Goal: Communication & Community: Answer question/provide support

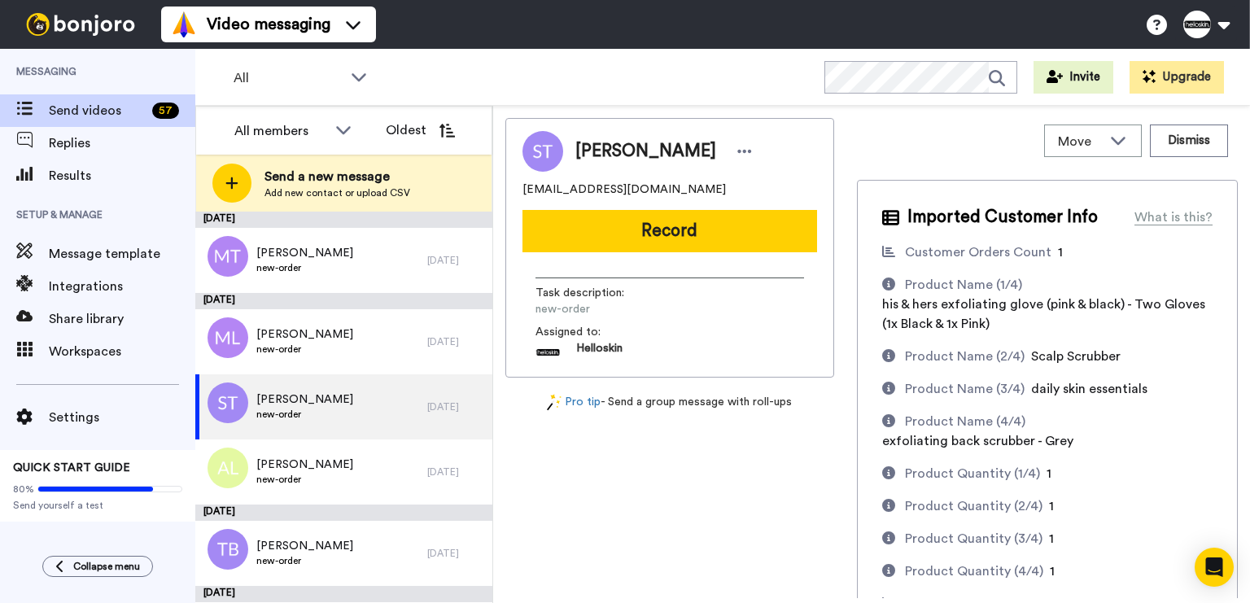
scroll to position [2979, 0]
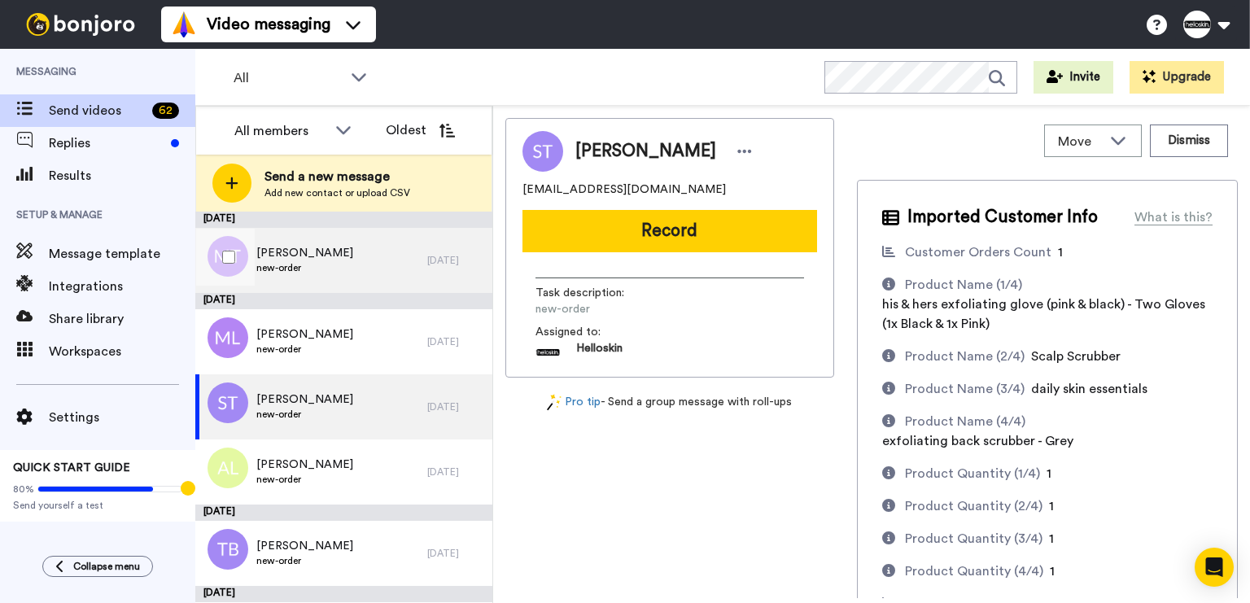
click at [384, 251] on div "Monalisa Taouk new-order" at bounding box center [311, 260] width 232 height 65
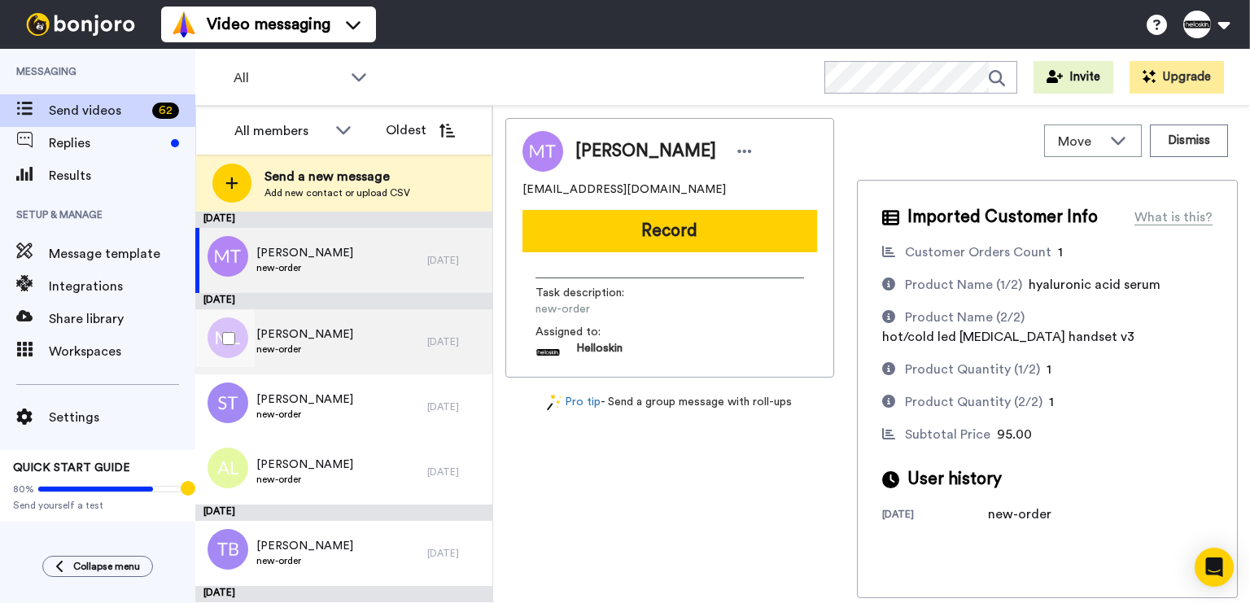
click at [277, 328] on span "Michelle Lumbes" at bounding box center [304, 334] width 97 height 16
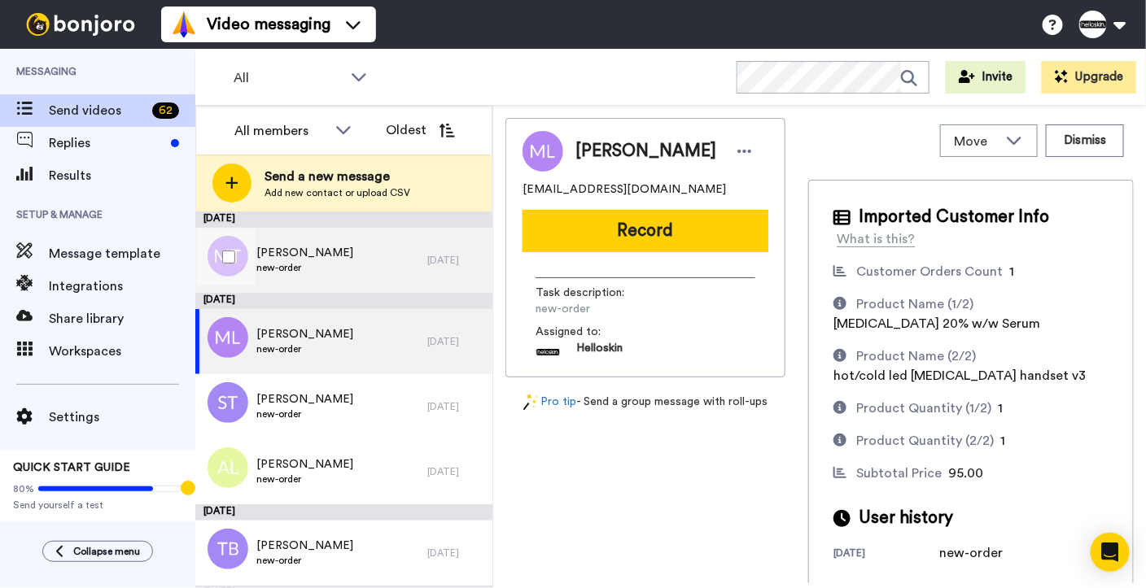
click at [291, 255] on span "[PERSON_NAME]" at bounding box center [304, 253] width 97 height 16
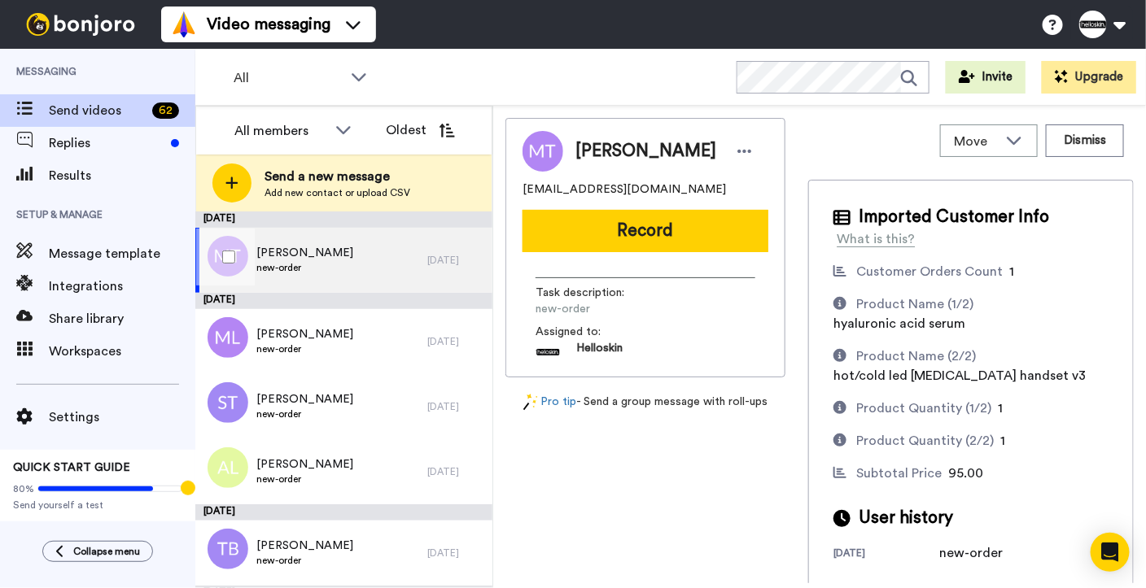
click at [324, 268] on span "new-order" at bounding box center [304, 267] width 97 height 13
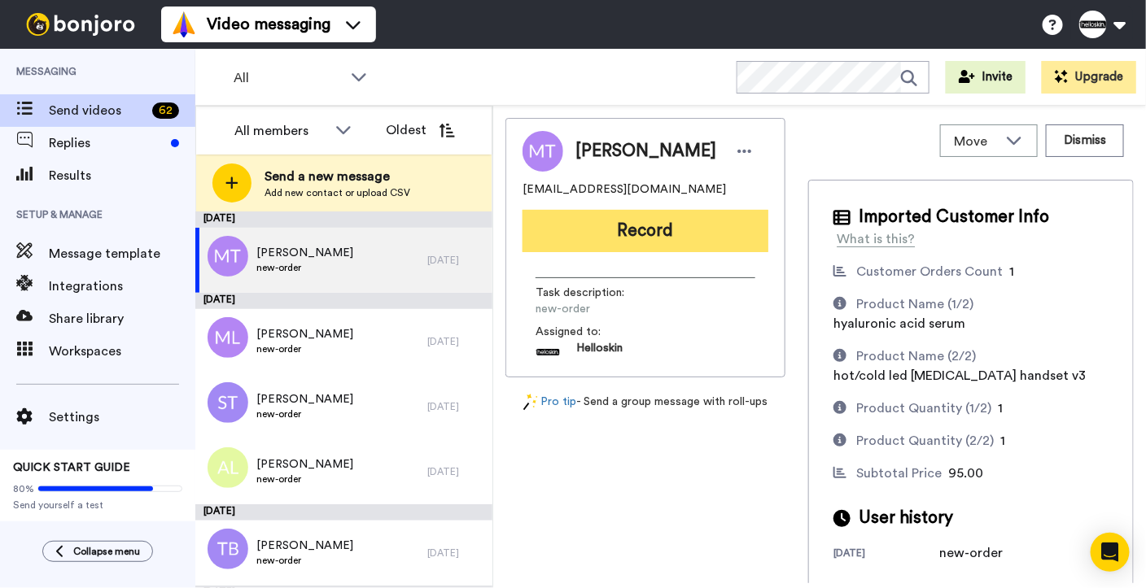
click at [725, 230] on button "Record" at bounding box center [645, 231] width 246 height 42
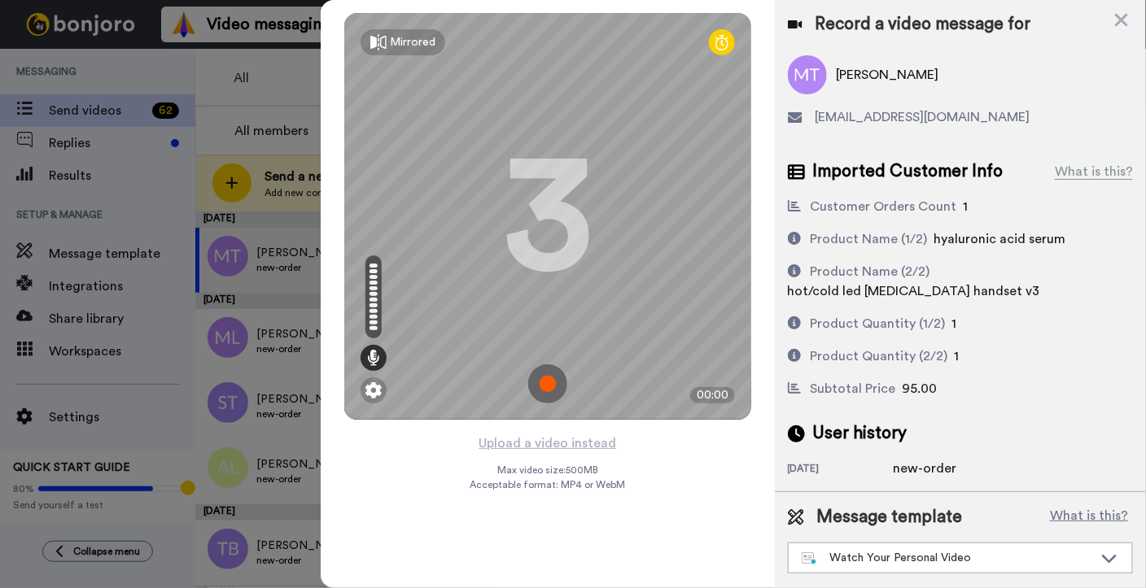
click at [555, 386] on img at bounding box center [547, 383] width 39 height 39
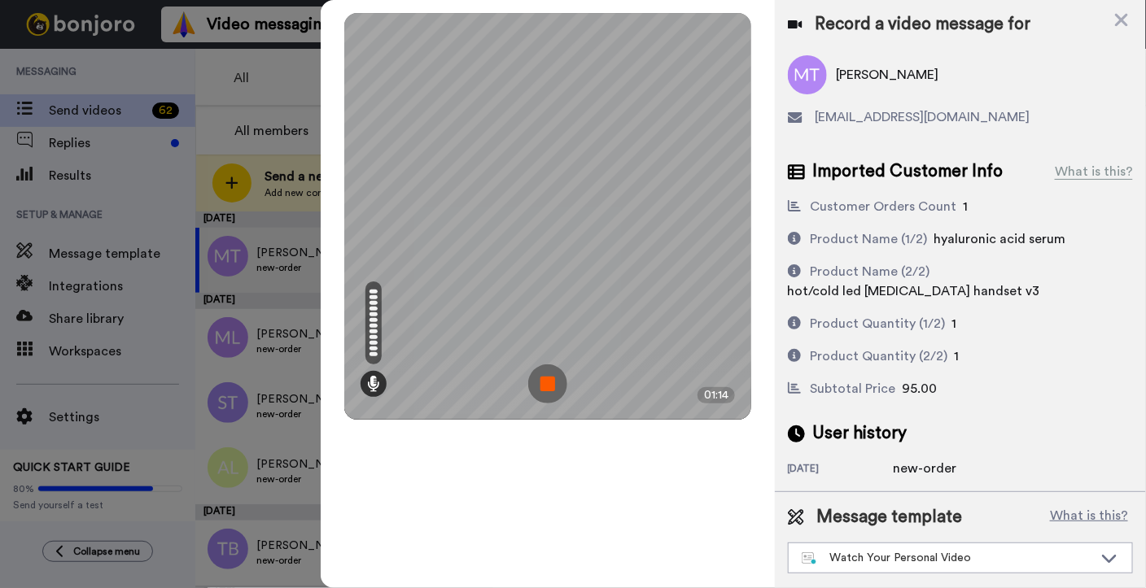
click at [546, 385] on img at bounding box center [547, 383] width 39 height 39
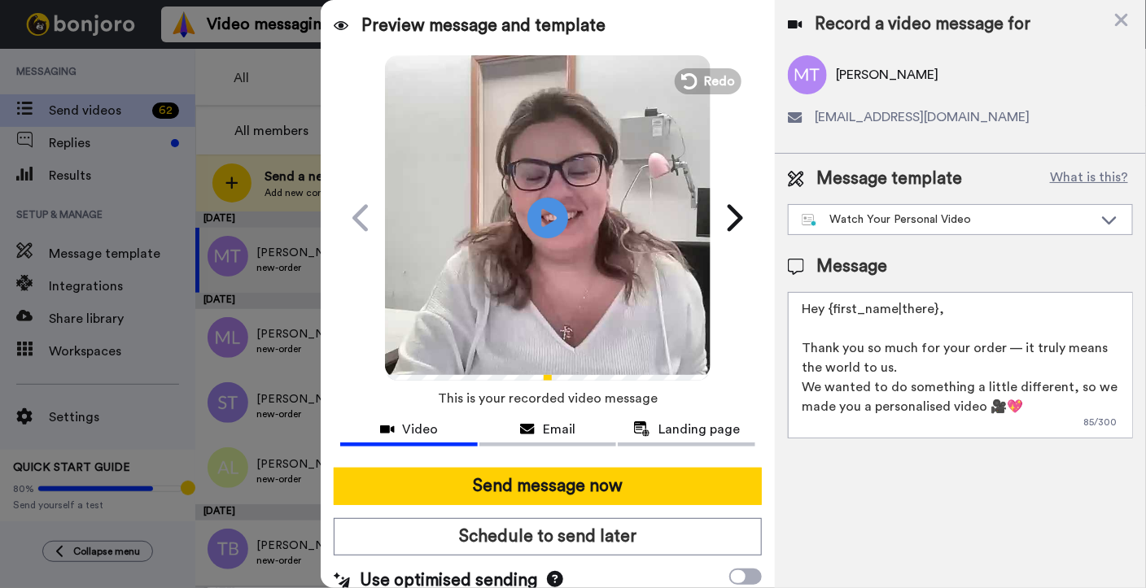
click at [945, 282] on div "Message Hey {first_name|there}, Thank you so much for your order — it truly mea…" at bounding box center [960, 347] width 345 height 184
drag, startPoint x: 963, startPoint y: 312, endPoint x: 832, endPoint y: 316, distance: 131.1
click at [832, 316] on textarea "Hey {first_name|there}, Thank you so much for your order — it truly means the w…" at bounding box center [960, 365] width 345 height 146
type textarea "Hey Monalisa Thank you so much for your order — it truly means the world to us.…"
click at [637, 466] on div at bounding box center [547, 461] width 415 height 13
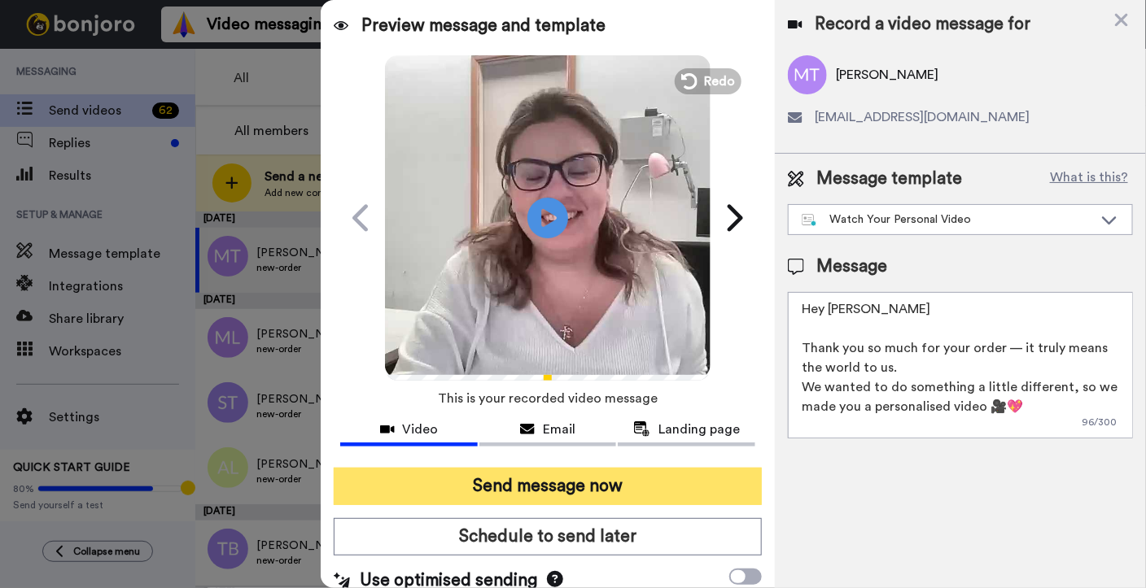
click at [643, 477] on button "Send message now" at bounding box center [548, 486] width 428 height 37
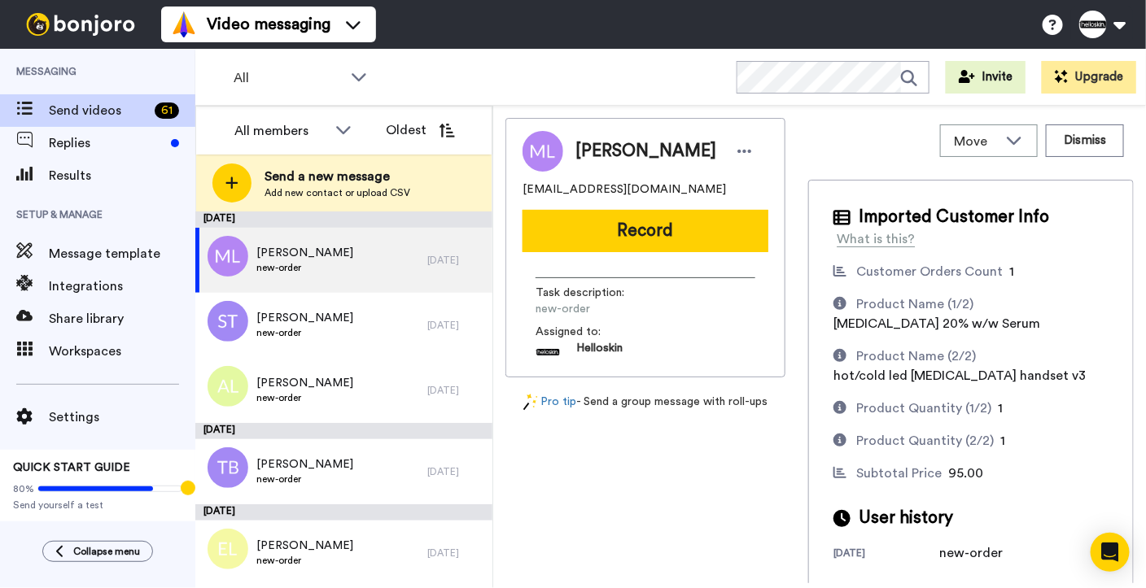
click at [715, 259] on div "Michelle Lumbes mich_mgl@hotmail.com Record Task description : new-order Assign…" at bounding box center [645, 248] width 280 height 260
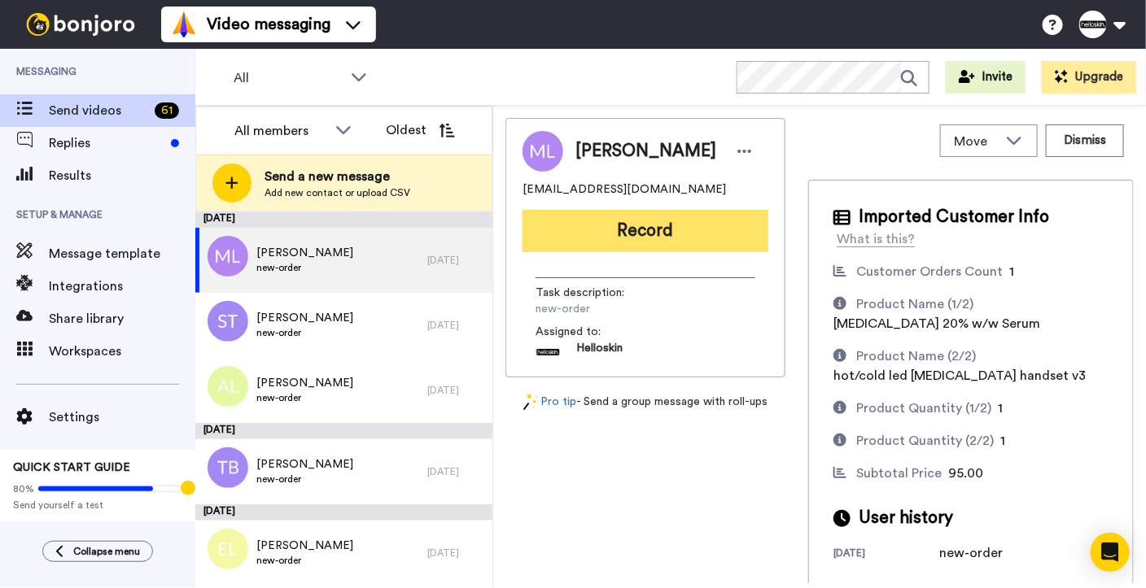
click at [711, 241] on button "Record" at bounding box center [645, 231] width 246 height 42
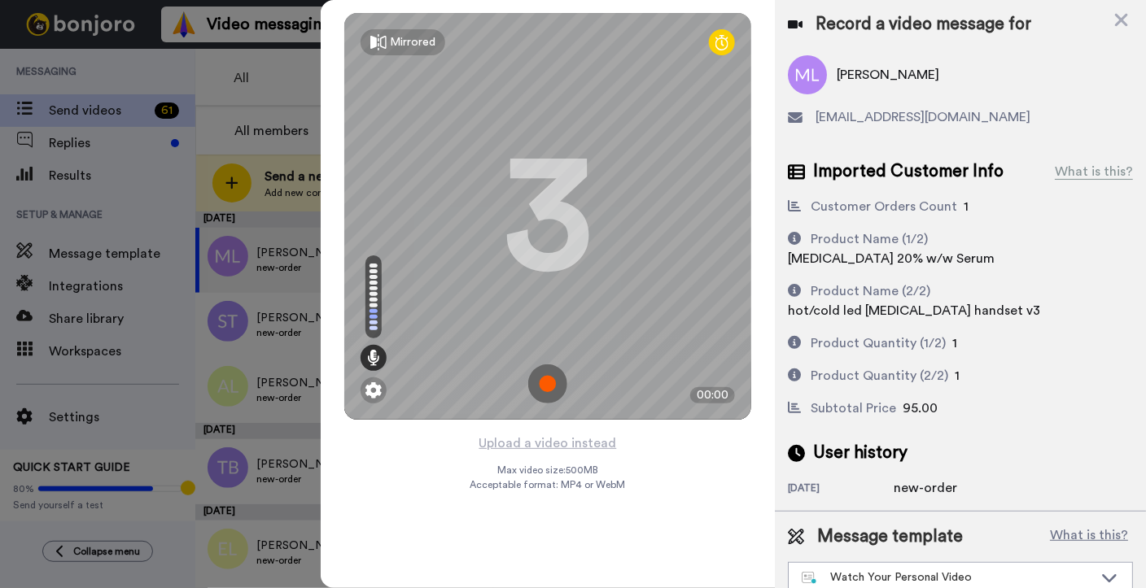
click at [546, 390] on img at bounding box center [547, 383] width 39 height 39
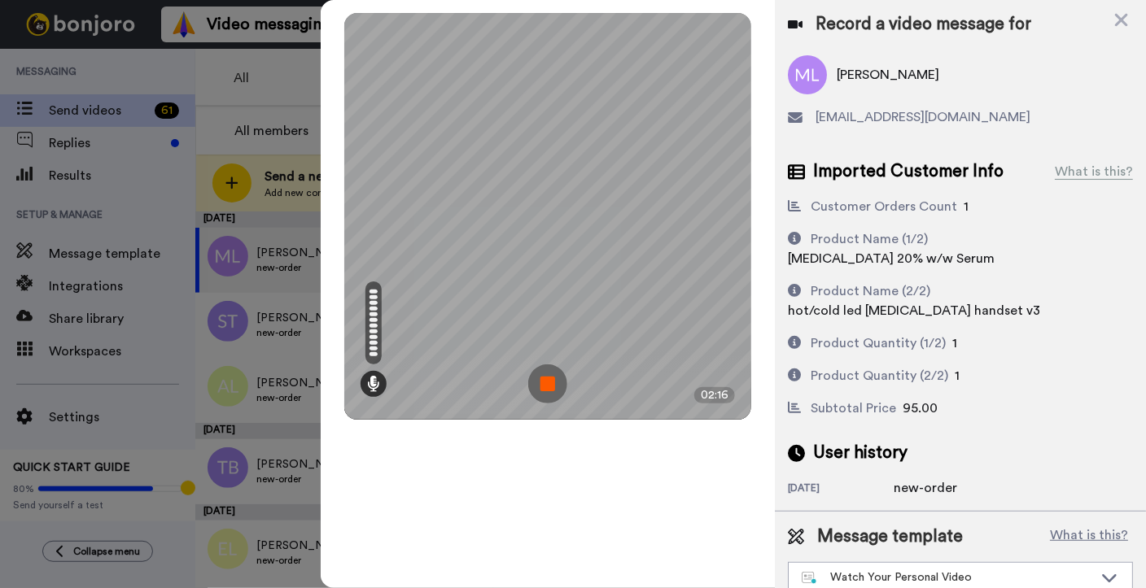
click at [548, 382] on img at bounding box center [547, 383] width 39 height 39
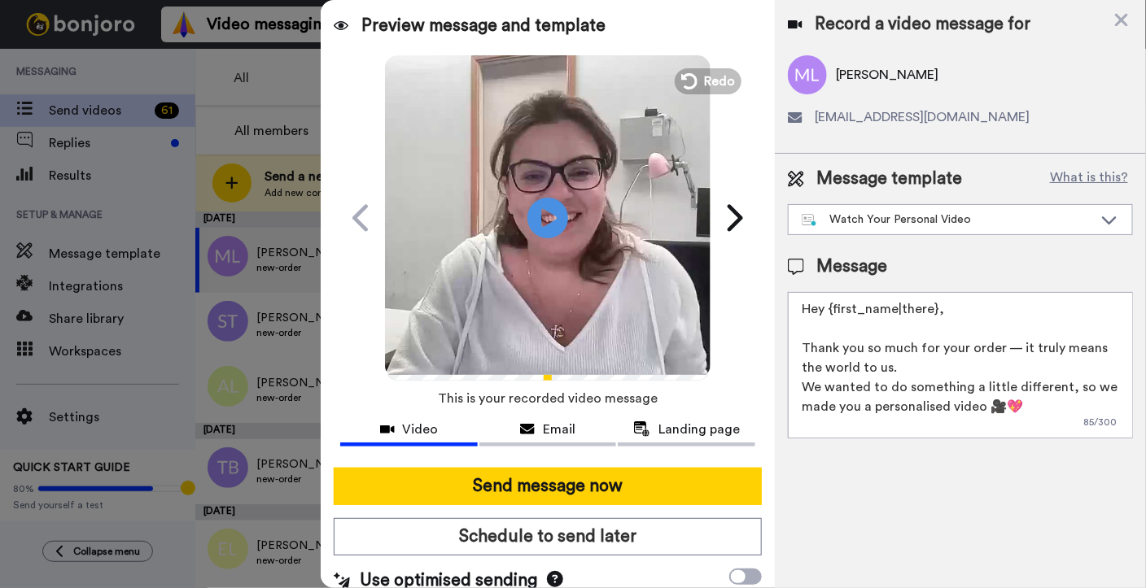
drag, startPoint x: 958, startPoint y: 309, endPoint x: 834, endPoint y: 314, distance: 124.6
click at [834, 314] on textarea "Hey {first_name|there}, Thank you so much for your order — it truly means the w…" at bounding box center [960, 365] width 345 height 146
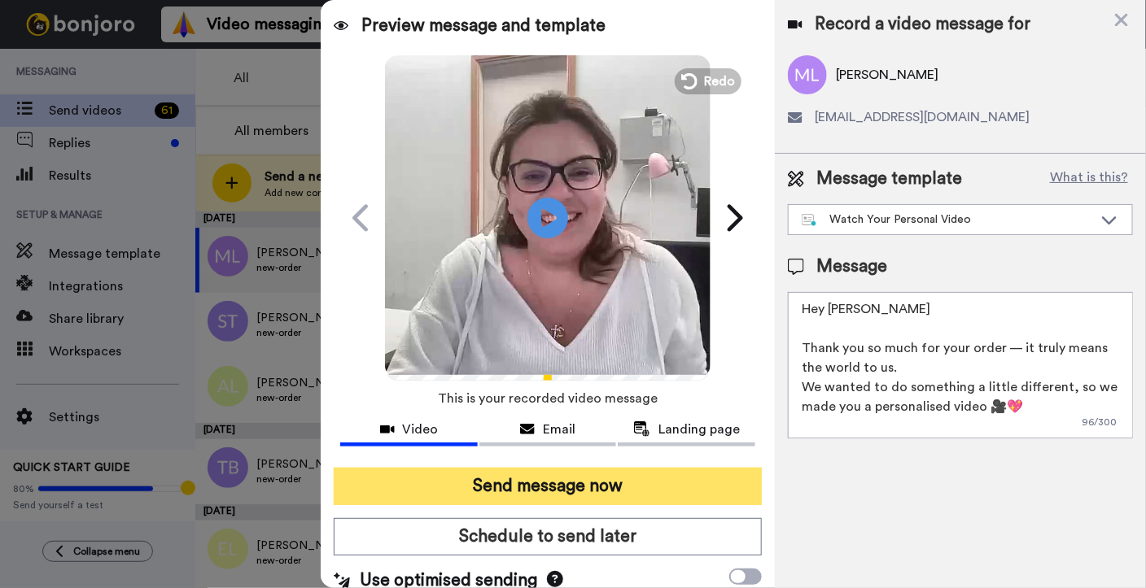
type textarea "Hey Michelle Thank you so much for your order — it truly means the world to us.…"
click at [495, 481] on button "Send message now" at bounding box center [548, 486] width 428 height 37
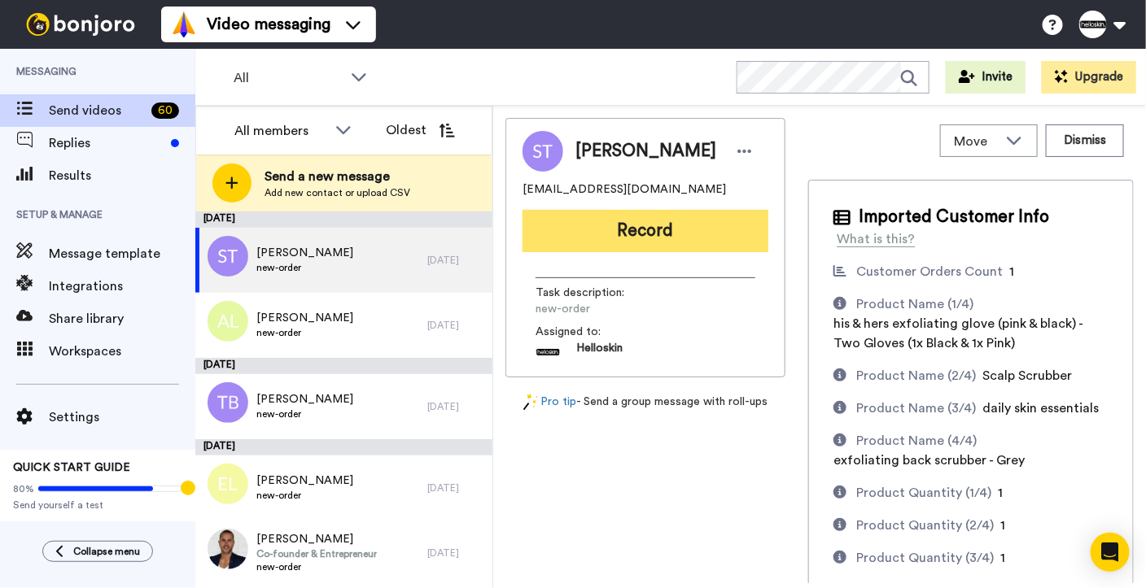
click at [611, 244] on button "Record" at bounding box center [645, 231] width 246 height 42
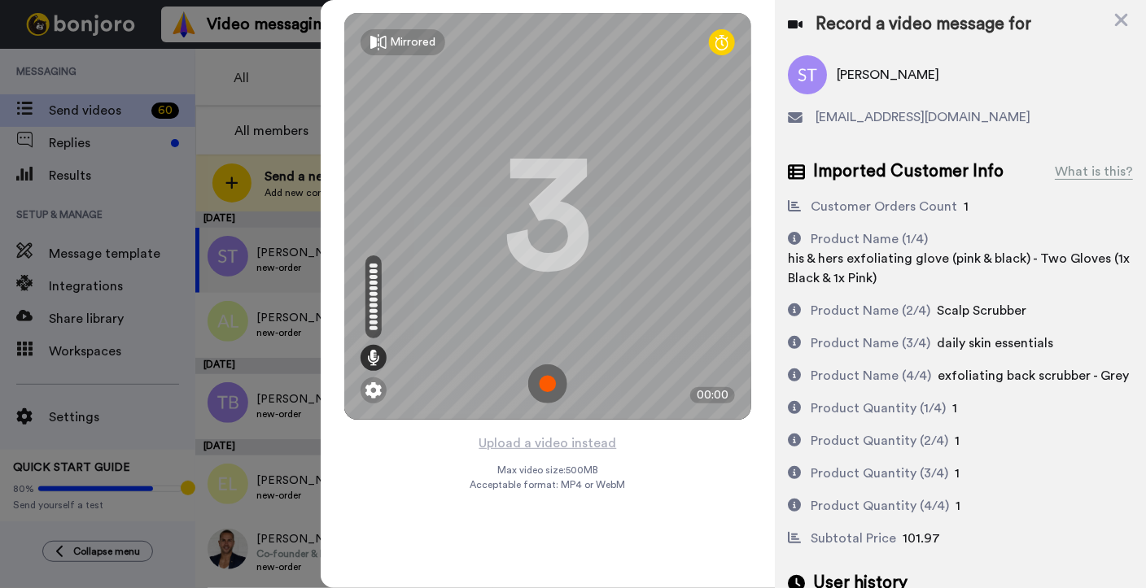
click at [547, 377] on img at bounding box center [547, 383] width 39 height 39
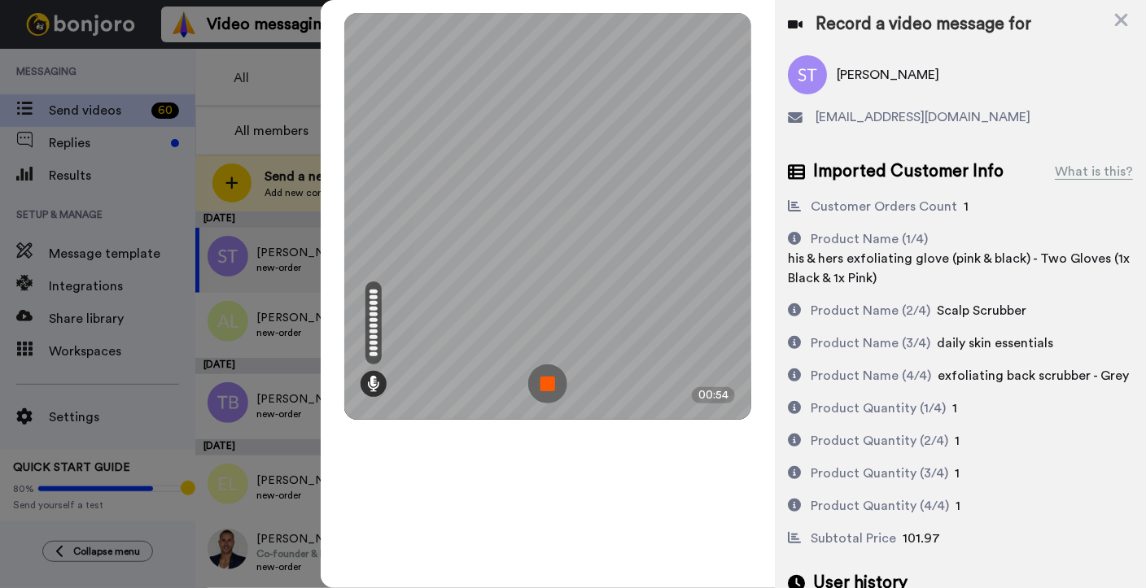
click at [547, 377] on img at bounding box center [547, 383] width 39 height 39
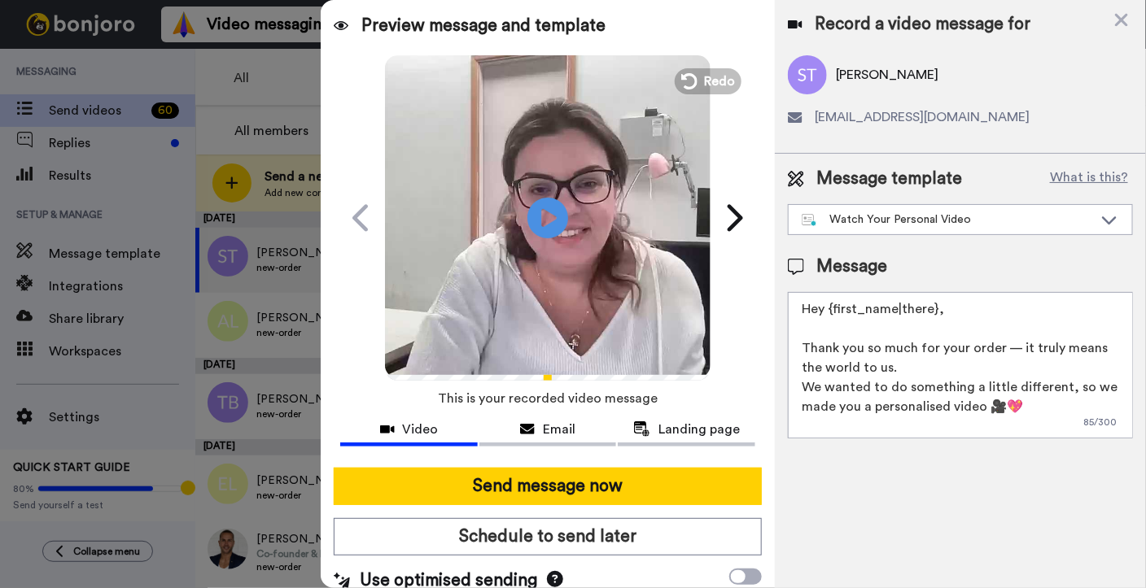
drag, startPoint x: 957, startPoint y: 315, endPoint x: 820, endPoint y: 312, distance: 136.7
click at [820, 312] on textarea "Hey {first_name|there}, Thank you so much for your order — it truly means the w…" at bounding box center [960, 365] width 345 height 146
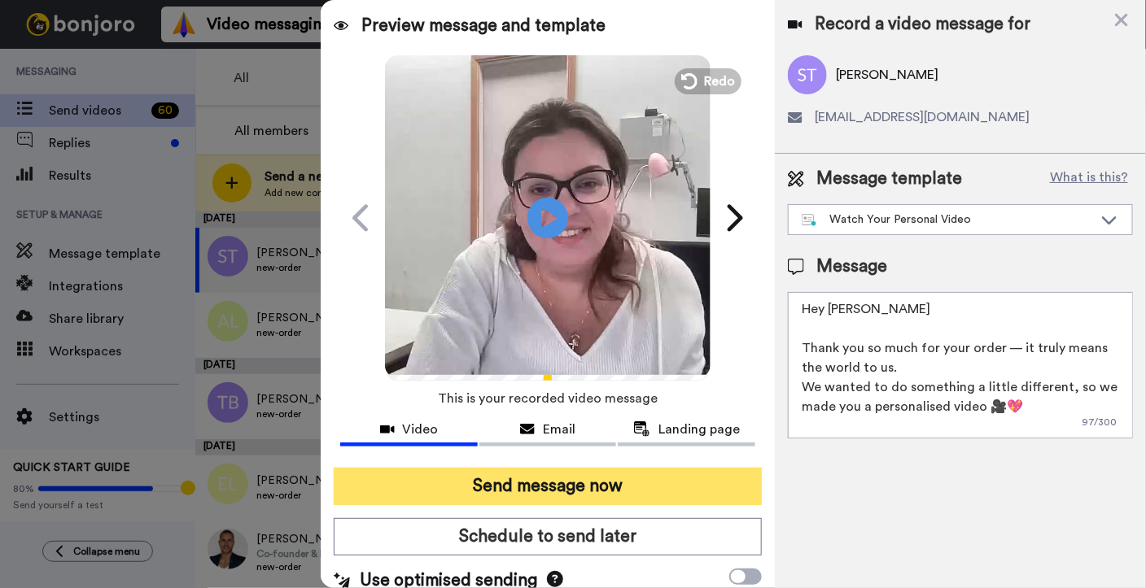
type textarea "Hey Sabrina Thank you so much for your order — it truly means the world to us. …"
click at [709, 487] on button "Send message now" at bounding box center [548, 486] width 428 height 37
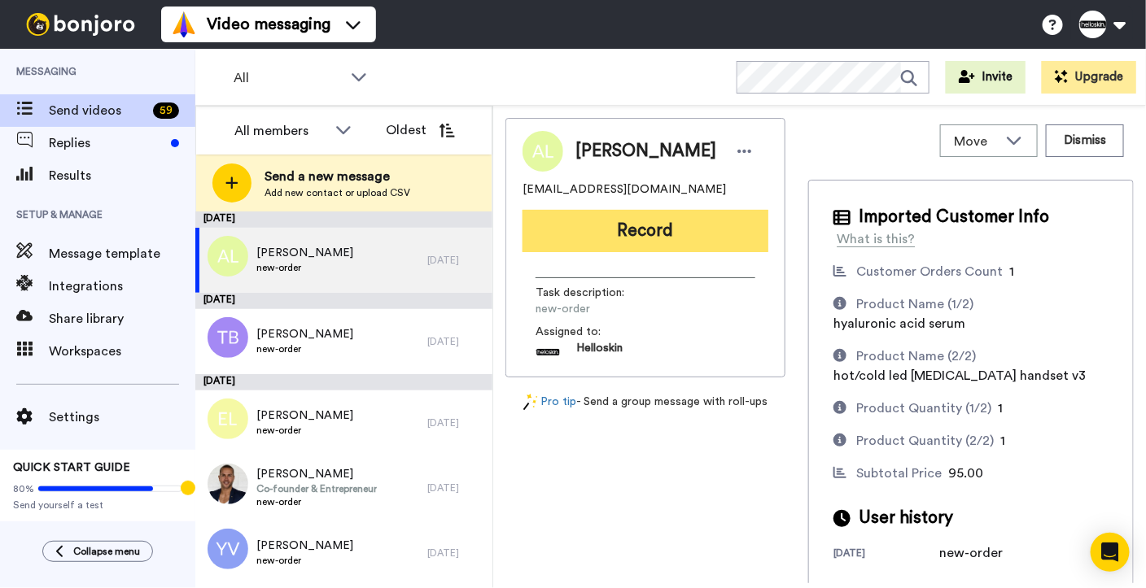
click at [644, 234] on button "Record" at bounding box center [645, 231] width 246 height 42
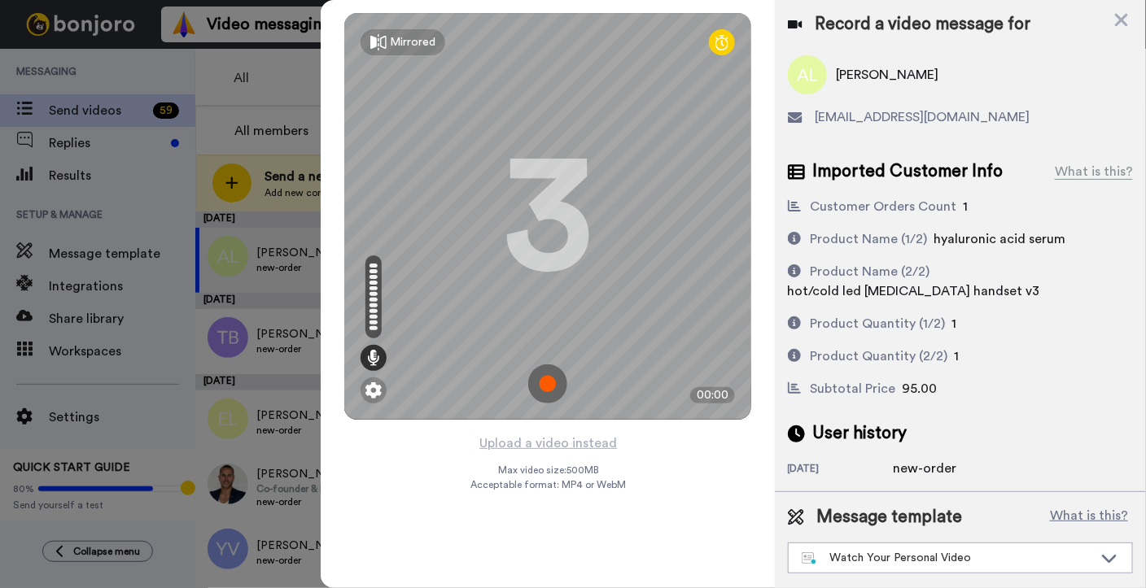
click at [546, 388] on img at bounding box center [547, 383] width 39 height 39
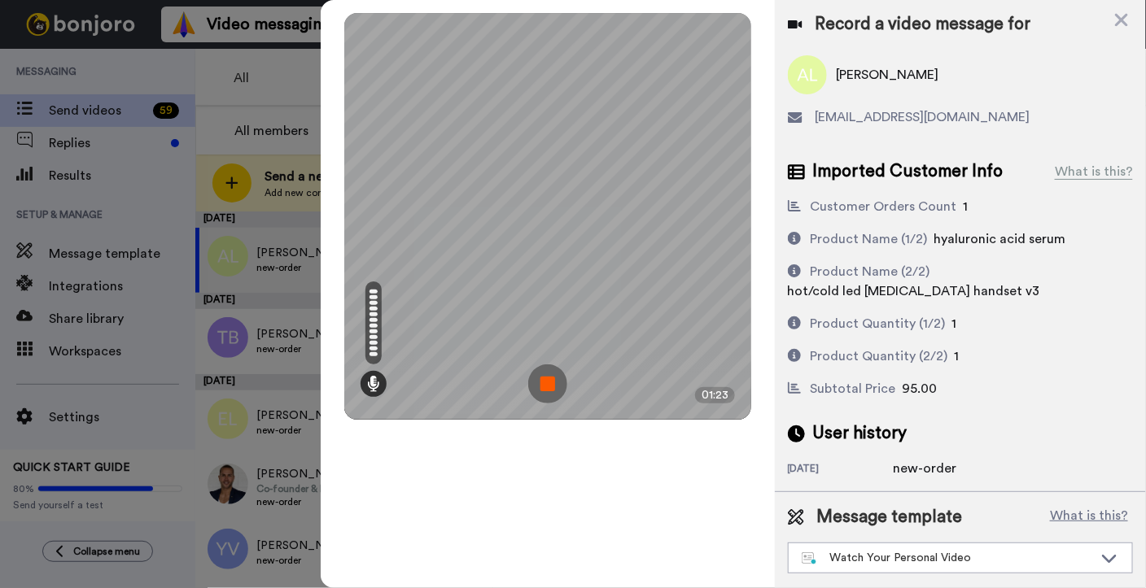
click at [556, 391] on img at bounding box center [547, 383] width 39 height 39
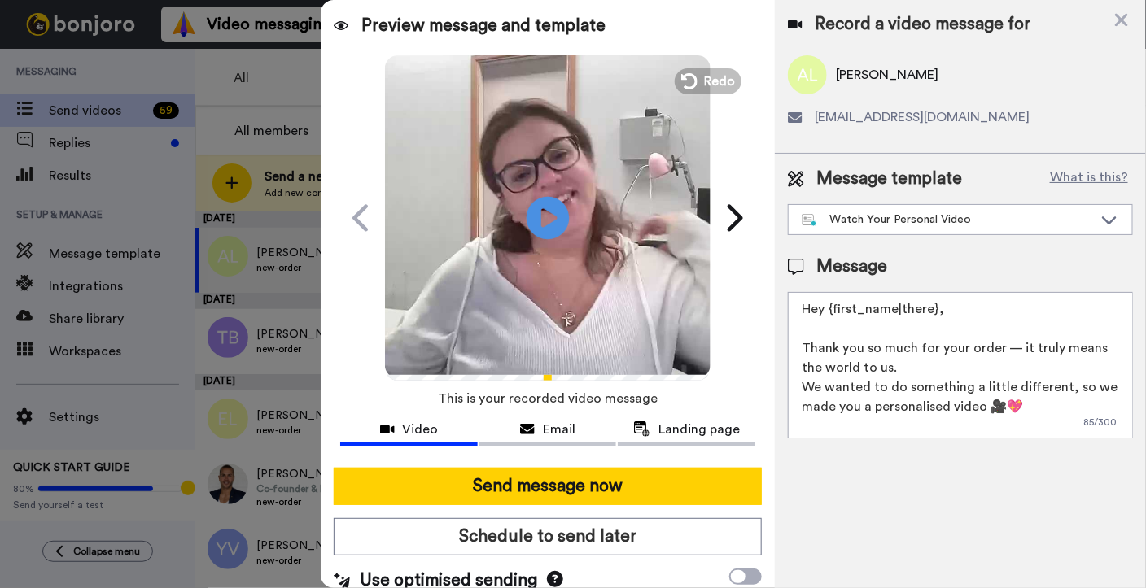
click at [531, 227] on icon at bounding box center [547, 217] width 43 height 43
drag, startPoint x: 949, startPoint y: 303, endPoint x: 828, endPoint y: 309, distance: 120.6
click at [828, 309] on textarea "Hey {first_name|there}, Thank you so much for your order — it truly means the w…" at bounding box center [960, 365] width 345 height 146
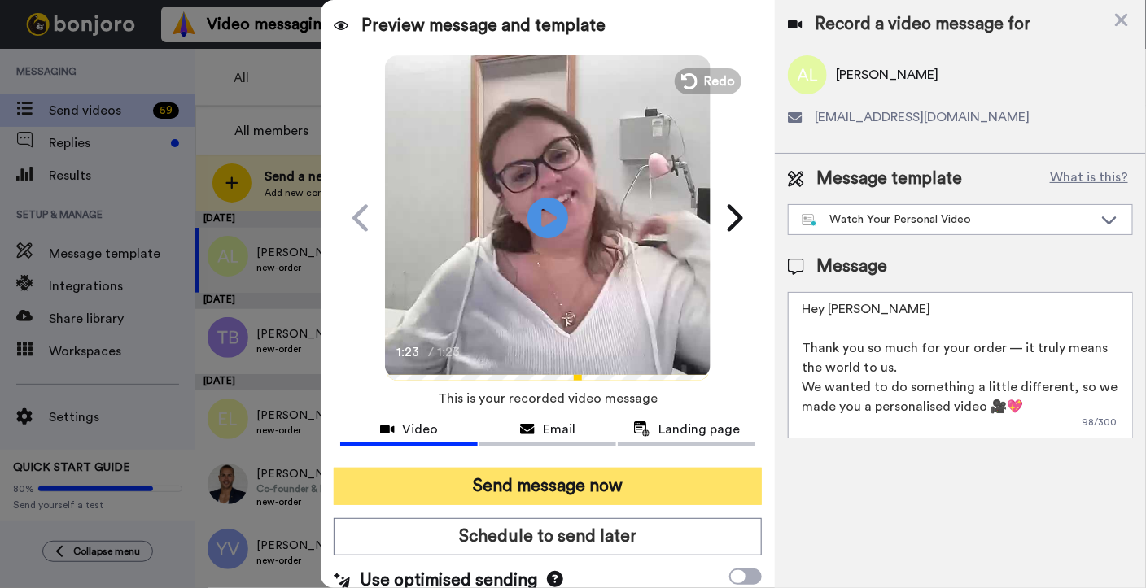
type textarea "Hey Angela Thank you so much for your order — it truly means the world to us. W…"
click at [575, 486] on button "Send message now" at bounding box center [548, 486] width 428 height 37
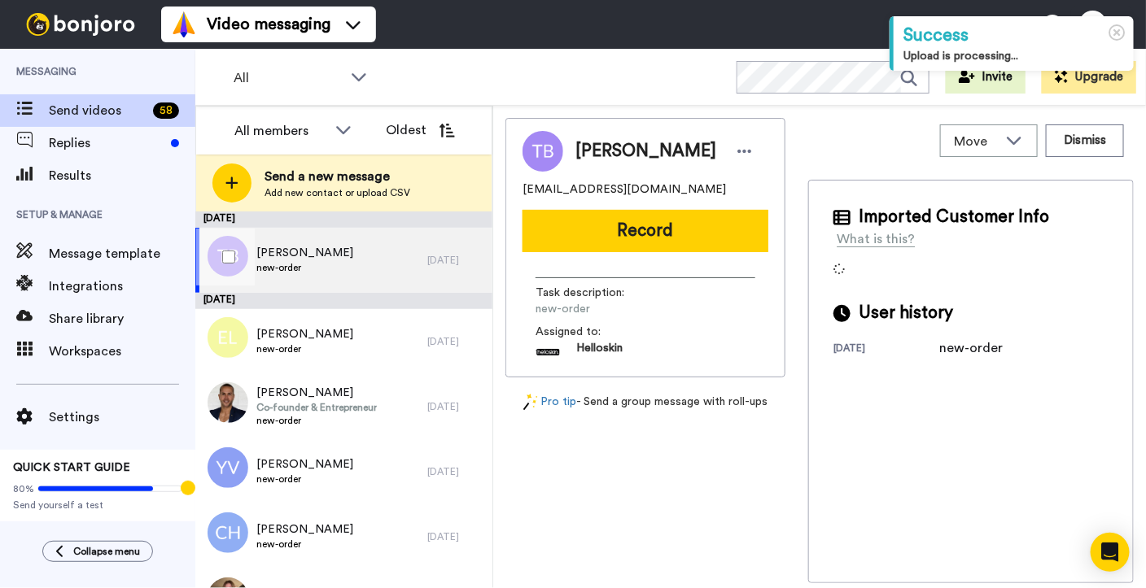
click at [372, 270] on div "Tori Berecry new-order" at bounding box center [311, 260] width 232 height 65
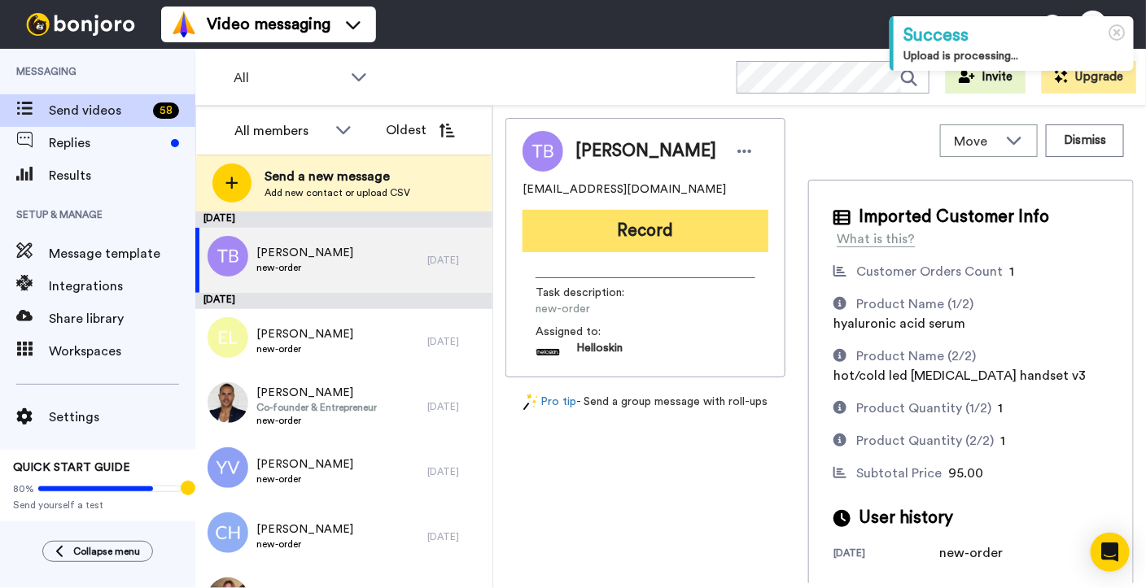
click at [695, 224] on button "Record" at bounding box center [645, 231] width 246 height 42
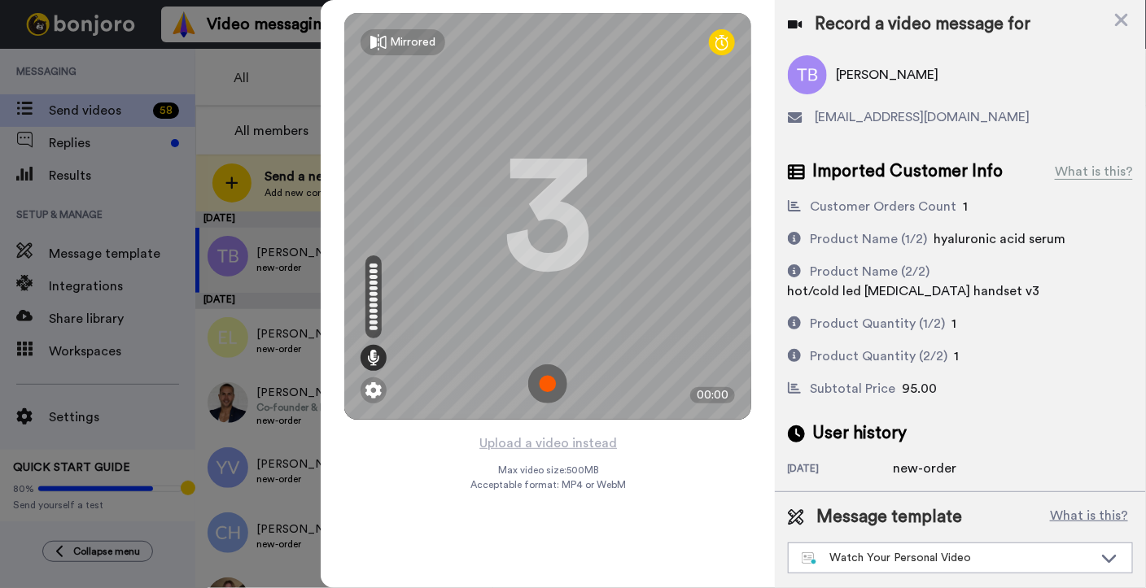
click at [553, 384] on img at bounding box center [547, 383] width 39 height 39
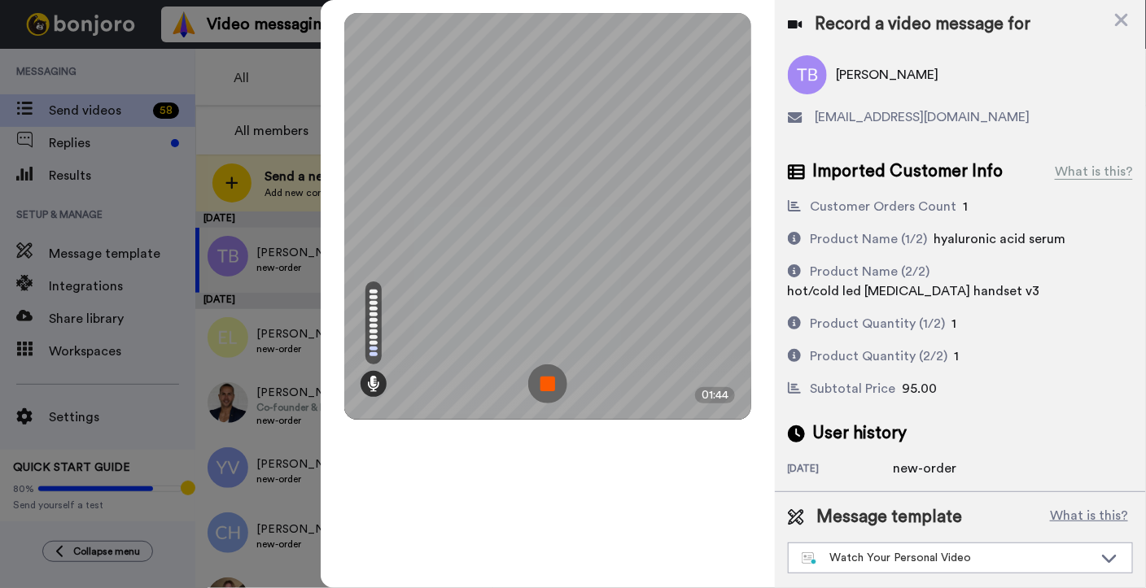
click at [548, 382] on img at bounding box center [547, 383] width 39 height 39
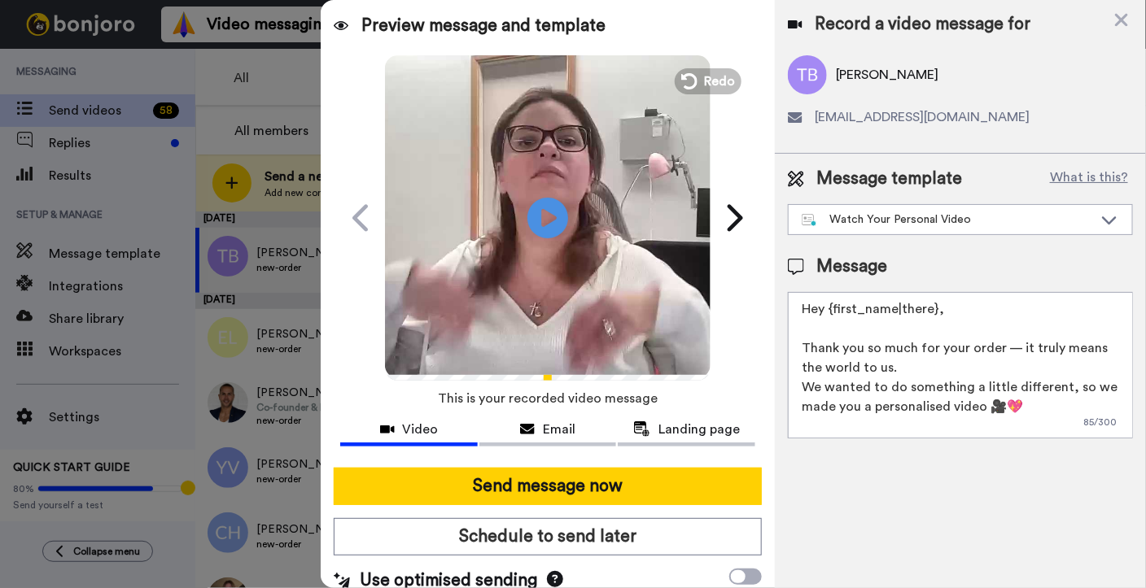
drag, startPoint x: 956, startPoint y: 319, endPoint x: 823, endPoint y: 314, distance: 133.5
click at [823, 314] on textarea "Hey {first_name|there}, Thank you so much for your order — it truly means the w…" at bounding box center [960, 365] width 345 height 146
type textarea "Hey Tori Thank you so much for your order — it truly means the world to us. We …"
click at [679, 283] on video at bounding box center [547, 215] width 325 height 325
drag, startPoint x: 433, startPoint y: 369, endPoint x: 447, endPoint y: 366, distance: 14.0
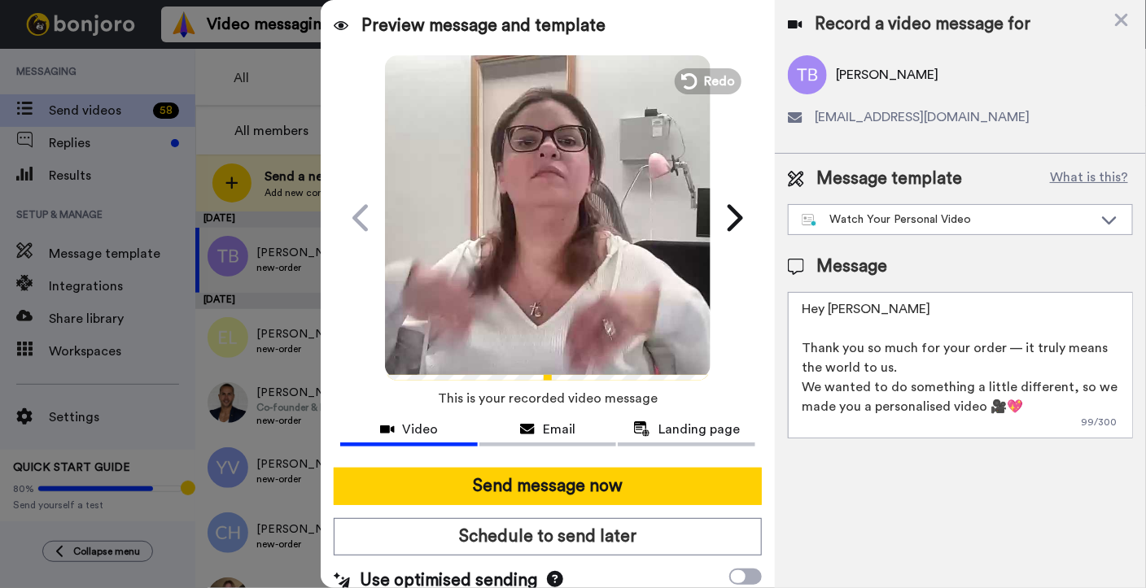
click at [433, 369] on div at bounding box center [547, 358] width 325 height 34
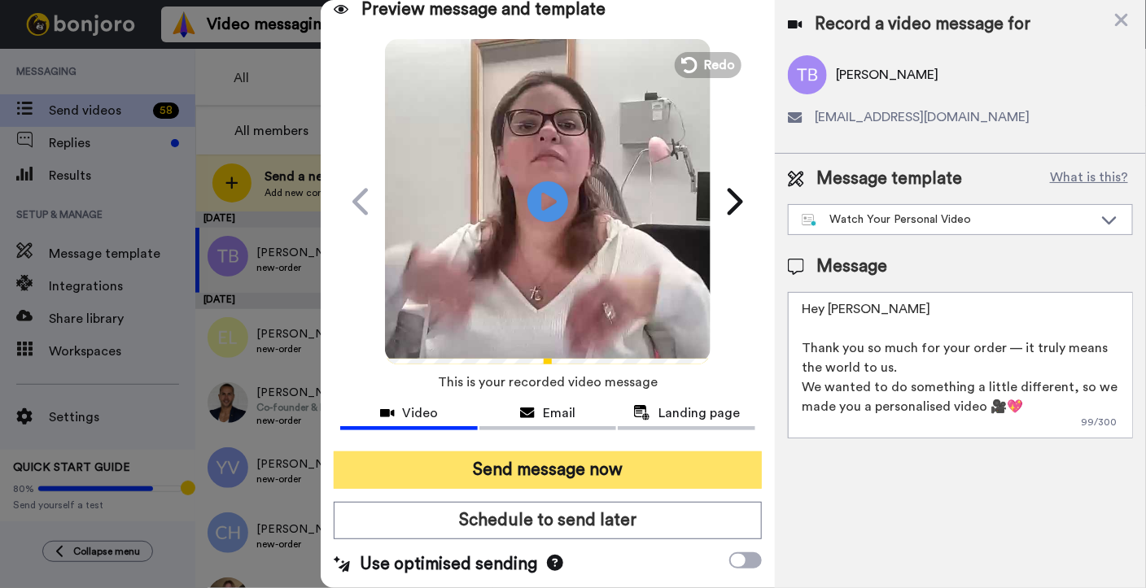
click at [598, 474] on button "Send message now" at bounding box center [548, 470] width 428 height 37
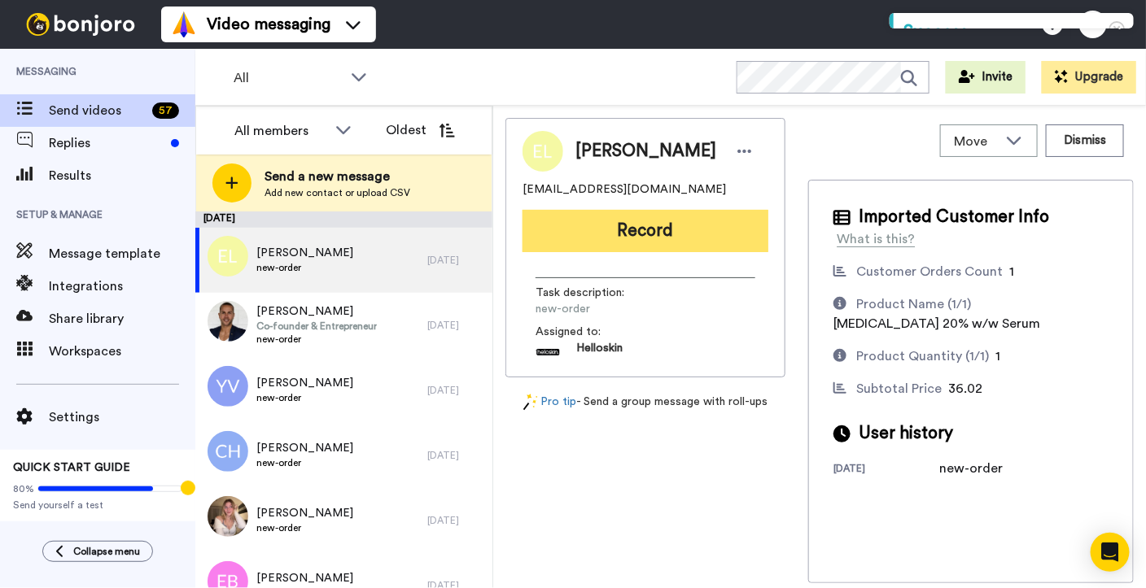
click at [639, 220] on button "Record" at bounding box center [645, 231] width 246 height 42
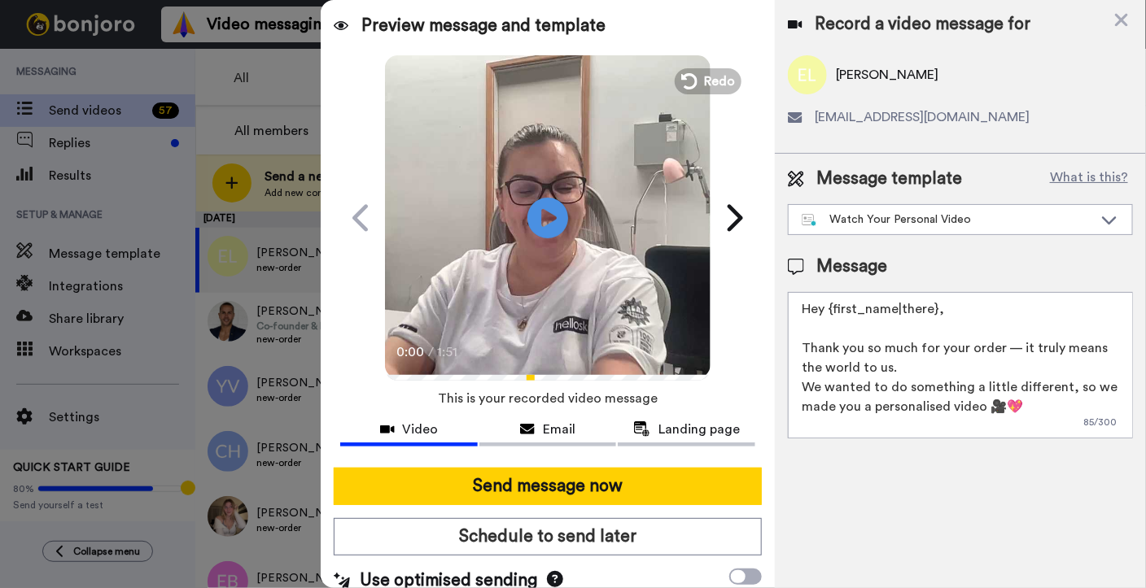
drag, startPoint x: 966, startPoint y: 308, endPoint x: 832, endPoint y: 316, distance: 133.7
click at [832, 316] on textarea "Hey {first_name|there}, Thank you so much for your order — it truly means the w…" at bounding box center [960, 365] width 345 height 146
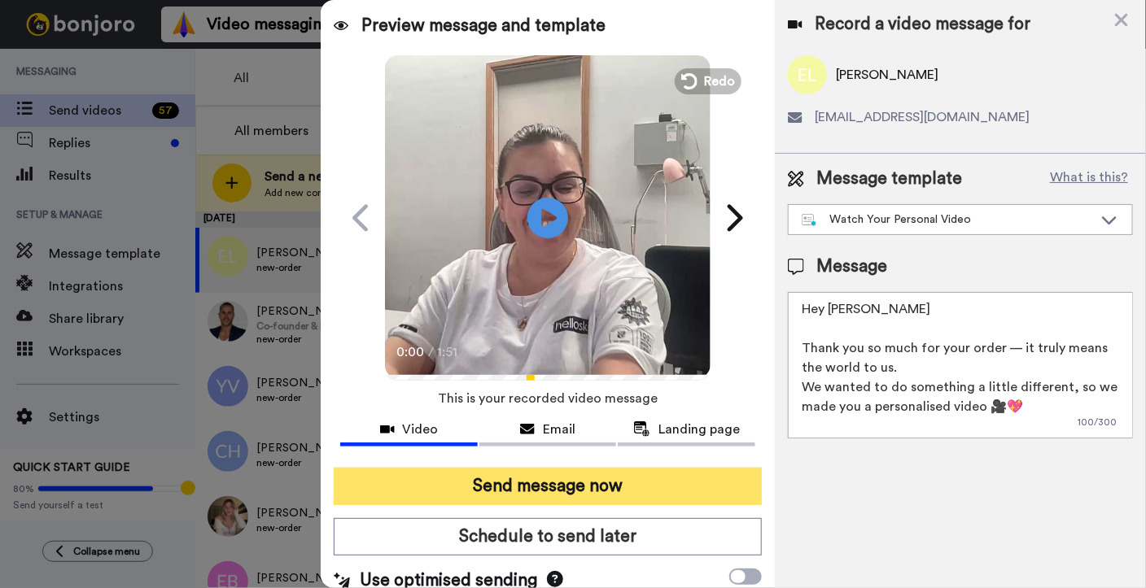
type textarea "Hey [PERSON_NAME] Thank you so much for your order — it truly means the world t…"
click at [449, 497] on button "Send message now" at bounding box center [548, 486] width 428 height 37
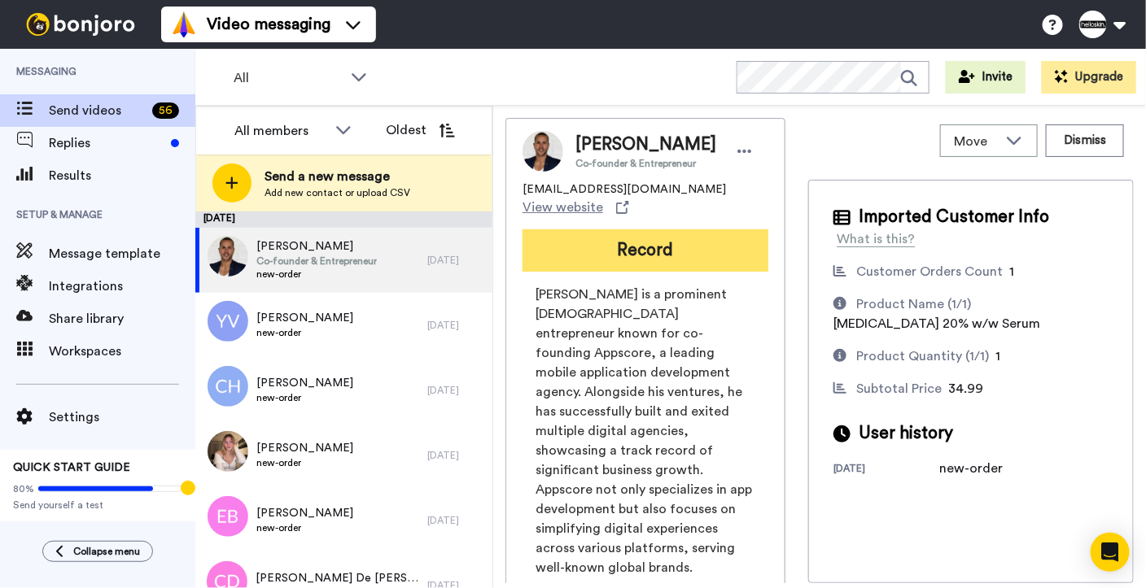
click at [659, 244] on button "Record" at bounding box center [645, 250] width 246 height 42
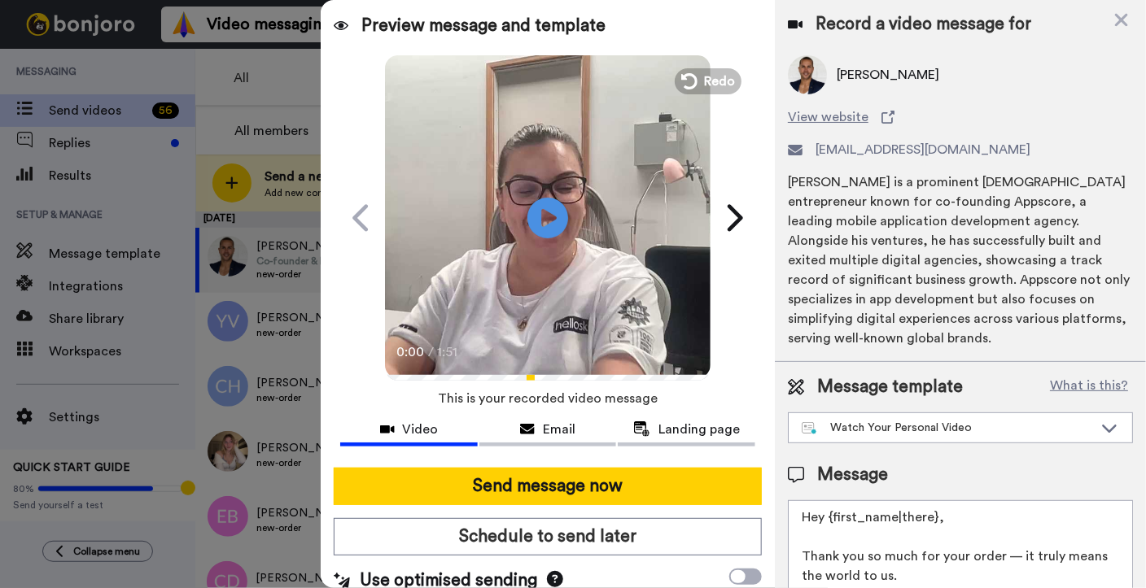
drag, startPoint x: 971, startPoint y: 522, endPoint x: 831, endPoint y: 513, distance: 141.1
click at [831, 513] on textarea "Hey {first_name|there}, Thank you so much for your order — it truly means the w…" at bounding box center [960, 573] width 345 height 146
type textarea "Hey [PERSON_NAME] Thank you so much for your order — it truly means the world t…"
click at [613, 465] on div at bounding box center [547, 461] width 415 height 13
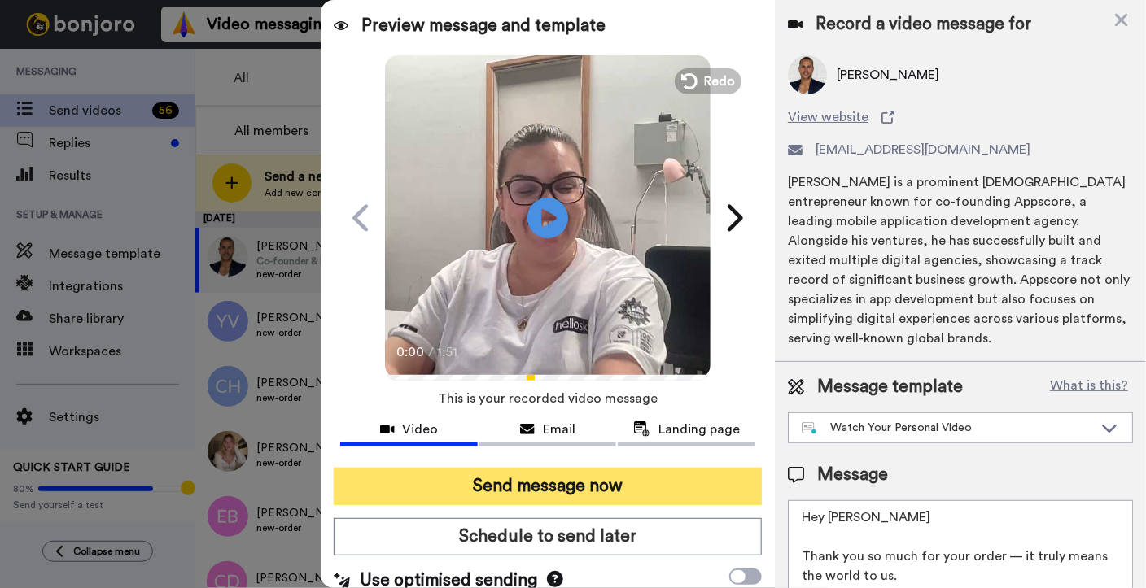
click at [612, 469] on button "Send message now" at bounding box center [548, 486] width 428 height 37
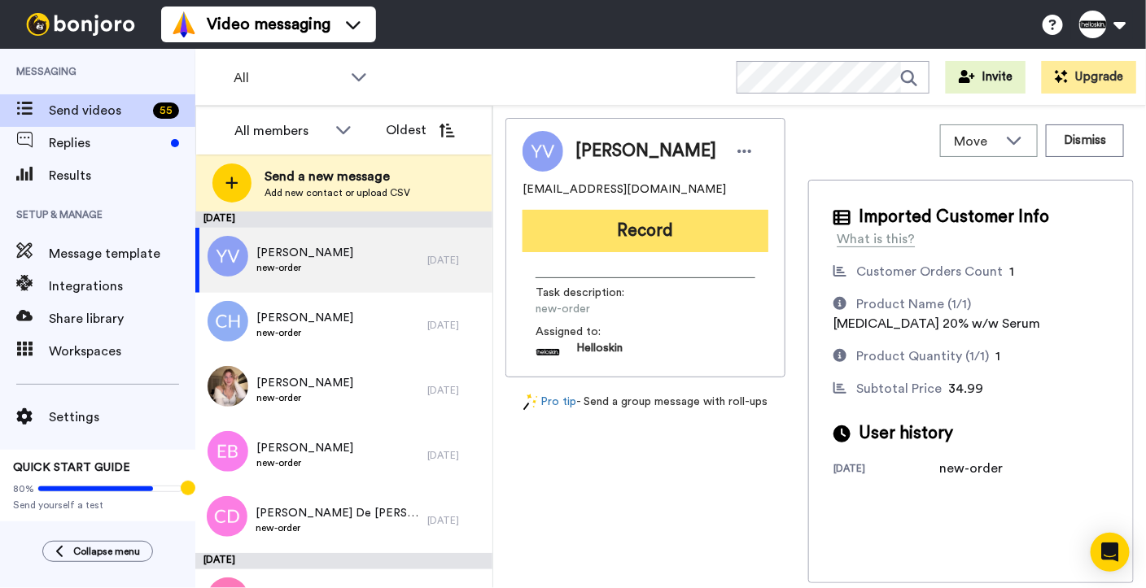
click at [599, 225] on button "Record" at bounding box center [645, 231] width 246 height 42
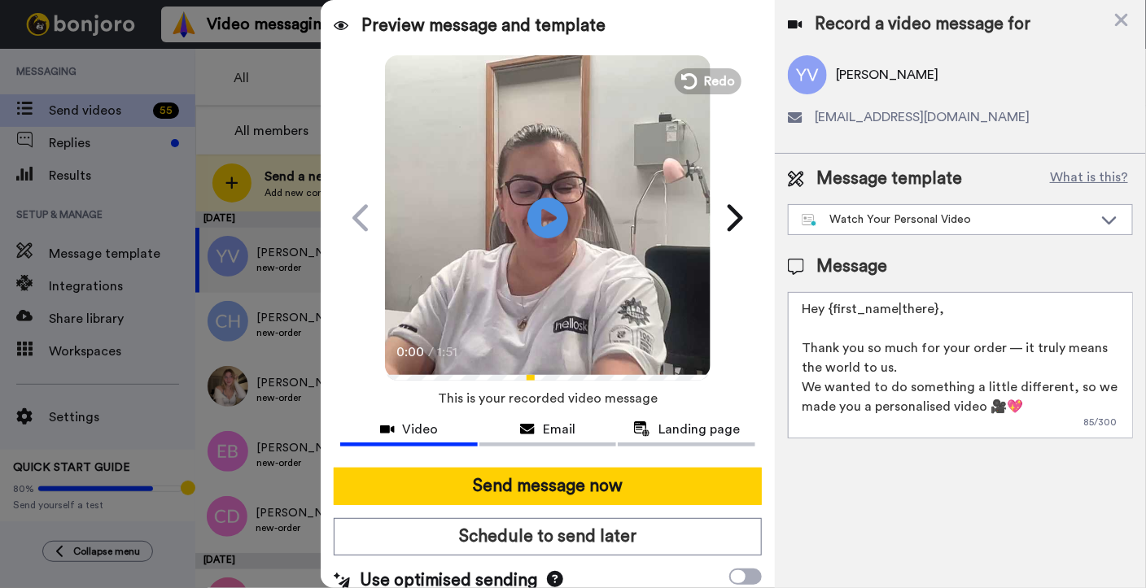
drag, startPoint x: 949, startPoint y: 309, endPoint x: 827, endPoint y: 316, distance: 123.1
click at [827, 316] on textarea "Hey {first_name|there}, Thank you so much for your order — it truly means the w…" at bounding box center [960, 365] width 345 height 146
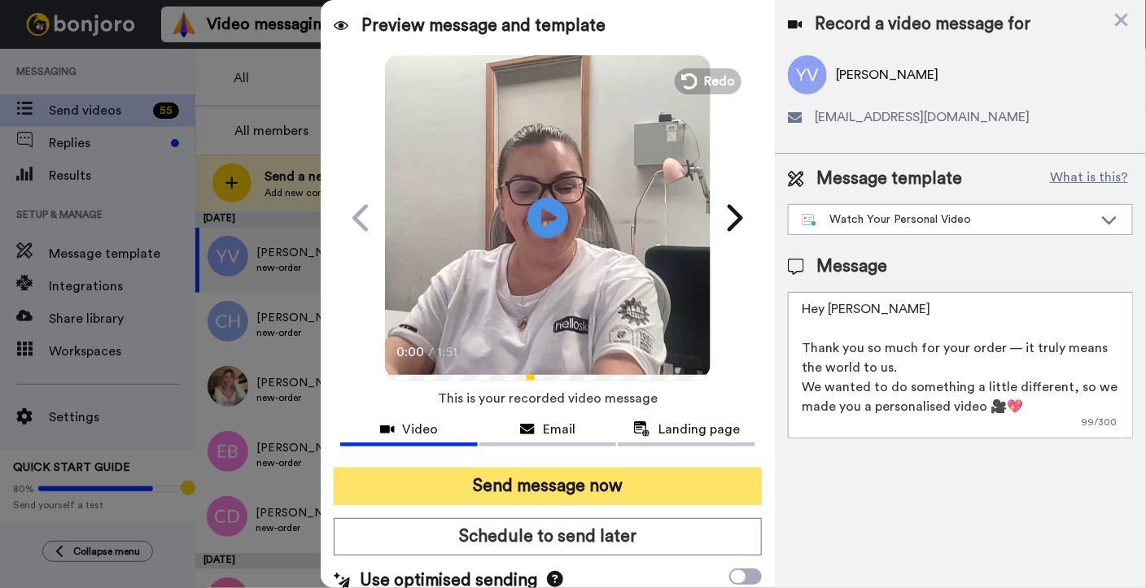
type textarea "Hey Yulia Thank you so much for your order — it truly means the world to us. We…"
click at [605, 486] on button "Send message now" at bounding box center [548, 486] width 428 height 37
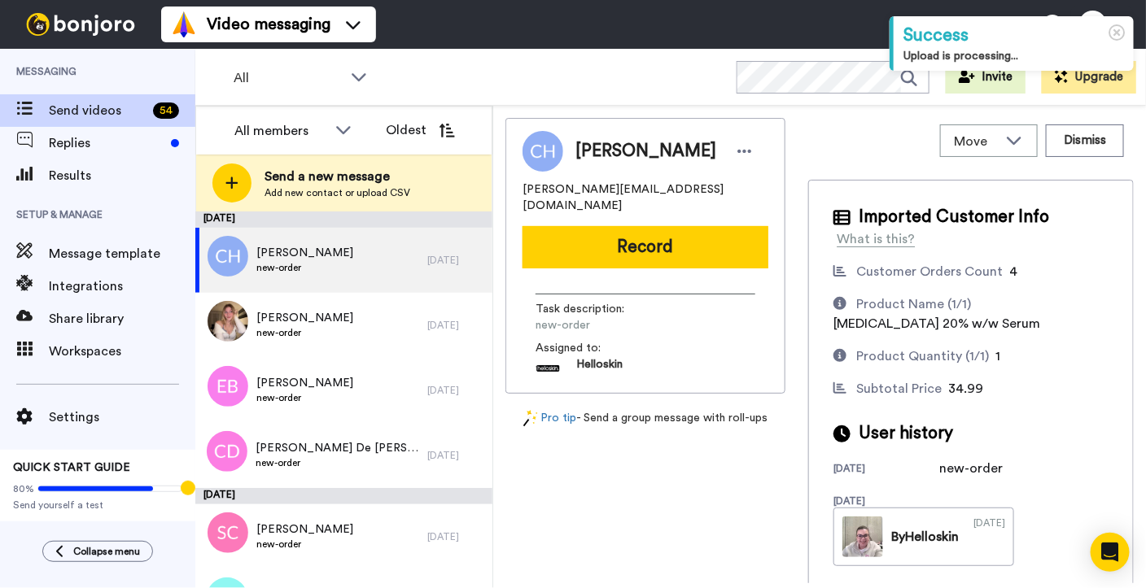
scroll to position [39, 0]
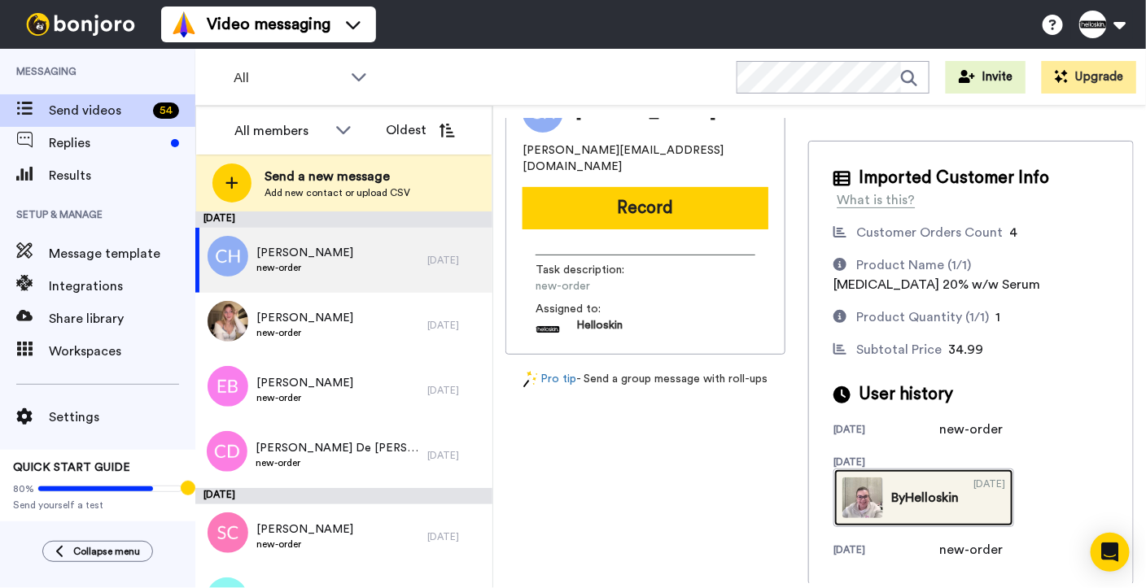
click at [915, 504] on div "By Helloskin" at bounding box center [925, 498] width 68 height 20
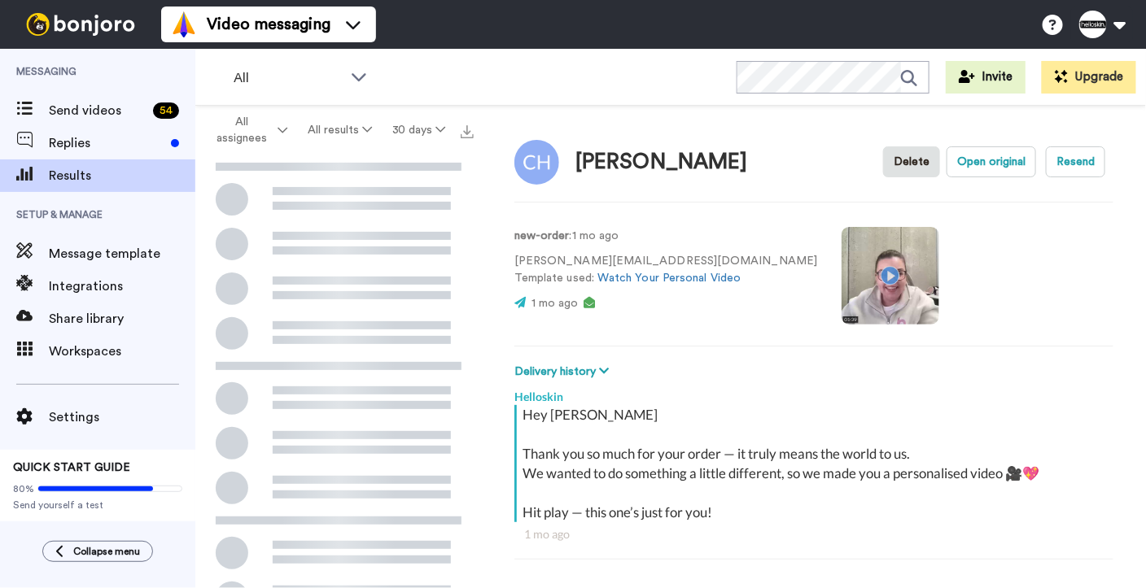
scroll to position [10, 0]
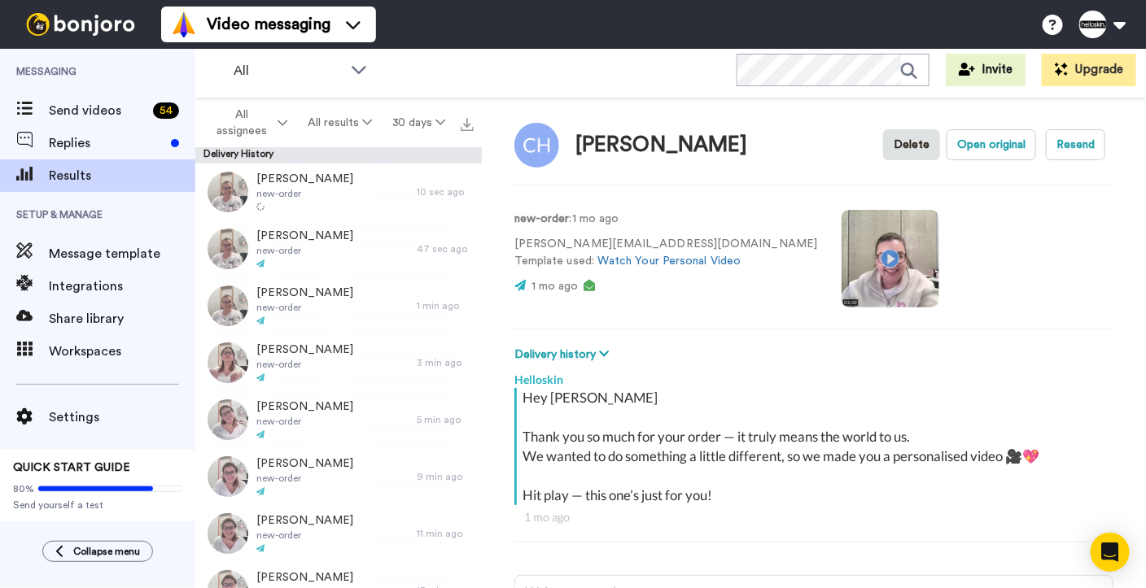
click at [841, 255] on video at bounding box center [890, 259] width 98 height 98
click at [841, 260] on video at bounding box center [890, 259] width 98 height 98
click at [841, 275] on video at bounding box center [890, 259] width 98 height 98
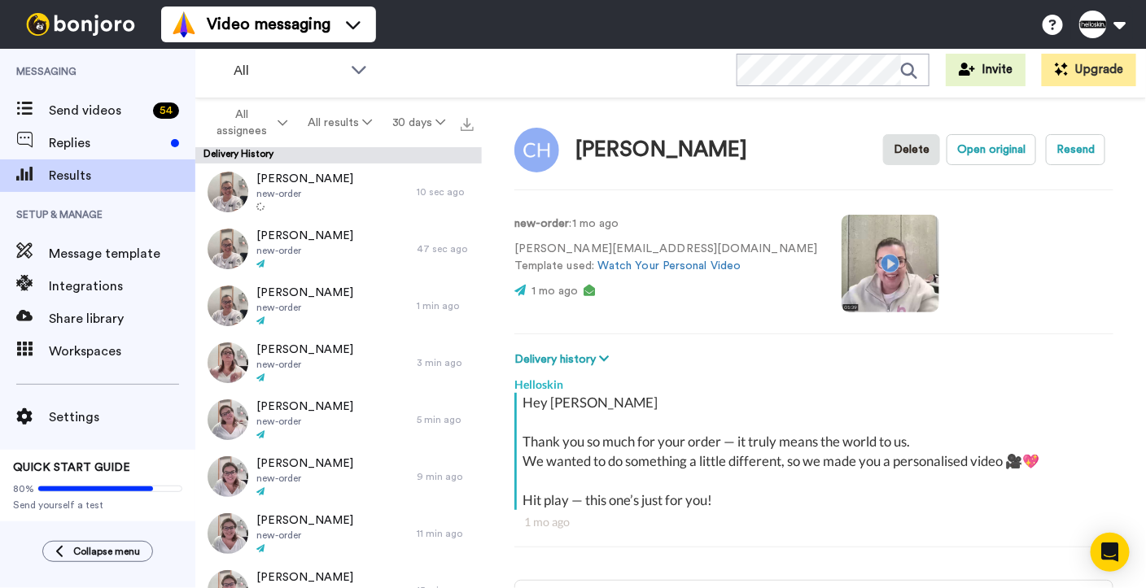
scroll to position [0, 0]
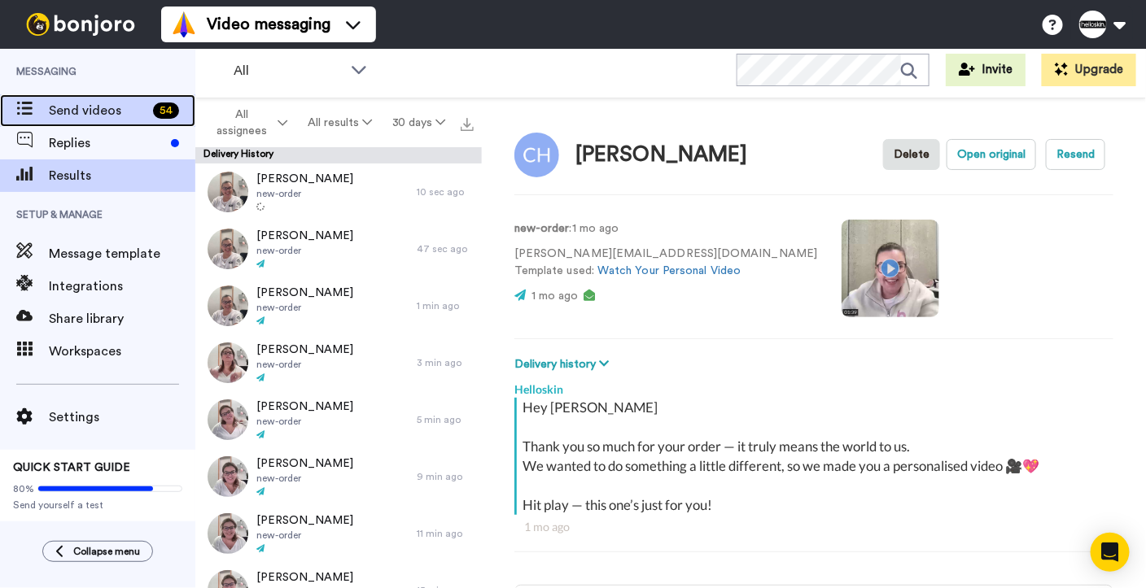
click at [144, 96] on div "Send videos 54" at bounding box center [97, 110] width 195 height 33
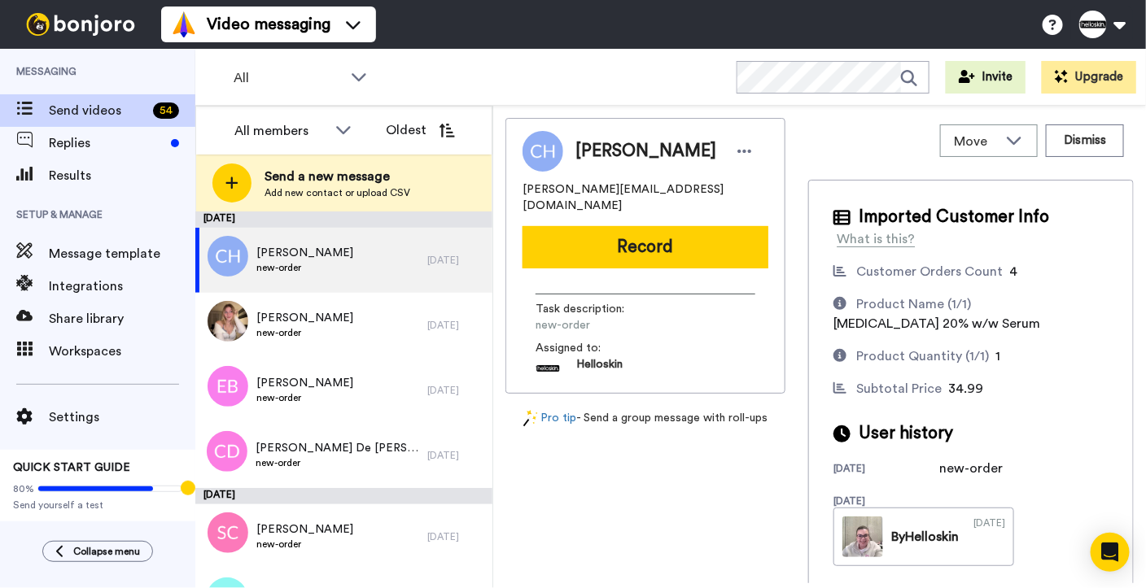
drag, startPoint x: 727, startPoint y: 233, endPoint x: 735, endPoint y: 230, distance: 8.5
click at [728, 231] on button "Record" at bounding box center [645, 247] width 246 height 42
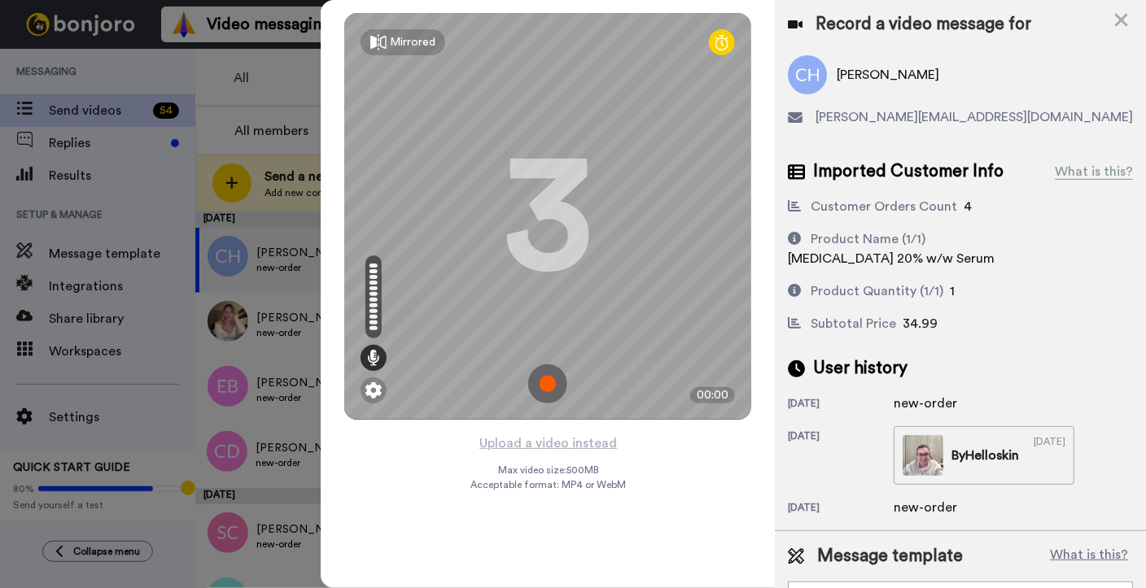
click at [559, 377] on img at bounding box center [547, 383] width 39 height 39
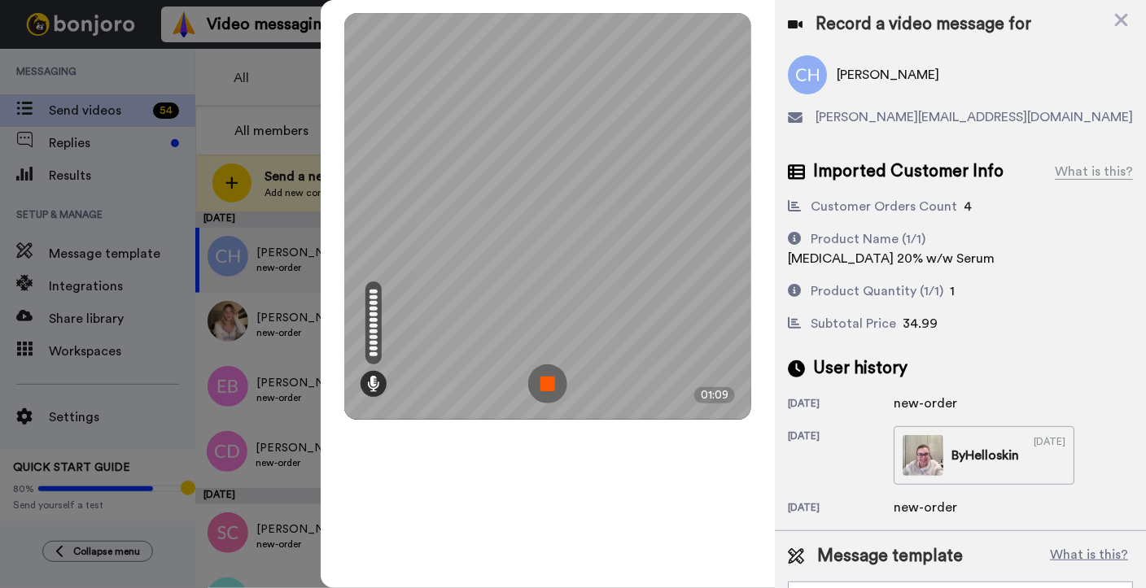
click at [552, 379] on img at bounding box center [547, 383] width 39 height 39
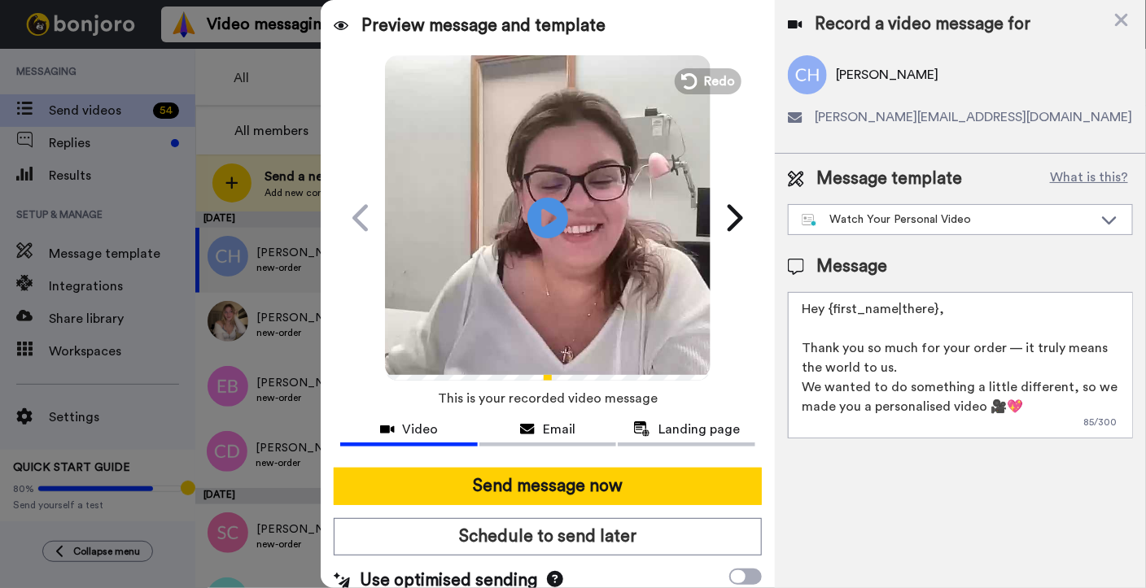
drag, startPoint x: 939, startPoint y: 321, endPoint x: 824, endPoint y: 317, distance: 114.8
click at [824, 317] on textarea "Hey {first_name|there}, Thank you so much for your order — it truly means the w…" at bounding box center [960, 365] width 345 height 146
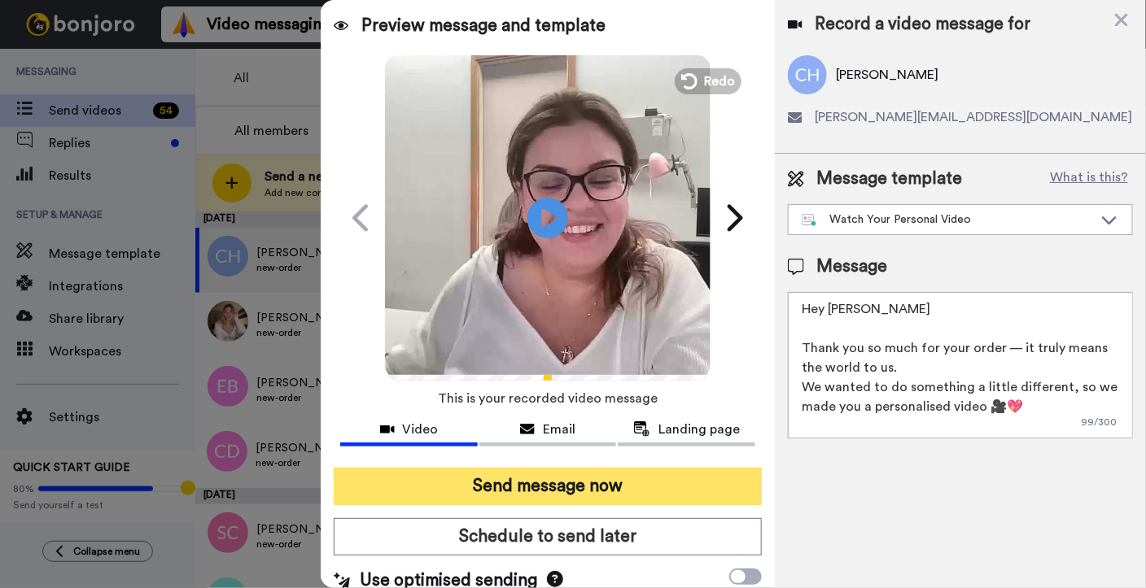
type textarea "Hey Chloe Thank you so much for your order — it truly means the world to us. We…"
click at [610, 489] on button "Send message now" at bounding box center [548, 486] width 428 height 37
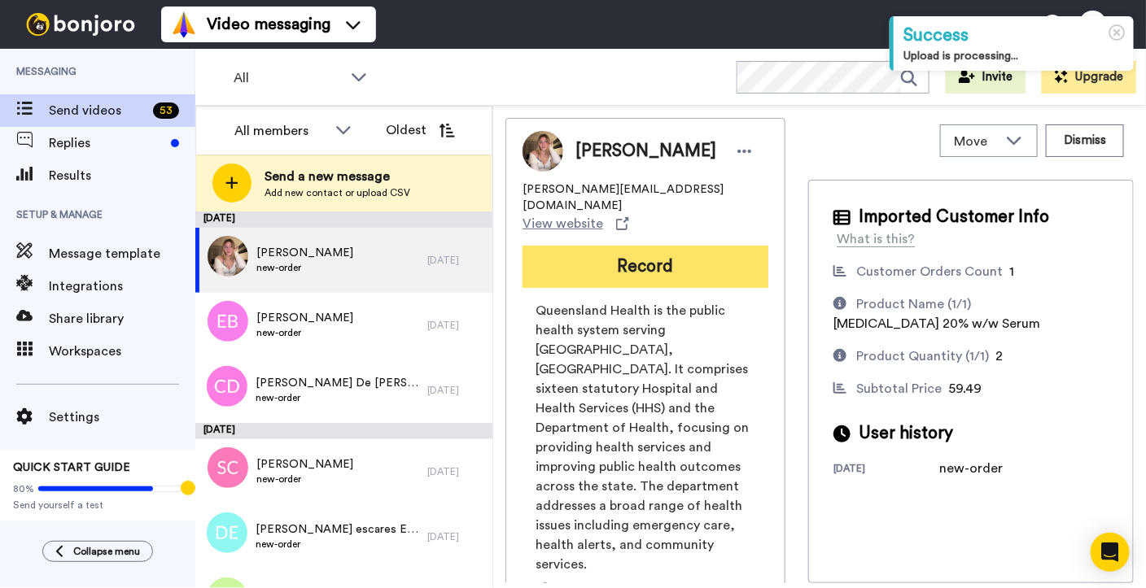
click at [696, 260] on button "Record" at bounding box center [645, 267] width 246 height 42
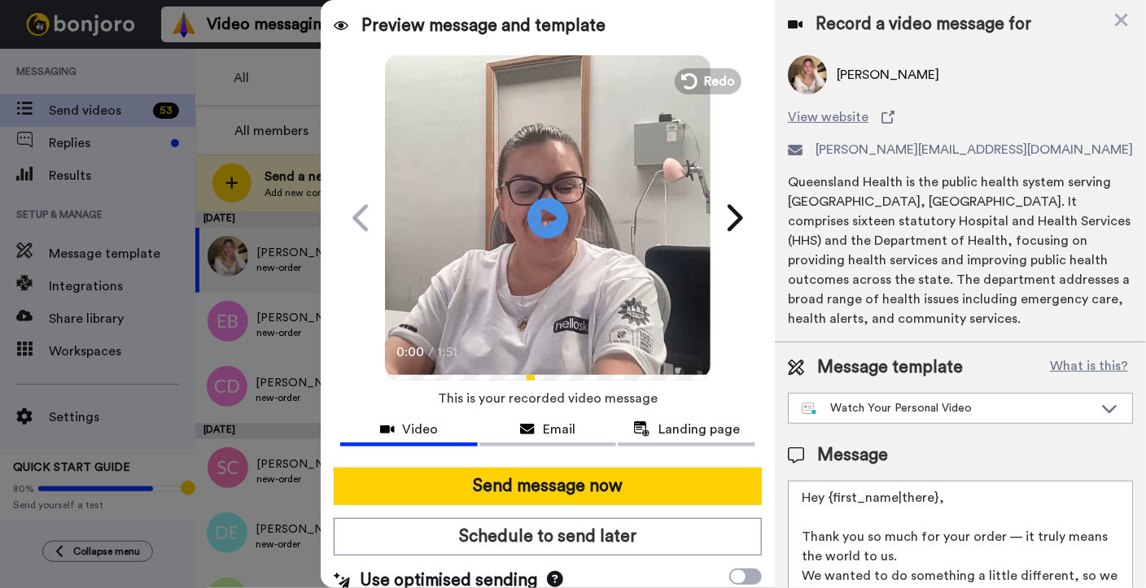
drag, startPoint x: 951, startPoint y: 493, endPoint x: 827, endPoint y: 495, distance: 124.5
click at [827, 495] on textarea "Hey {first_name|there}, Thank you so much for your order — it truly means the w…" at bounding box center [960, 554] width 345 height 146
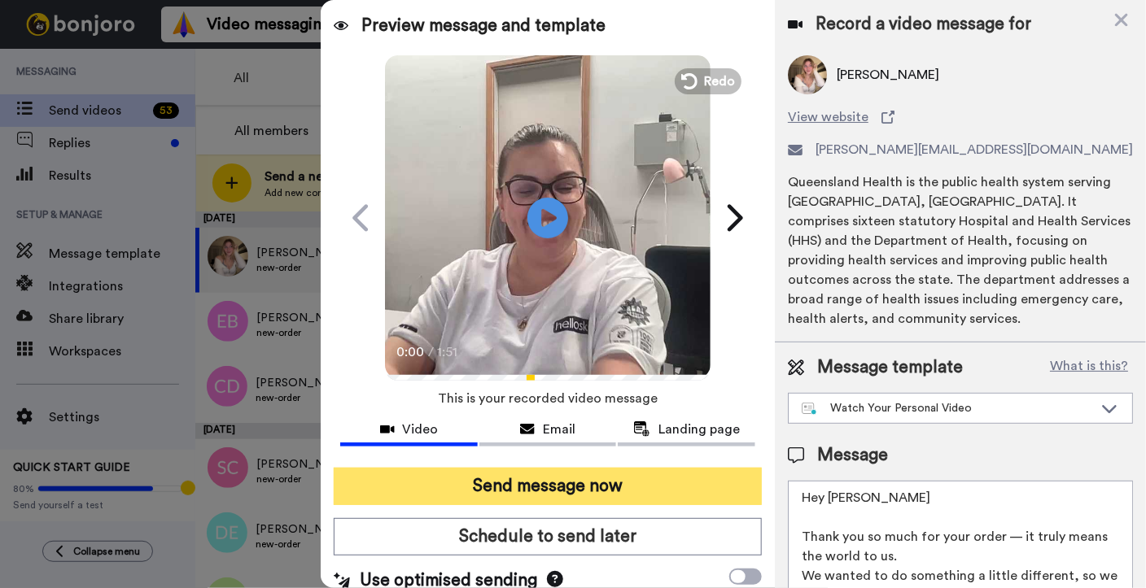
type textarea "Hey Kelly Thank you so much for your order — it truly means the world to us. We…"
drag, startPoint x: 638, startPoint y: 469, endPoint x: 670, endPoint y: 482, distance: 34.0
click at [637, 469] on button "Send message now" at bounding box center [548, 486] width 428 height 37
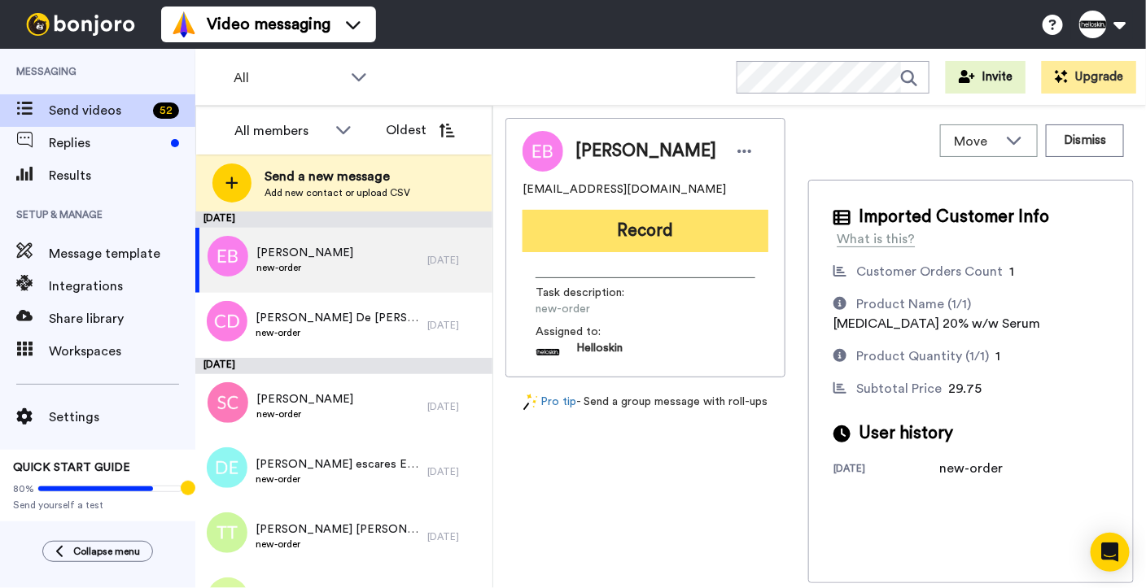
click at [712, 251] on button "Record" at bounding box center [645, 231] width 246 height 42
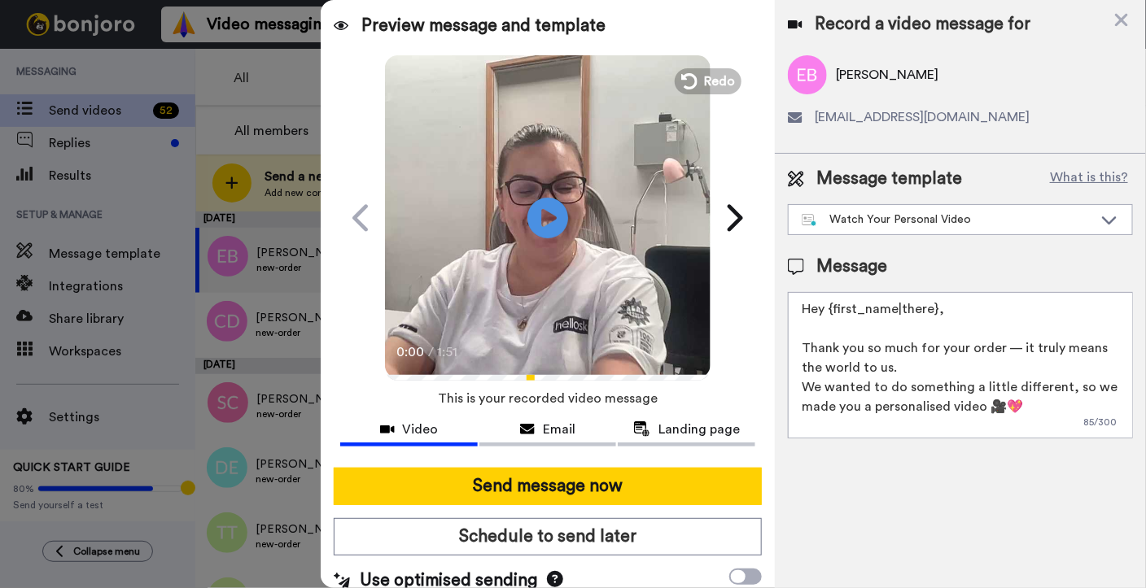
drag, startPoint x: 885, startPoint y: 319, endPoint x: 831, endPoint y: 316, distance: 53.8
click at [831, 316] on textarea "Hey {first_name|there}, Thank you so much for your order — it truly means the w…" at bounding box center [960, 365] width 345 height 146
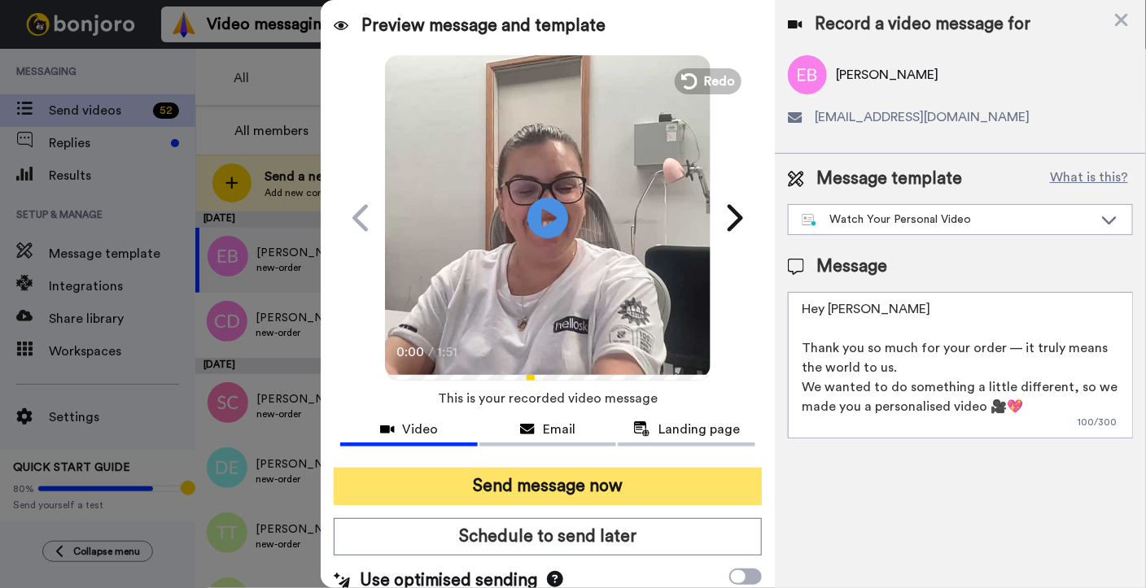
type textarea "Hey [PERSON_NAME] Thank you so much for your order — it truly means the world t…"
click at [474, 471] on button "Send message now" at bounding box center [548, 486] width 428 height 37
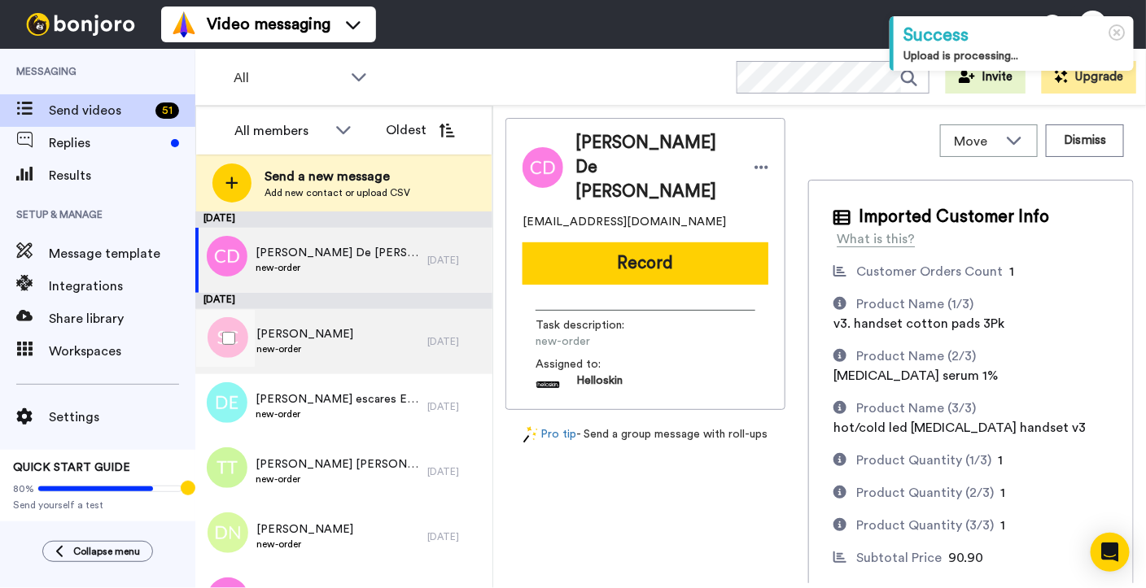
click at [267, 317] on div "Sharon Caplice new-order" at bounding box center [311, 341] width 232 height 65
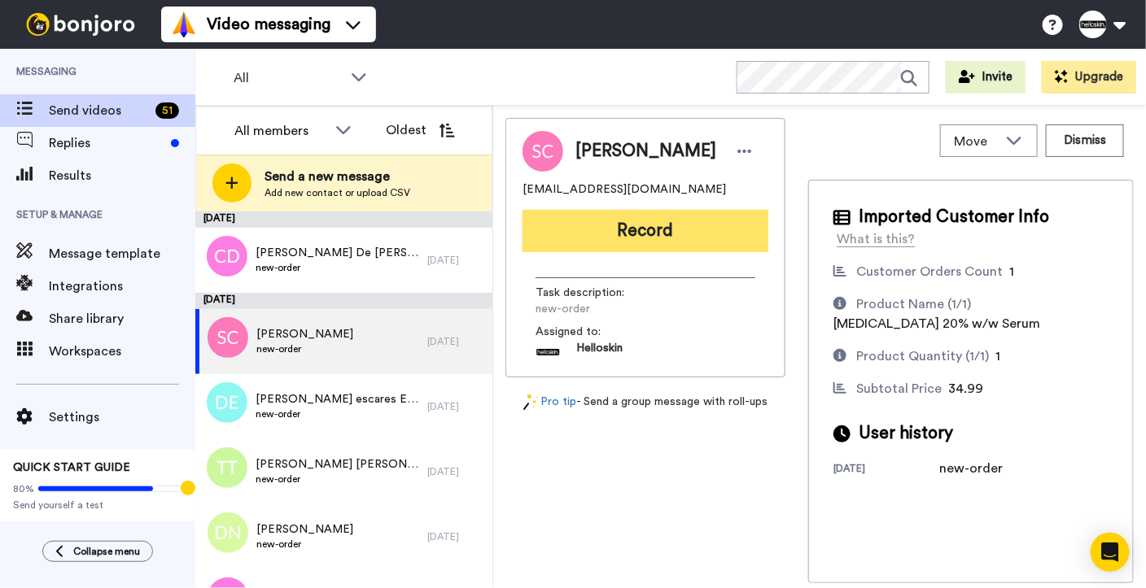
click at [670, 243] on button "Record" at bounding box center [645, 231] width 246 height 42
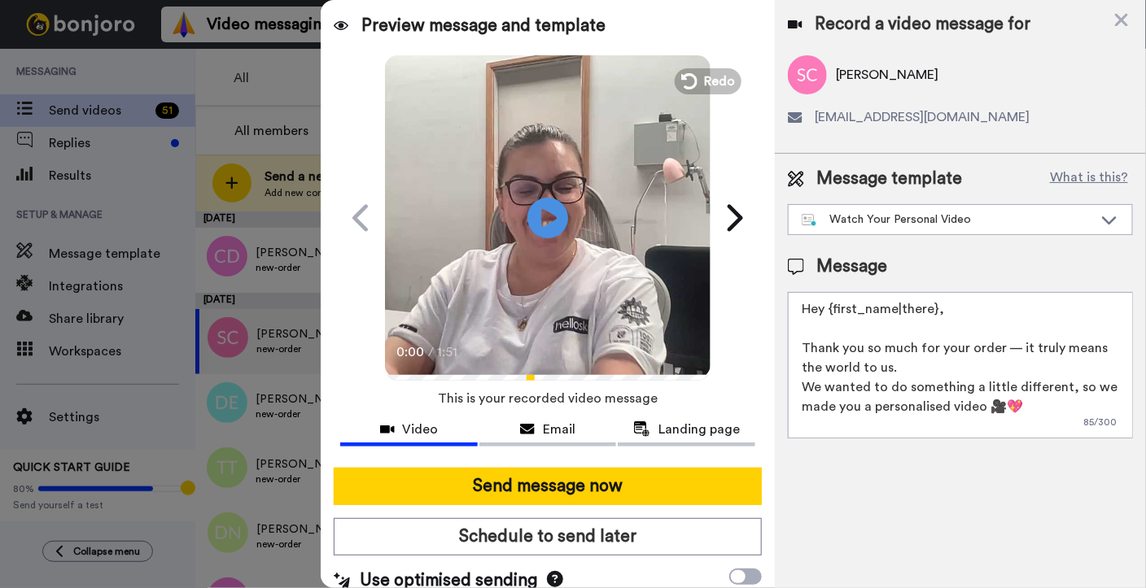
drag, startPoint x: 944, startPoint y: 307, endPoint x: 836, endPoint y: 312, distance: 108.4
click at [834, 314] on textarea "Hey {first_name|there}, Thank you so much for your order — it truly means the w…" at bounding box center [960, 365] width 345 height 146
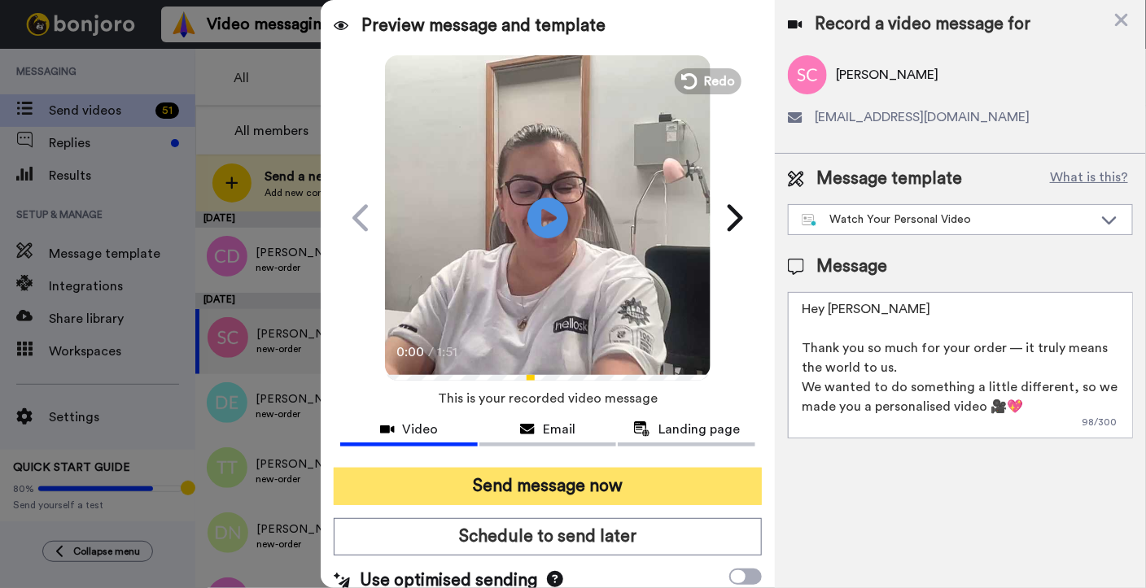
type textarea "Hey Sharon Thank you so much for your order — it truly means the world to us. W…"
click at [570, 472] on button "Send message now" at bounding box center [548, 486] width 428 height 37
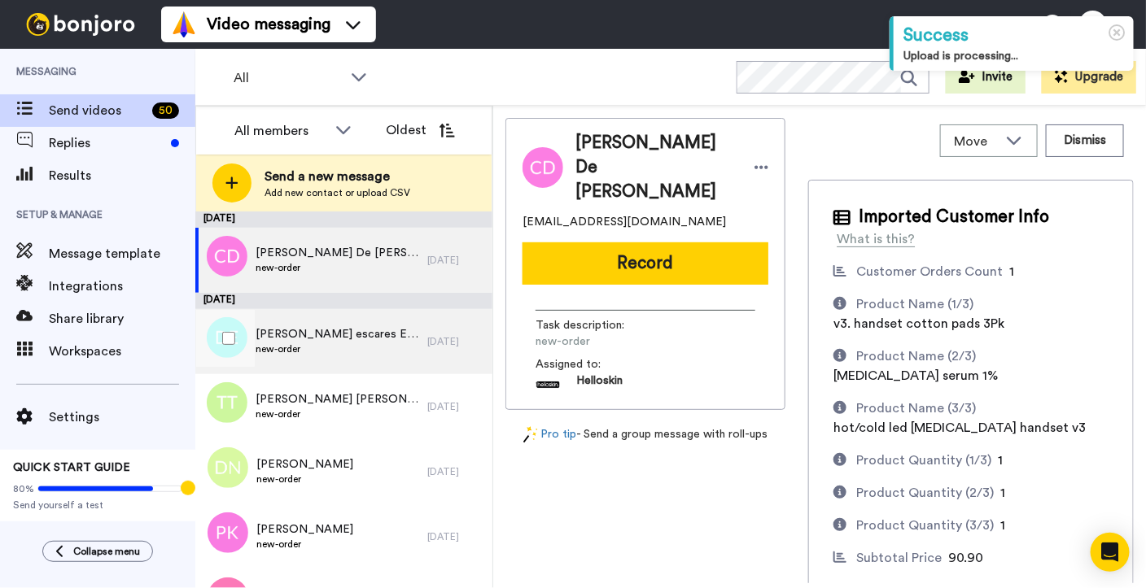
click at [386, 331] on div "[PERSON_NAME] escares Escares new-order" at bounding box center [311, 341] width 232 height 65
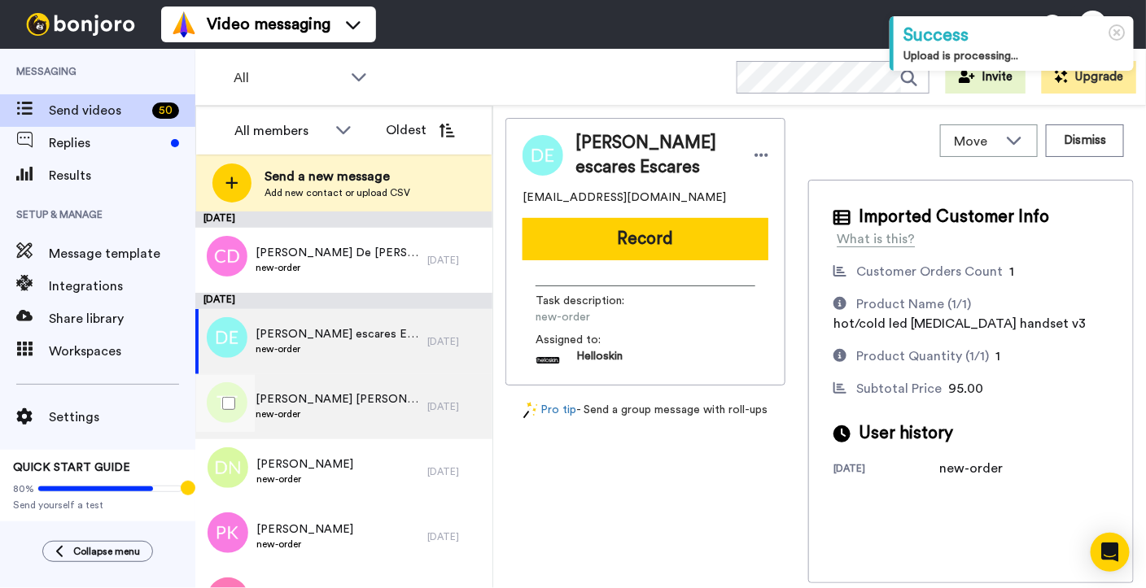
click at [375, 408] on div "[PERSON_NAME] [PERSON_NAME] new-order" at bounding box center [311, 406] width 232 height 65
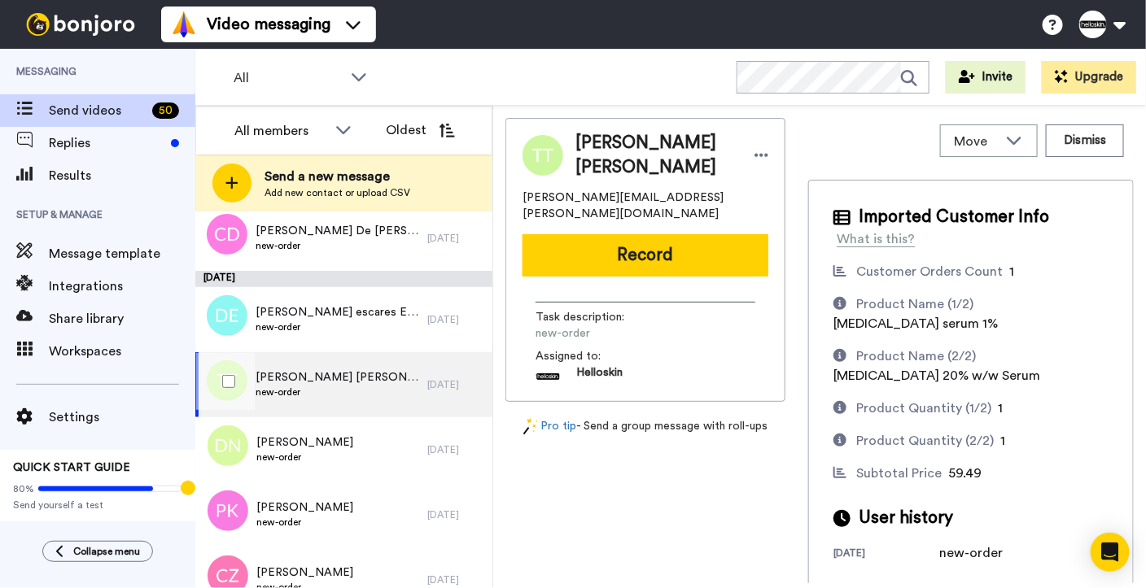
scroll to position [40, 0]
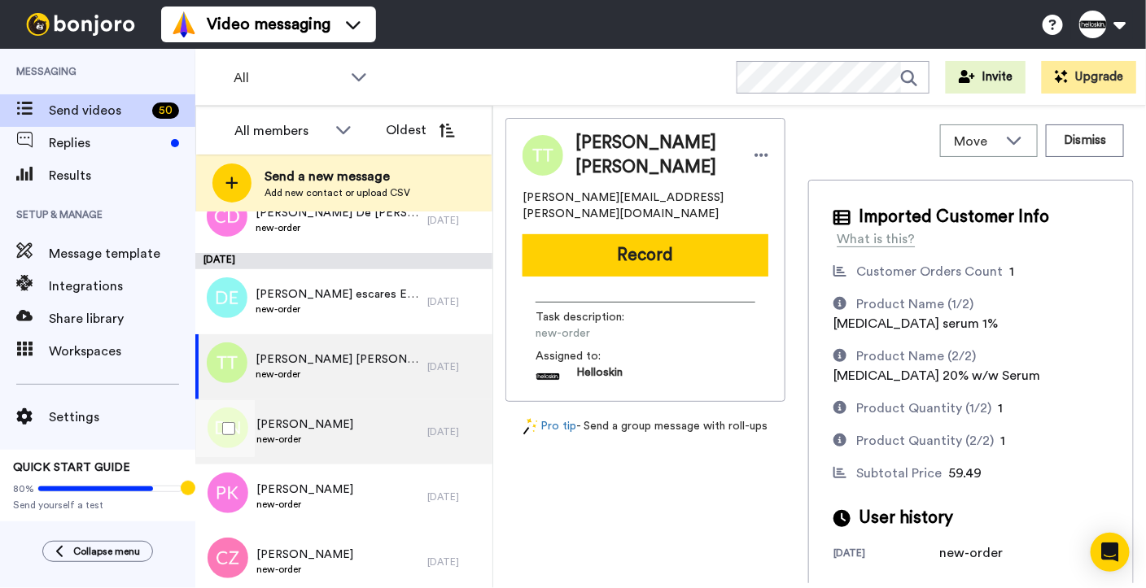
click at [341, 447] on div "[PERSON_NAME] new-order" at bounding box center [311, 431] width 232 height 65
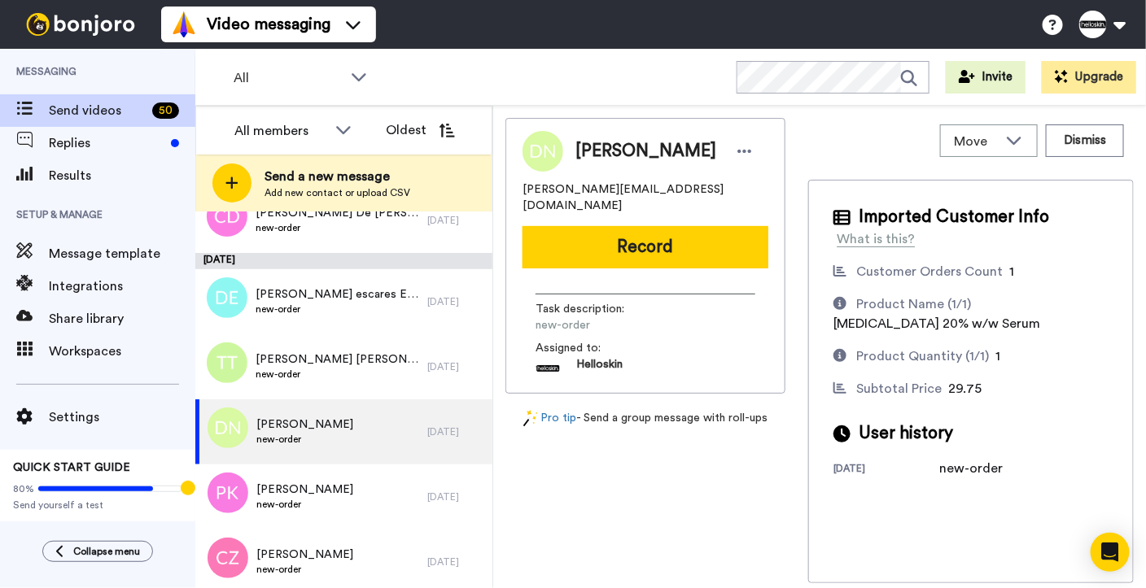
drag, startPoint x: 742, startPoint y: 242, endPoint x: 884, endPoint y: 215, distance: 144.2
click at [742, 242] on button "Record" at bounding box center [645, 247] width 246 height 42
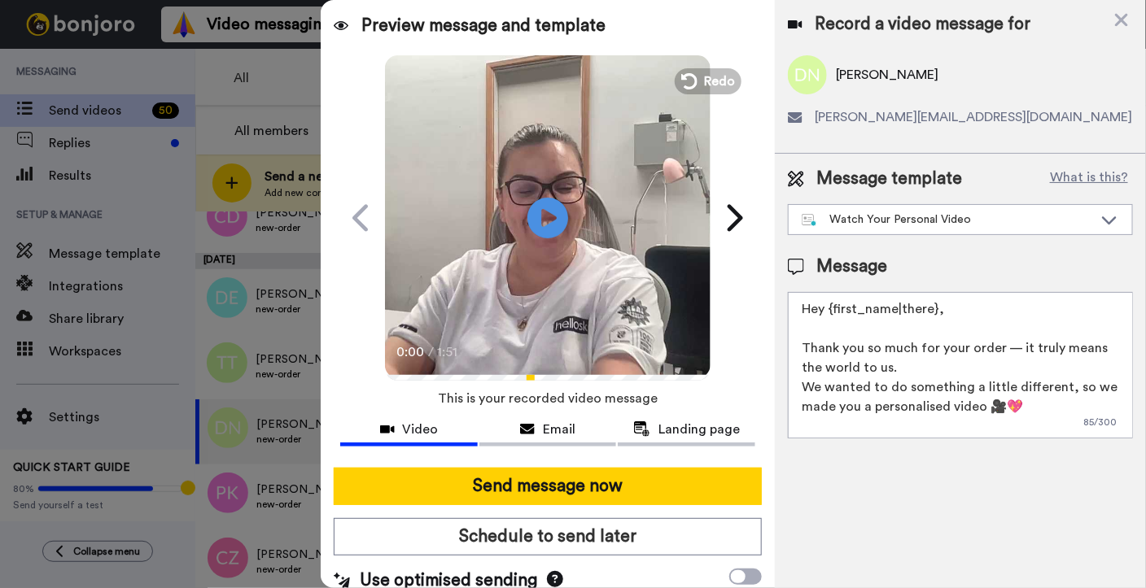
drag, startPoint x: 953, startPoint y: 321, endPoint x: 831, endPoint y: 314, distance: 121.4
click at [831, 314] on textarea "Hey {first_name|there}, Thank you so much for your order — it truly means the w…" at bounding box center [960, 365] width 345 height 146
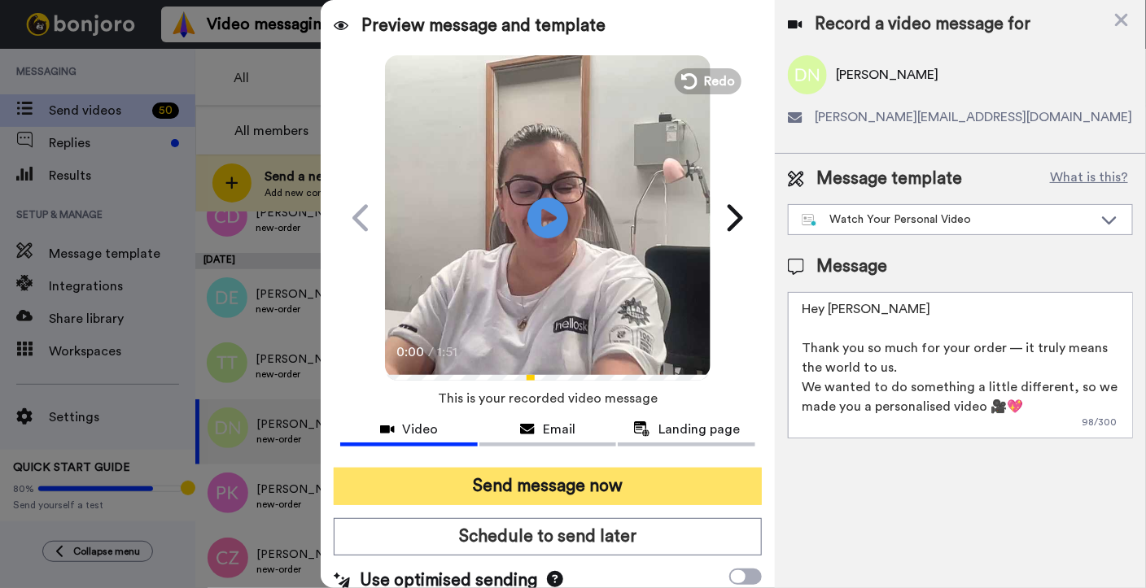
type textarea "Hey Duong Thank you so much for your order — it truly means the world to us. We…"
click at [425, 493] on button "Send message now" at bounding box center [548, 486] width 428 height 37
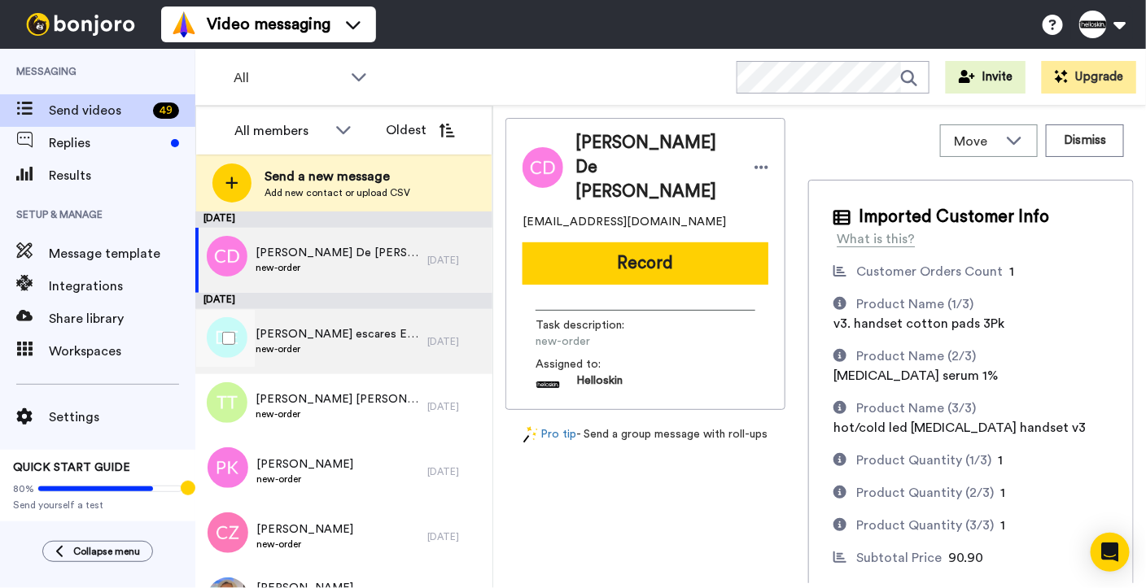
click at [368, 360] on div "[PERSON_NAME] escares Escares new-order" at bounding box center [311, 341] width 232 height 65
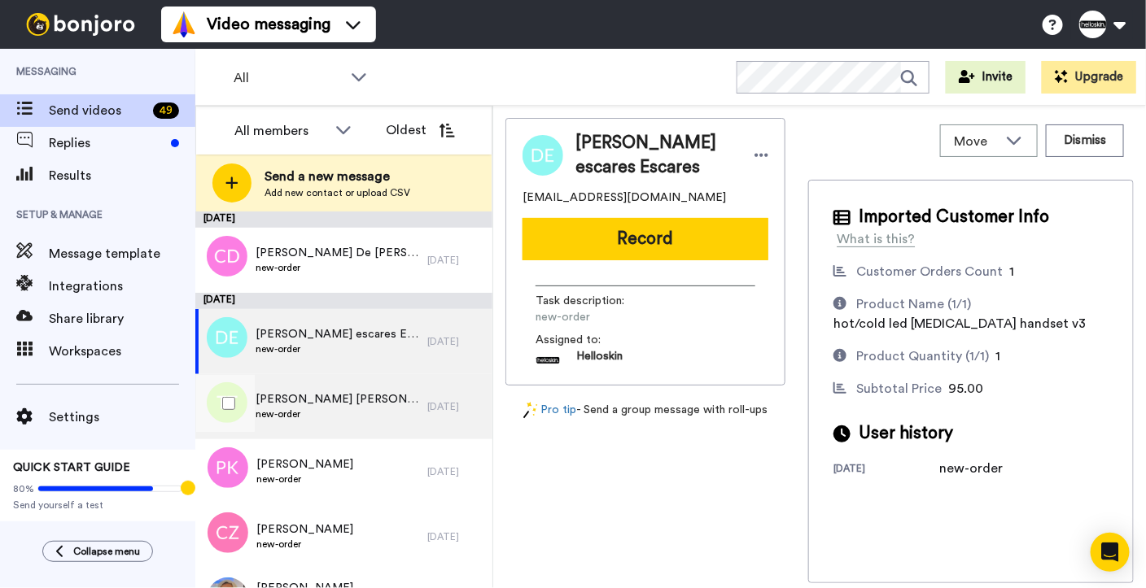
click at [258, 399] on span "[PERSON_NAME] [PERSON_NAME]" at bounding box center [337, 399] width 164 height 16
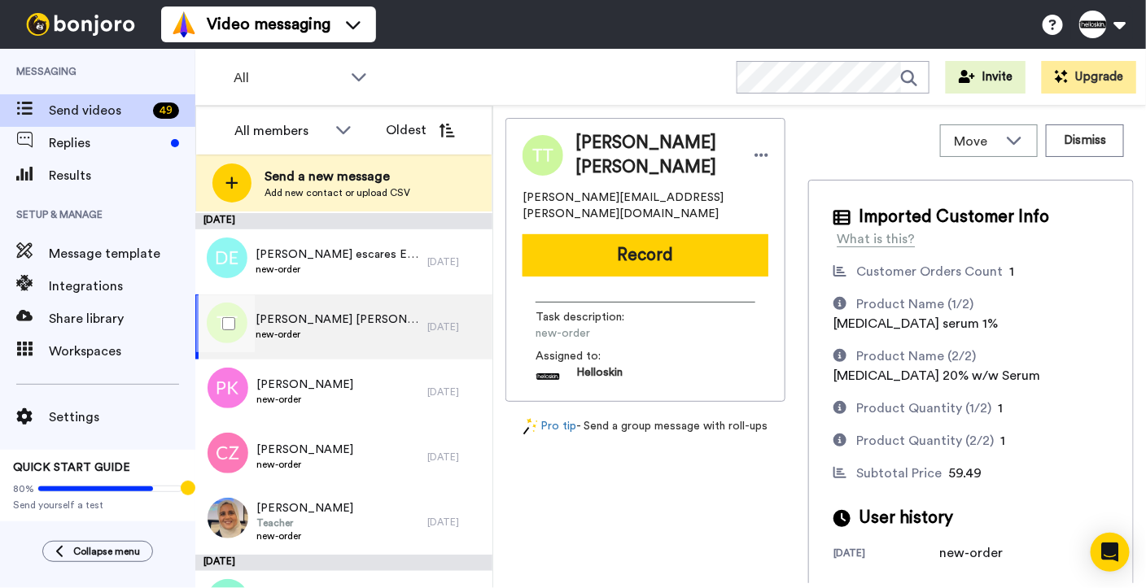
scroll to position [132, 0]
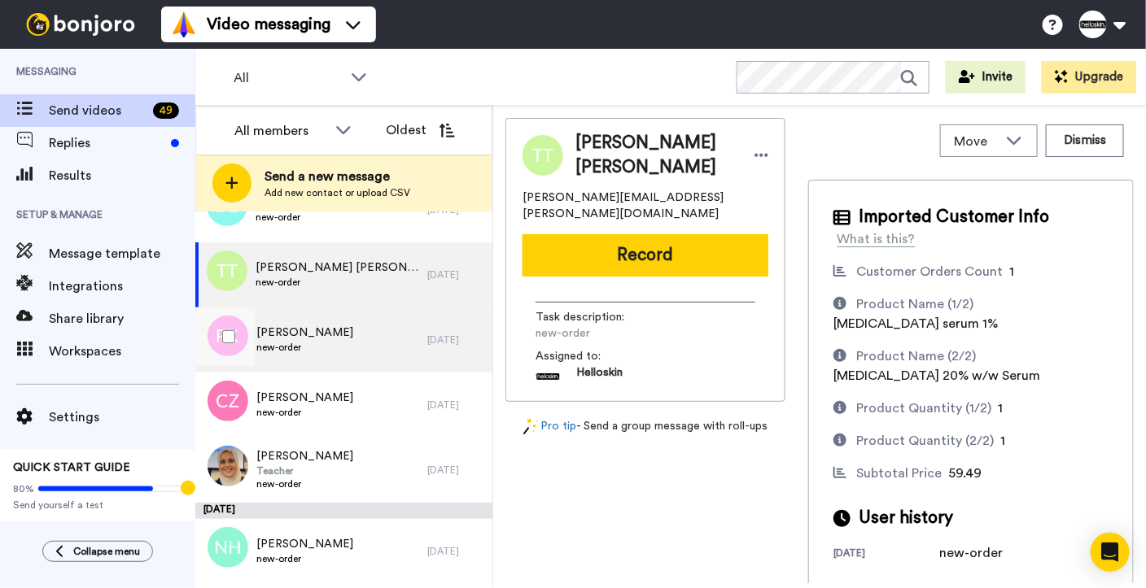
click at [382, 338] on div "[PERSON_NAME] new-order" at bounding box center [311, 340] width 232 height 65
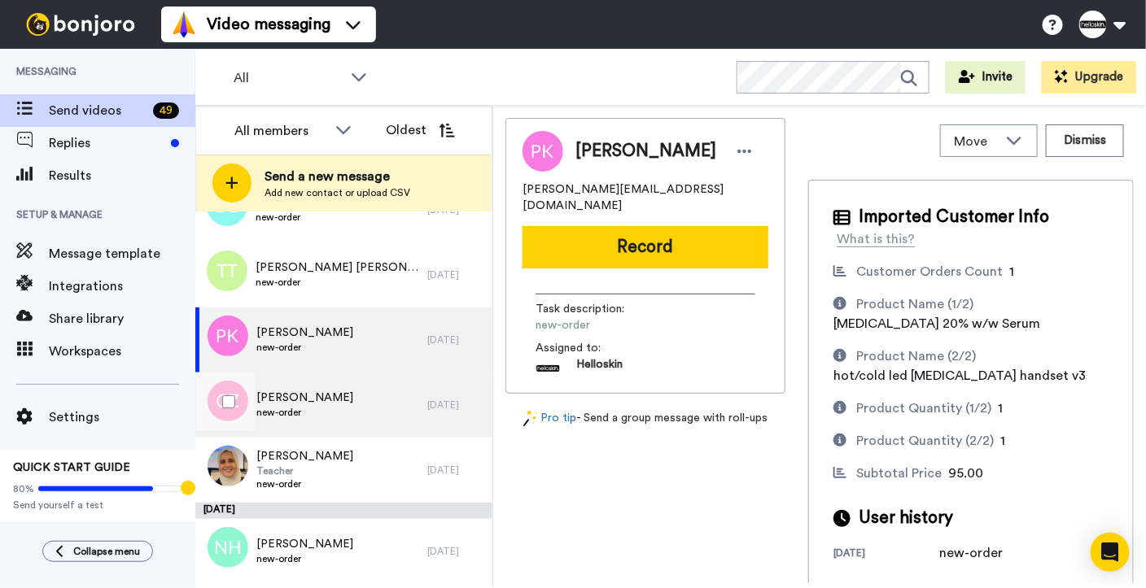
click at [380, 433] on div "[PERSON_NAME] new-order" at bounding box center [311, 405] width 232 height 65
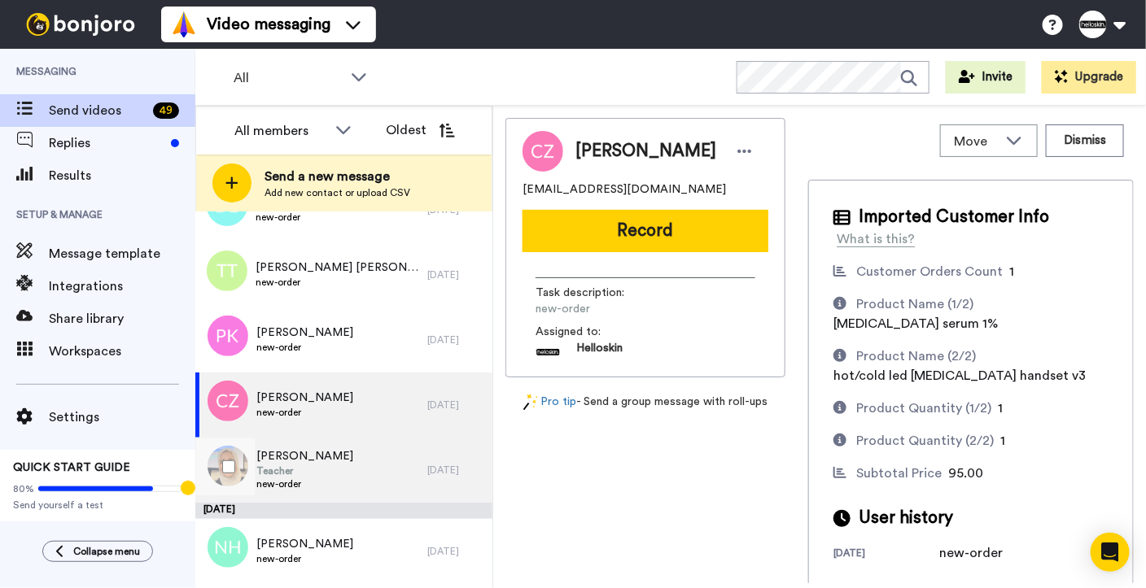
click at [427, 465] on div "[DATE]" at bounding box center [455, 470] width 57 height 13
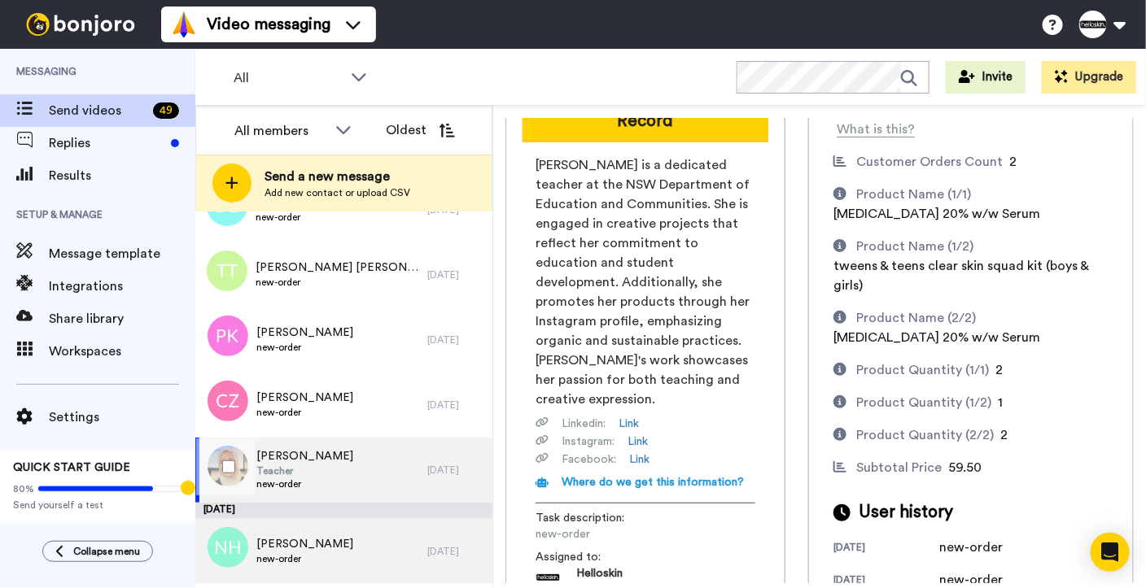
scroll to position [342, 0]
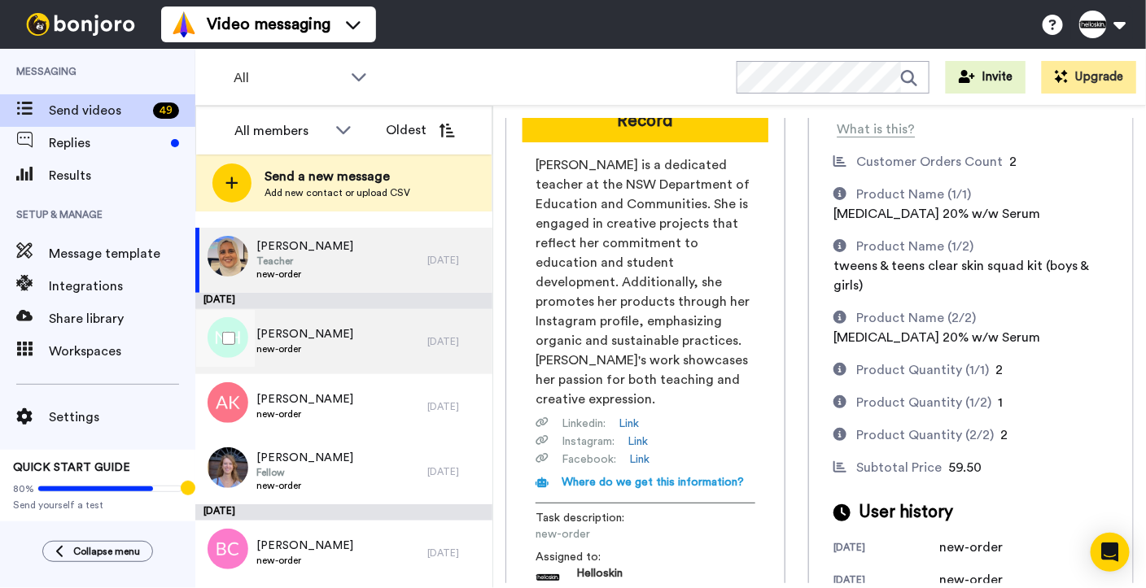
click at [417, 348] on div "[PERSON_NAME] new-order [DATE]" at bounding box center [343, 341] width 297 height 65
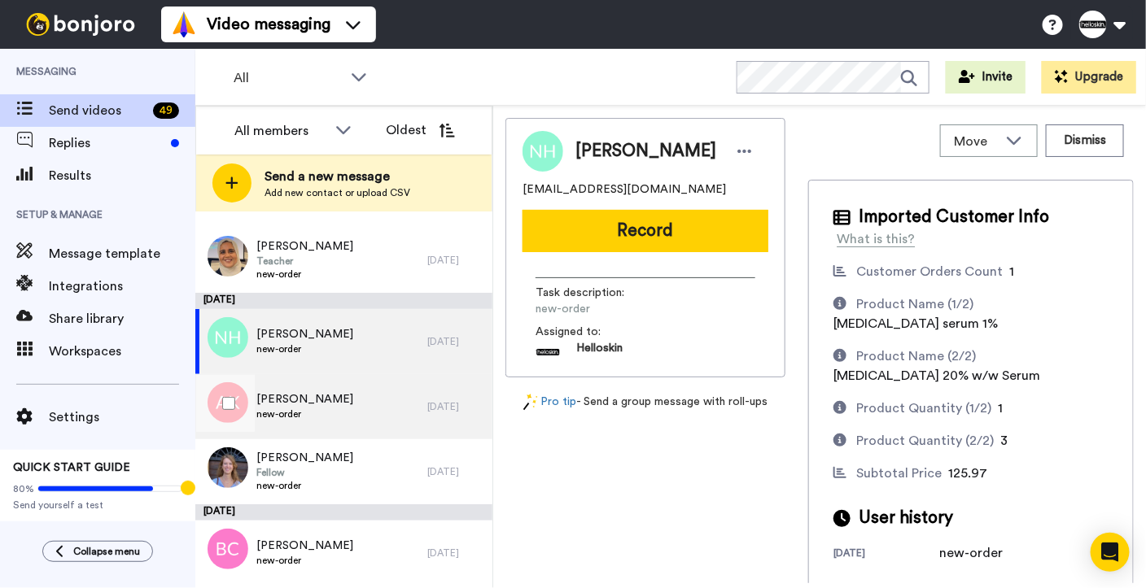
click at [364, 402] on div "[PERSON_NAME] new-order" at bounding box center [311, 406] width 232 height 65
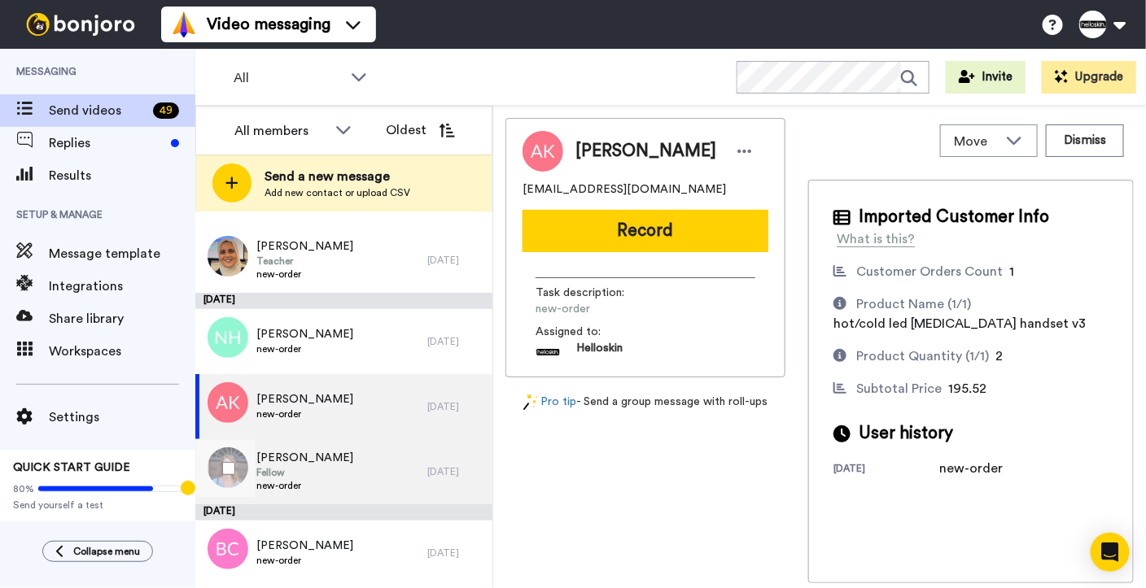
click at [395, 459] on div "[PERSON_NAME] Fellow new-order" at bounding box center [311, 471] width 232 height 65
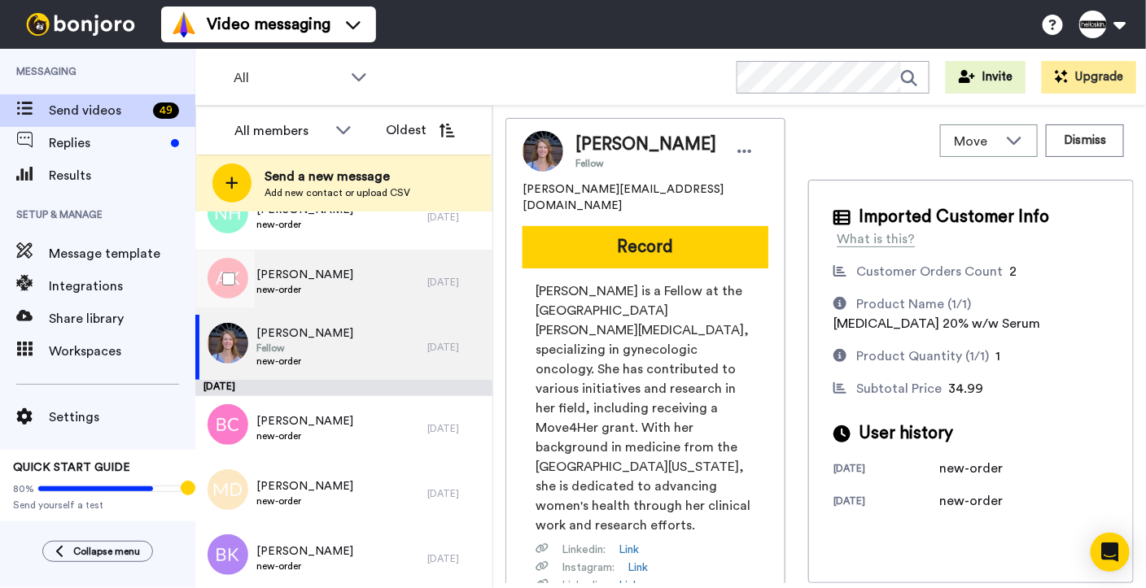
scroll to position [515, 0]
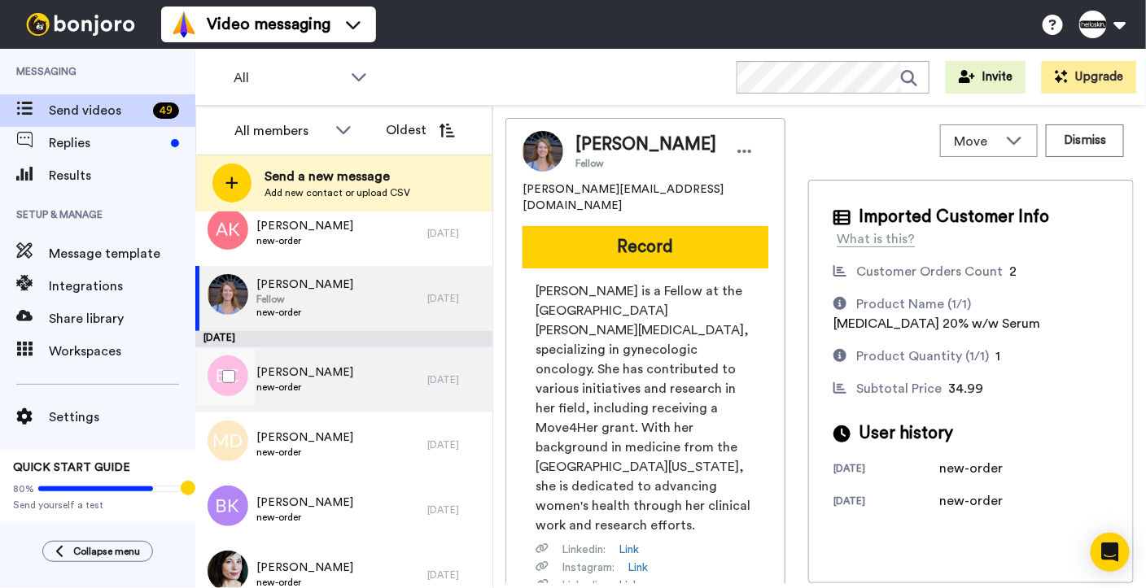
click at [420, 399] on div "Bridget Cantarella new-order 5 days ago" at bounding box center [343, 379] width 297 height 65
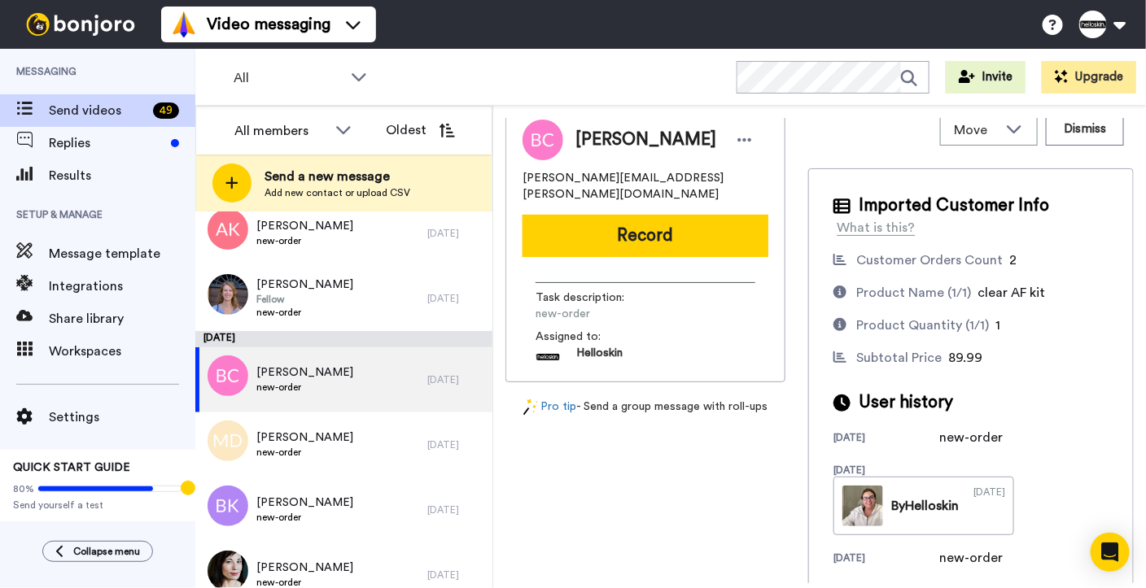
scroll to position [20, 0]
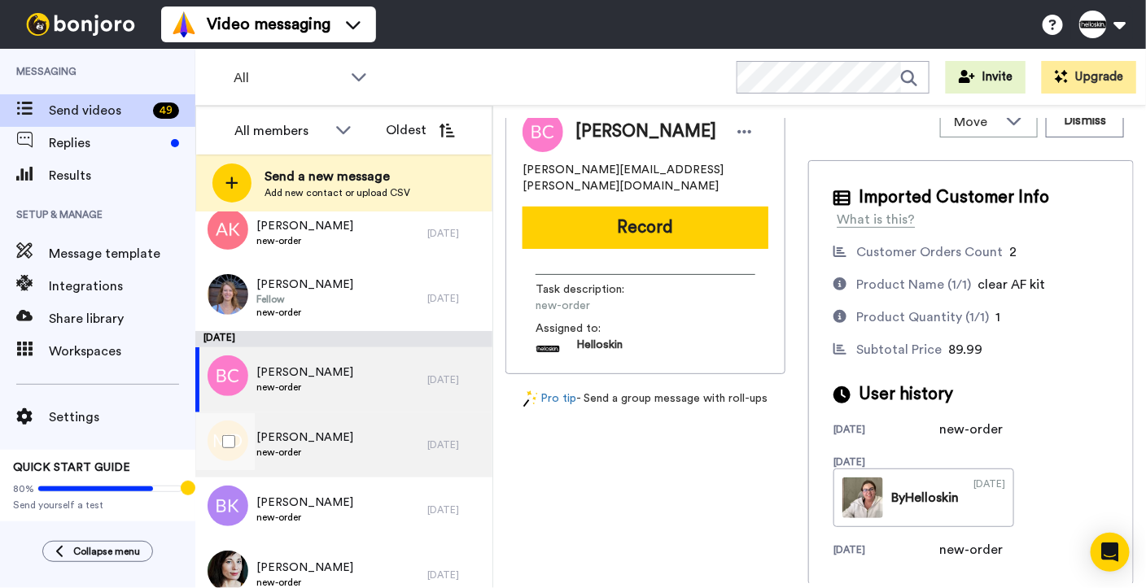
click at [364, 461] on div "[PERSON_NAME] new-order" at bounding box center [311, 444] width 232 height 65
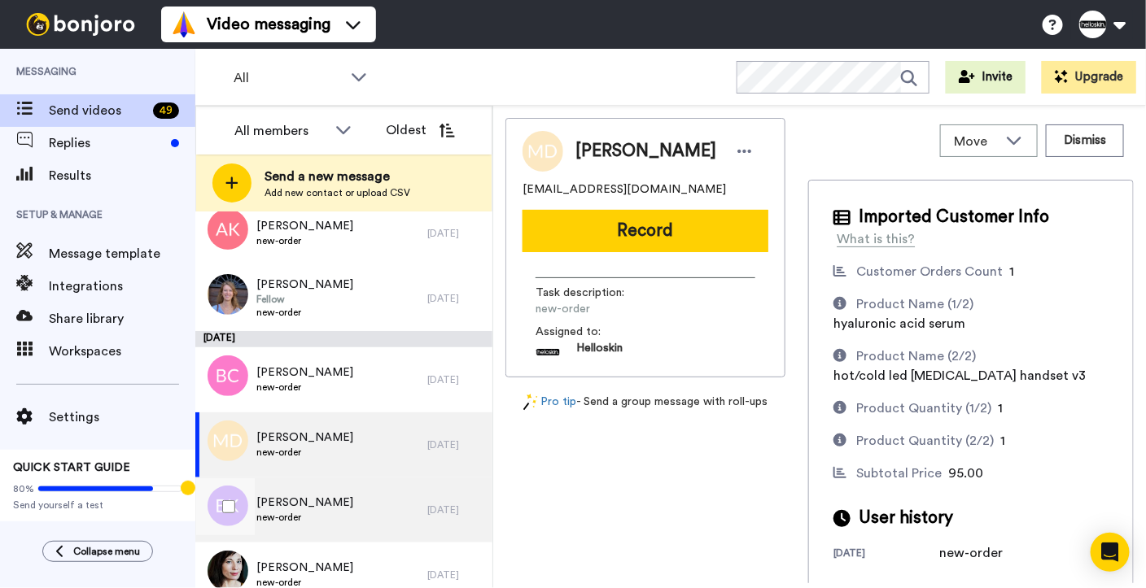
click at [331, 515] on span "new-order" at bounding box center [304, 517] width 97 height 13
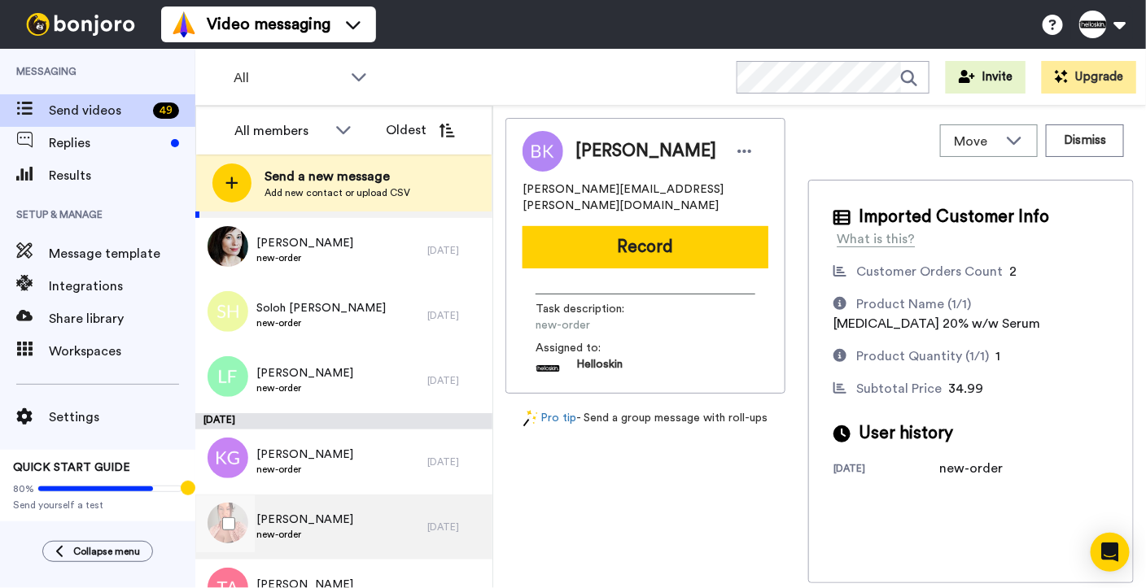
scroll to position [714, 0]
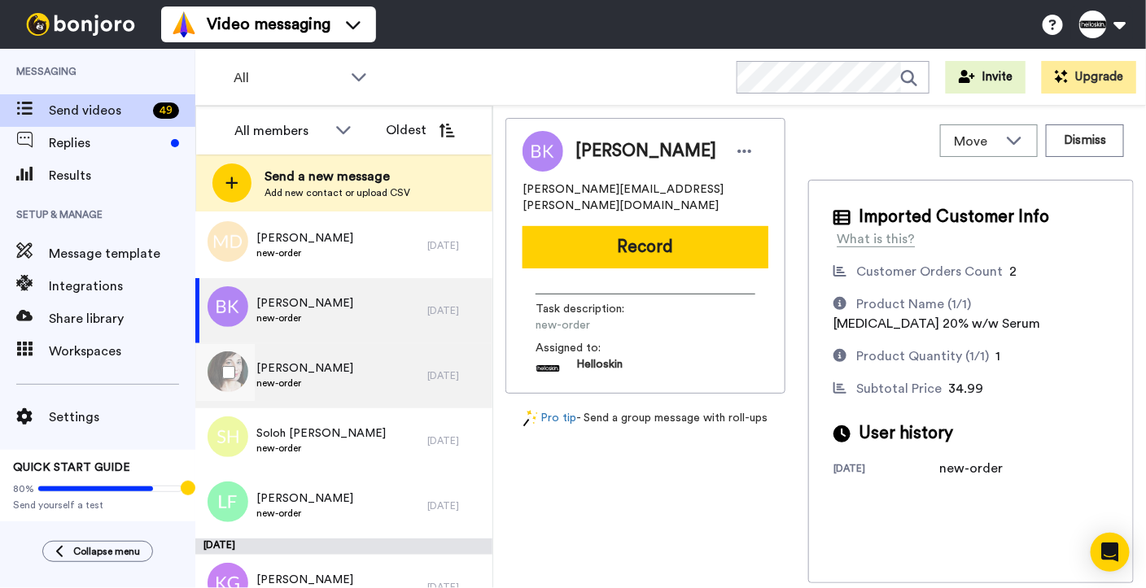
click at [361, 388] on div "[PERSON_NAME] new-order" at bounding box center [311, 375] width 232 height 65
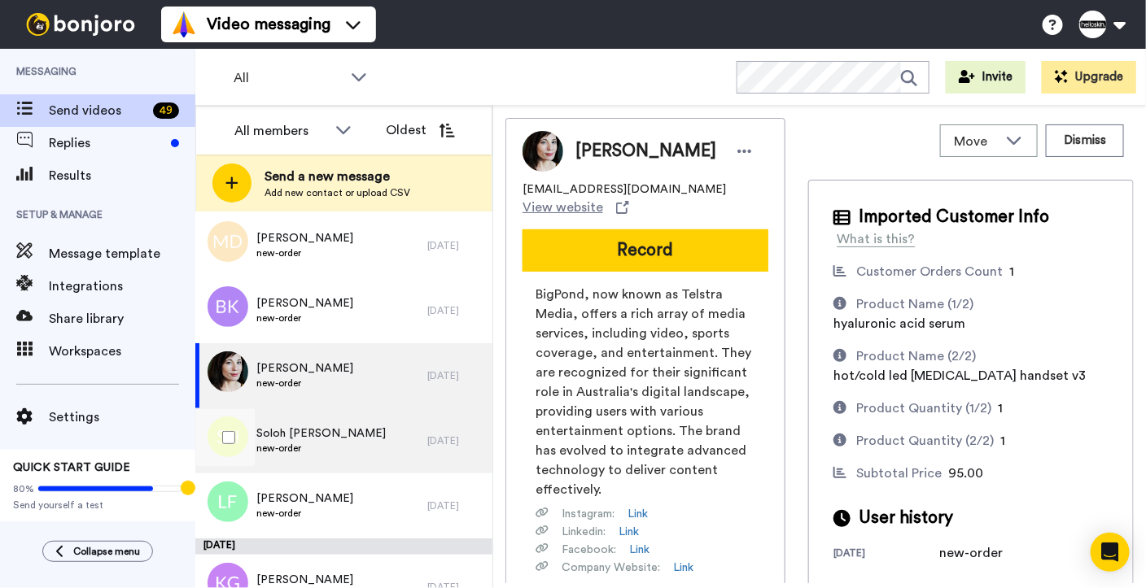
click at [328, 452] on span "new-order" at bounding box center [320, 448] width 129 height 13
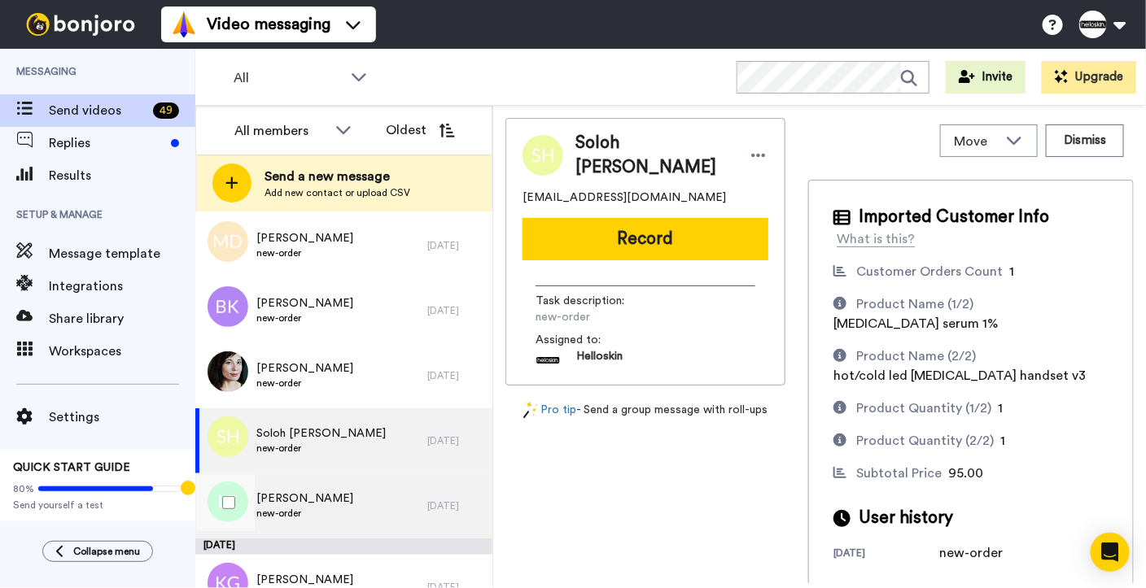
click at [392, 510] on div "Lauren Faulkner new-order" at bounding box center [311, 506] width 232 height 65
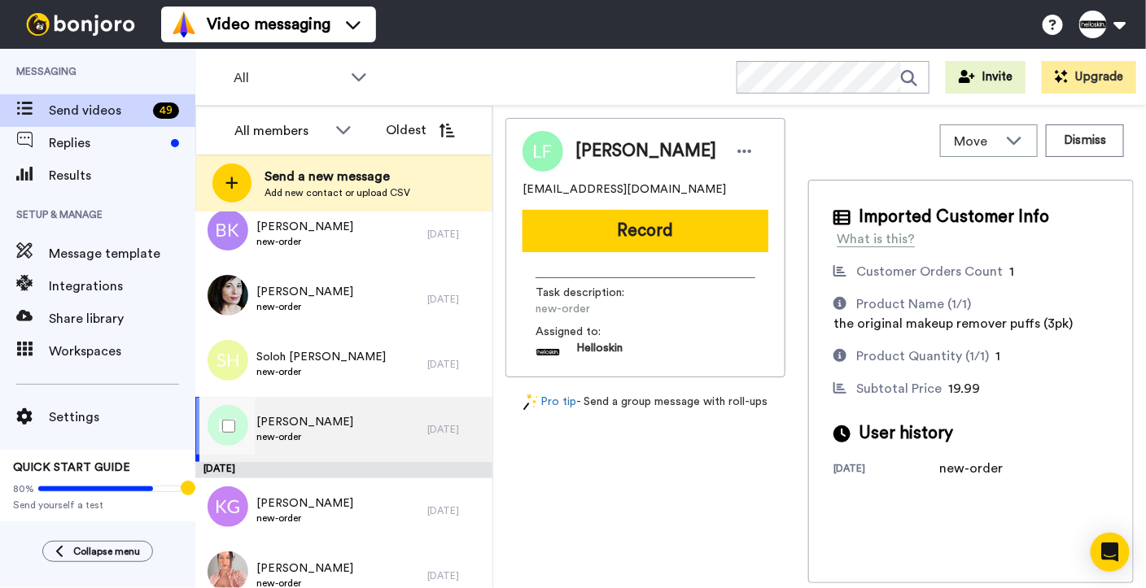
scroll to position [840, 0]
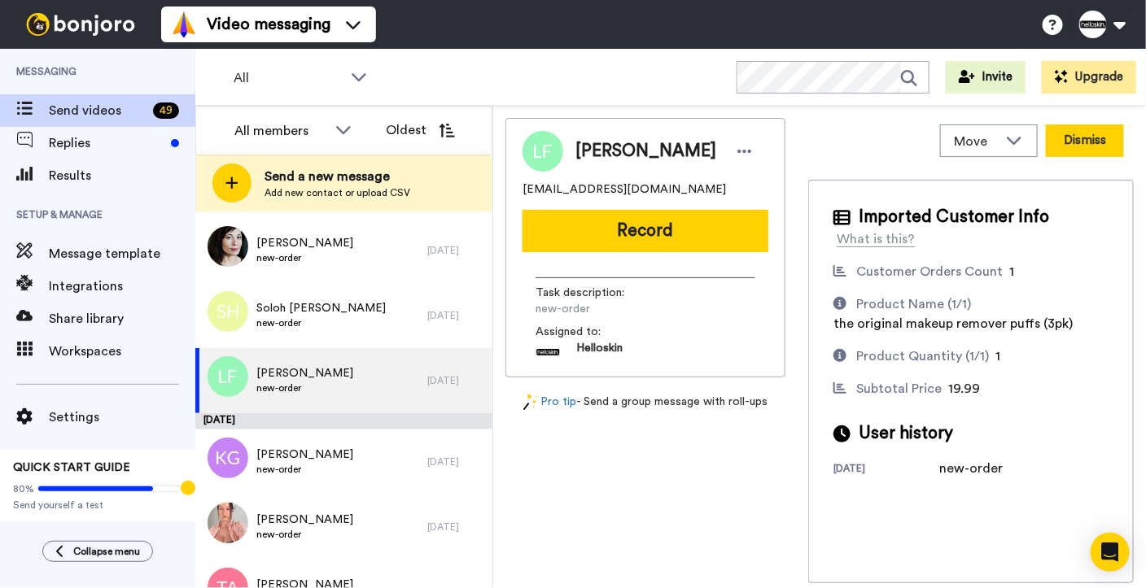
click at [1063, 144] on button "Dismiss" at bounding box center [1084, 140] width 78 height 33
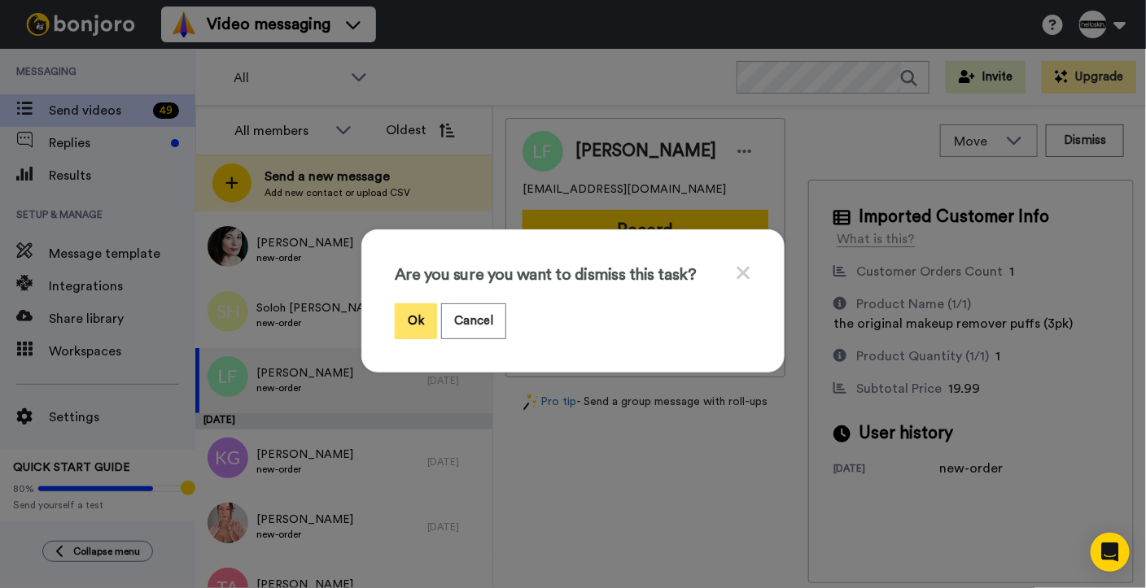
click at [417, 328] on button "Ok" at bounding box center [416, 320] width 42 height 35
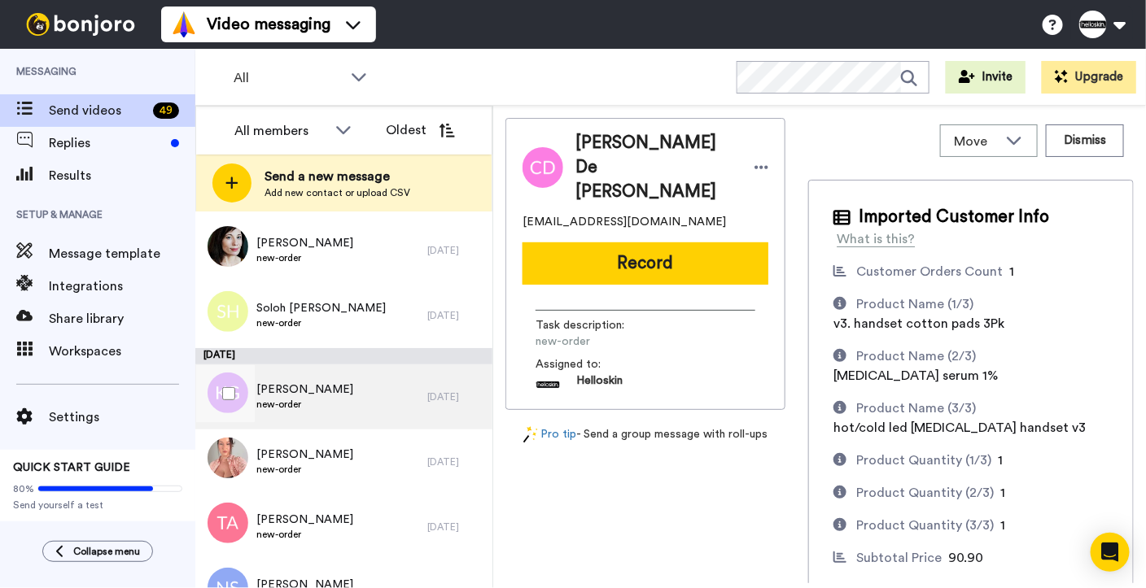
click at [408, 405] on div "Kirsten Goldsmith new-order 4 days ago" at bounding box center [343, 396] width 297 height 65
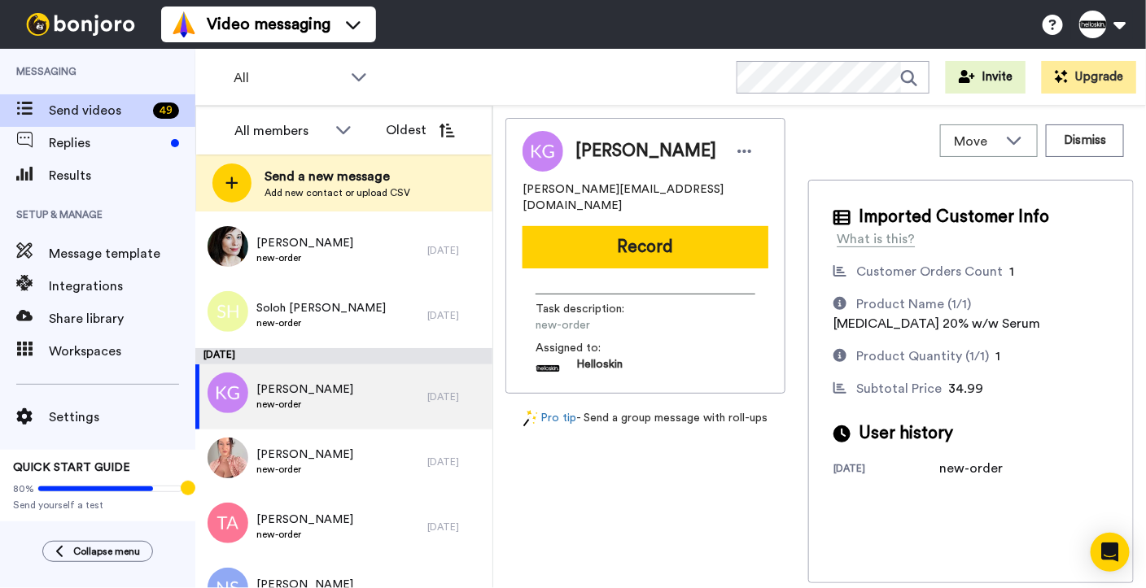
click at [705, 243] on button "Record" at bounding box center [645, 247] width 246 height 42
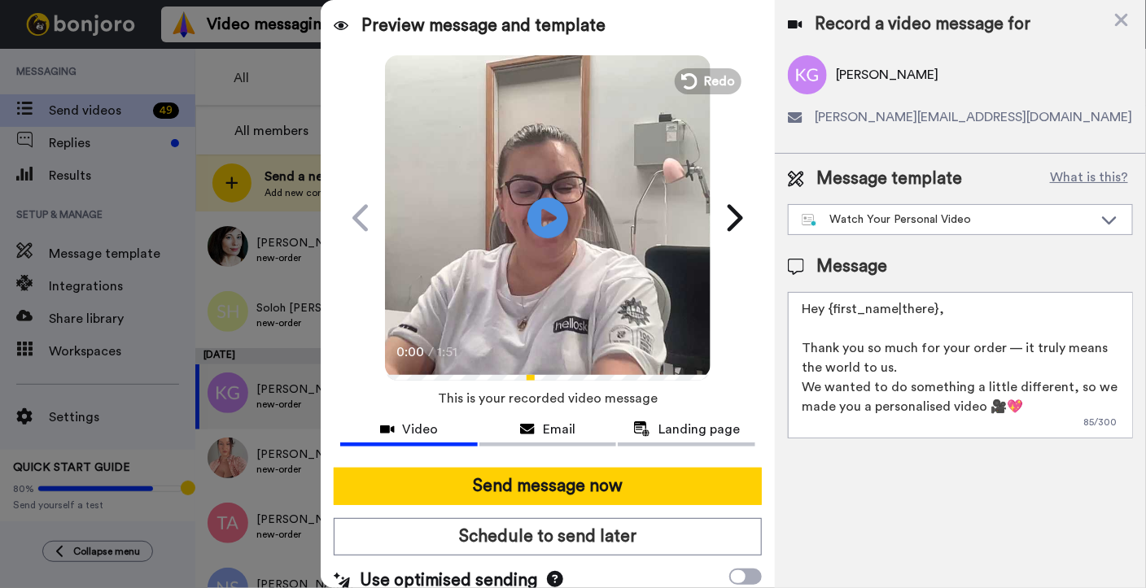
drag, startPoint x: 964, startPoint y: 317, endPoint x: 829, endPoint y: 308, distance: 135.4
click at [829, 308] on textarea "Hey {first_name|there}, Thank you so much for your order — it truly means the w…" at bounding box center [960, 365] width 345 height 146
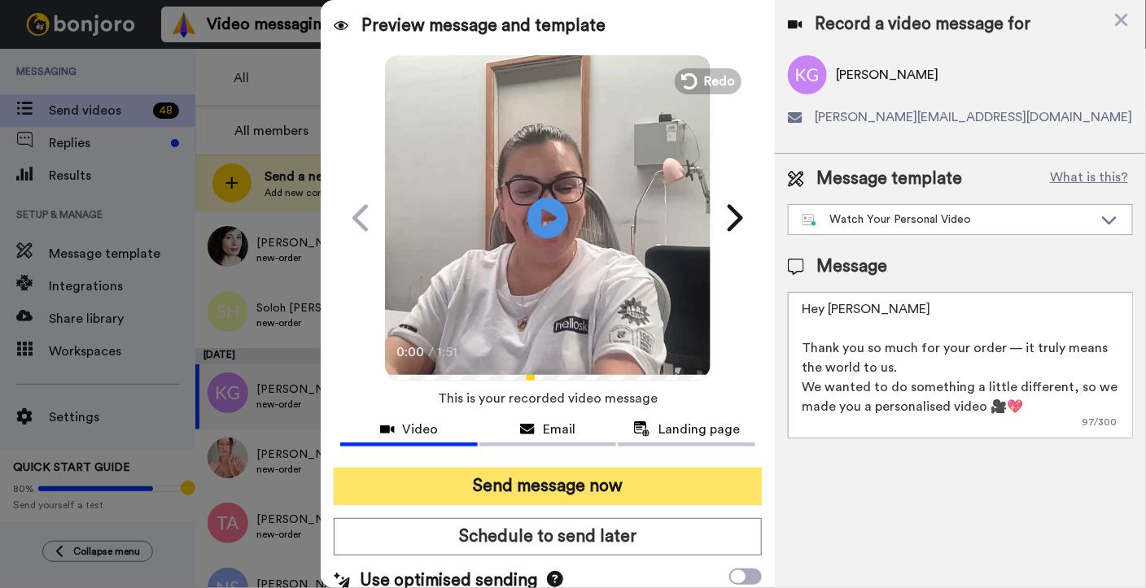
type textarea "Hey Kirsten Thank you so much for your order — it truly means the world to us. …"
click at [647, 491] on button "Send message now" at bounding box center [548, 486] width 428 height 37
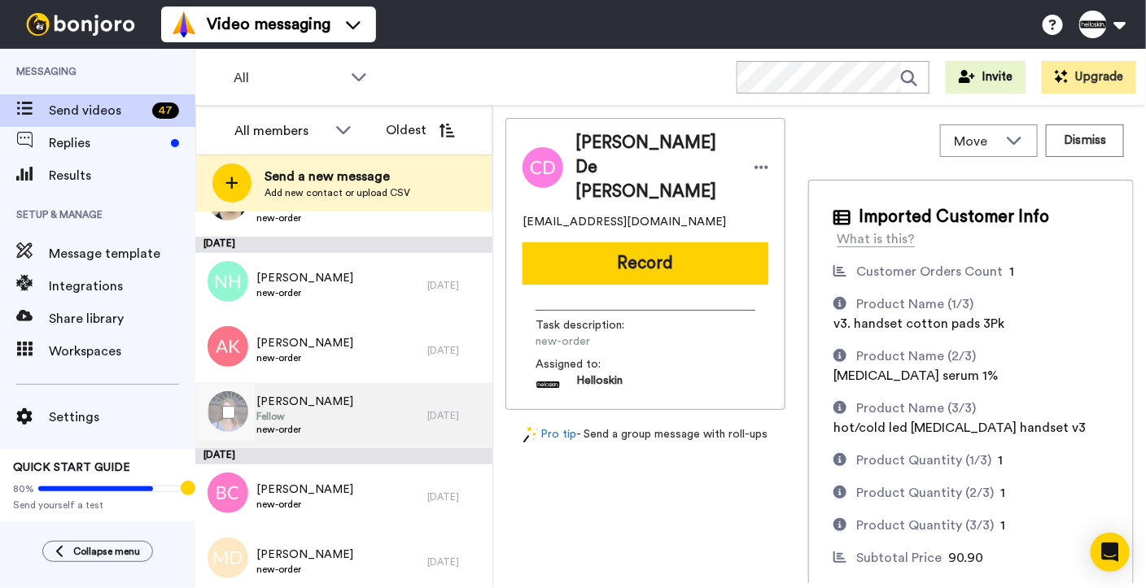
scroll to position [438, 0]
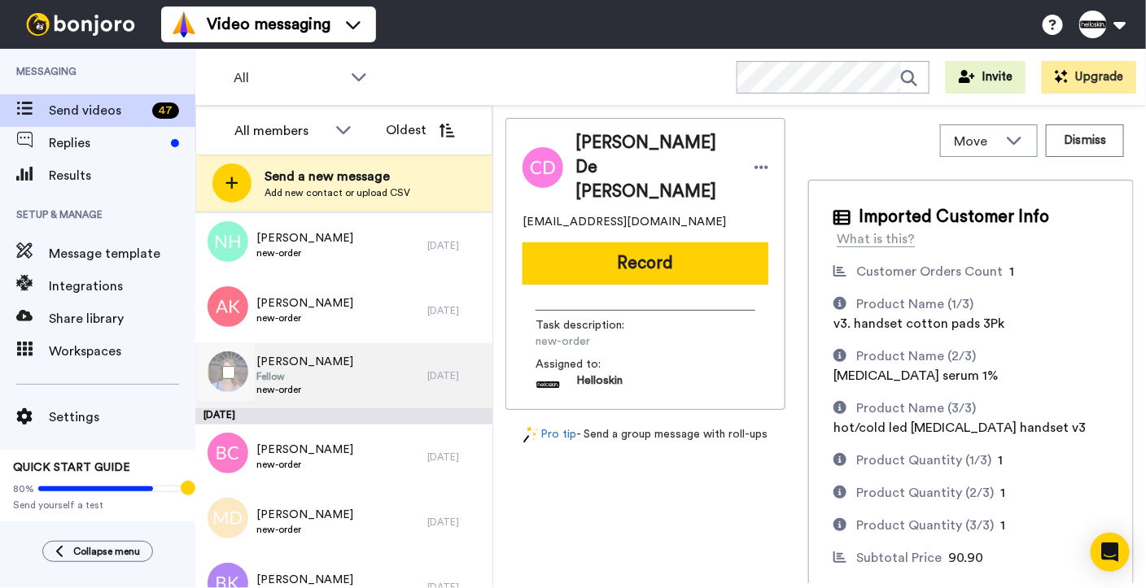
click at [392, 381] on div "[PERSON_NAME] Fellow new-order" at bounding box center [311, 375] width 232 height 65
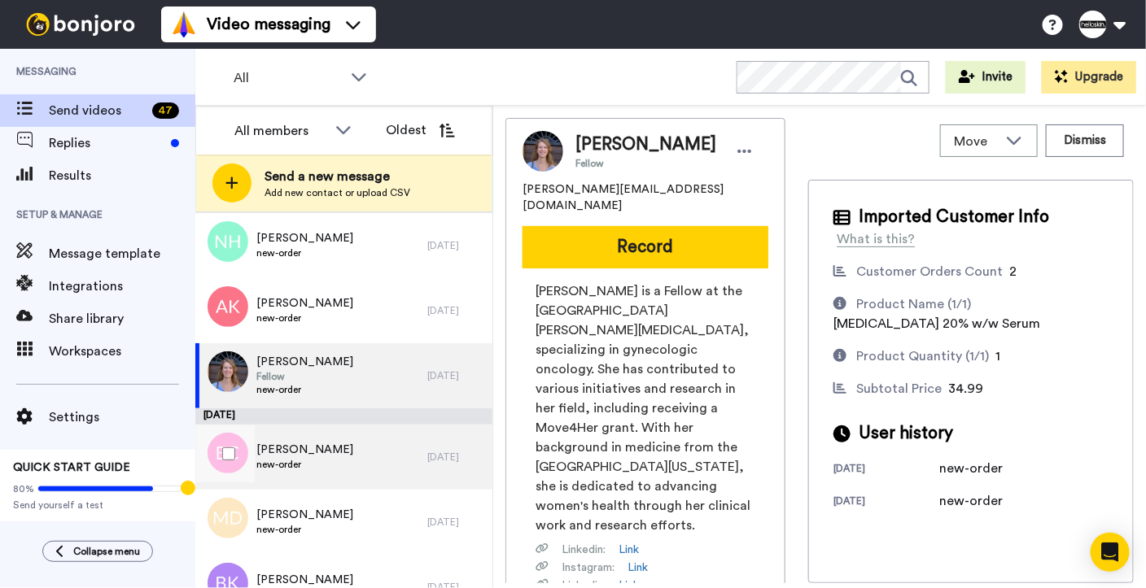
click at [371, 452] on div "[PERSON_NAME] new-order" at bounding box center [311, 457] width 232 height 65
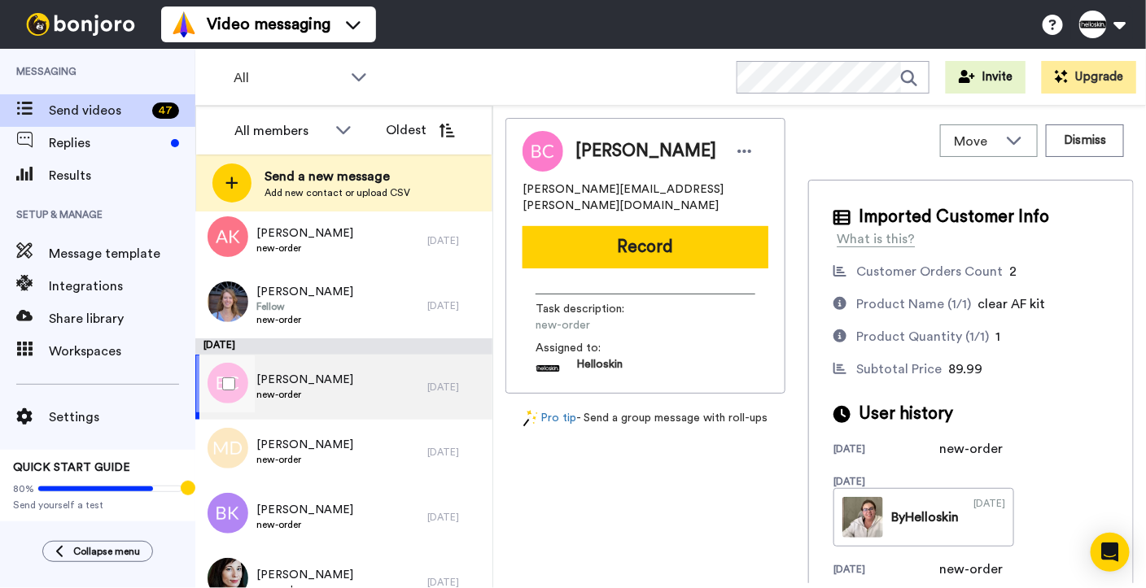
scroll to position [563, 0]
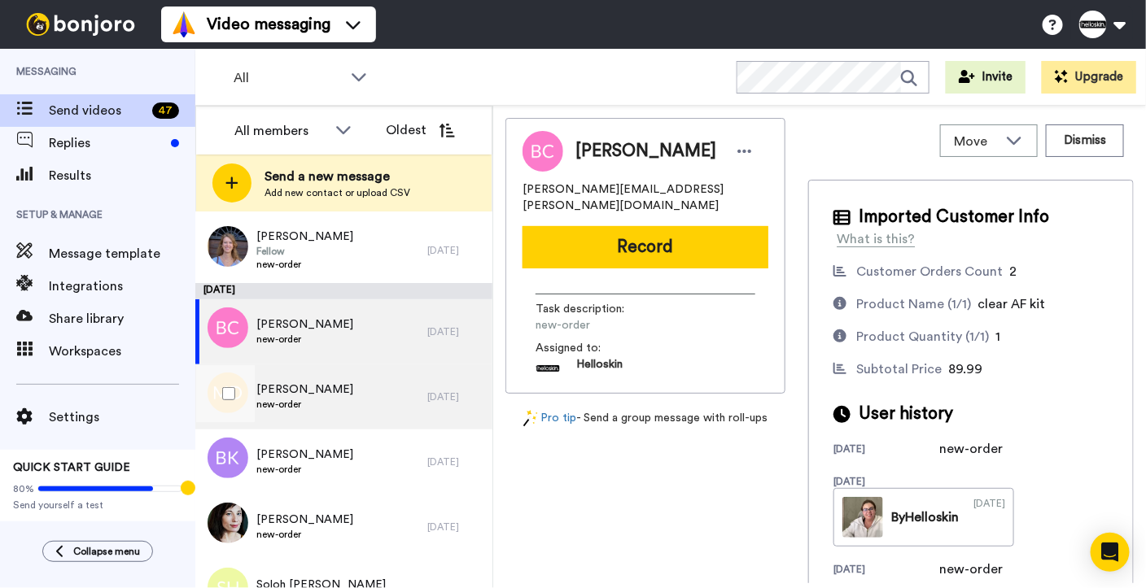
click at [370, 410] on div "Madeline D Cruz new-order" at bounding box center [311, 396] width 232 height 65
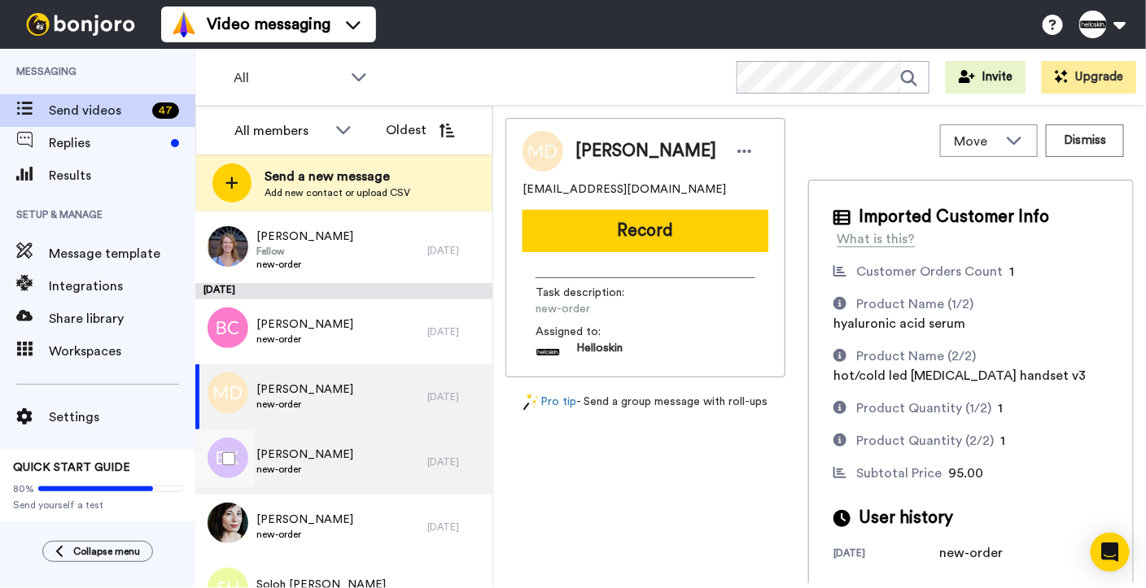
click at [355, 453] on div "BRENDA KOLB new-order" at bounding box center [311, 462] width 232 height 65
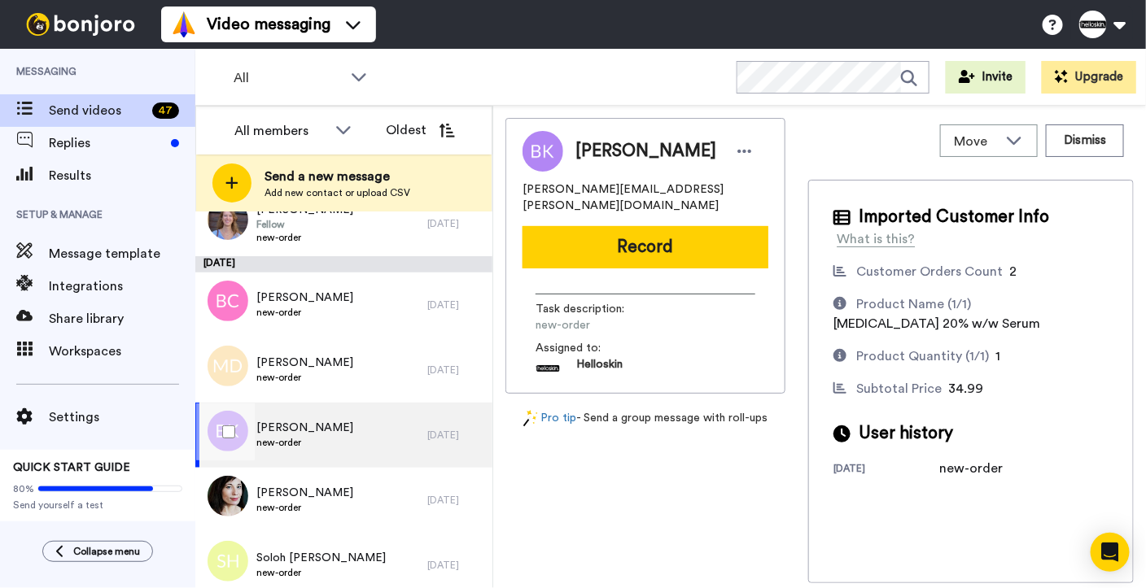
scroll to position [591, 0]
click at [353, 486] on div "Simone Wagner new-order" at bounding box center [311, 499] width 232 height 65
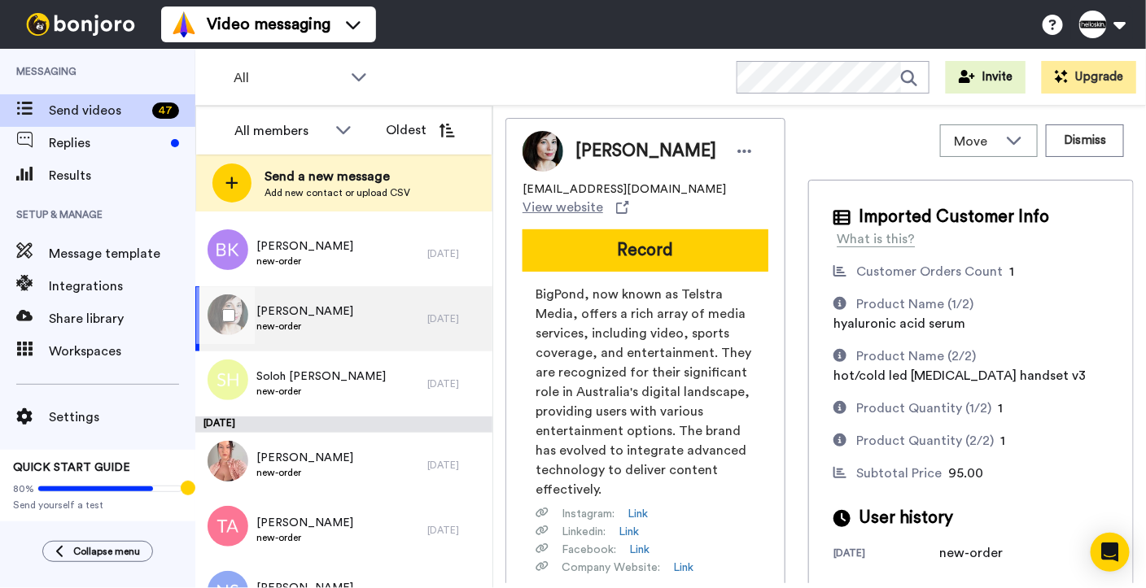
scroll to position [796, 0]
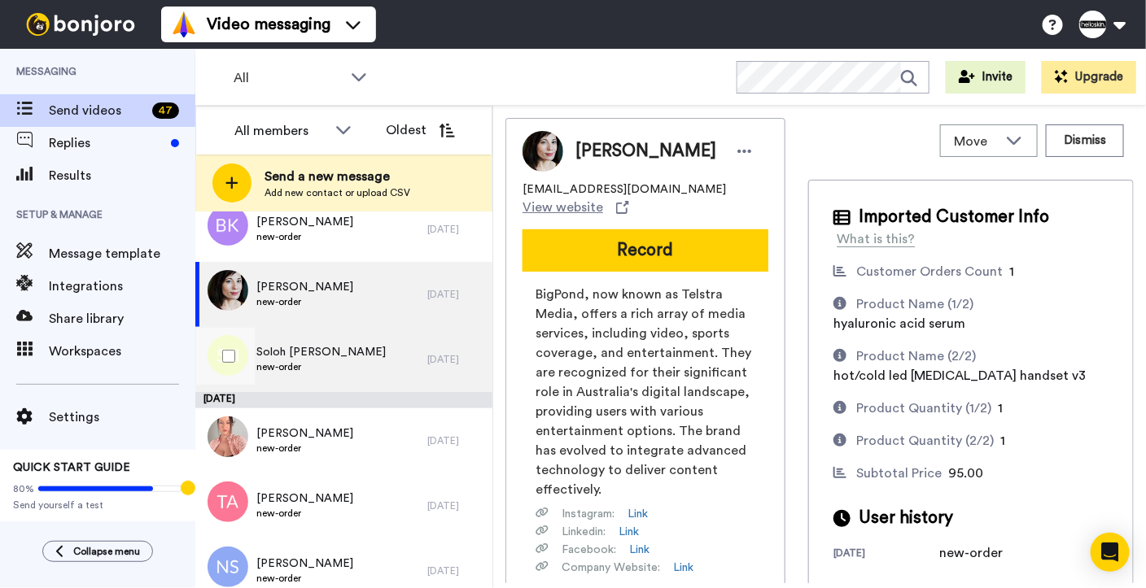
click at [360, 344] on div "Soloh Hans Ayson new-order" at bounding box center [311, 359] width 232 height 65
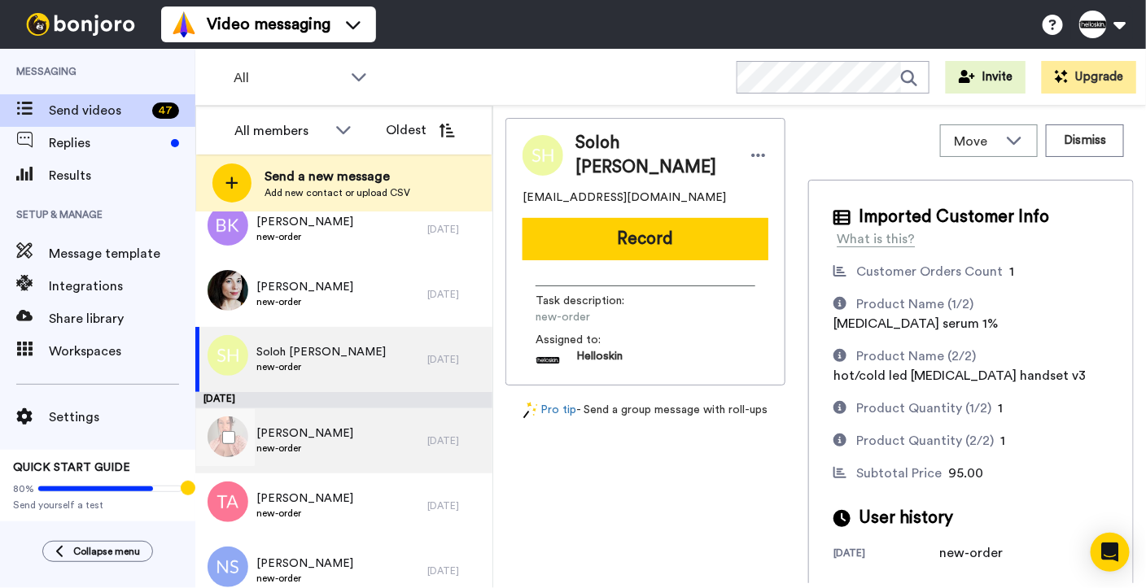
click at [378, 444] on div "Rhi Porter new-order" at bounding box center [311, 440] width 232 height 65
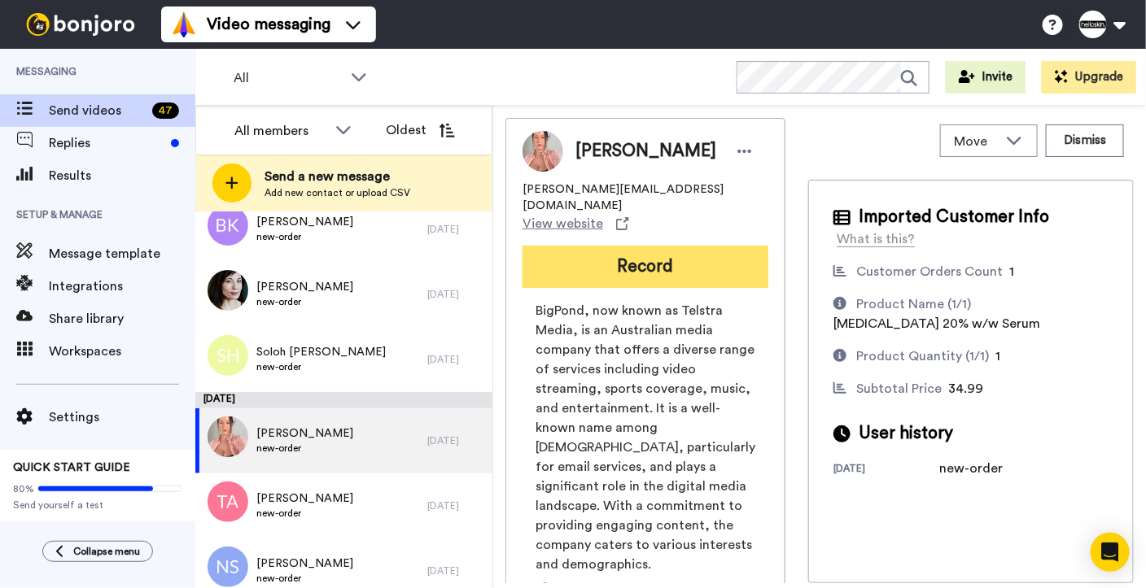
click at [731, 246] on button "Record" at bounding box center [645, 267] width 246 height 42
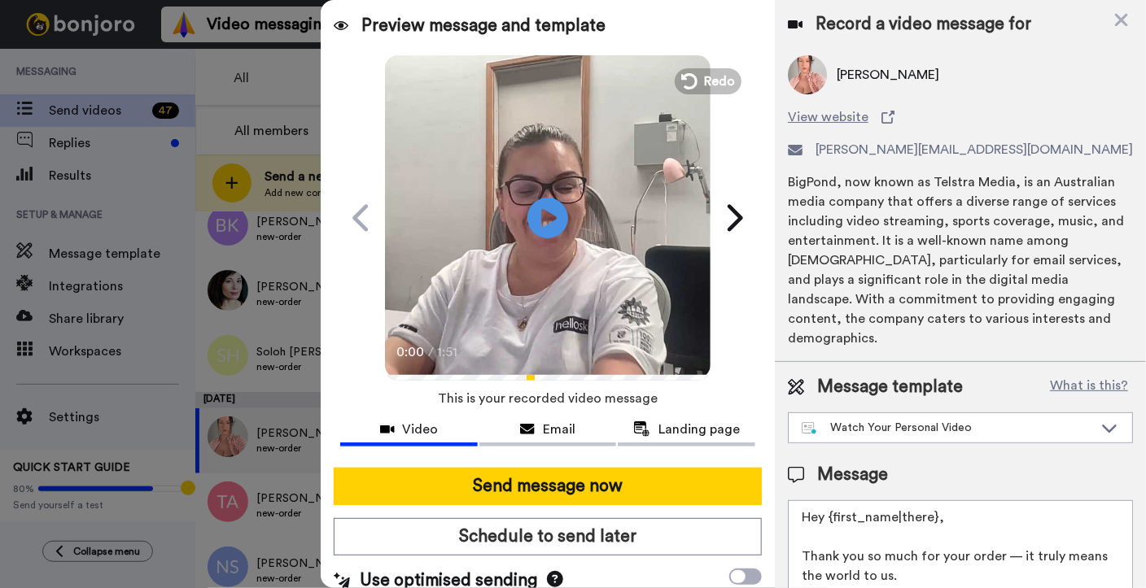
drag, startPoint x: 964, startPoint y: 490, endPoint x: 830, endPoint y: 500, distance: 134.6
click at [830, 500] on textarea "Hey {first_name|there}, Thank you so much for your order — it truly means the w…" at bounding box center [960, 573] width 345 height 146
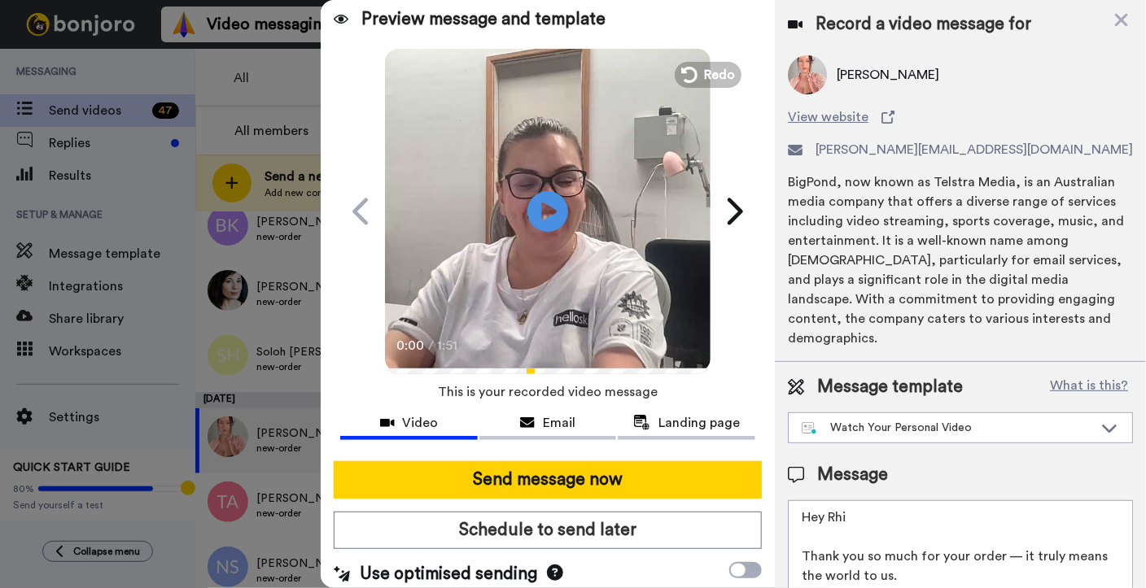
scroll to position [16, 0]
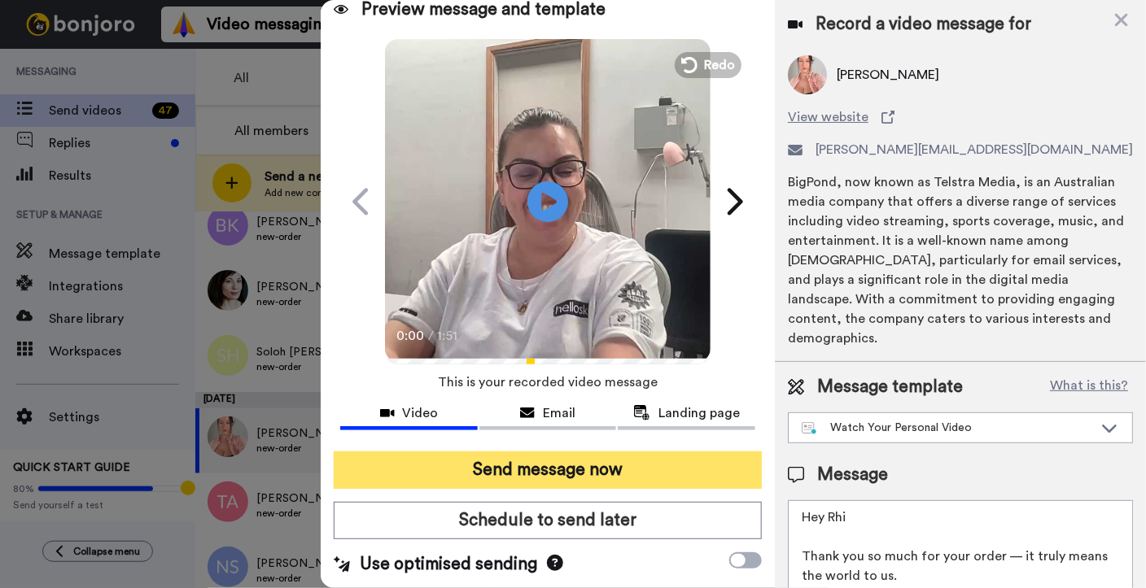
type textarea "Hey Rhi Thank you so much for your order — it truly means the world to us. We w…"
click at [624, 468] on button "Send message now" at bounding box center [548, 470] width 428 height 37
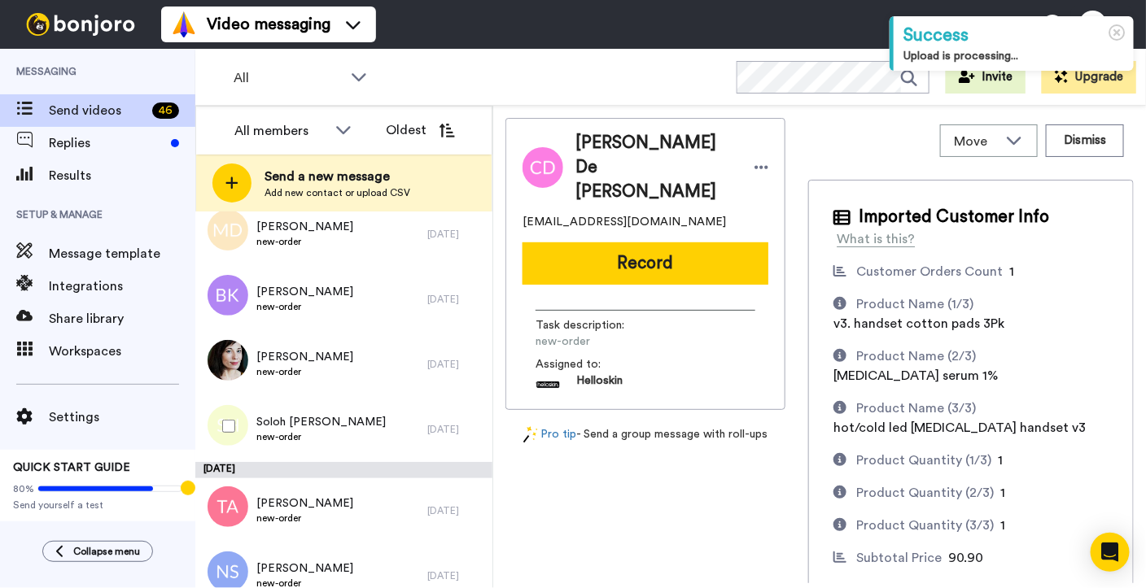
scroll to position [746, 0]
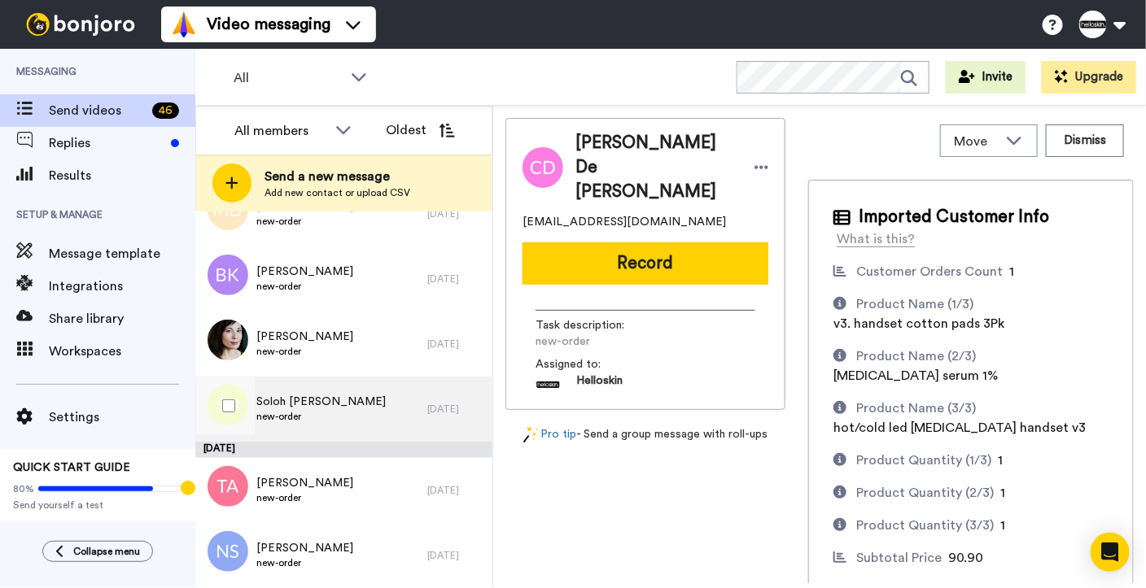
drag, startPoint x: 340, startPoint y: 407, endPoint x: 341, endPoint y: 427, distance: 20.4
click at [341, 407] on span "Soloh [PERSON_NAME]" at bounding box center [320, 402] width 129 height 16
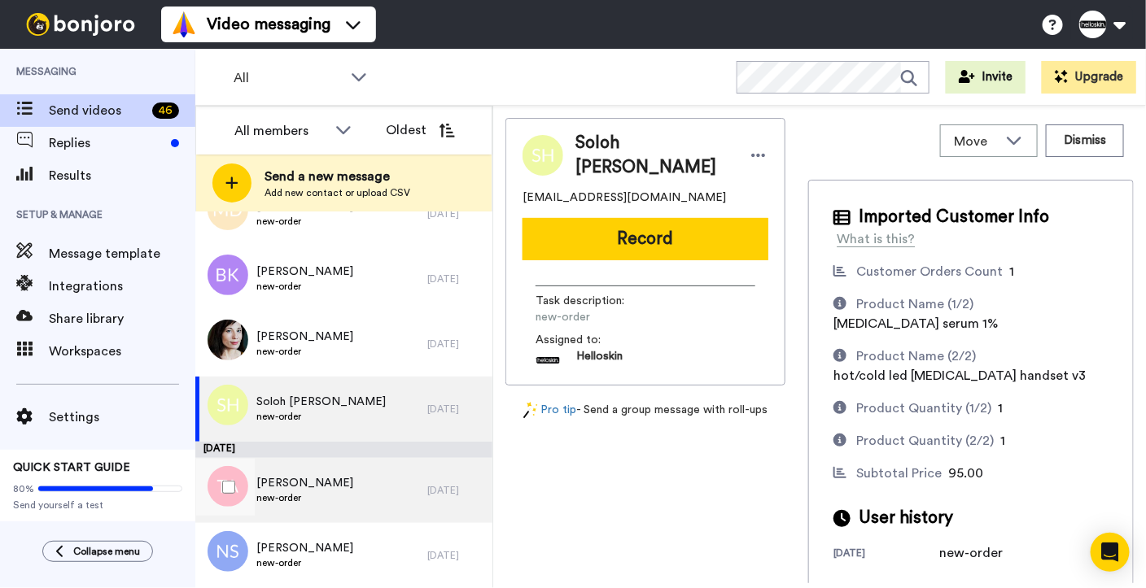
click at [343, 488] on div "[PERSON_NAME] new-order" at bounding box center [311, 490] width 232 height 65
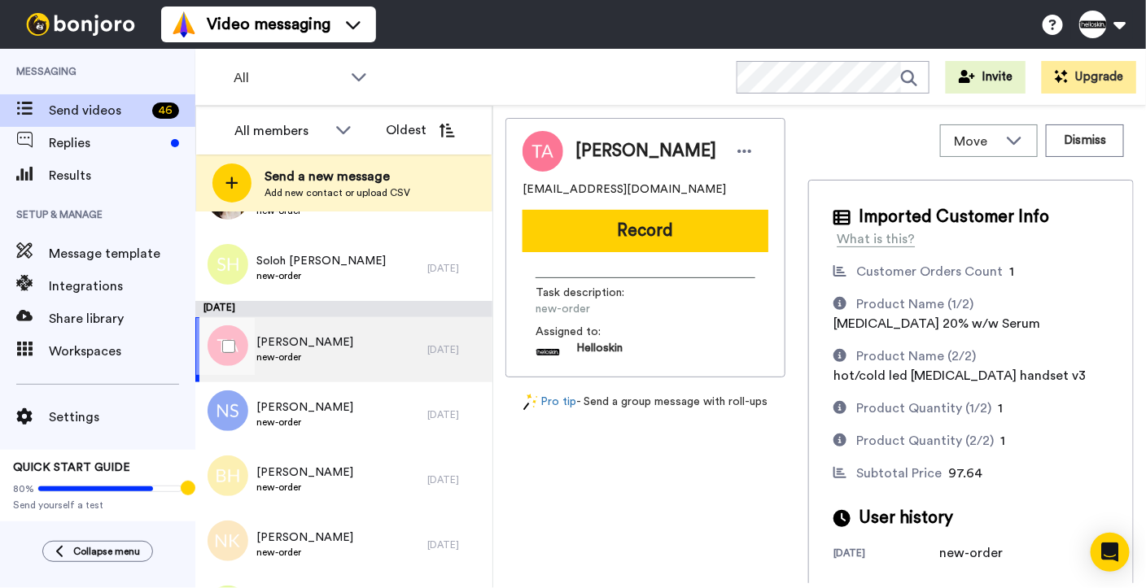
scroll to position [895, 0]
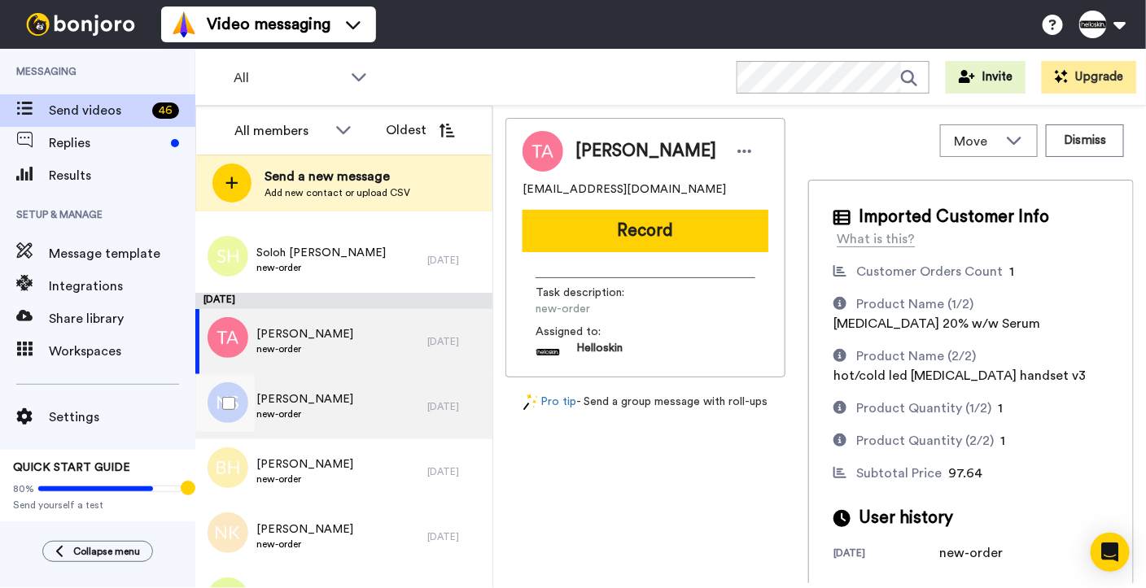
click at [351, 429] on div "[PERSON_NAME] new-order" at bounding box center [311, 406] width 232 height 65
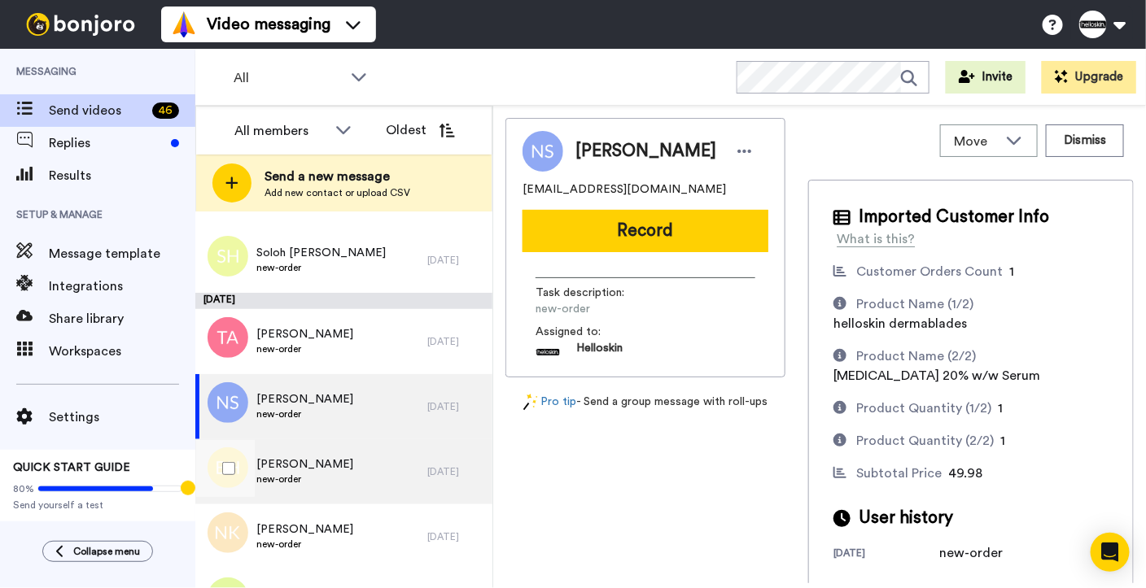
click at [354, 465] on div "[PERSON_NAME] new-order" at bounding box center [311, 471] width 232 height 65
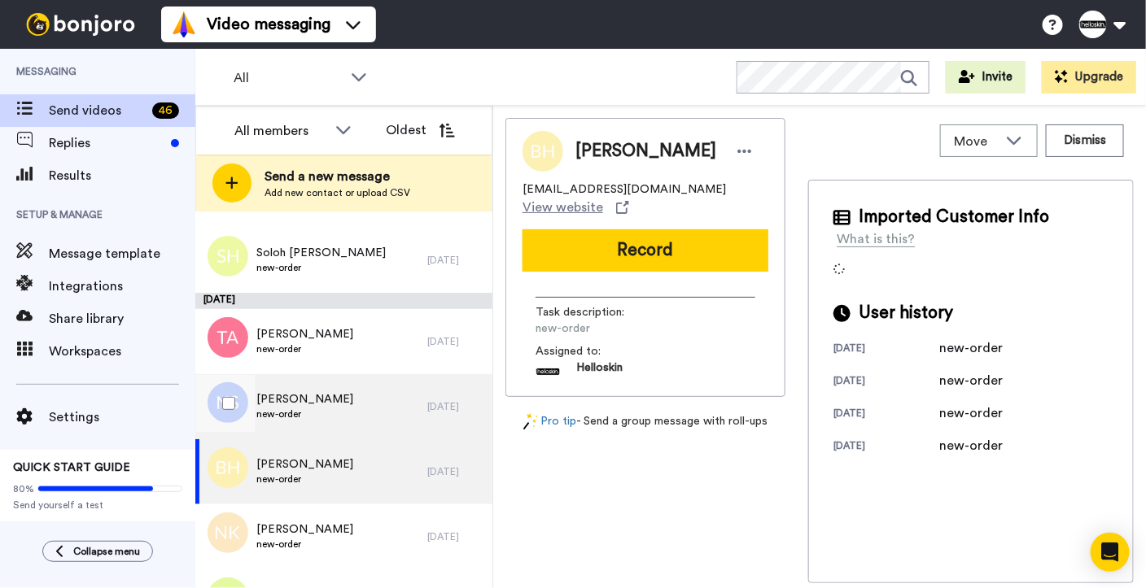
click at [368, 423] on div "Nazreen Samujh new-order" at bounding box center [311, 406] width 232 height 65
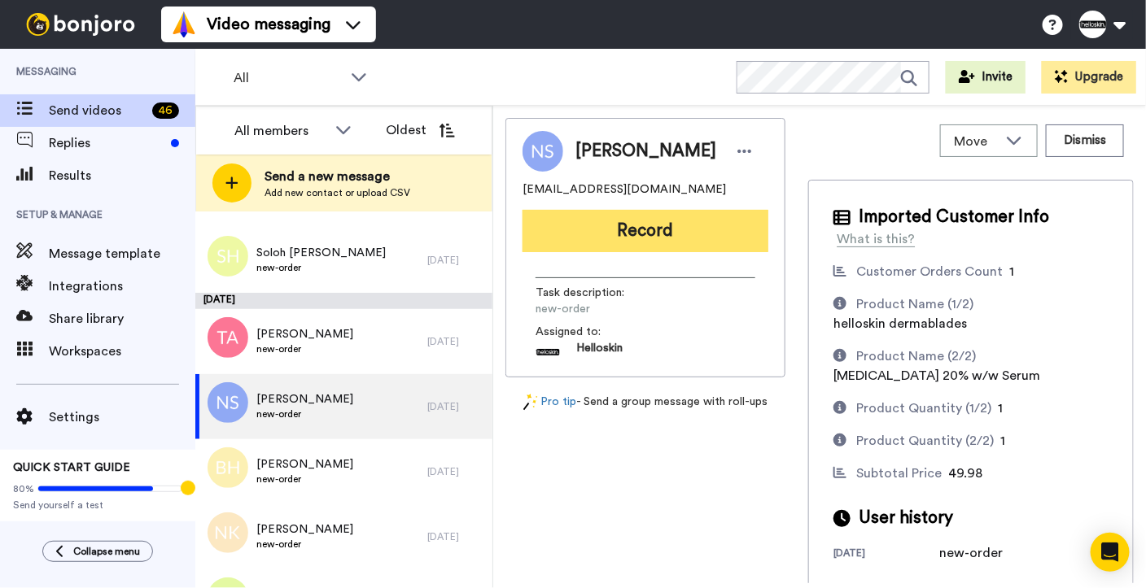
click at [690, 216] on button "Record" at bounding box center [645, 231] width 246 height 42
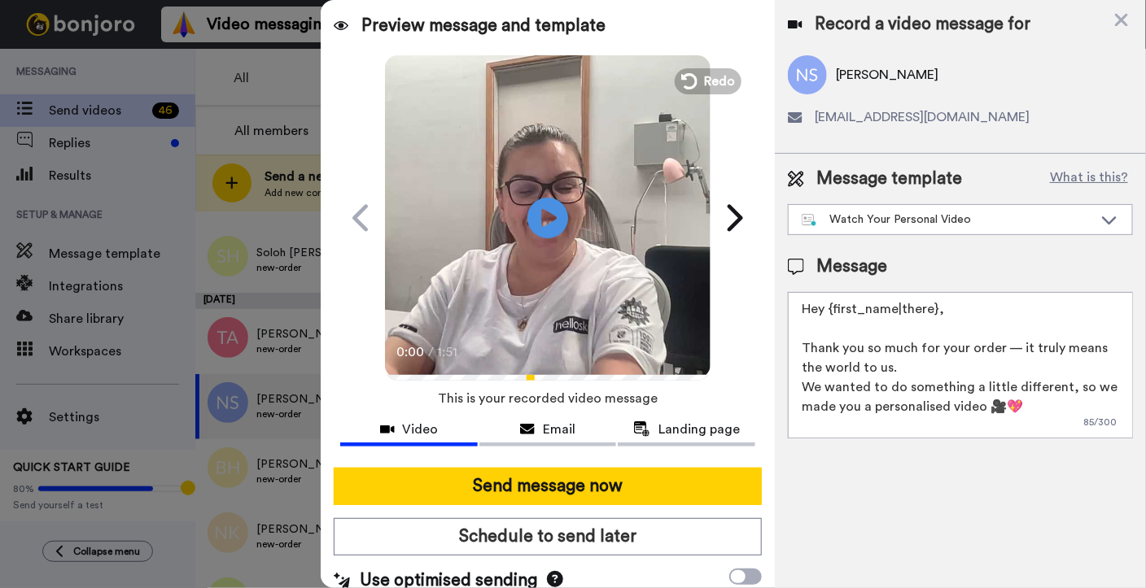
drag, startPoint x: 953, startPoint y: 302, endPoint x: 831, endPoint y: 311, distance: 121.6
click at [831, 311] on textarea "Hey {first_name|there}, Thank you so much for your order — it truly means the w…" at bounding box center [960, 365] width 345 height 146
type textarea "Hey Nazreen Thank you so much for your order — it truly means the world to us. …"
click at [530, 504] on div "Send message now Schedule to send later Use optimised sending" at bounding box center [548, 530] width 454 height 151
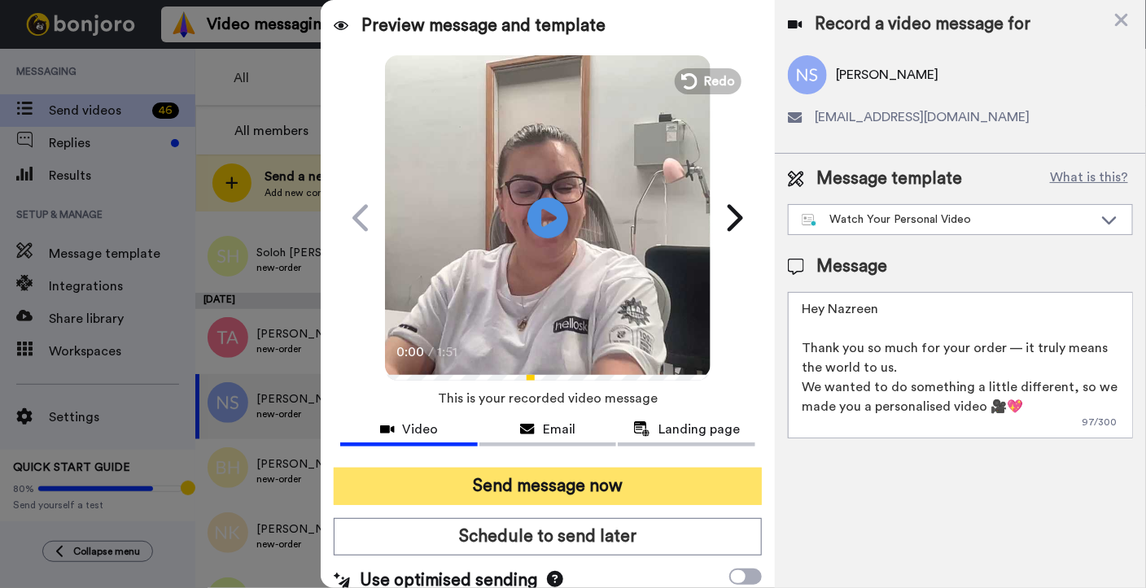
click at [536, 498] on button "Send message now" at bounding box center [548, 486] width 428 height 37
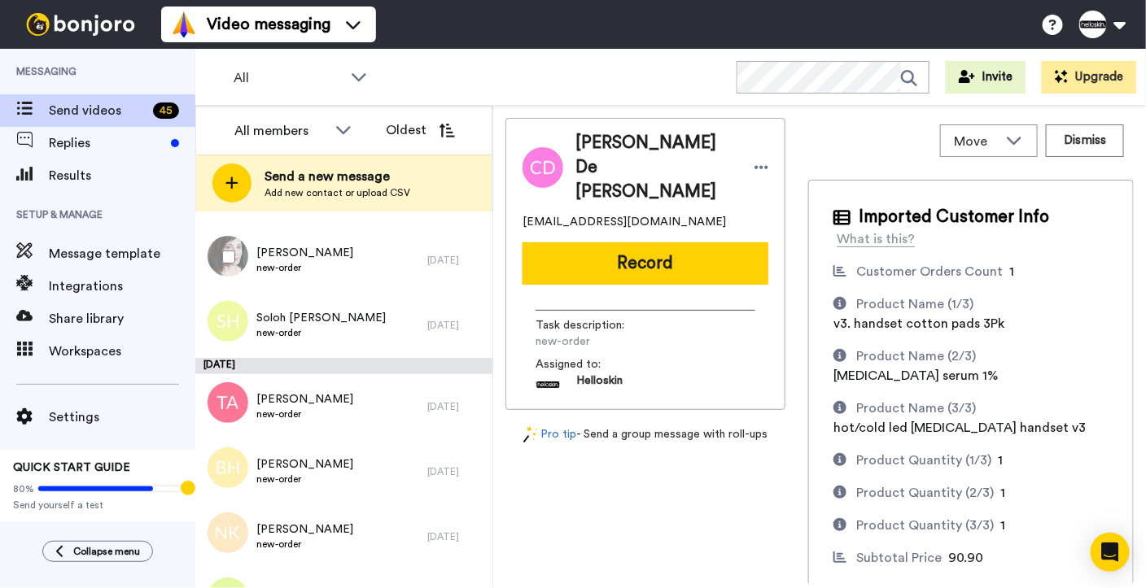
scroll to position [848, 0]
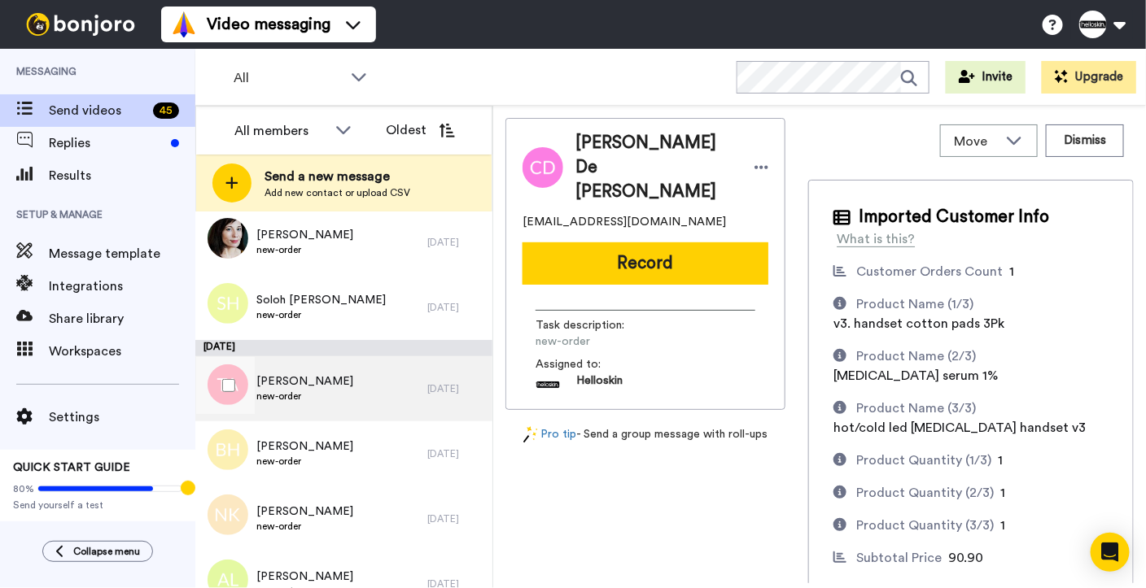
click at [330, 409] on div "Trina Ambrose new-order" at bounding box center [311, 388] width 232 height 65
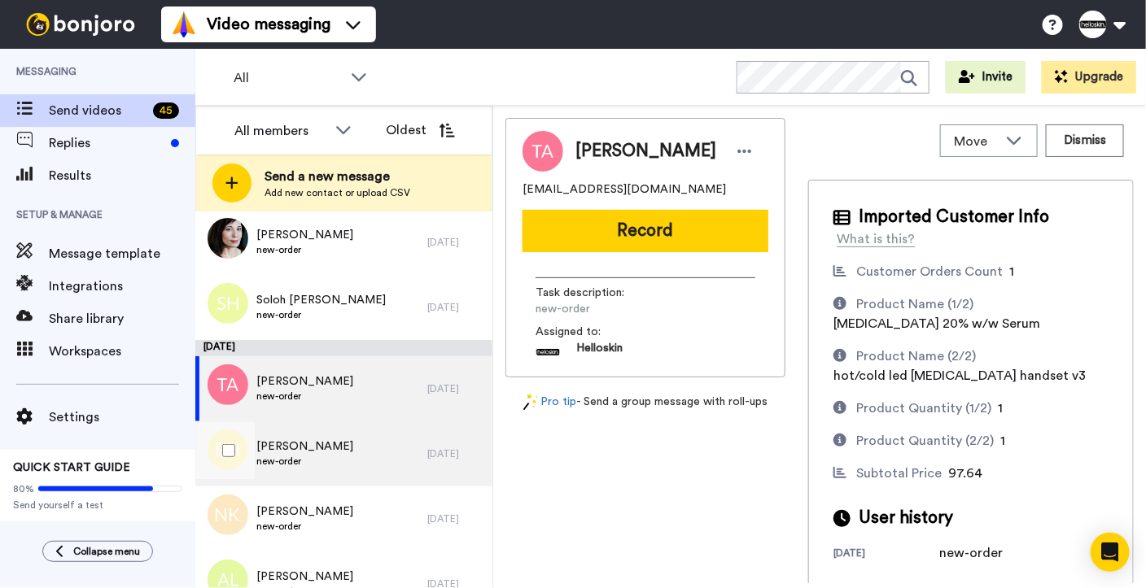
click at [356, 431] on div "Breeanna Hare new-order" at bounding box center [311, 453] width 232 height 65
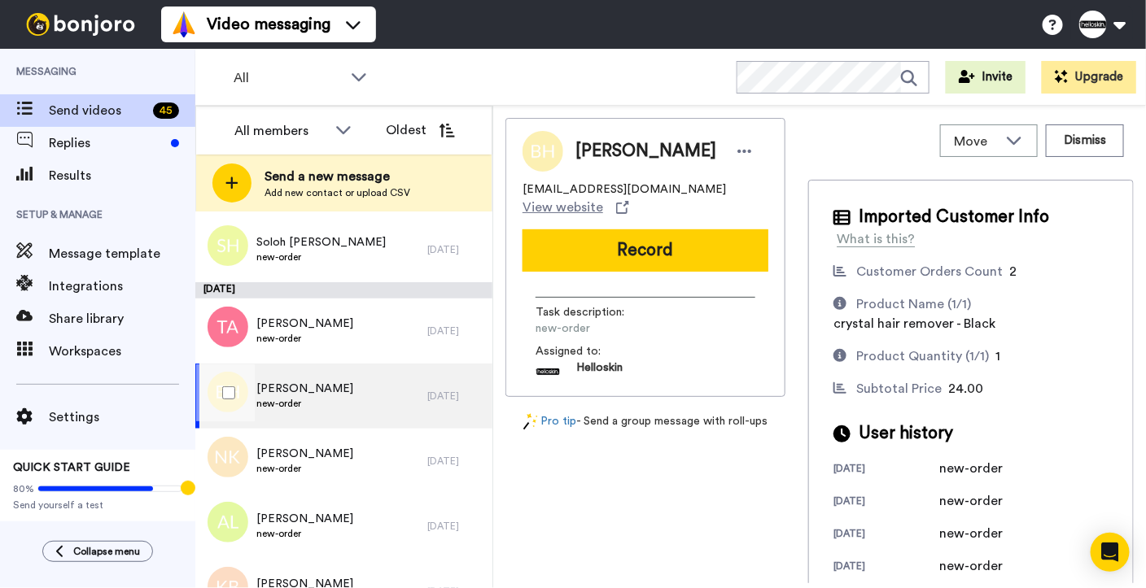
scroll to position [908, 0]
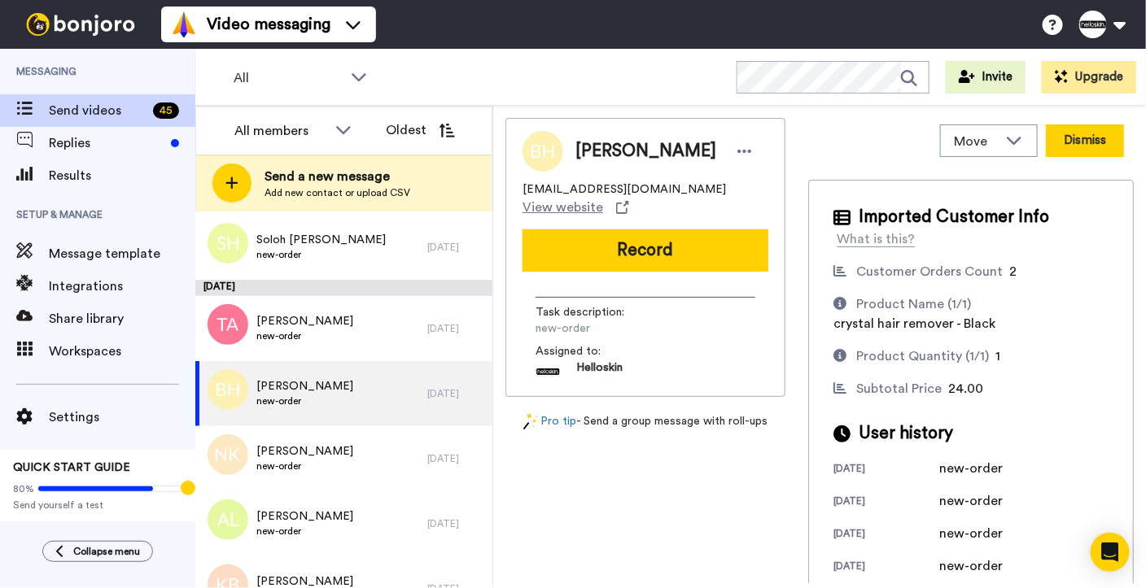
click at [1045, 148] on button "Dismiss" at bounding box center [1084, 140] width 78 height 33
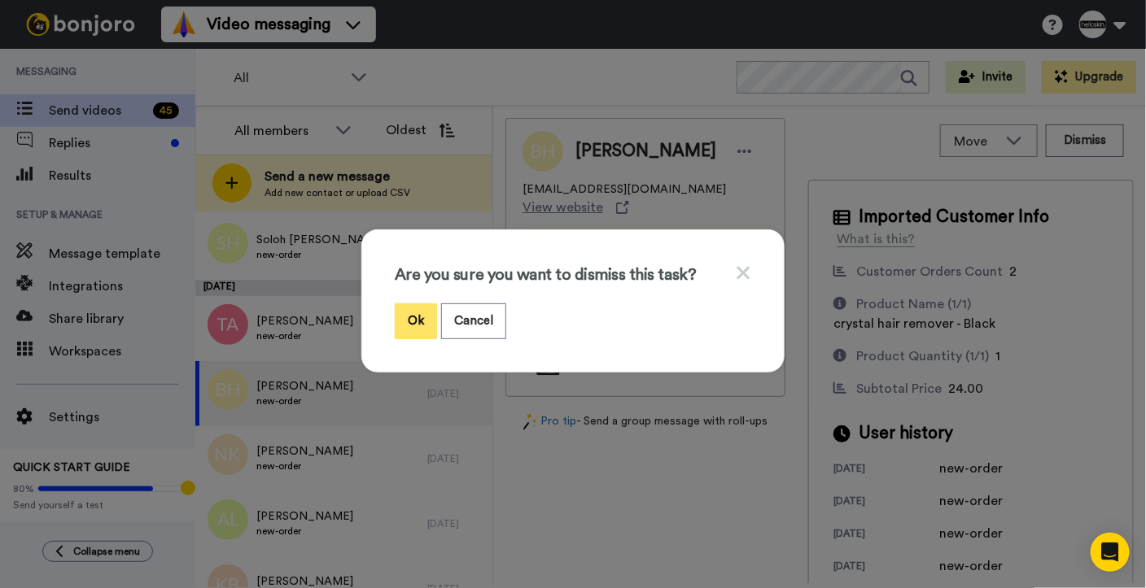
click at [412, 314] on button "Ok" at bounding box center [416, 320] width 42 height 35
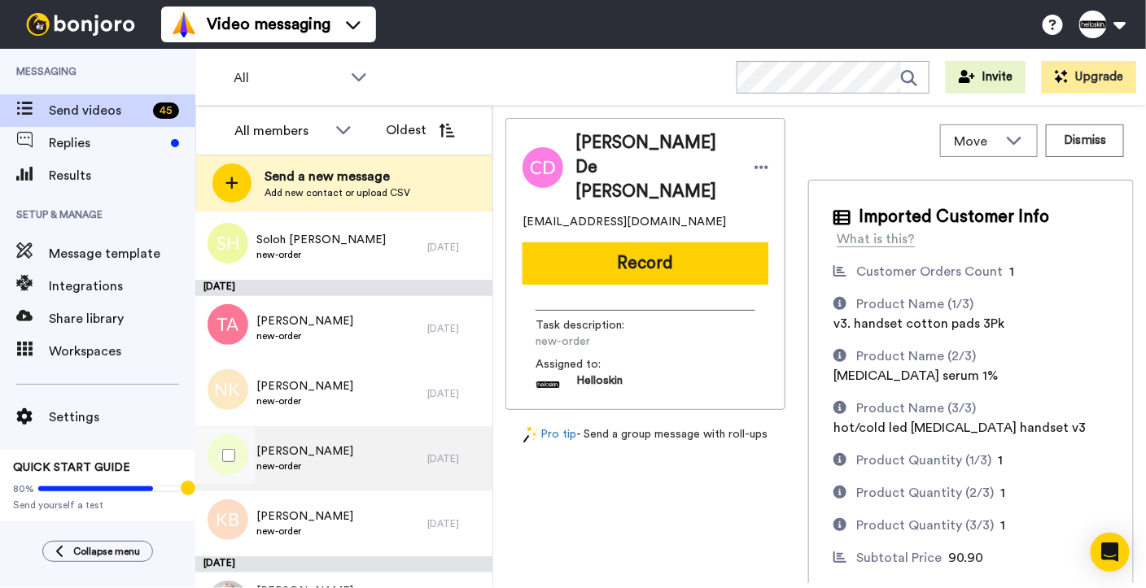
click at [316, 444] on div "Amy Lalic new-order" at bounding box center [311, 458] width 232 height 65
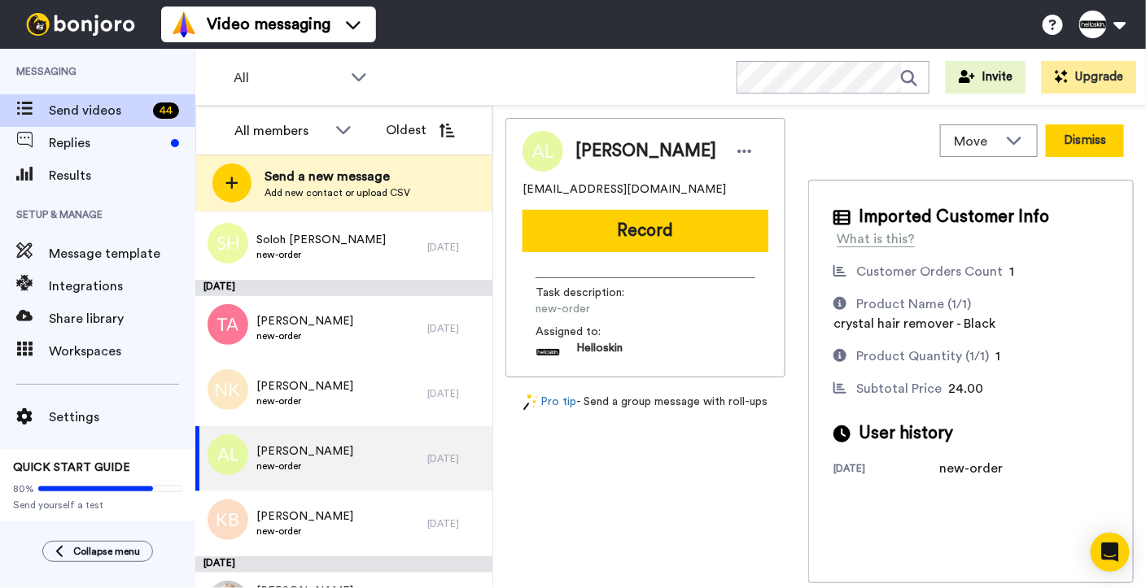
click at [1082, 137] on button "Dismiss" at bounding box center [1084, 140] width 78 height 33
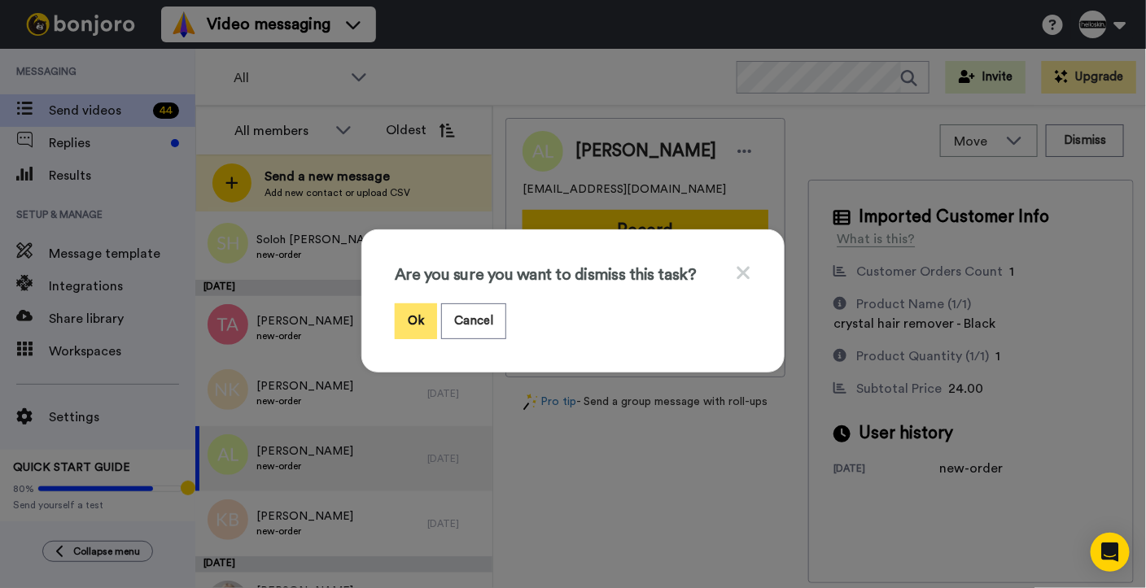
click at [420, 317] on button "Ok" at bounding box center [416, 320] width 42 height 35
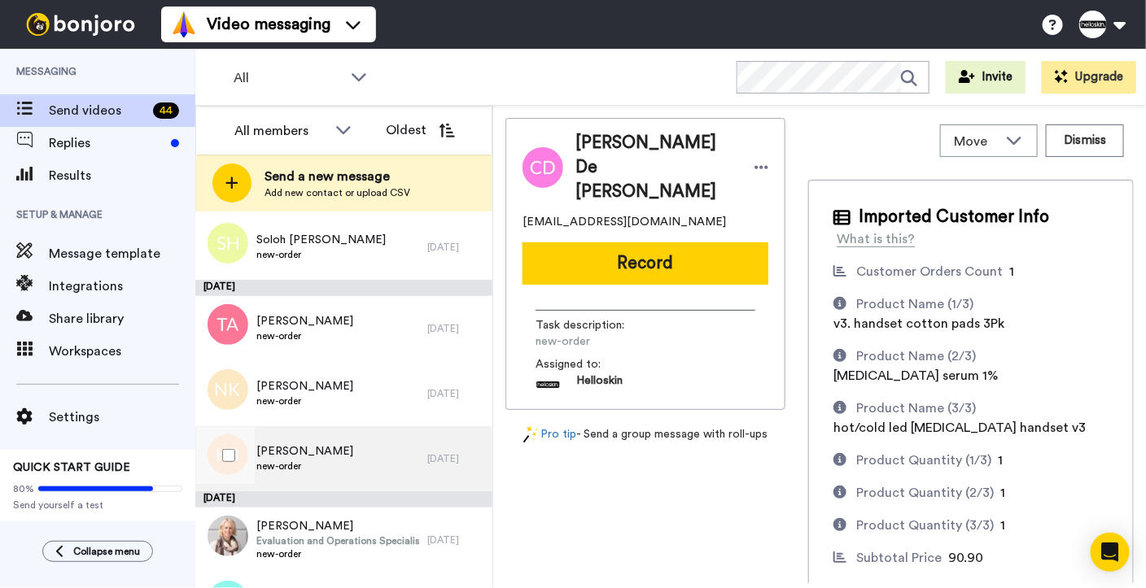
click at [382, 447] on div "Kate Blackwell new-order" at bounding box center [311, 458] width 232 height 65
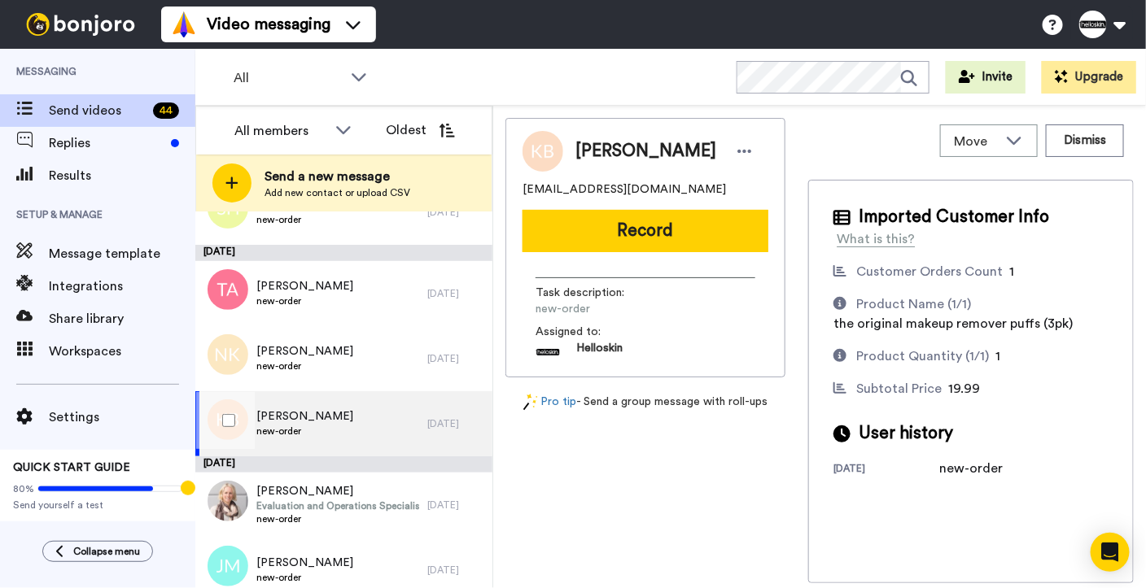
scroll to position [1089, 0]
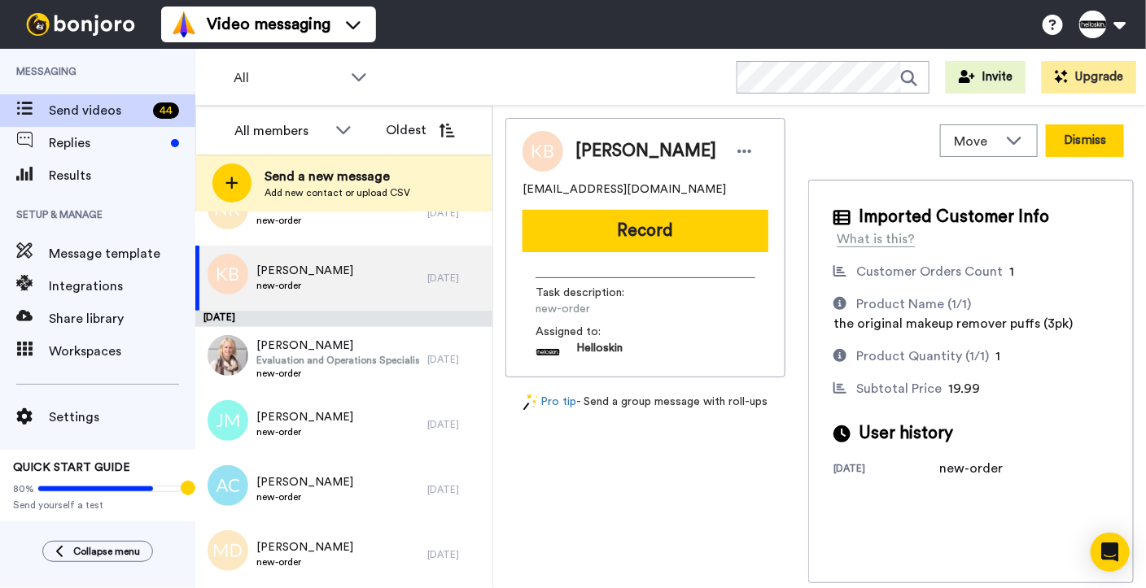
click at [1101, 131] on button "Dismiss" at bounding box center [1084, 140] width 78 height 33
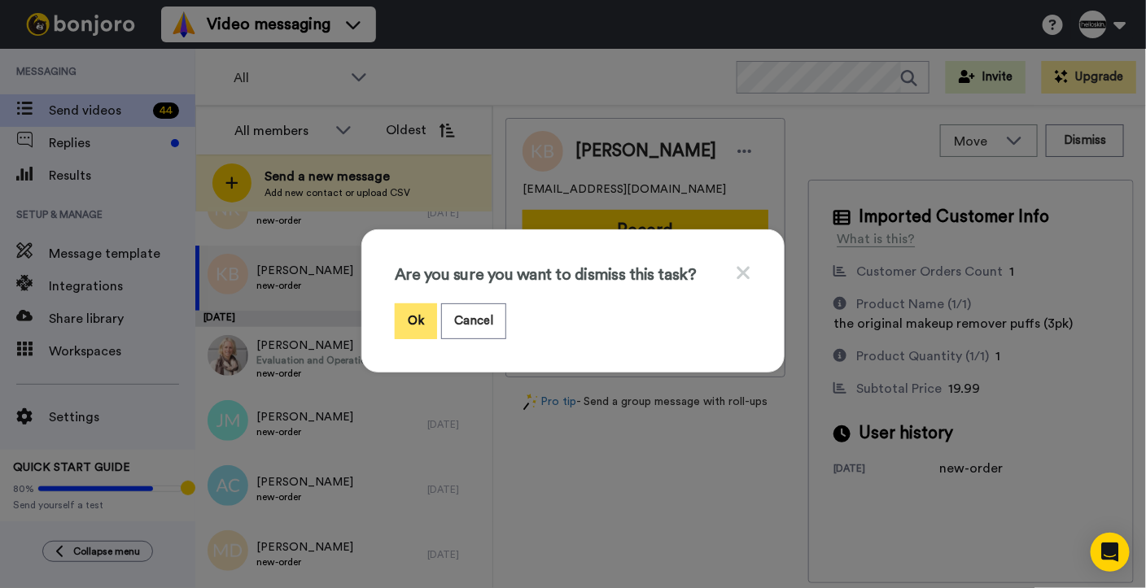
click at [408, 312] on button "Ok" at bounding box center [416, 320] width 42 height 35
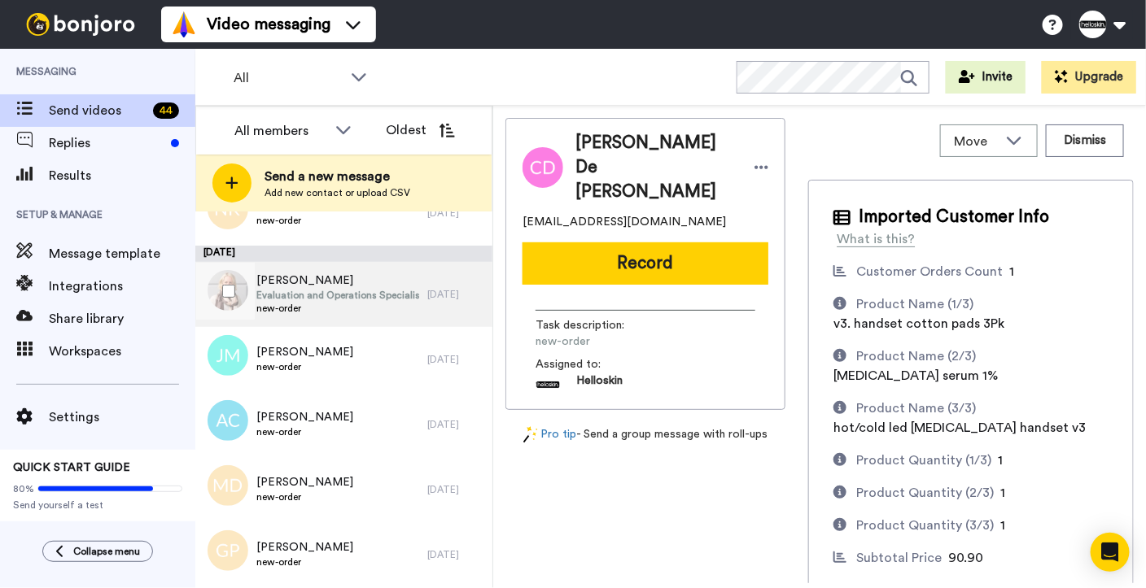
click at [375, 314] on span "new-order" at bounding box center [337, 308] width 163 height 13
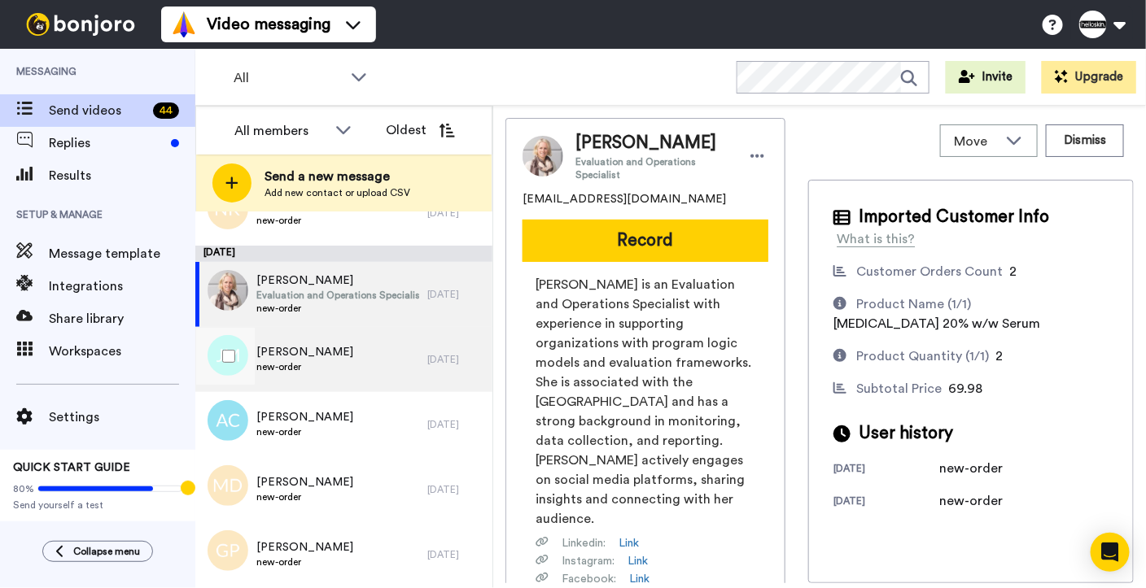
click at [427, 356] on div "[DATE]" at bounding box center [455, 359] width 57 height 13
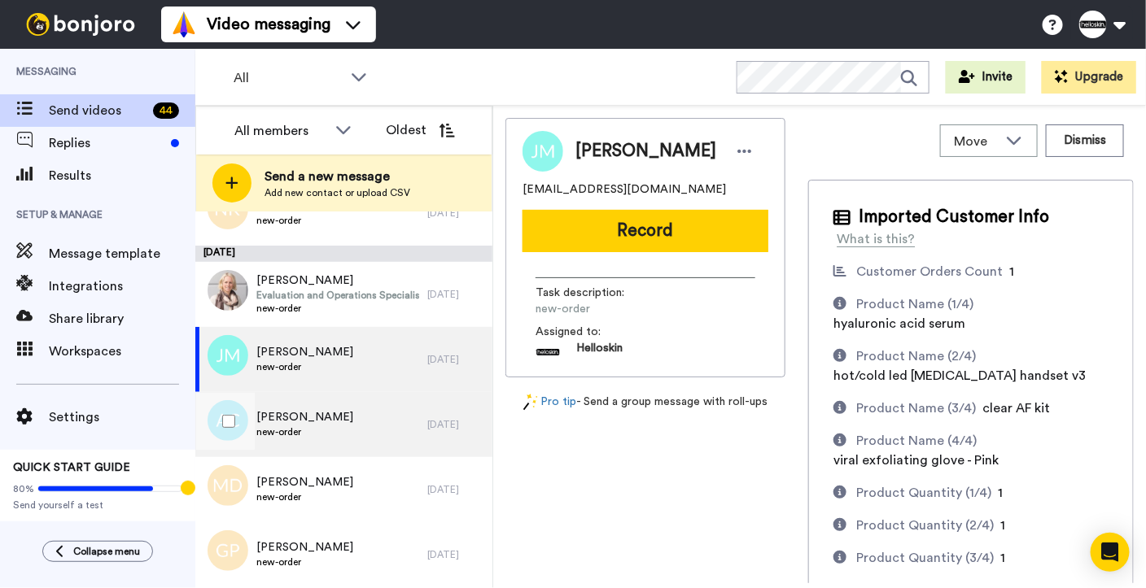
click at [323, 408] on div "Allira Carey new-order" at bounding box center [311, 424] width 232 height 65
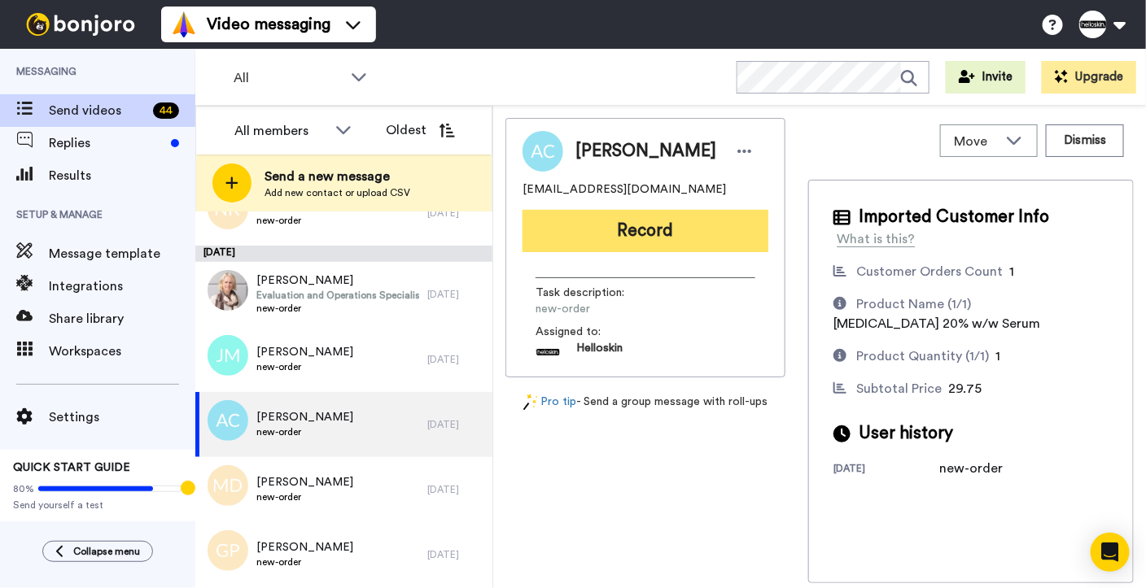
click at [646, 244] on button "Record" at bounding box center [645, 231] width 246 height 42
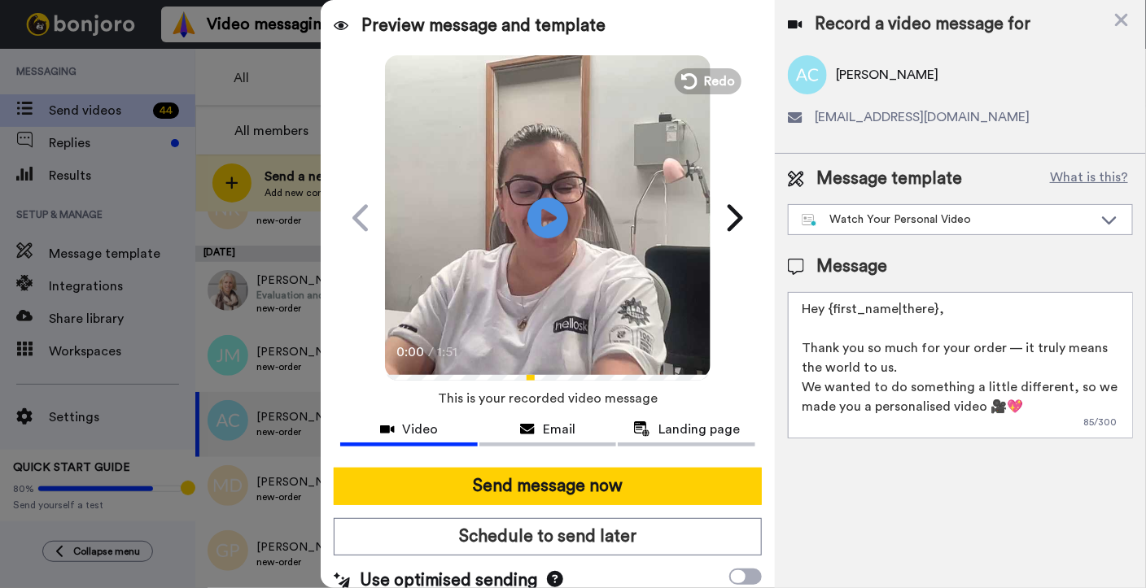
drag, startPoint x: 951, startPoint y: 309, endPoint x: 827, endPoint y: 315, distance: 124.6
click at [827, 315] on textarea "Hey {first_name|there}, Thank you so much for your order — it truly means the w…" at bounding box center [960, 365] width 345 height 146
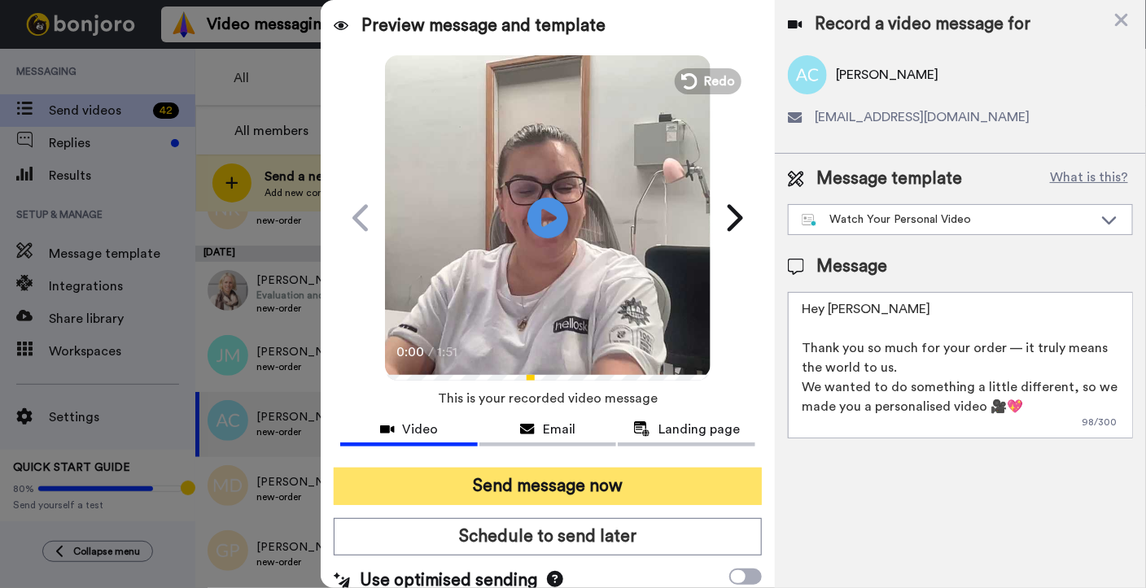
type textarea "Hey Allira Thank you so much for your order — it truly means the world to us. W…"
click at [509, 483] on button "Send message now" at bounding box center [548, 486] width 428 height 37
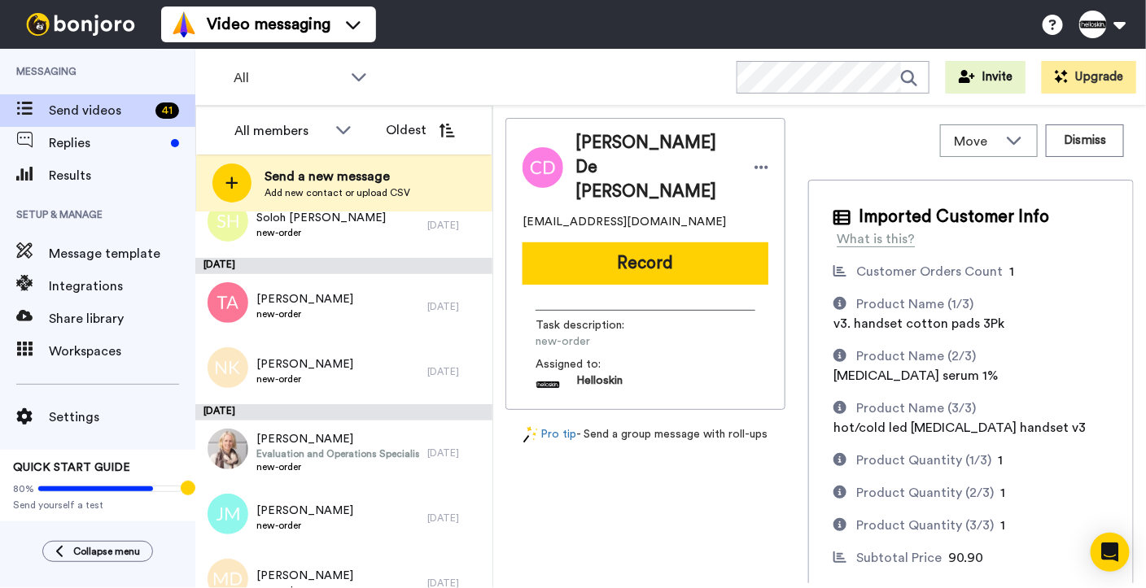
scroll to position [1137, 0]
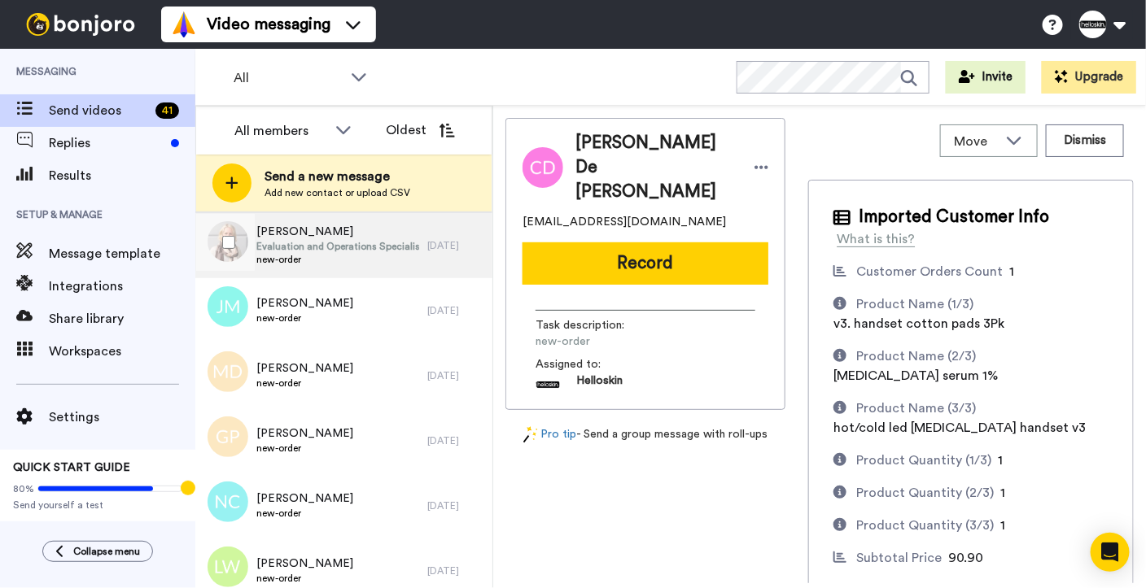
click at [380, 249] on span "Evaluation and Operations Specialist" at bounding box center [337, 246] width 163 height 13
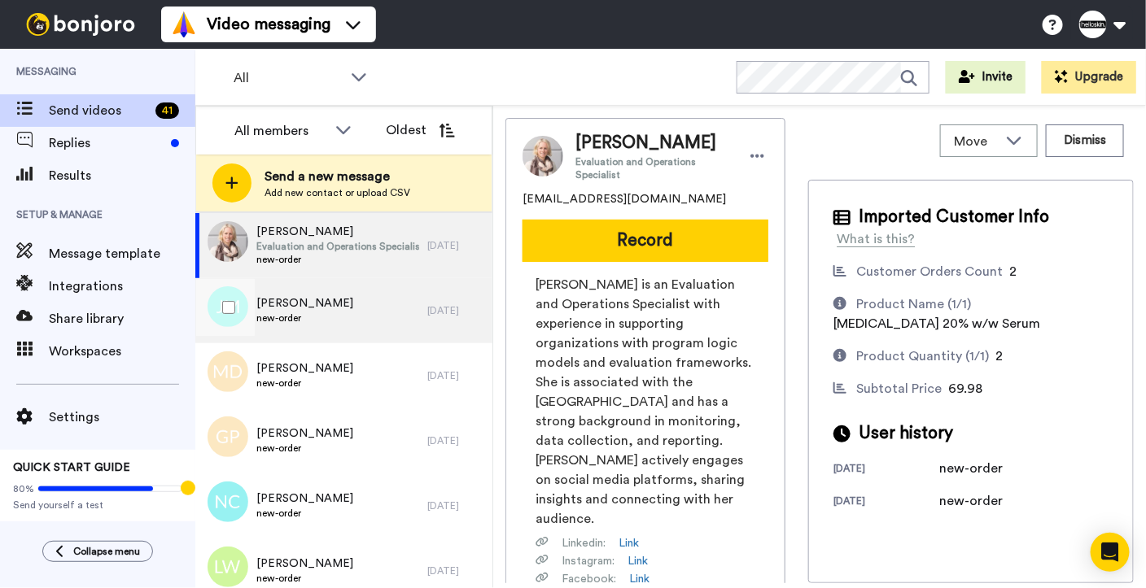
click at [369, 327] on div "[PERSON_NAME] new-order" at bounding box center [311, 310] width 232 height 65
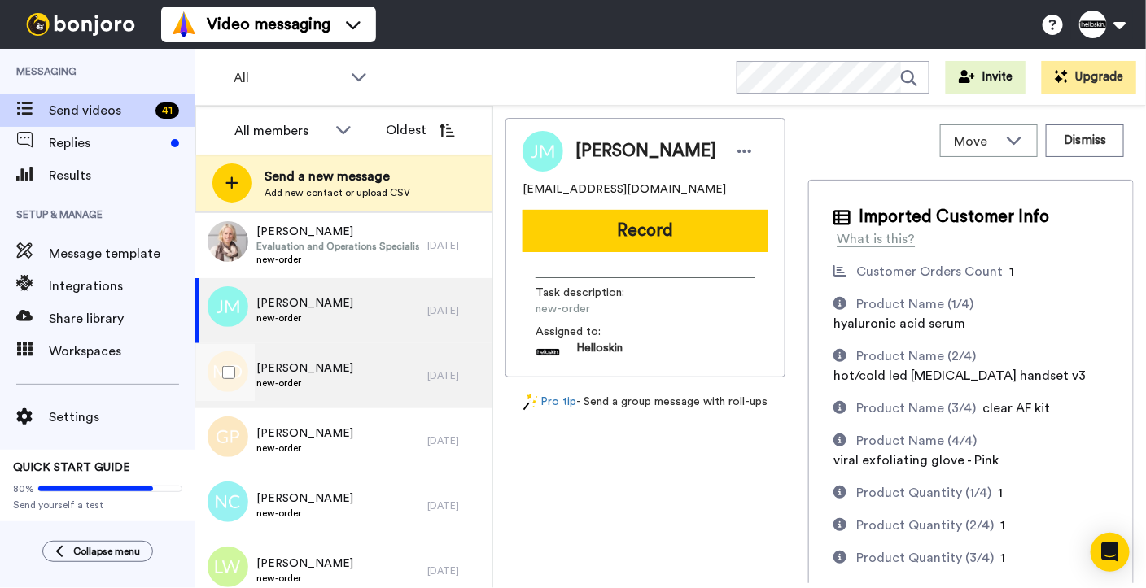
click at [349, 371] on span "[PERSON_NAME]" at bounding box center [304, 368] width 97 height 16
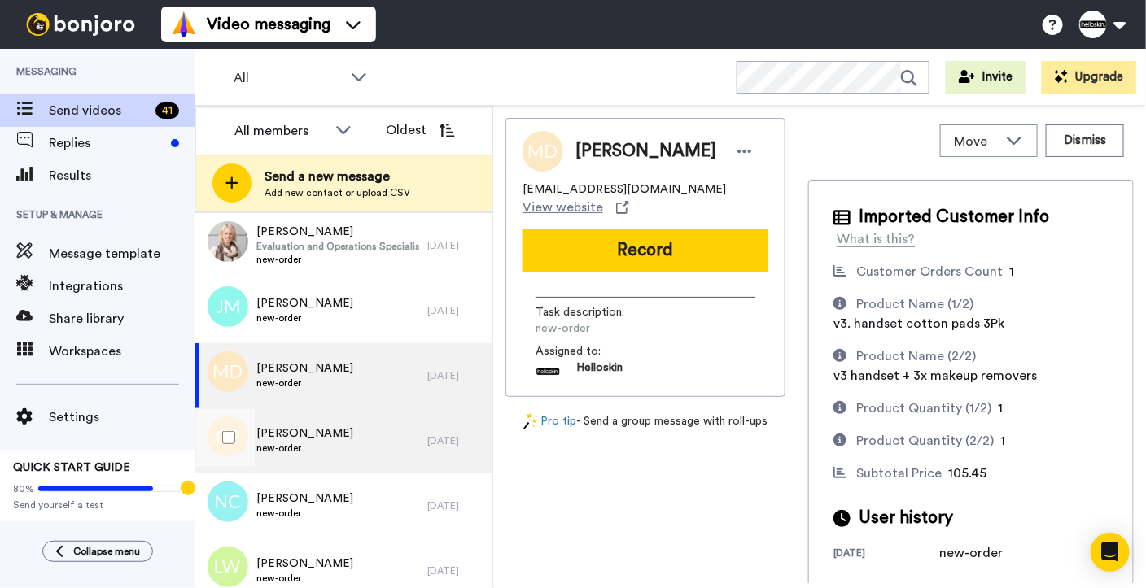
click at [331, 433] on div "[PERSON_NAME] new-order" at bounding box center [311, 440] width 232 height 65
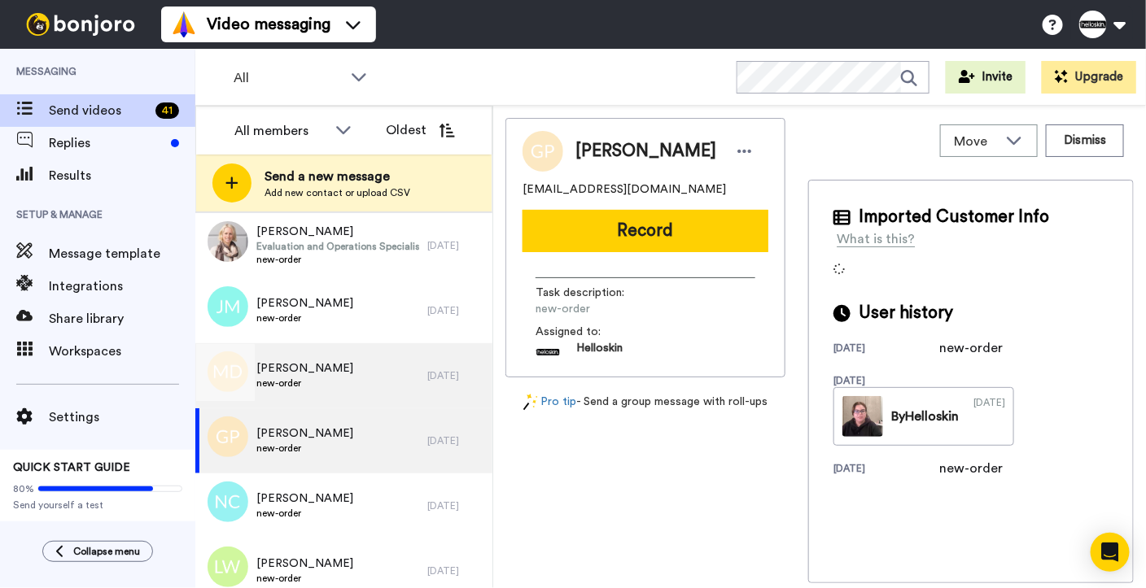
click at [348, 377] on span "new-order" at bounding box center [304, 383] width 97 height 13
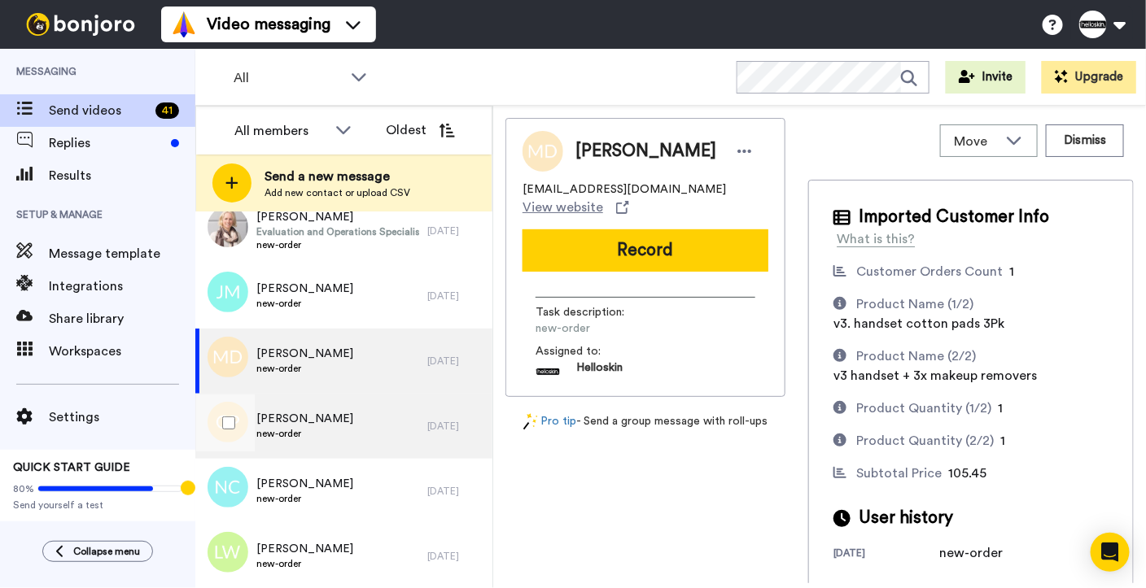
scroll to position [1189, 0]
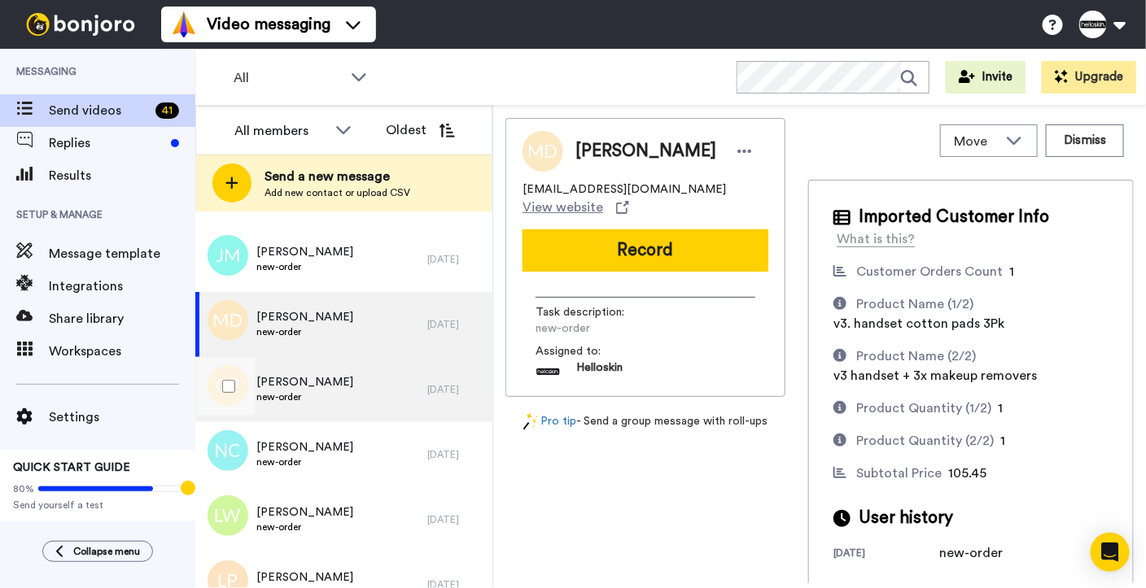
click at [369, 383] on div "[PERSON_NAME] new-order" at bounding box center [311, 389] width 232 height 65
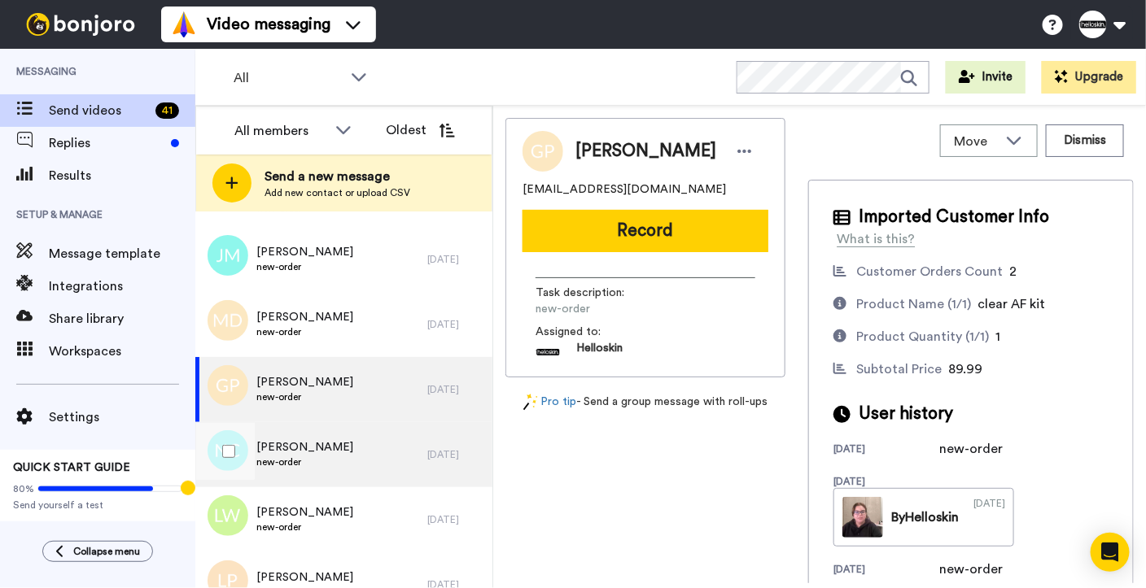
click at [349, 458] on div "[PERSON_NAME] new-order" at bounding box center [311, 454] width 232 height 65
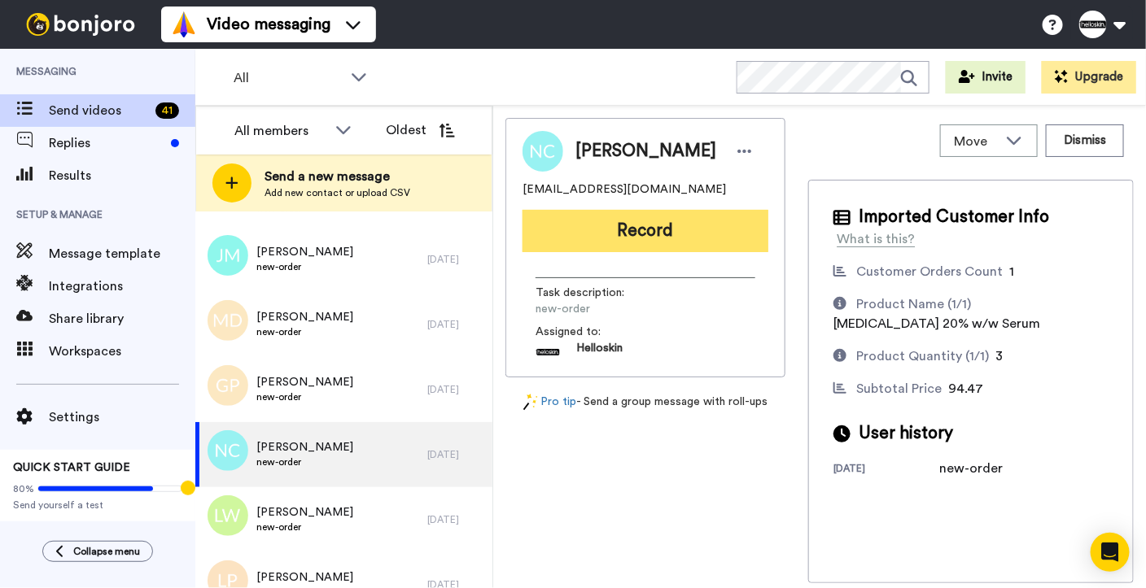
click at [639, 241] on button "Record" at bounding box center [645, 231] width 246 height 42
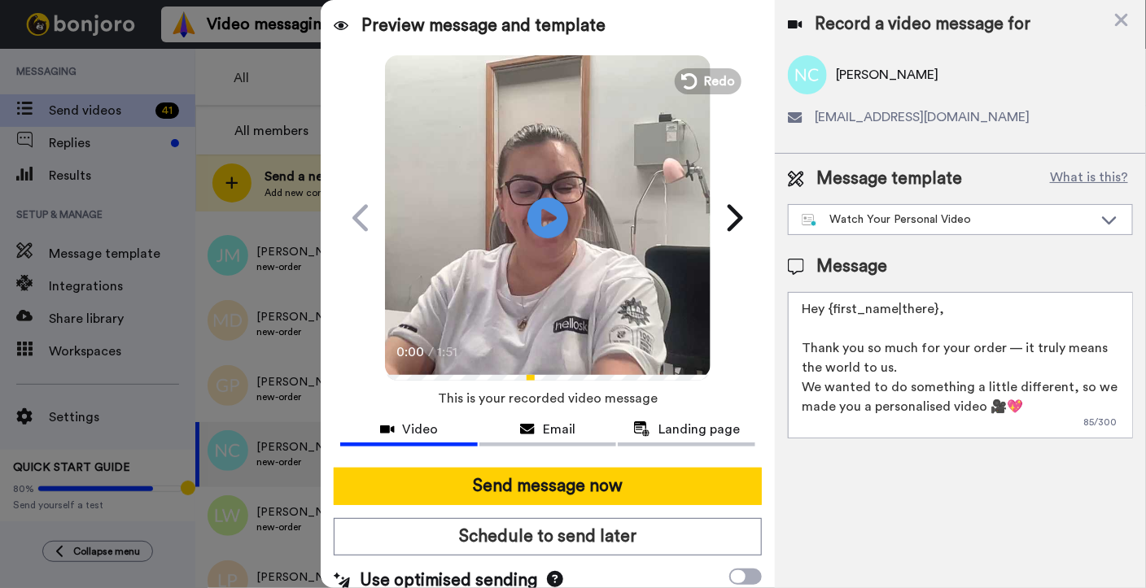
drag, startPoint x: 996, startPoint y: 318, endPoint x: 828, endPoint y: 306, distance: 168.0
click at [828, 306] on textarea "Hey {first_name|there}, Thank you so much for your order — it truly means the w…" at bounding box center [960, 365] width 345 height 146
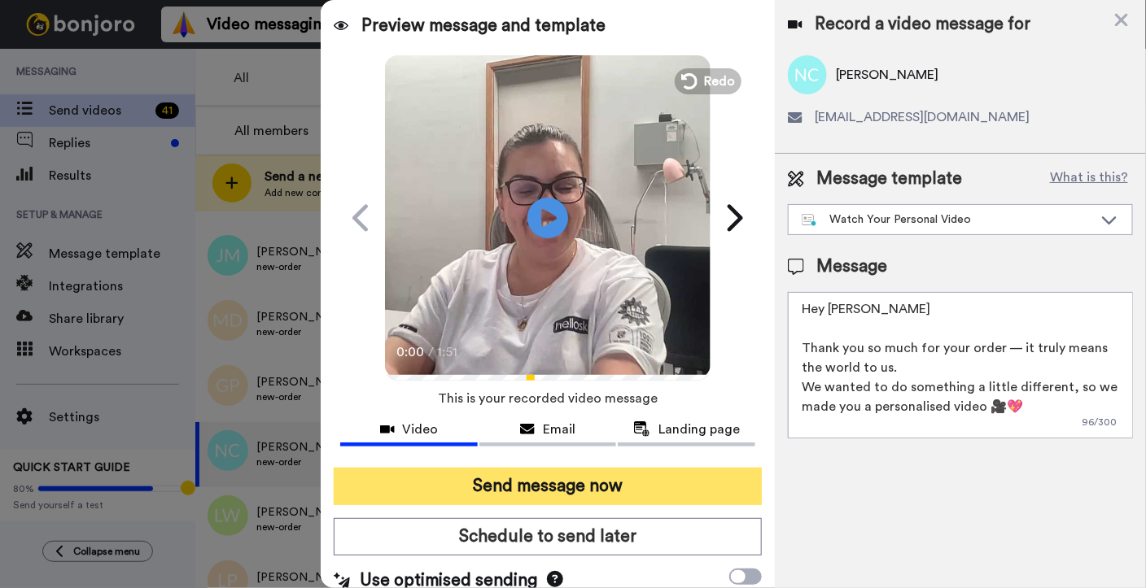
type textarea "Hey [PERSON_NAME] Thank you so much for your order — it truly means the world t…"
click at [569, 491] on button "Send message now" at bounding box center [548, 486] width 428 height 37
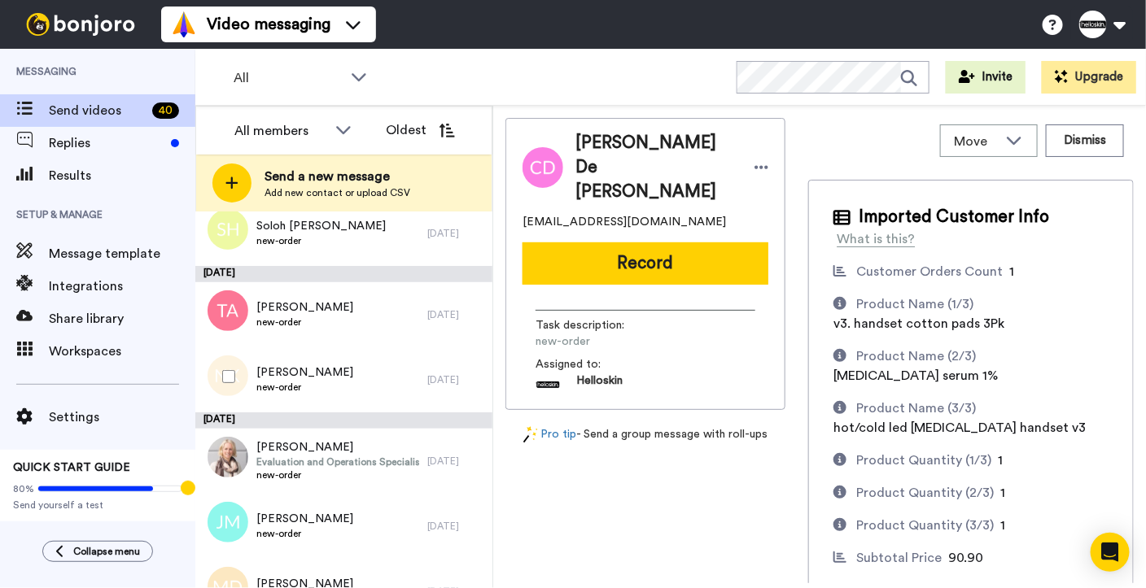
scroll to position [968, 0]
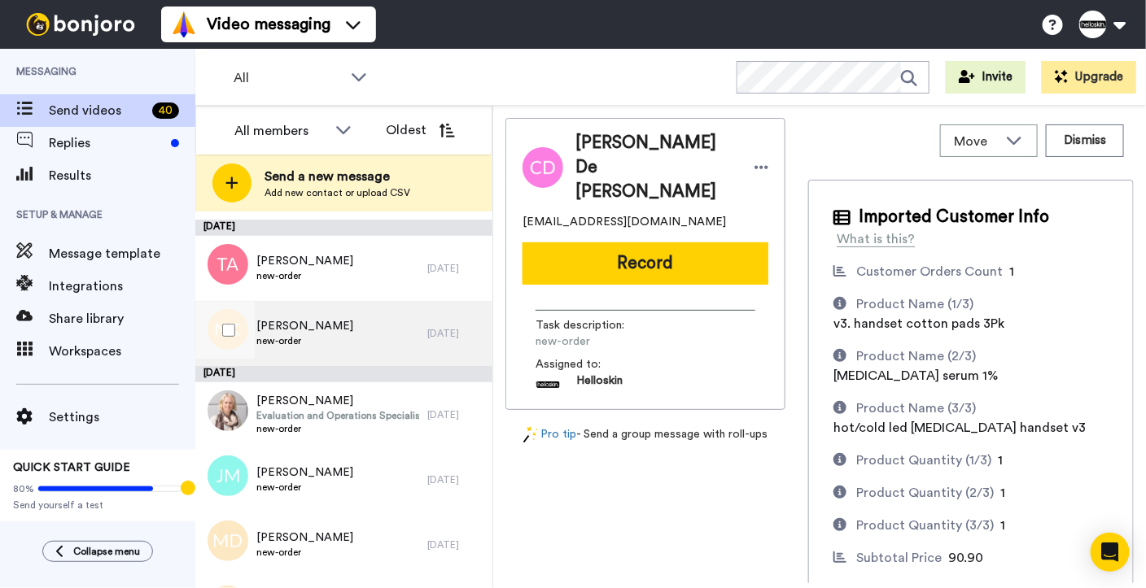
click at [344, 326] on div "Nicholas Koga new-order" at bounding box center [311, 333] width 232 height 65
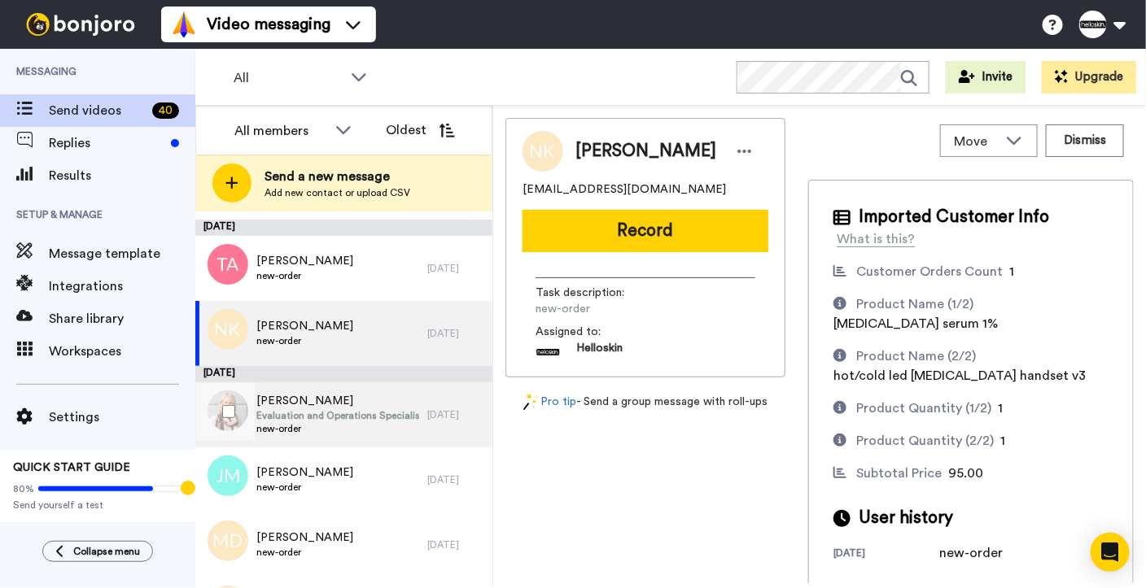
click at [347, 403] on span "[PERSON_NAME]" at bounding box center [337, 401] width 163 height 16
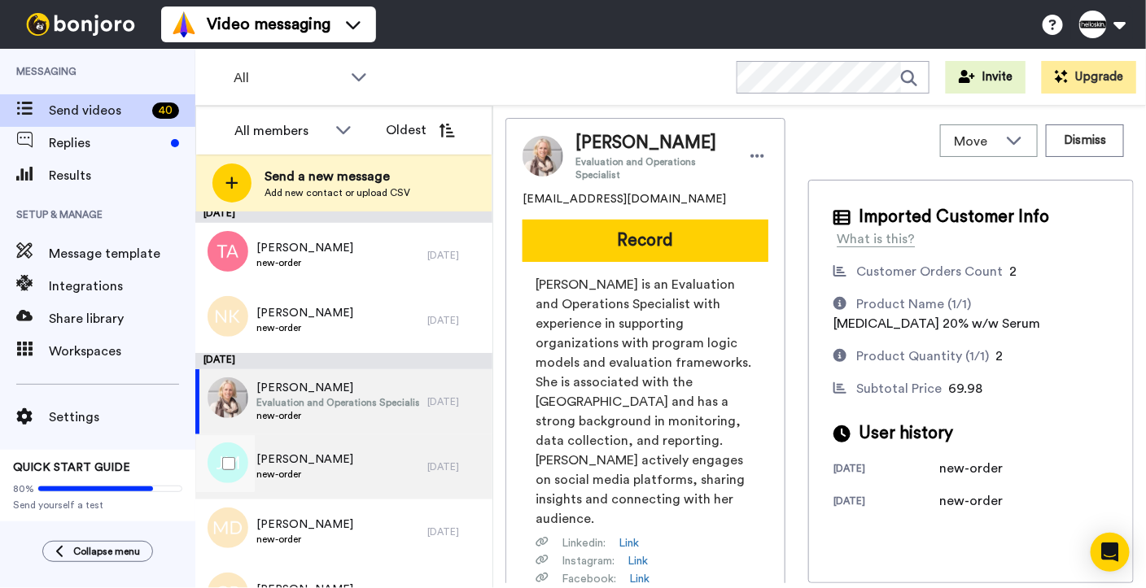
scroll to position [1152, 0]
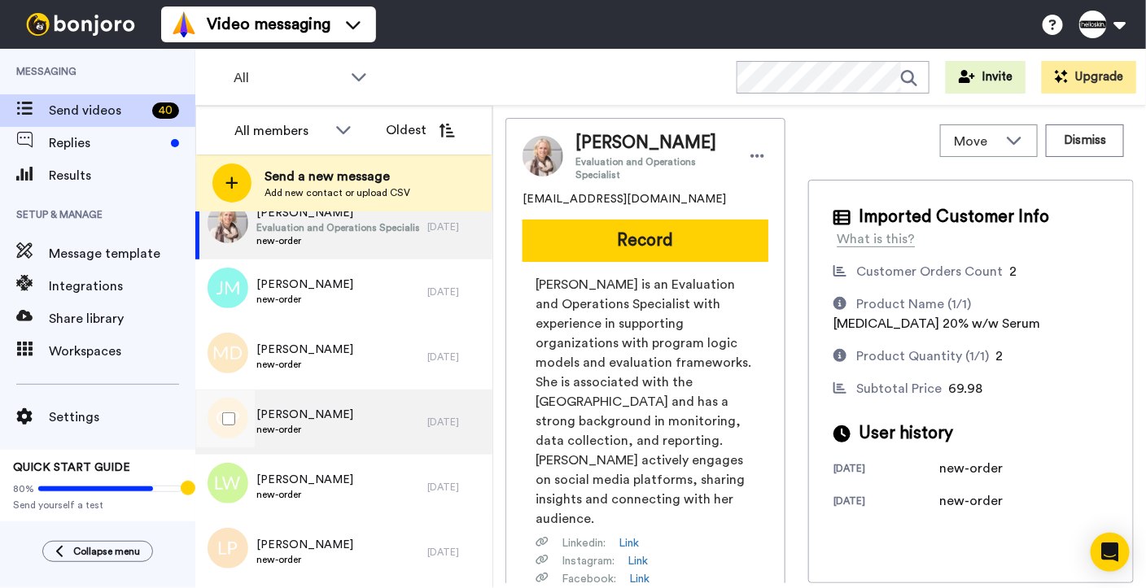
click at [381, 441] on div "[PERSON_NAME] new-order" at bounding box center [311, 422] width 232 height 65
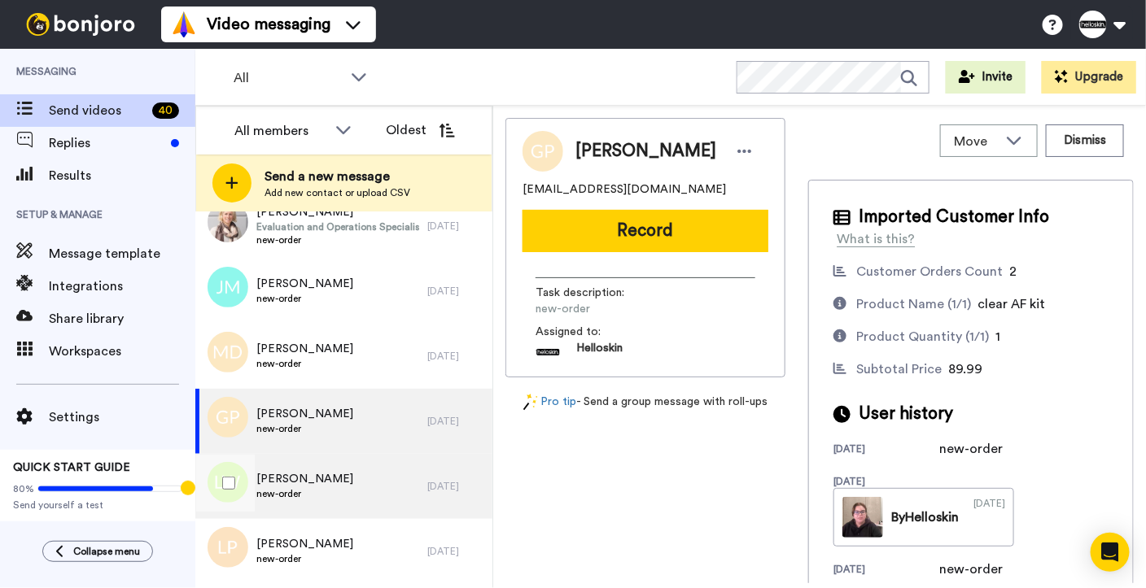
click at [373, 494] on div "Laura Winsor new-order" at bounding box center [311, 486] width 232 height 65
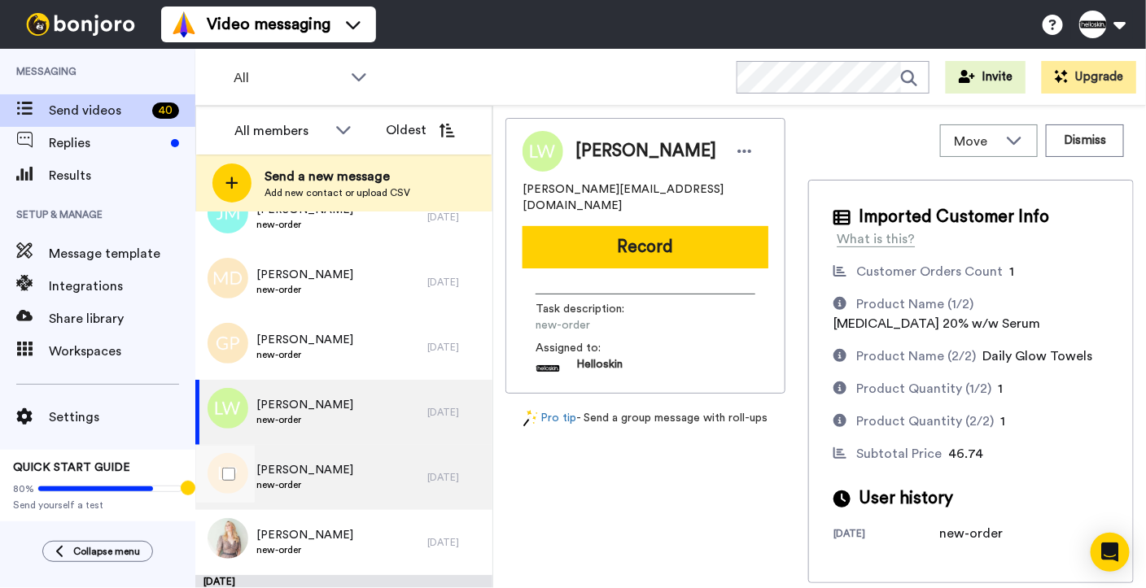
scroll to position [1232, 0]
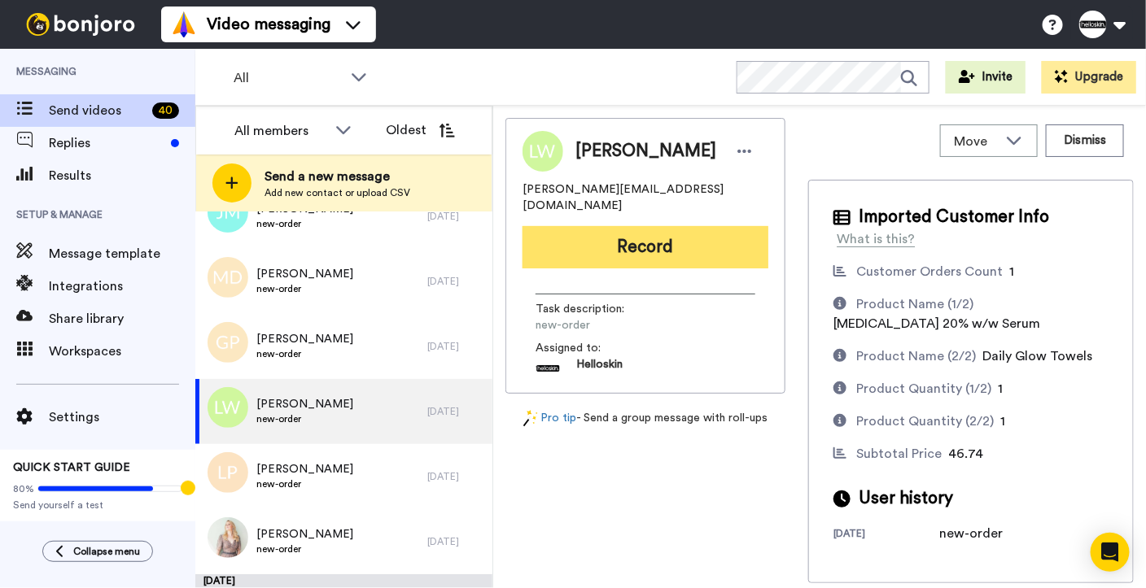
click at [686, 247] on button "Record" at bounding box center [645, 247] width 246 height 42
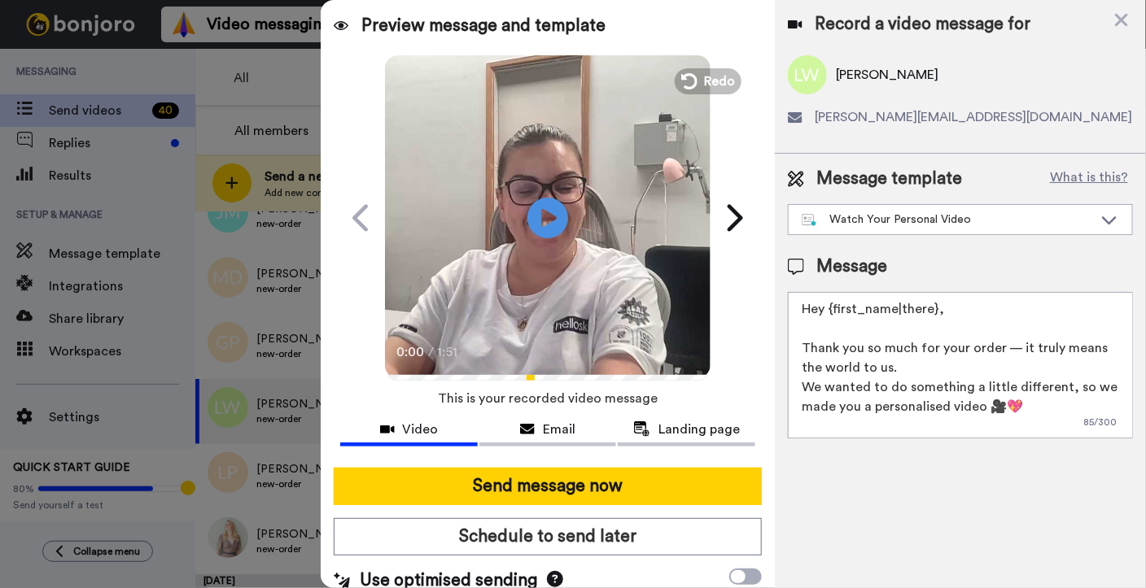
drag, startPoint x: 988, startPoint y: 308, endPoint x: 831, endPoint y: 316, distance: 157.2
click at [831, 316] on textarea "Hey {first_name|there}, Thank you so much for your order — it truly means the w…" at bounding box center [960, 365] width 345 height 146
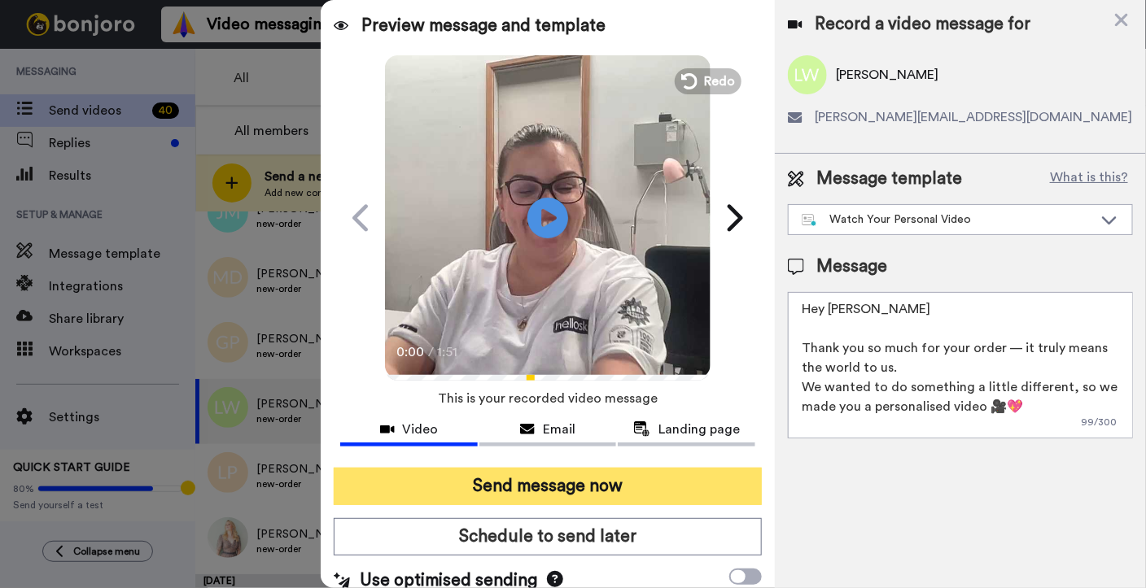
type textarea "Hey Laura Thank you so much for your order — it truly means the world to us. We…"
click at [657, 486] on button "Send message now" at bounding box center [548, 486] width 428 height 37
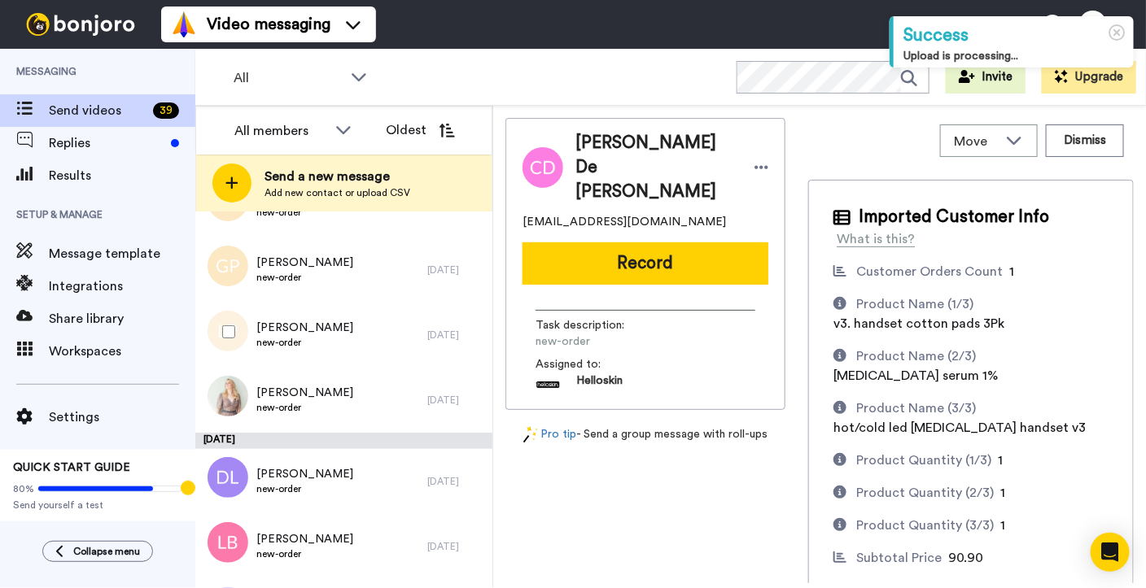
scroll to position [1260, 0]
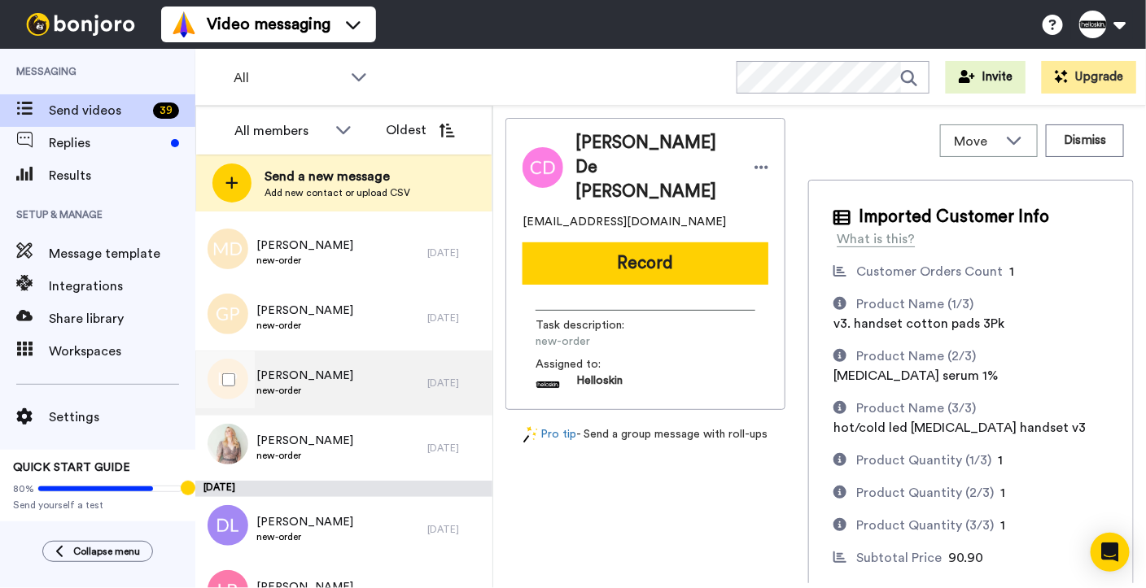
click at [386, 368] on div "[PERSON_NAME] new-order" at bounding box center [311, 383] width 232 height 65
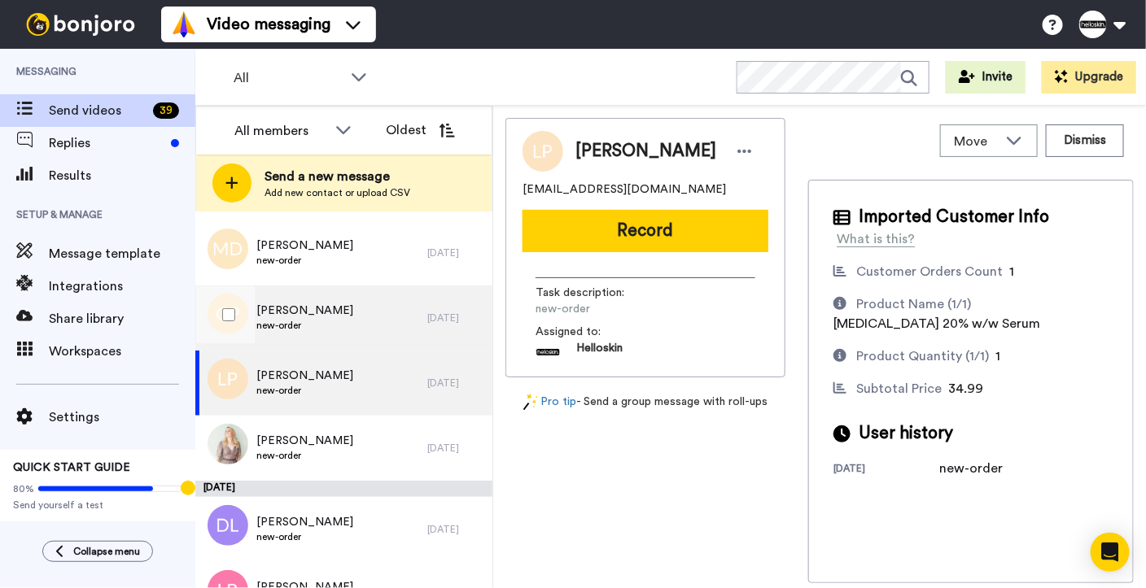
click at [399, 330] on div "[PERSON_NAME] new-order" at bounding box center [311, 318] width 232 height 65
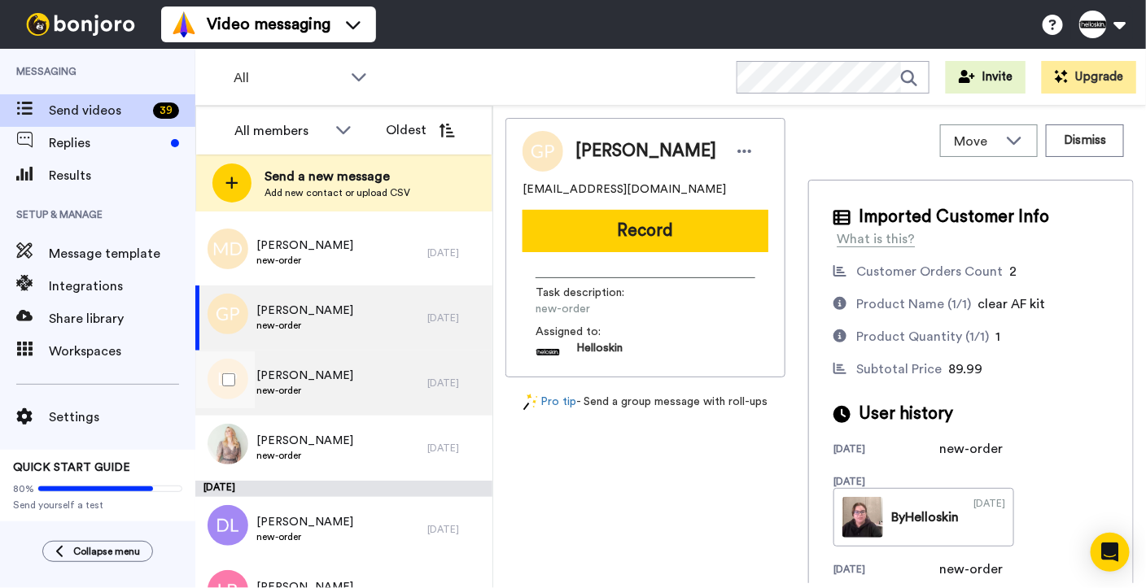
click at [399, 389] on div "[PERSON_NAME] new-order" at bounding box center [311, 383] width 232 height 65
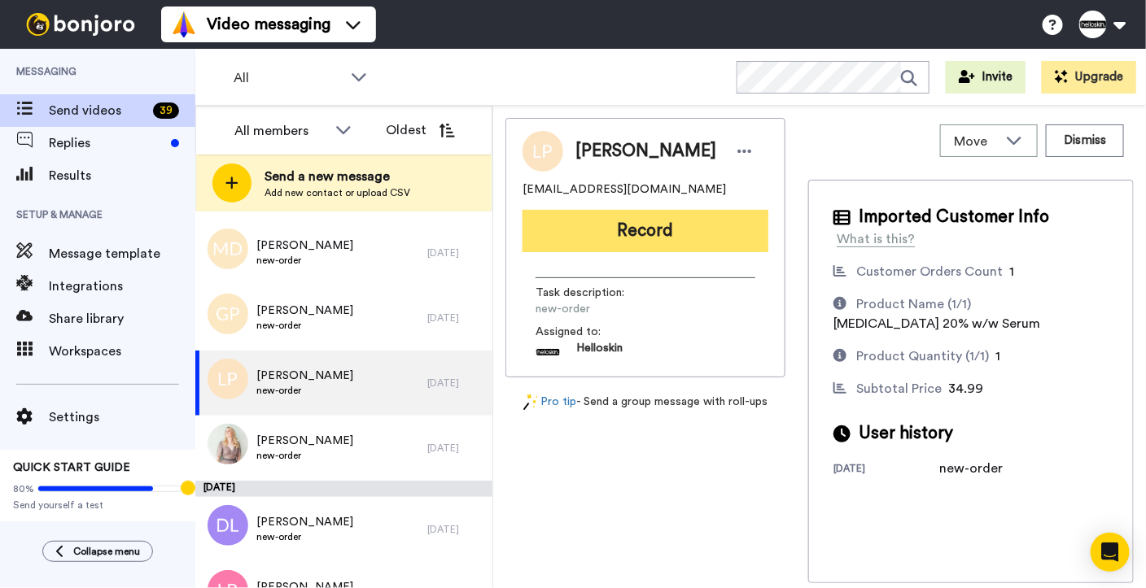
click at [696, 233] on button "Record" at bounding box center [645, 231] width 246 height 42
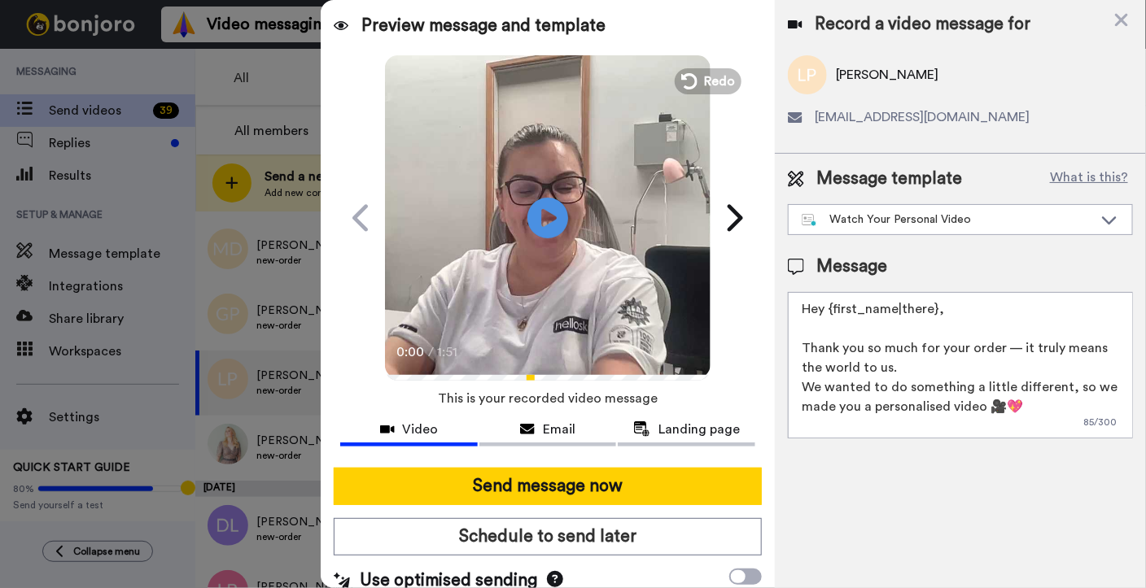
drag, startPoint x: 993, startPoint y: 310, endPoint x: 827, endPoint y: 307, distance: 166.0
click at [827, 307] on textarea "Hey {first_name|there}, Thank you so much for your order — it truly means the w…" at bounding box center [960, 365] width 345 height 146
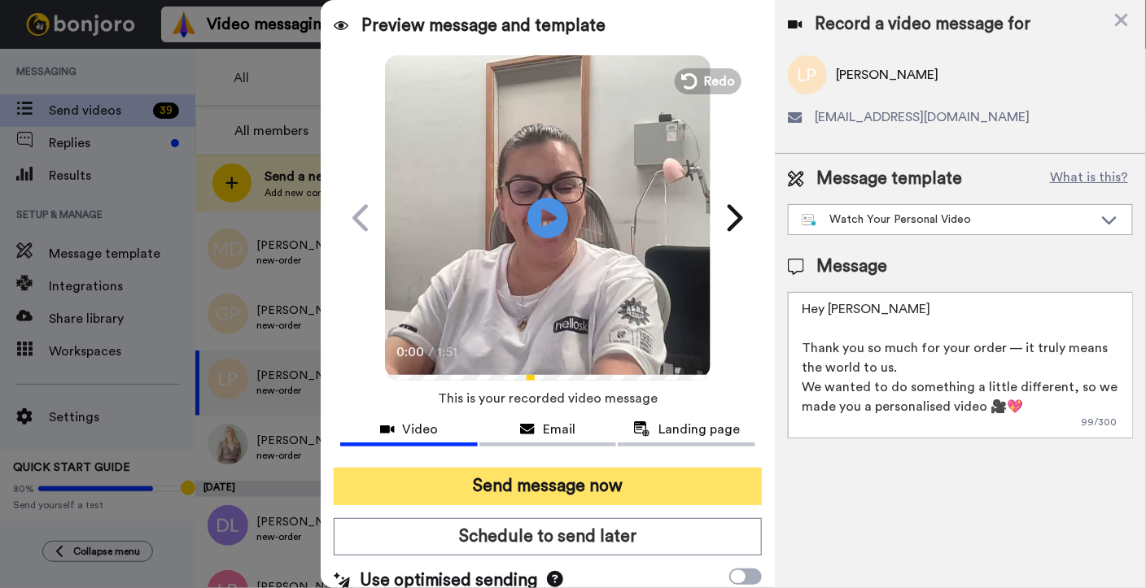
type textarea "Hey [PERSON_NAME] Thank you so much for your order — it truly means the world t…"
click at [514, 490] on button "Send message now" at bounding box center [548, 486] width 428 height 37
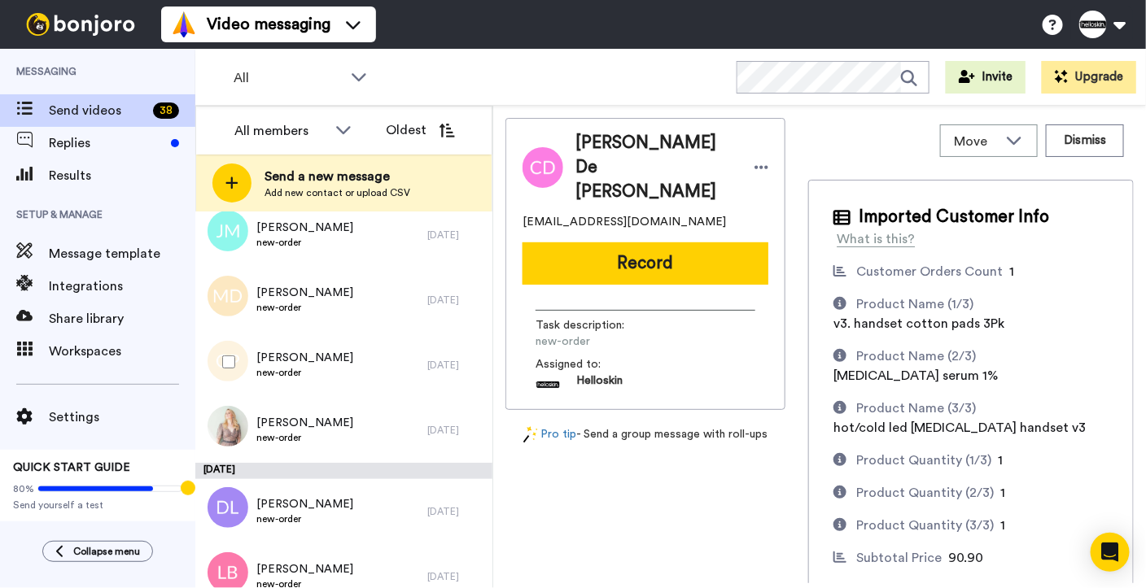
scroll to position [1254, 0]
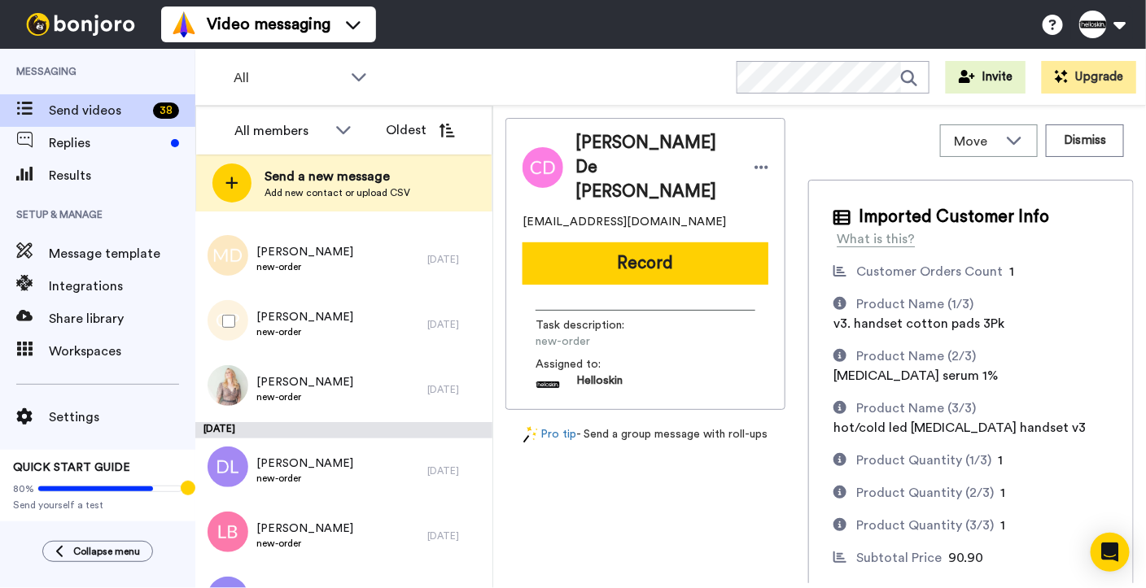
click at [361, 381] on div "Patricia Kelly new-order" at bounding box center [311, 389] width 232 height 65
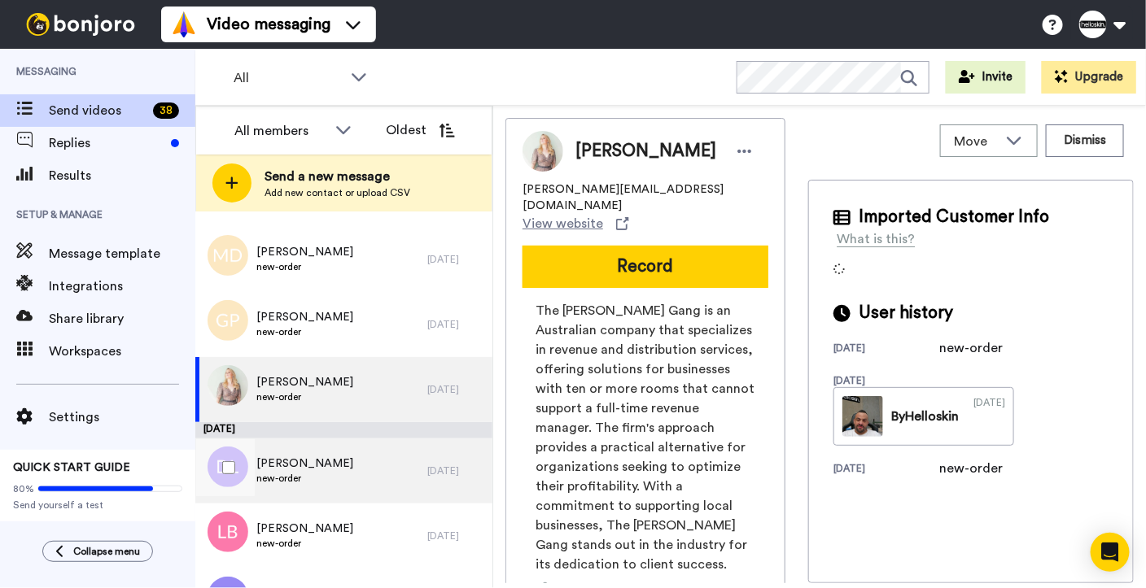
click at [354, 463] on div "Demi Lardner new-order" at bounding box center [311, 471] width 232 height 65
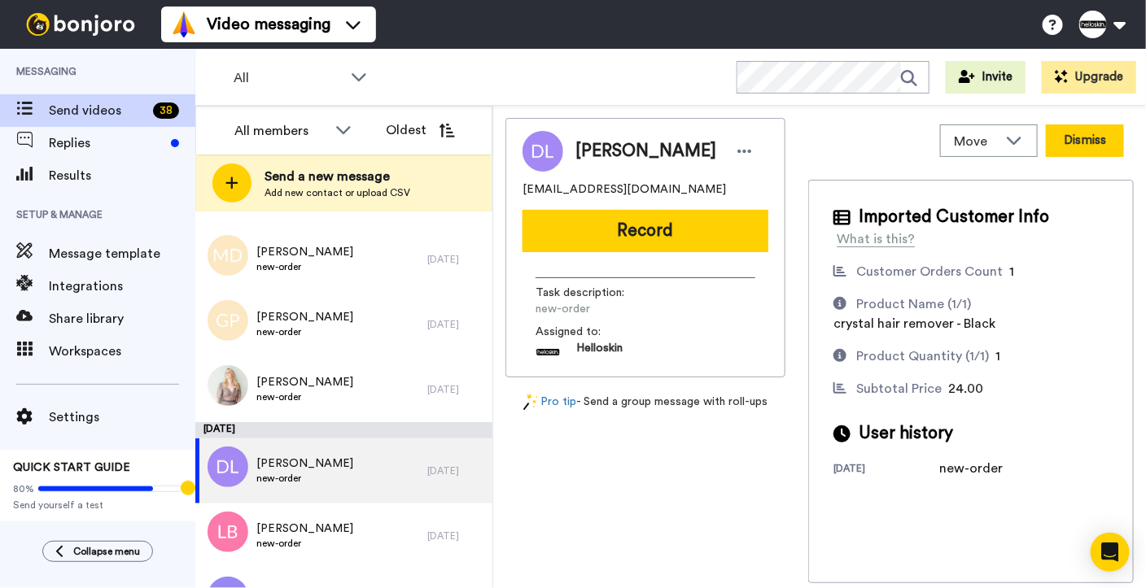
click at [1072, 143] on button "Dismiss" at bounding box center [1084, 140] width 78 height 33
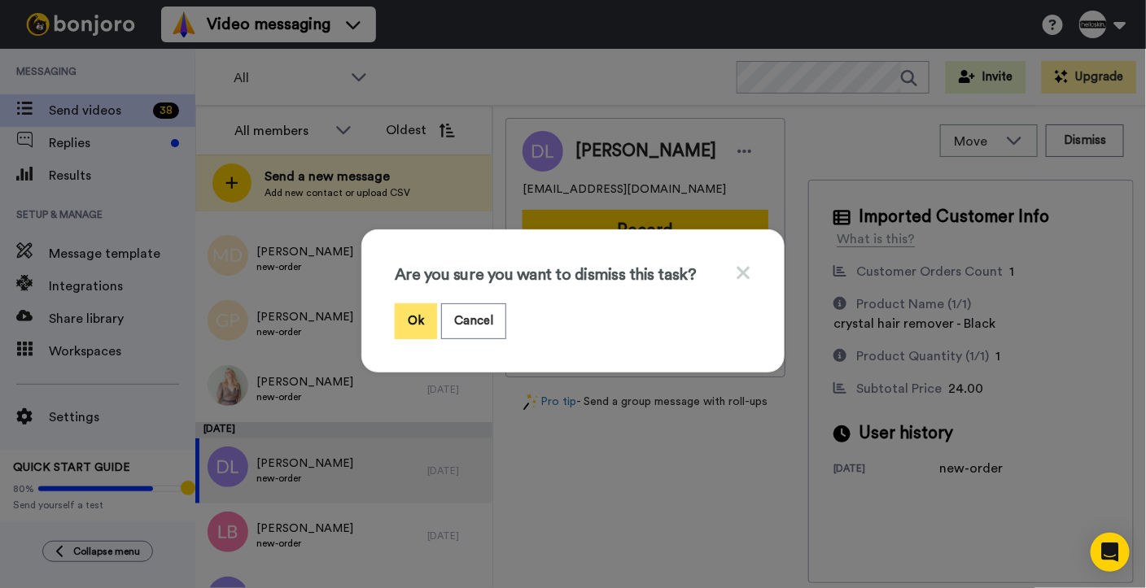
click at [421, 325] on button "Ok" at bounding box center [416, 320] width 42 height 35
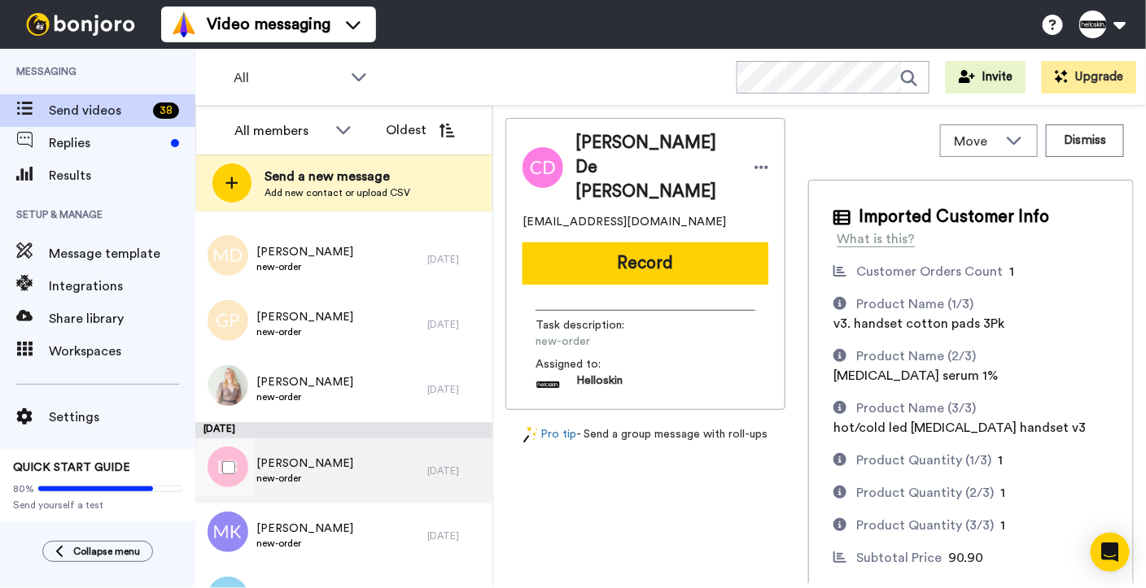
click at [368, 491] on div "Liam Bamber new-order" at bounding box center [311, 471] width 232 height 65
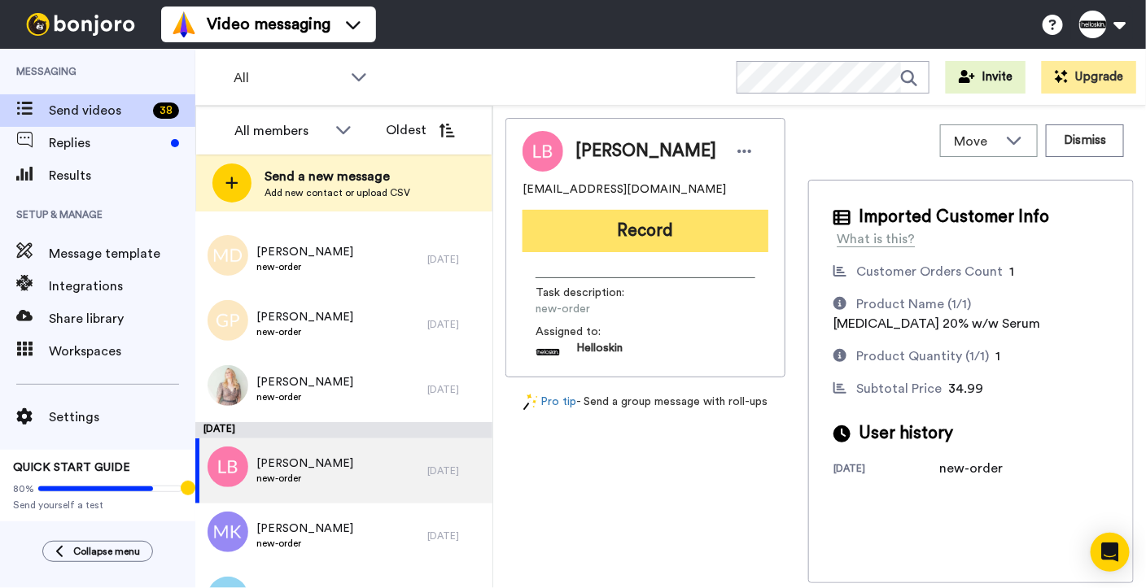
click at [661, 242] on button "Record" at bounding box center [645, 231] width 246 height 42
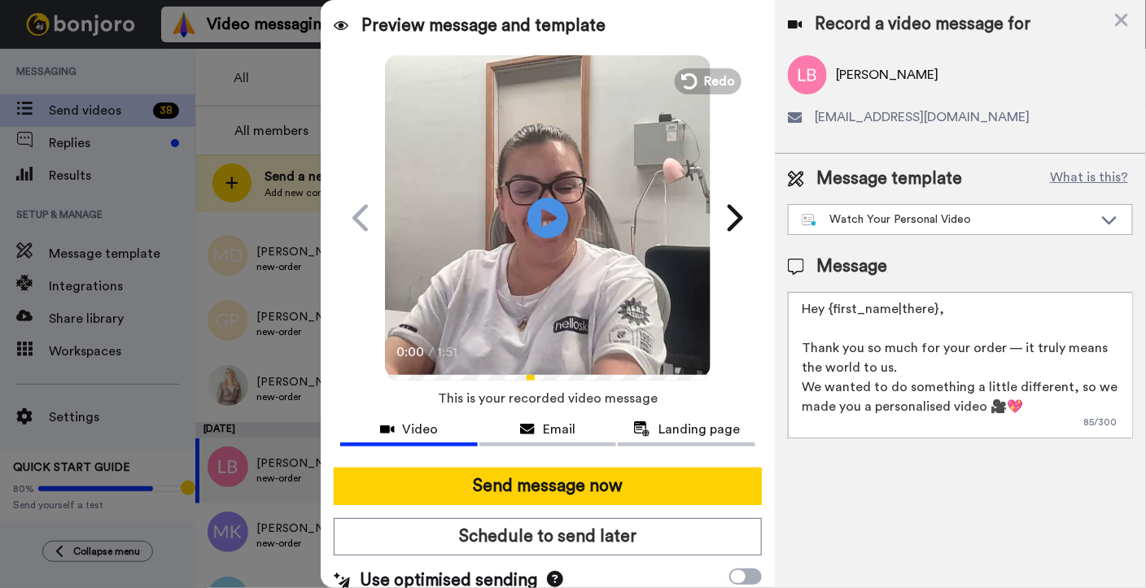
drag, startPoint x: 954, startPoint y: 315, endPoint x: 833, endPoint y: 305, distance: 121.6
click at [833, 305] on textarea "Hey {first_name|there}, Thank you so much for your order — it truly means the w…" at bounding box center [960, 365] width 345 height 146
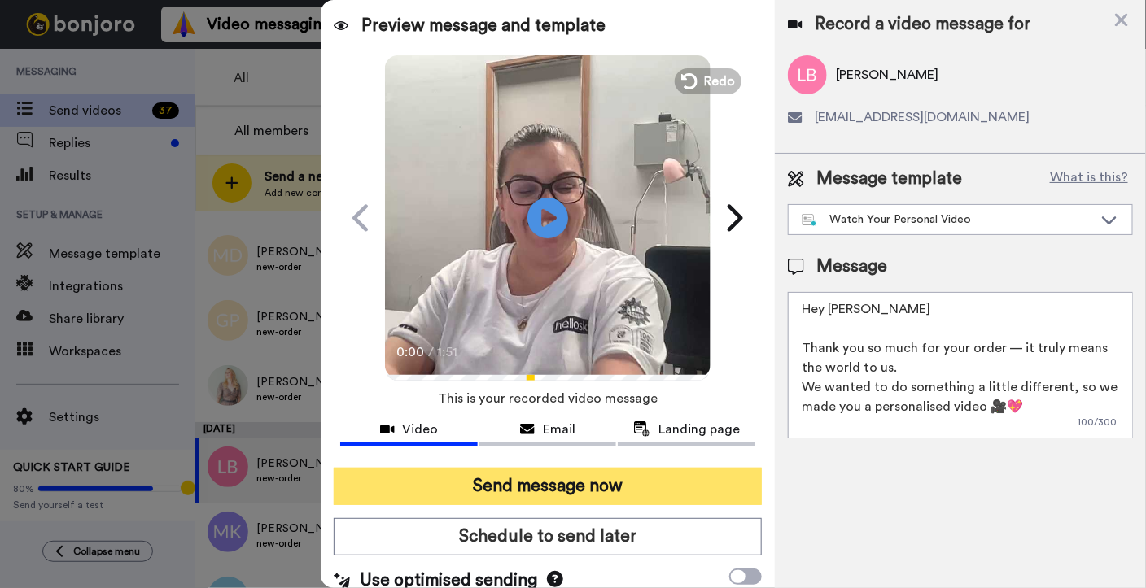
type textarea "Hey Liam Thank you so much for your order — it truly means the world to us. We …"
click at [377, 477] on button "Send message now" at bounding box center [548, 486] width 428 height 37
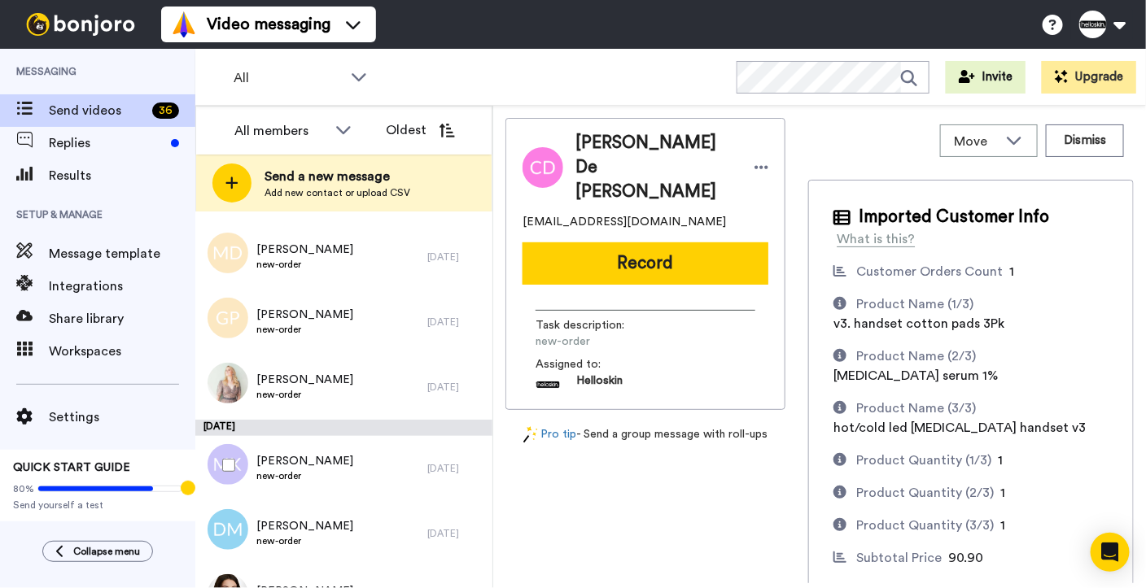
scroll to position [1281, 0]
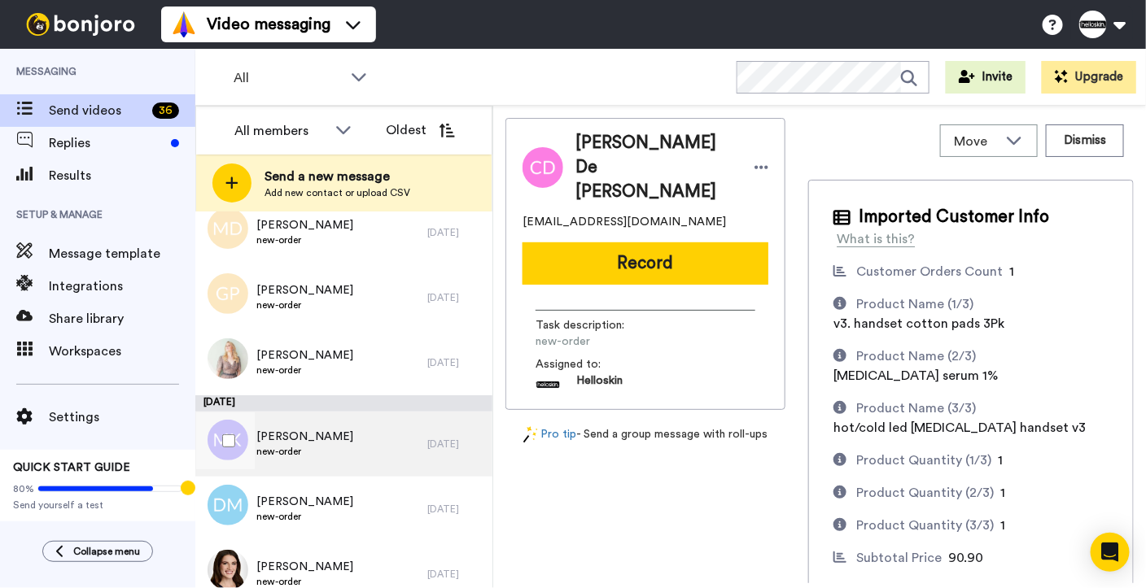
click at [350, 456] on div "[PERSON_NAME] new-order" at bounding box center [311, 444] width 232 height 65
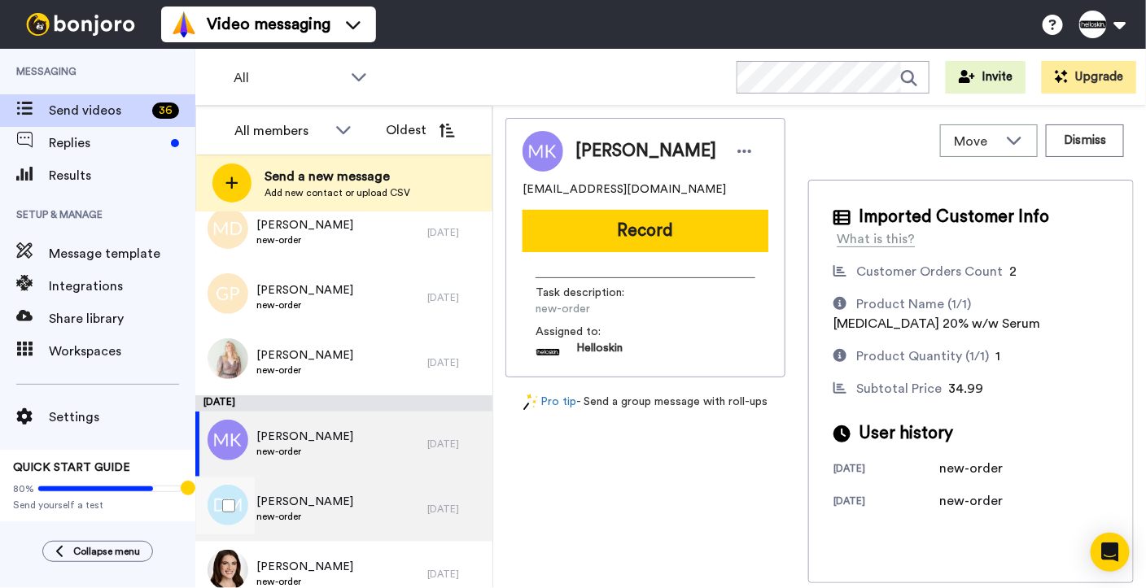
click at [361, 505] on div "Daniela Markovska new-order" at bounding box center [311, 509] width 232 height 65
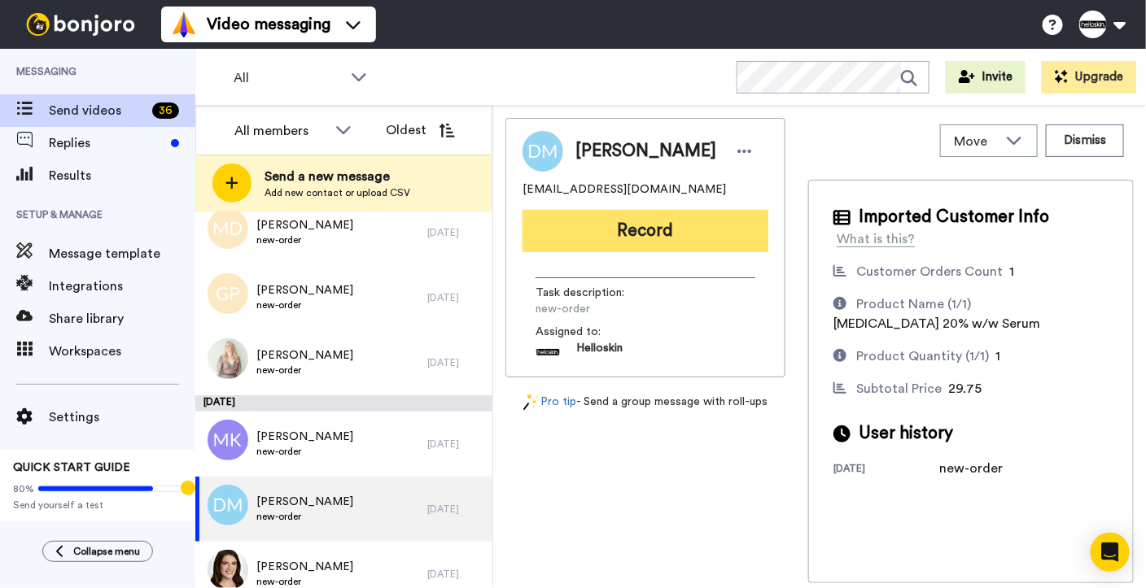
click at [698, 245] on button "Record" at bounding box center [645, 231] width 246 height 42
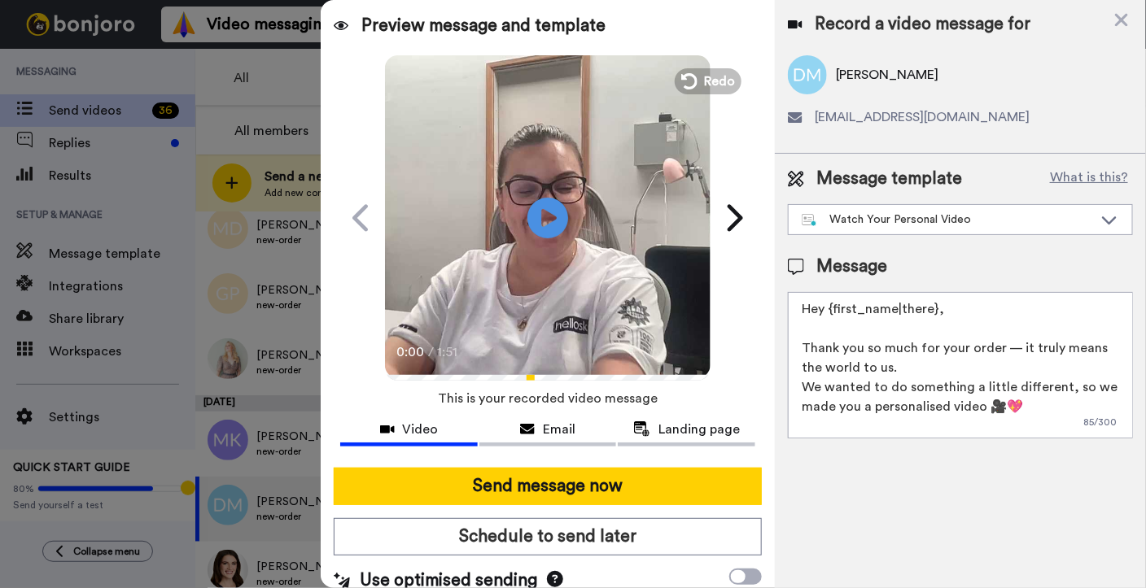
drag, startPoint x: 959, startPoint y: 312, endPoint x: 827, endPoint y: 314, distance: 131.8
click at [827, 314] on textarea "Hey {first_name|there}, Thank you so much for your order — it truly means the w…" at bounding box center [960, 365] width 345 height 146
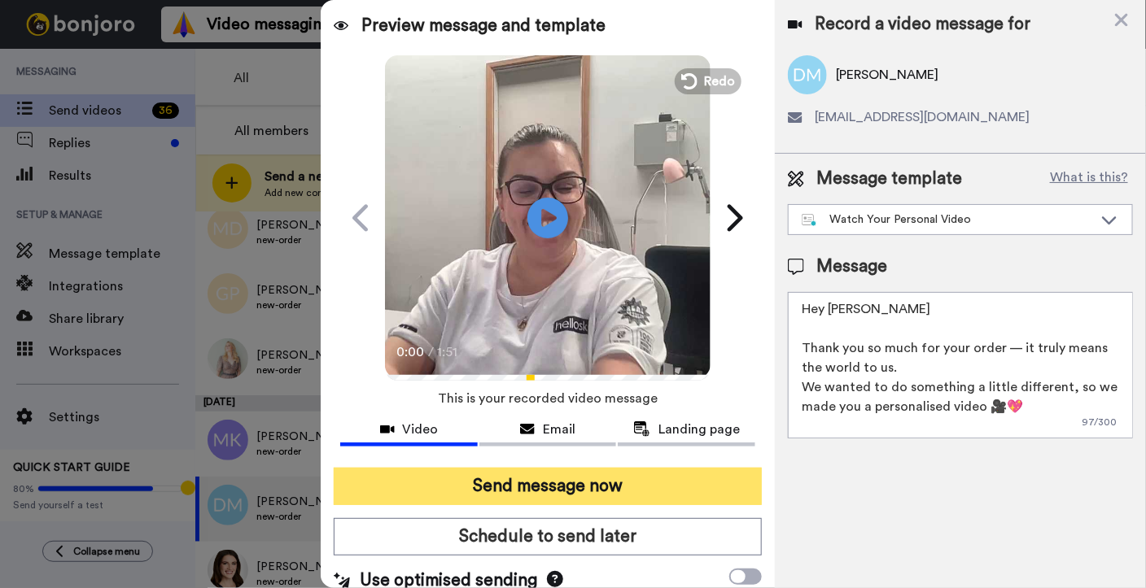
type textarea "Hey Daniela Thank you so much for your order — it truly means the world to us. …"
click at [457, 488] on button "Send message now" at bounding box center [548, 486] width 428 height 37
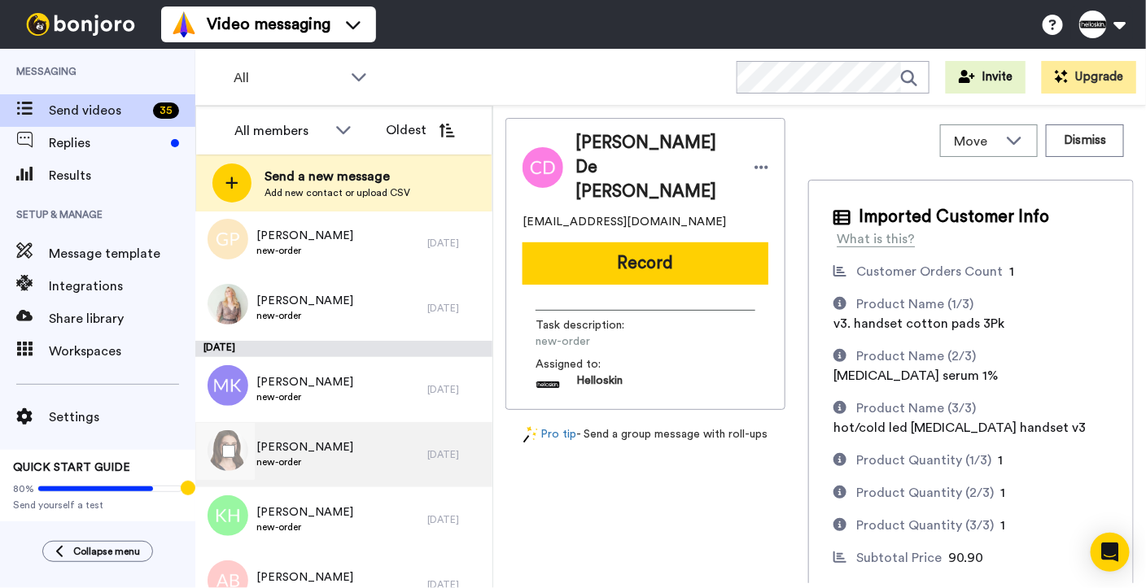
scroll to position [1350, 0]
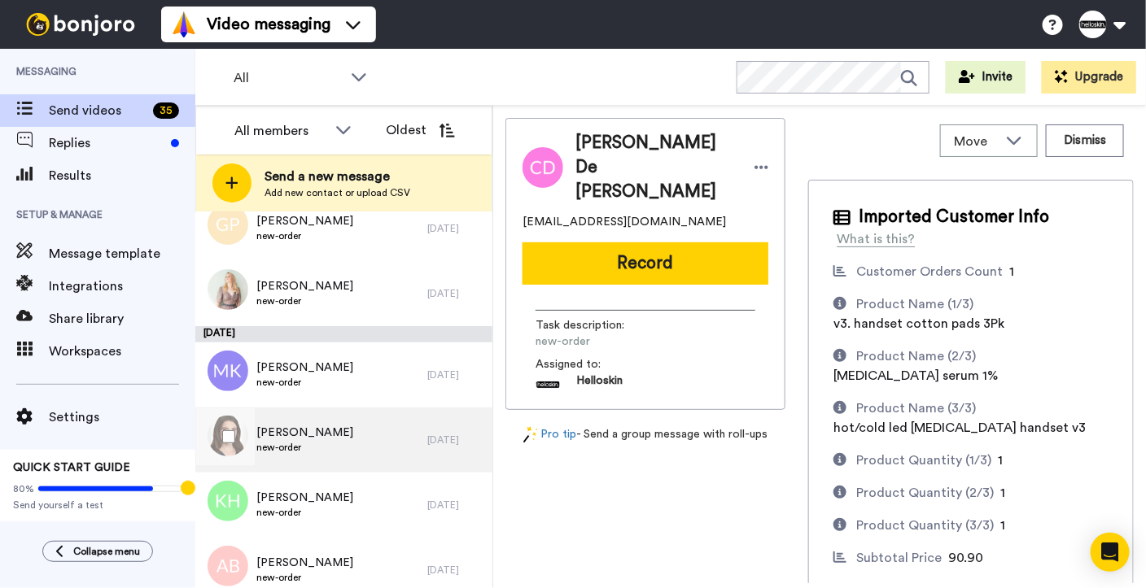
click at [399, 437] on div "Melissa Cooney new-order" at bounding box center [311, 440] width 232 height 65
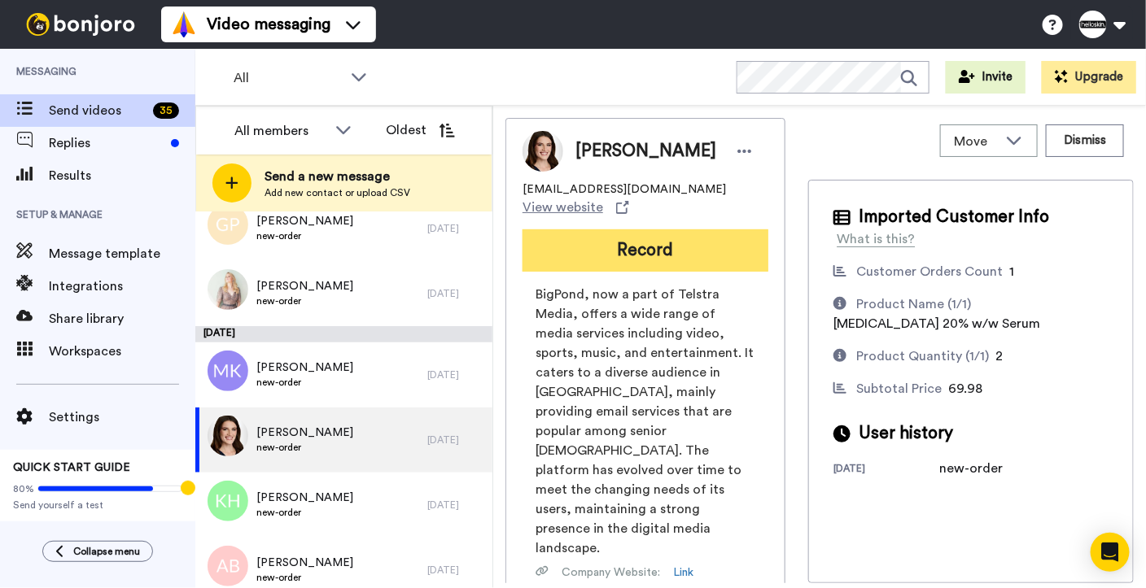
click at [718, 235] on button "Record" at bounding box center [645, 250] width 246 height 42
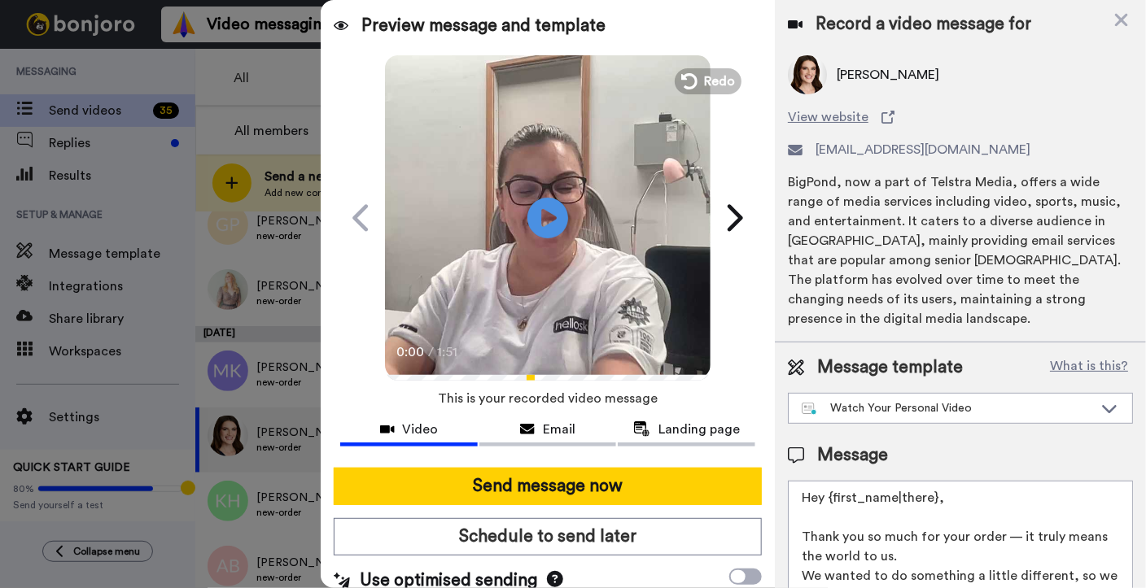
drag, startPoint x: 951, startPoint y: 500, endPoint x: 832, endPoint y: 493, distance: 119.0
click at [832, 493] on textarea "Hey {first_name|there}, Thank you so much for your order — it truly means the w…" at bounding box center [960, 554] width 345 height 146
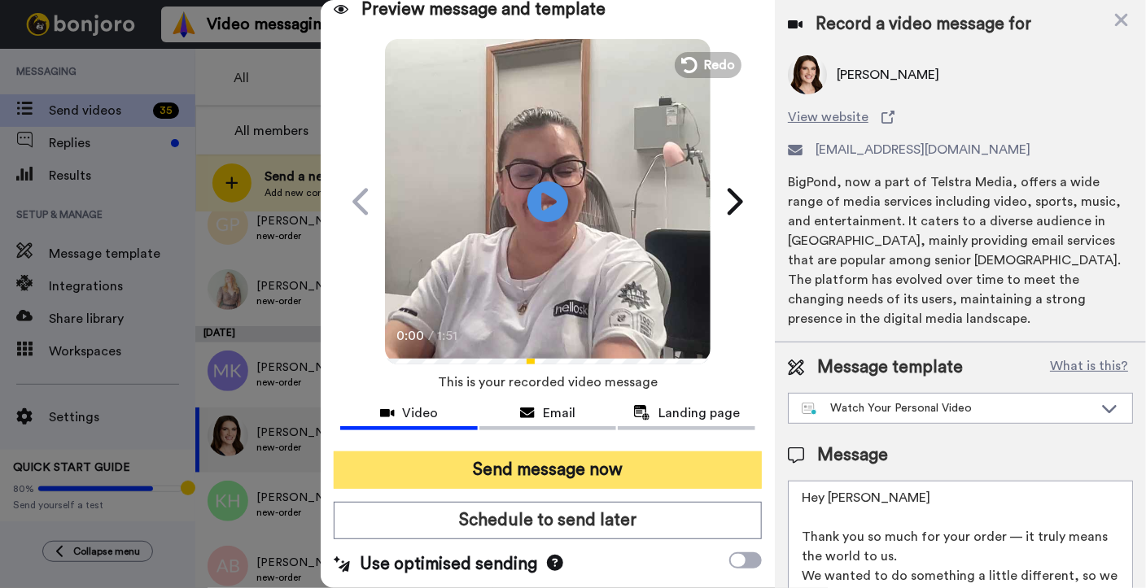
type textarea "Hey Melissa Thank you so much for your order — it truly means the world to us. …"
click at [621, 482] on button "Send message now" at bounding box center [548, 470] width 428 height 37
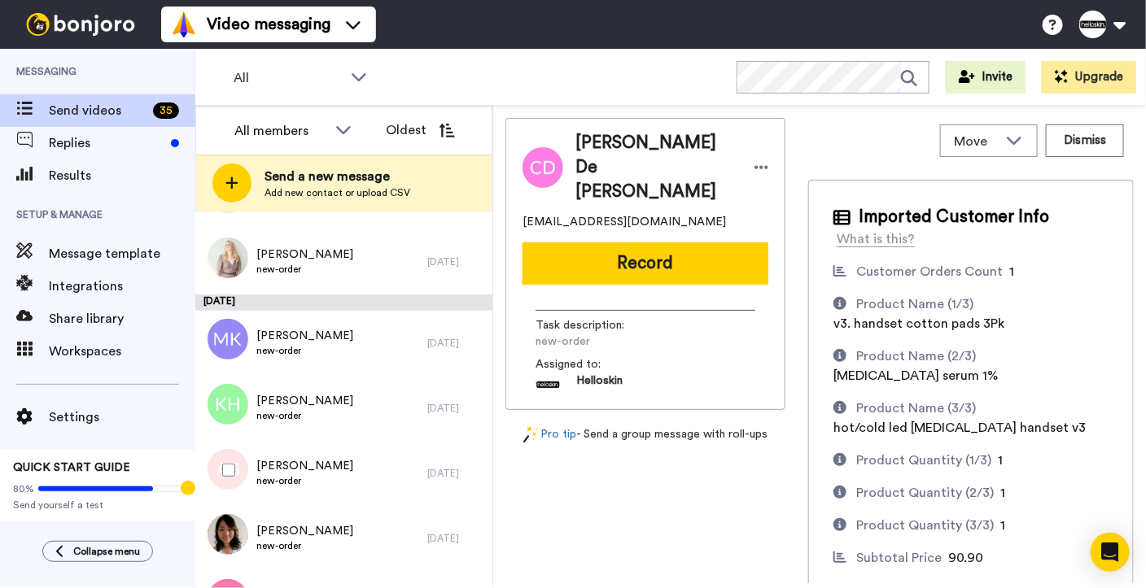
scroll to position [1404, 0]
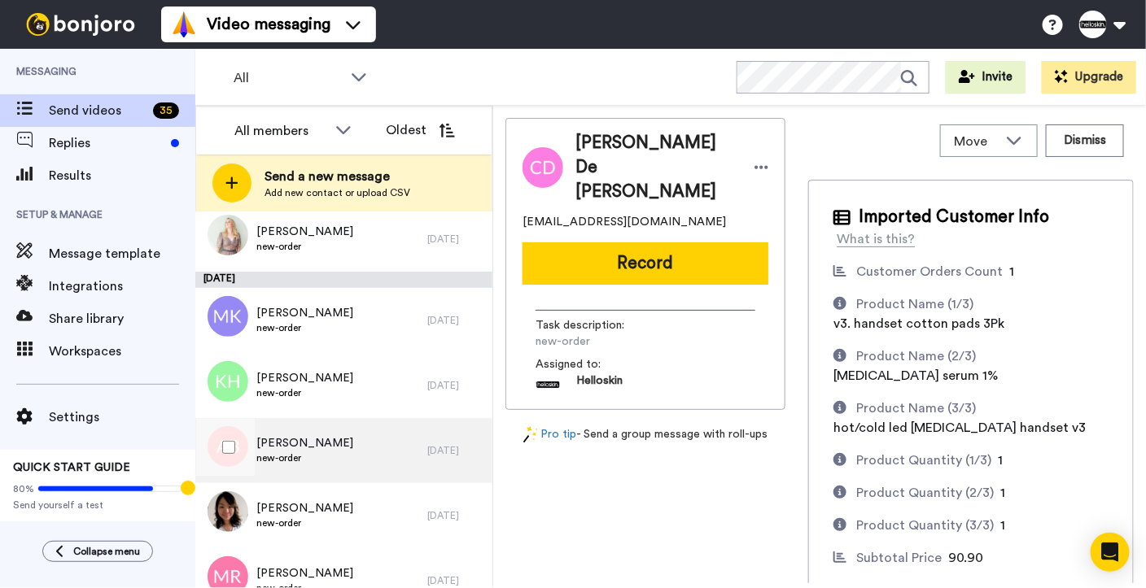
click at [344, 433] on div "[PERSON_NAME] new-order" at bounding box center [311, 450] width 232 height 65
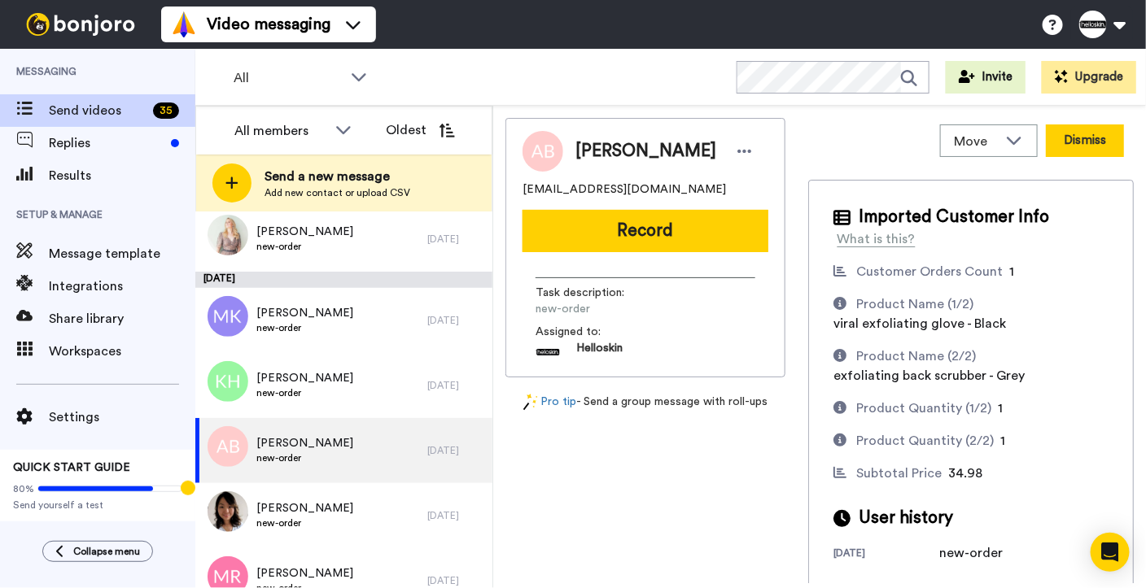
click at [1045, 144] on button "Dismiss" at bounding box center [1084, 140] width 78 height 33
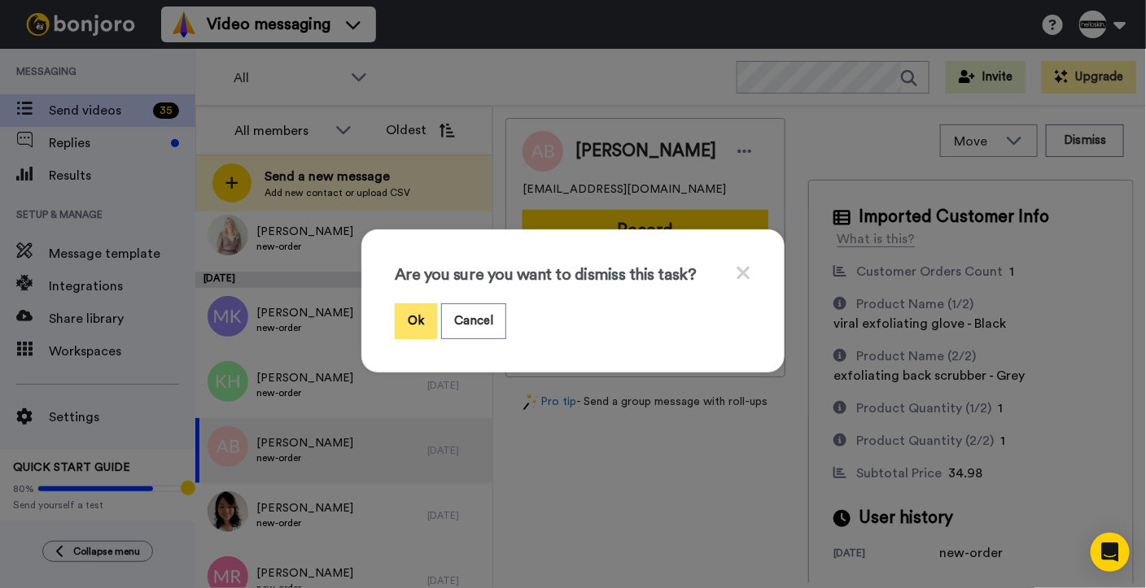
click at [412, 316] on button "Ok" at bounding box center [416, 320] width 42 height 35
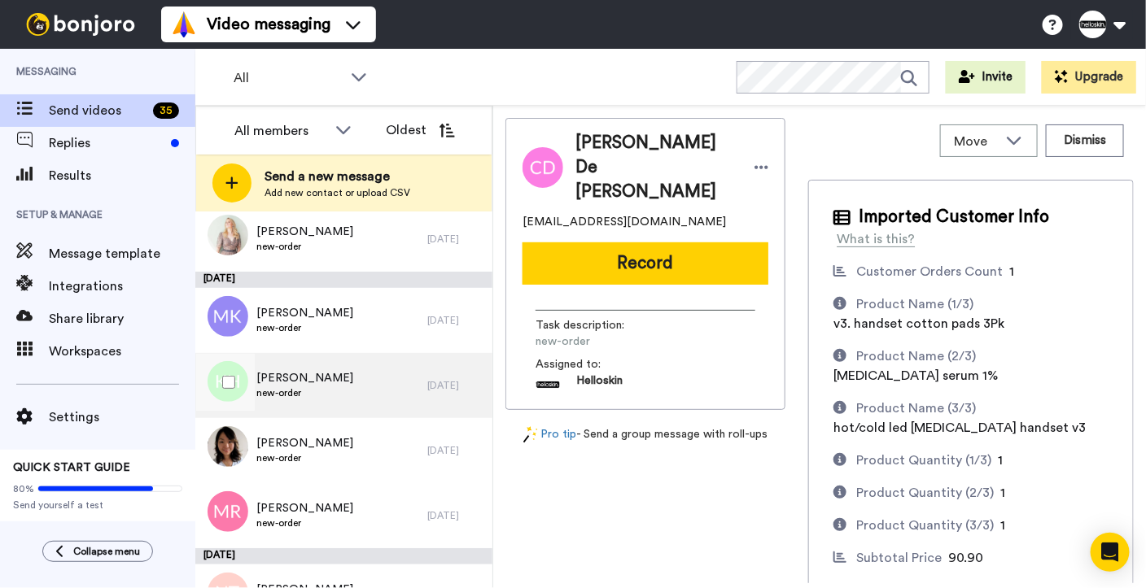
click at [339, 395] on div "[PERSON_NAME] new-order" at bounding box center [311, 385] width 232 height 65
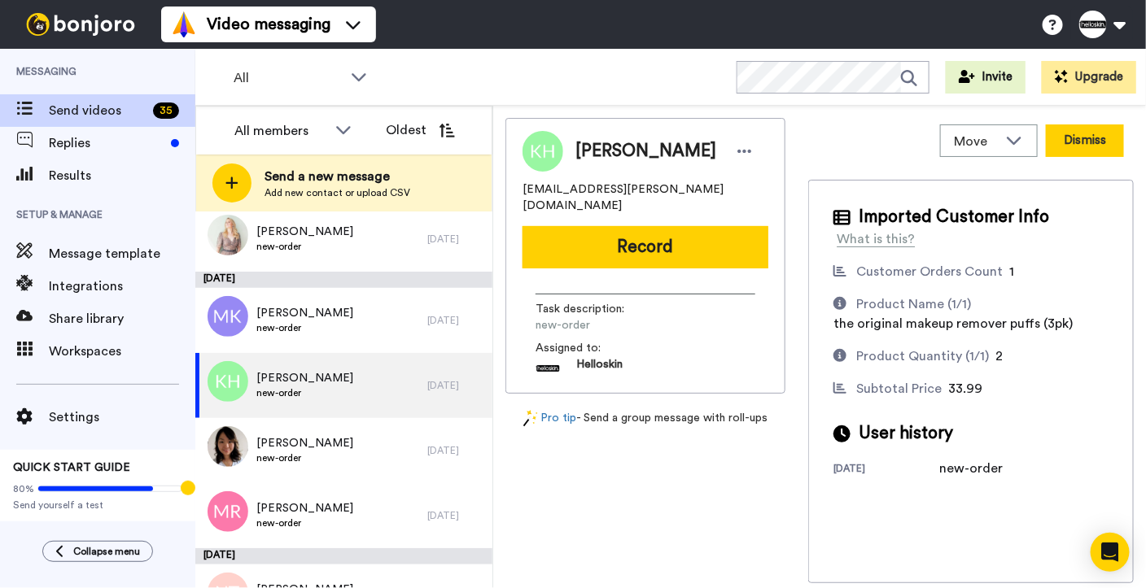
click at [1069, 148] on button "Dismiss" at bounding box center [1084, 140] width 78 height 33
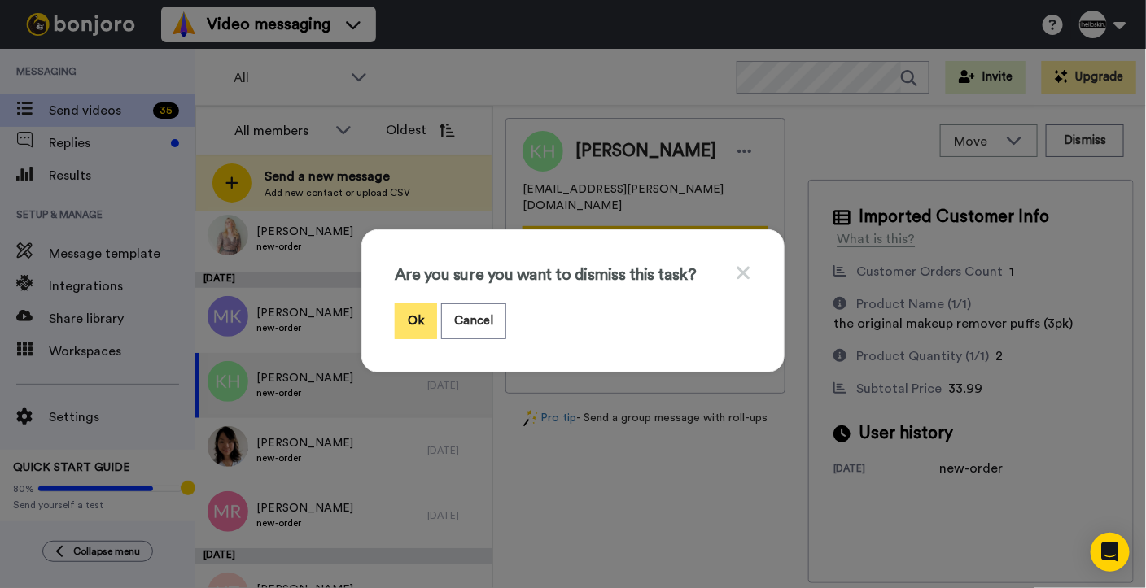
click at [423, 330] on button "Ok" at bounding box center [416, 320] width 42 height 35
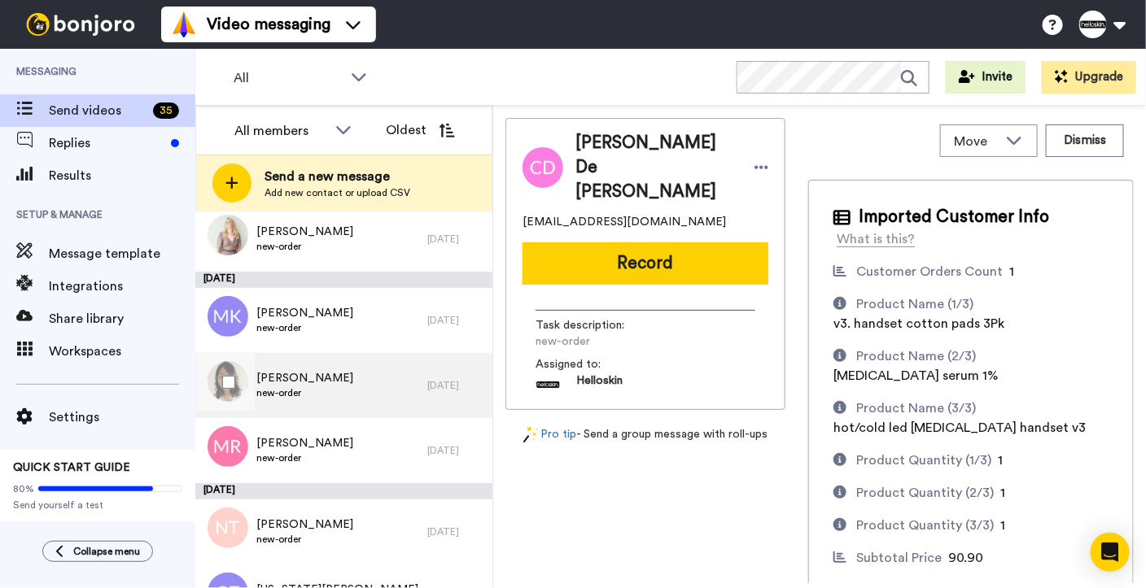
click at [360, 401] on div "[PERSON_NAME] new-order" at bounding box center [311, 385] width 232 height 65
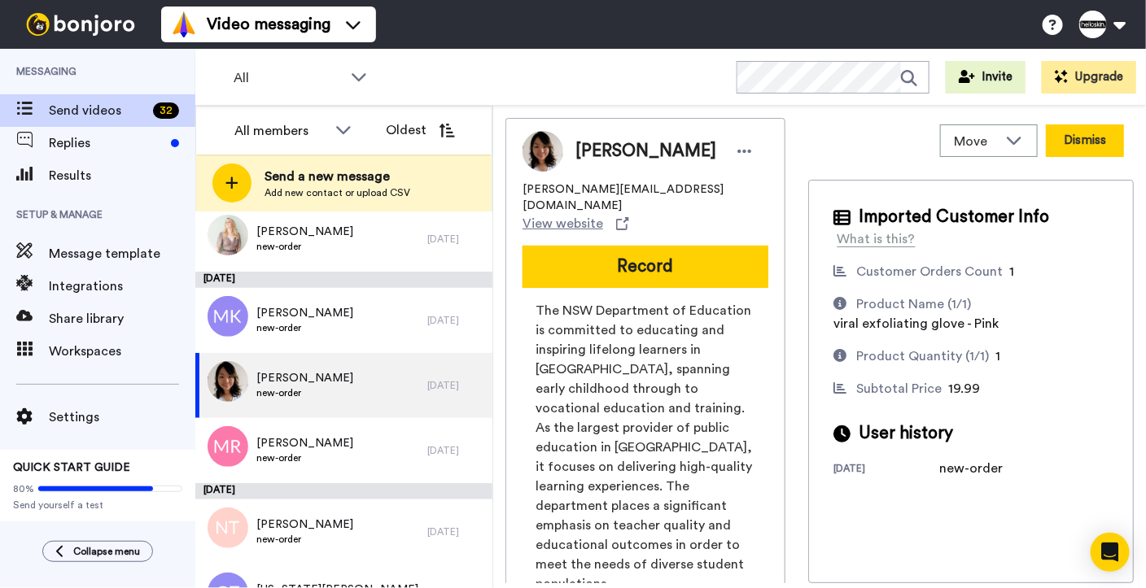
click at [1064, 132] on button "Dismiss" at bounding box center [1084, 140] width 78 height 33
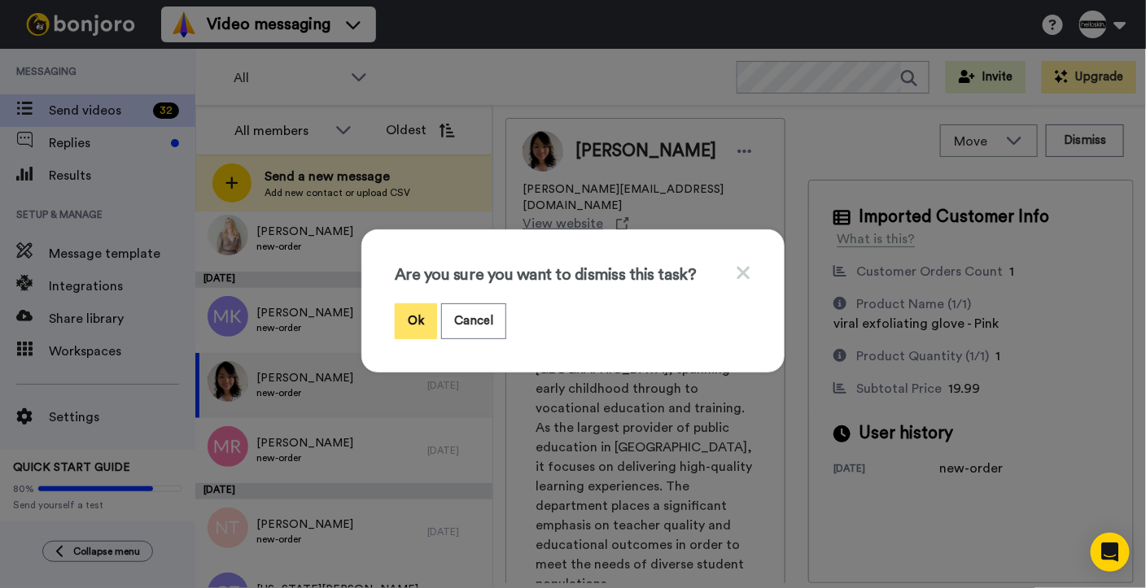
click at [414, 305] on button "Ok" at bounding box center [416, 320] width 42 height 35
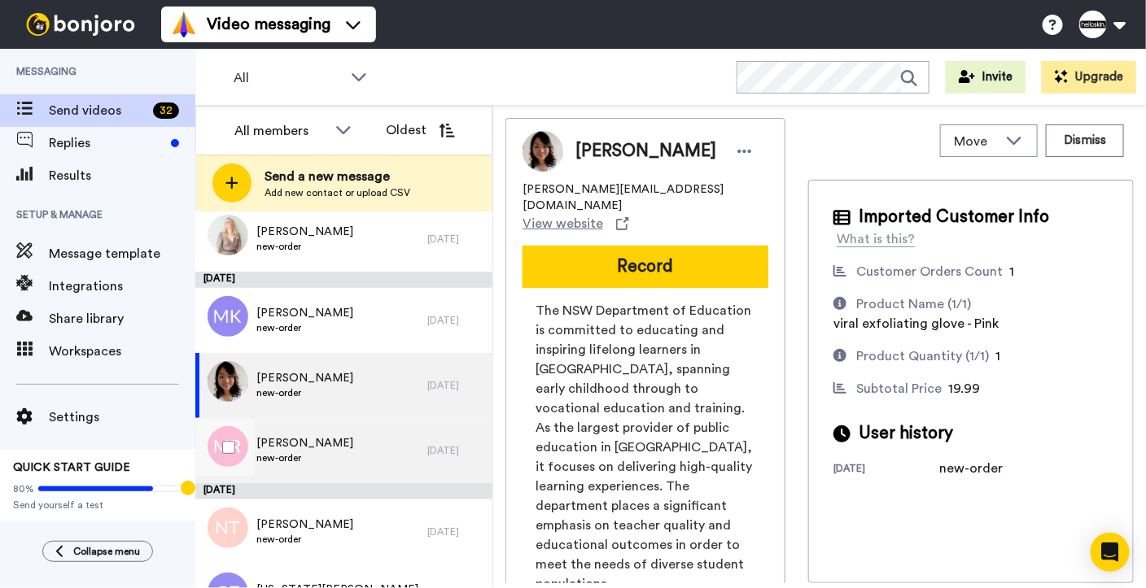
click at [347, 443] on div "[PERSON_NAME] new-order" at bounding box center [311, 450] width 232 height 65
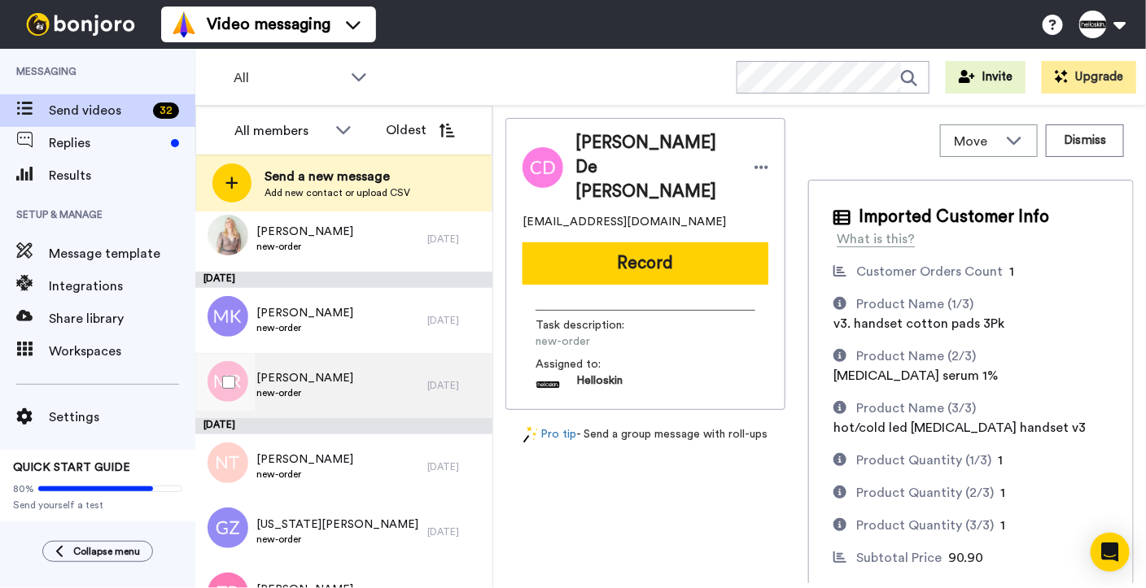
click at [347, 367] on div "[PERSON_NAME] new-order" at bounding box center [311, 385] width 232 height 65
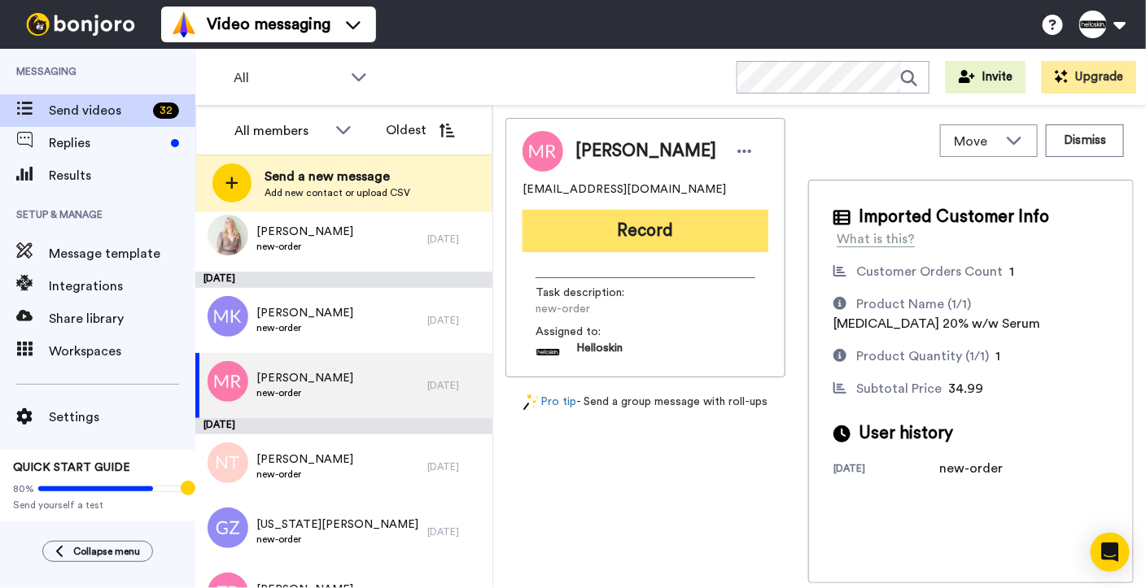
click at [630, 232] on button "Record" at bounding box center [645, 231] width 246 height 42
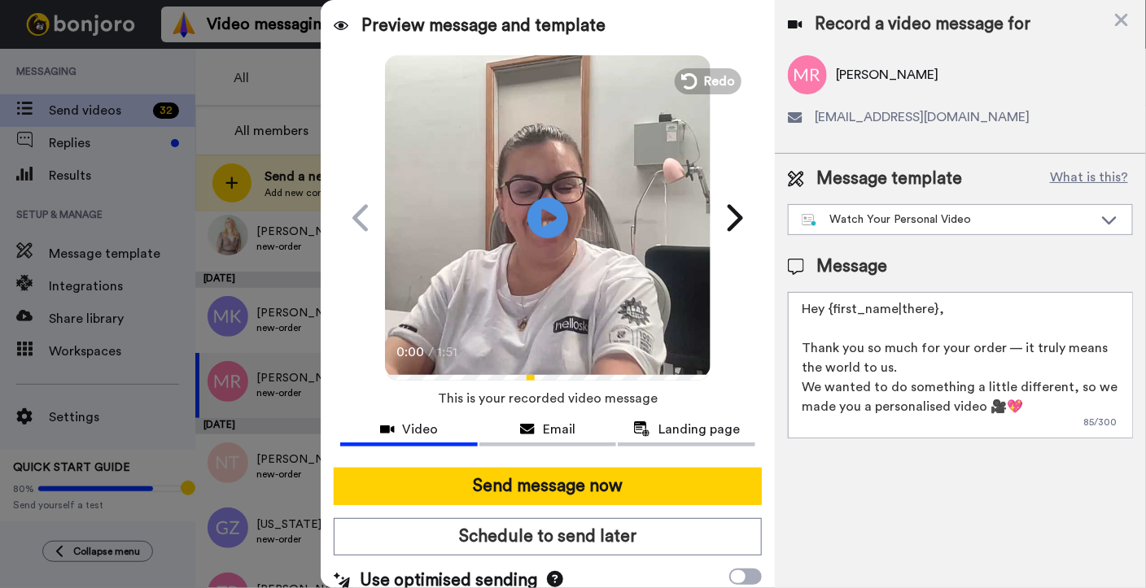
drag, startPoint x: 953, startPoint y: 322, endPoint x: 831, endPoint y: 316, distance: 122.2
click at [831, 316] on textarea "Hey {first_name|there}, Thank you so much for your order — it truly means the w…" at bounding box center [960, 365] width 345 height 146
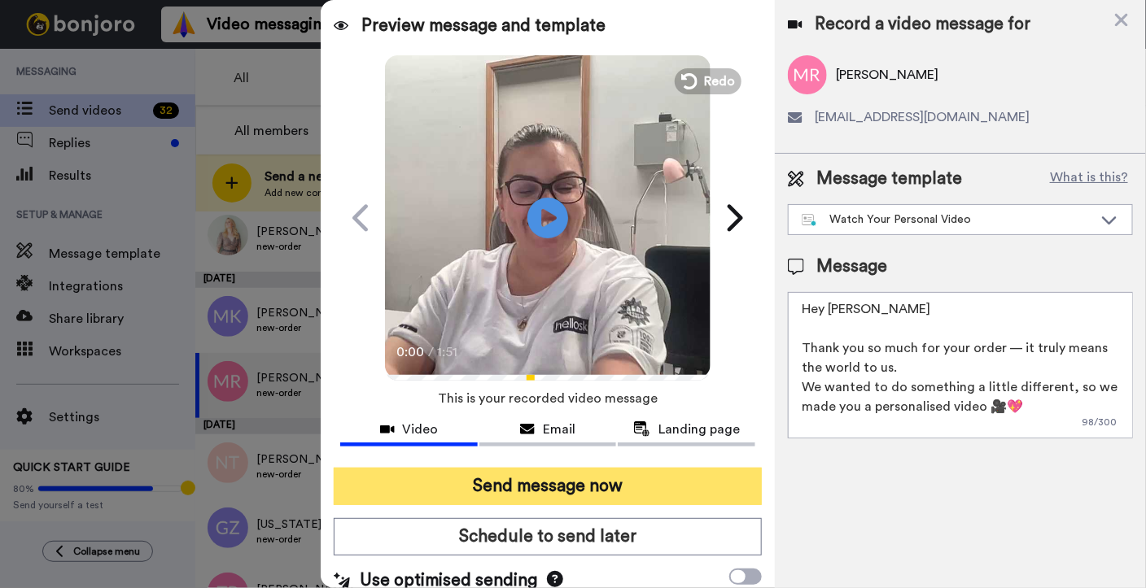
type textarea "Hey [PERSON_NAME] Thank you so much for your order — it truly means the world t…"
click at [671, 474] on button "Send message now" at bounding box center [548, 486] width 428 height 37
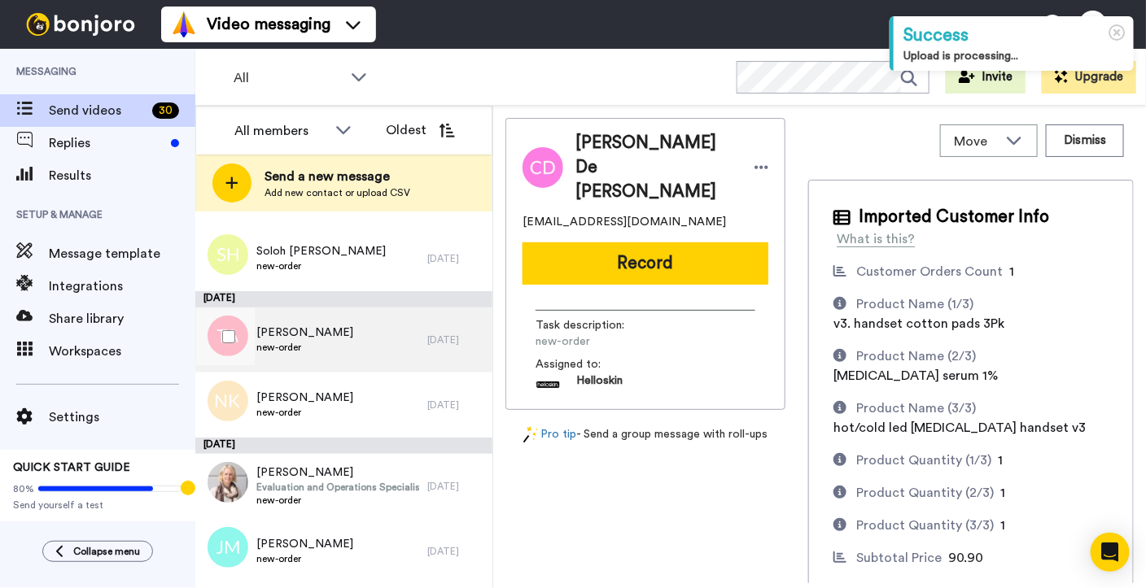
scroll to position [912, 0]
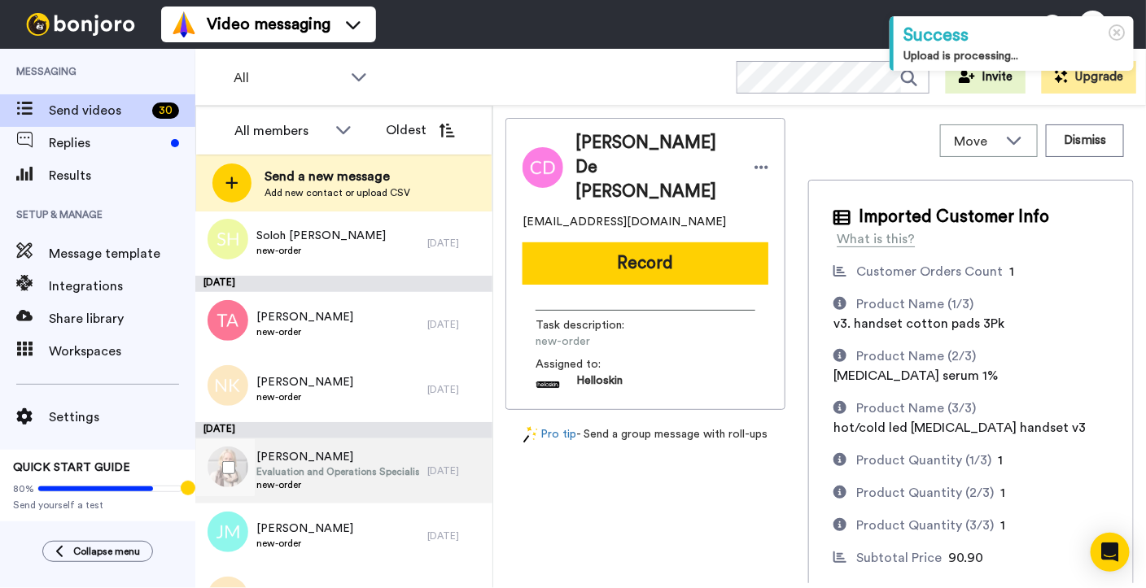
click at [307, 457] on span "[PERSON_NAME]" at bounding box center [337, 457] width 163 height 16
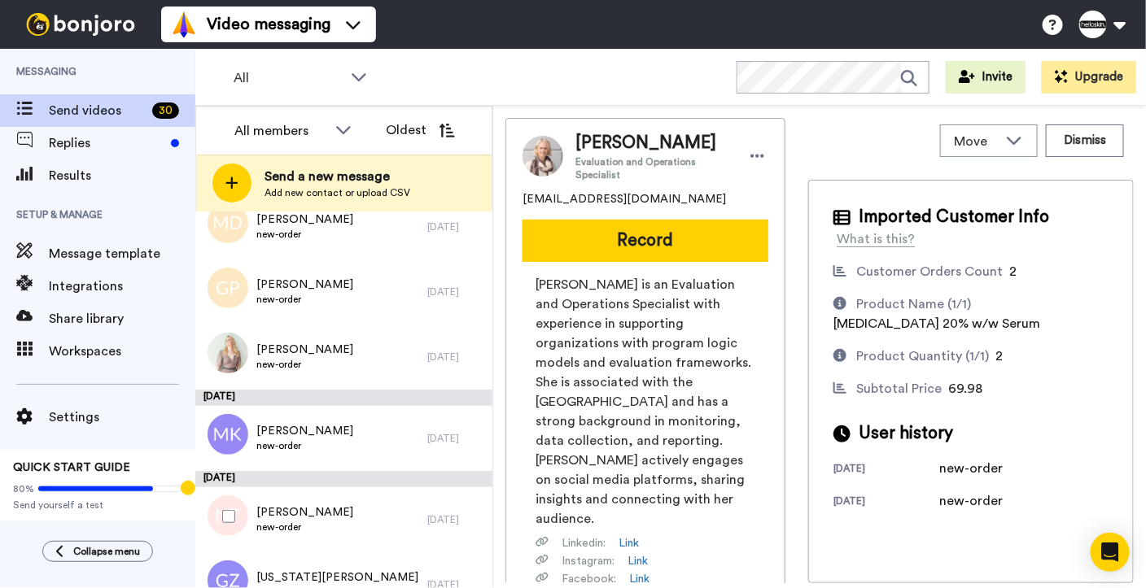
scroll to position [1356, 0]
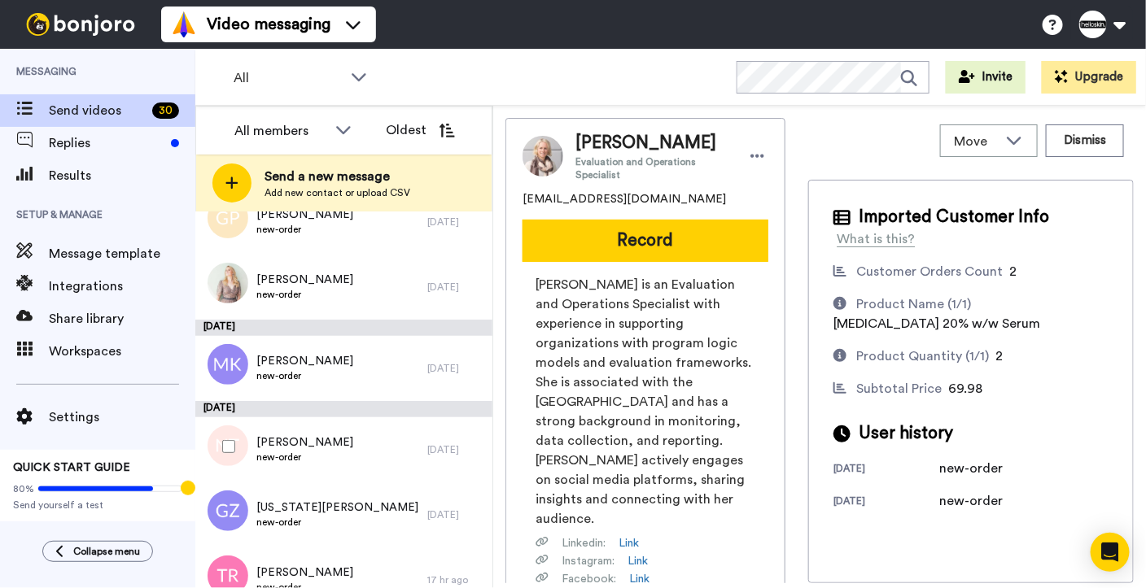
click at [347, 453] on div "[PERSON_NAME] new-order" at bounding box center [311, 449] width 232 height 65
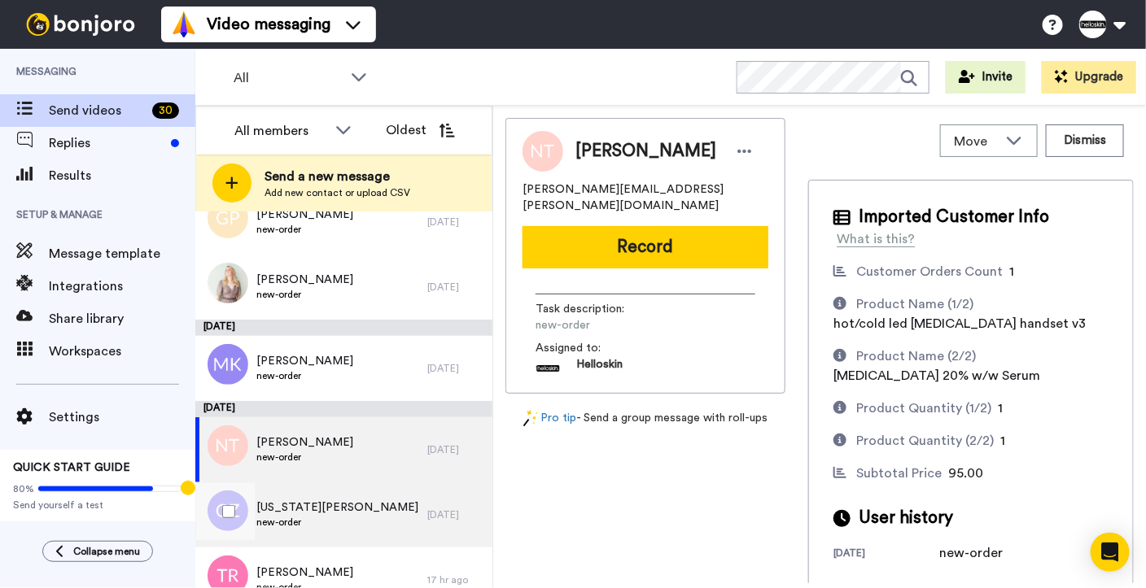
click at [342, 510] on div "[US_STATE][PERSON_NAME] new-order" at bounding box center [311, 514] width 232 height 65
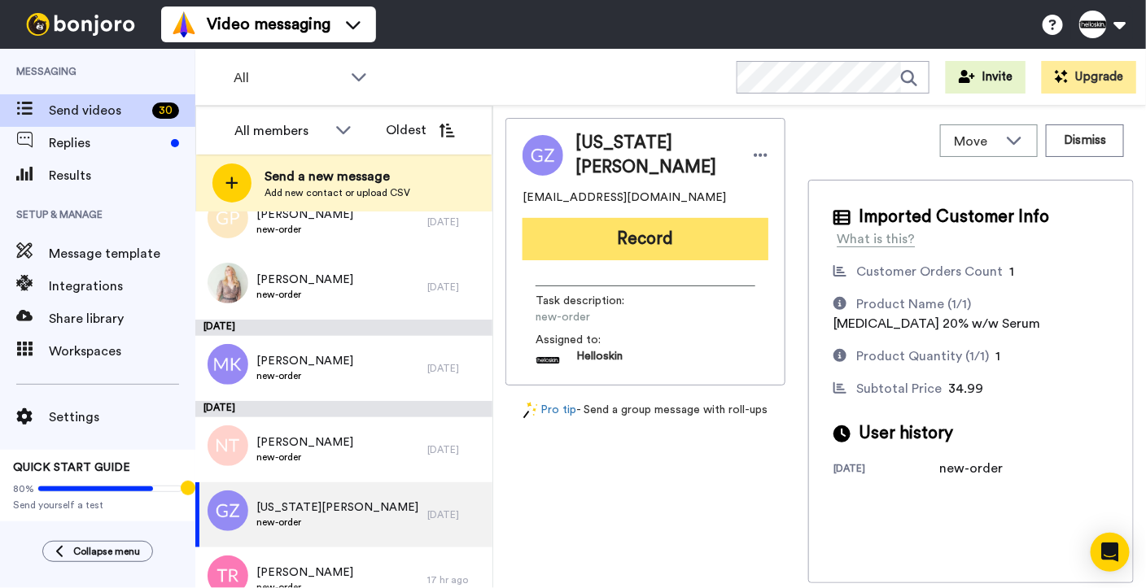
click at [608, 237] on button "Record" at bounding box center [645, 239] width 246 height 42
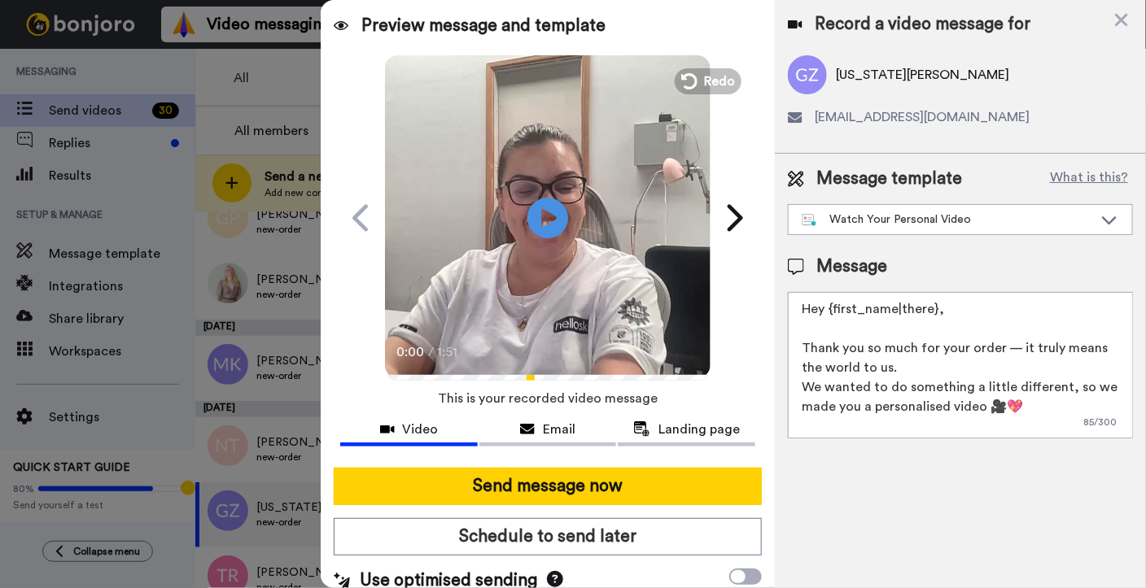
drag, startPoint x: 961, startPoint y: 320, endPoint x: 832, endPoint y: 312, distance: 128.8
click at [832, 312] on textarea "Hey {first_name|there}, Thank you so much for your order — it truly means the w…" at bounding box center [960, 365] width 345 height 146
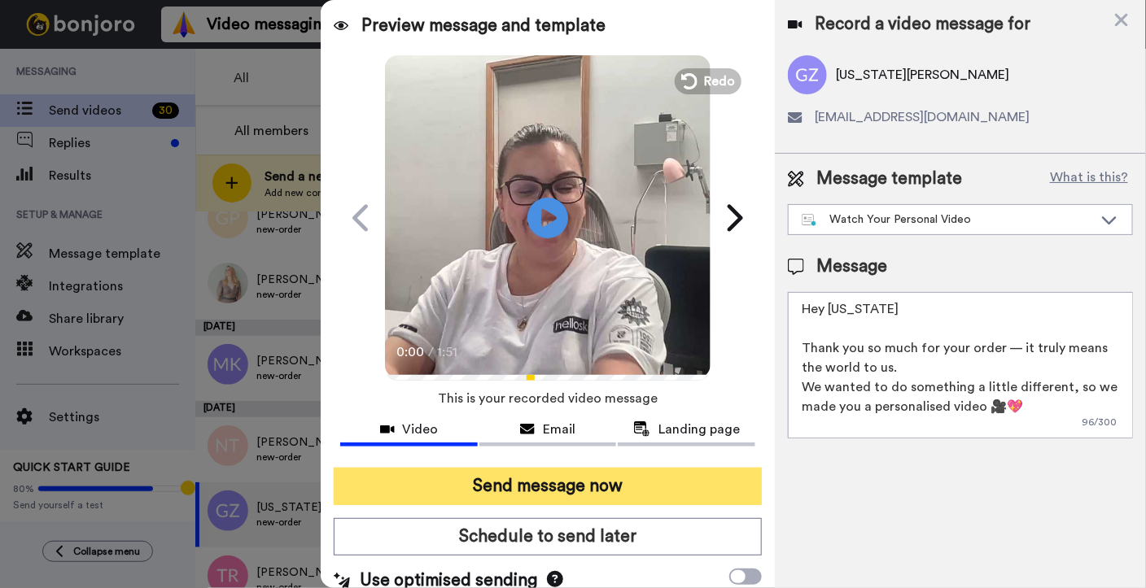
type textarea "Hey [US_STATE] Thank you so much for your order — it truly means the world to u…"
click button "Send message now"
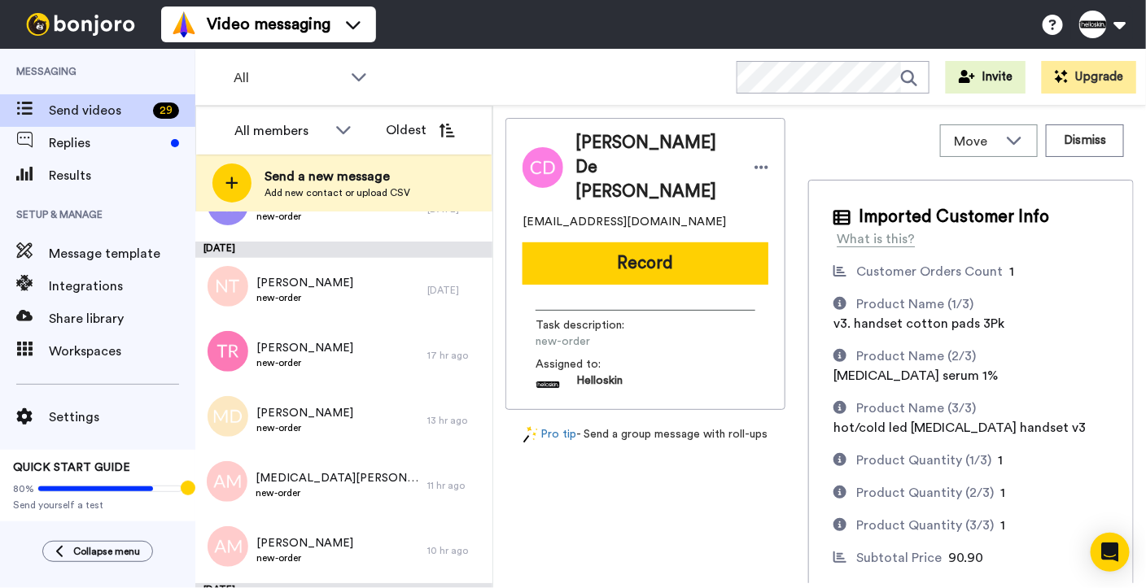
scroll to position [1535, 0]
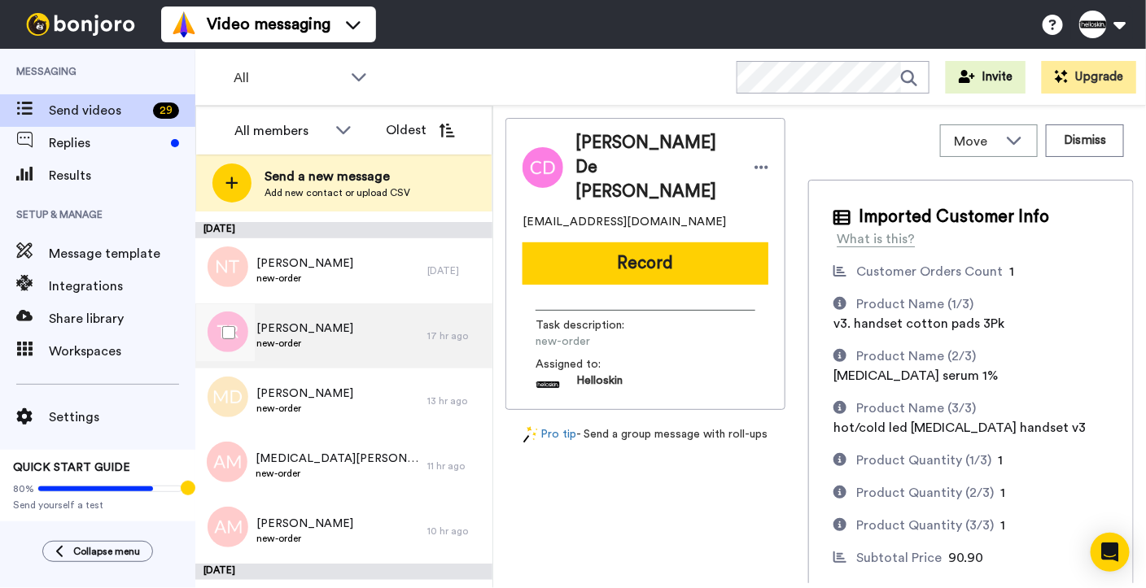
click at [378, 341] on div "[PERSON_NAME] new-order" at bounding box center [311, 335] width 232 height 65
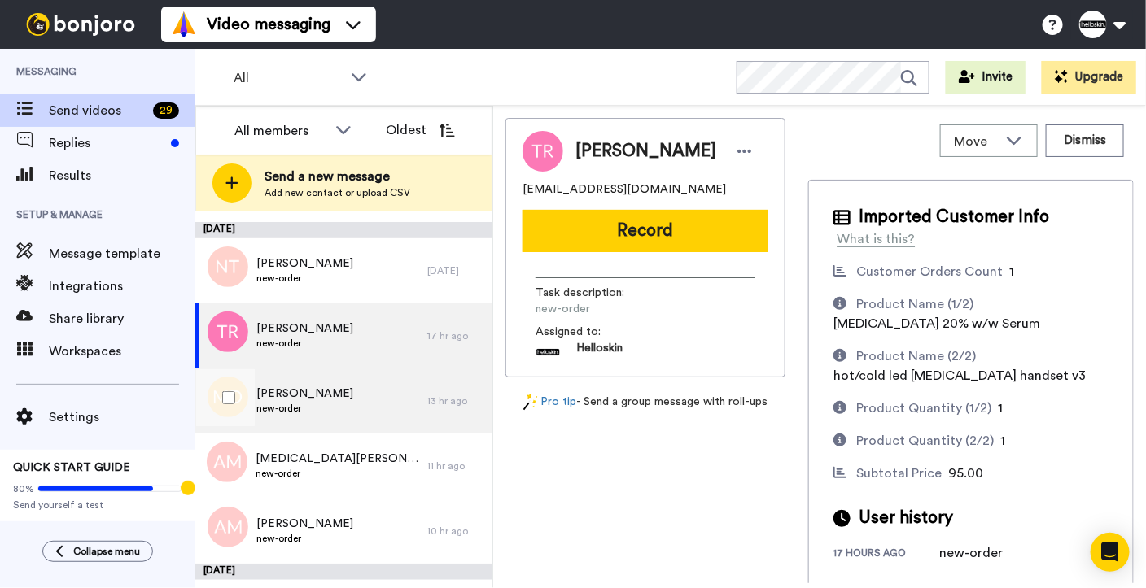
click at [360, 395] on div "[PERSON_NAME] new-order" at bounding box center [311, 401] width 232 height 65
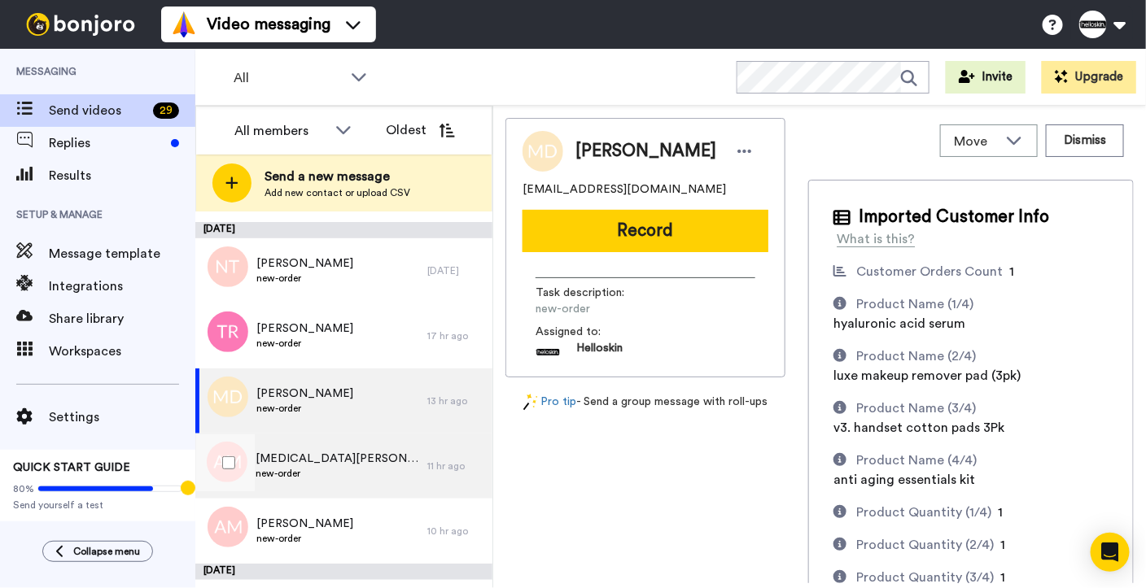
click at [345, 483] on div "[MEDICAL_DATA][PERSON_NAME] new-order" at bounding box center [311, 466] width 232 height 65
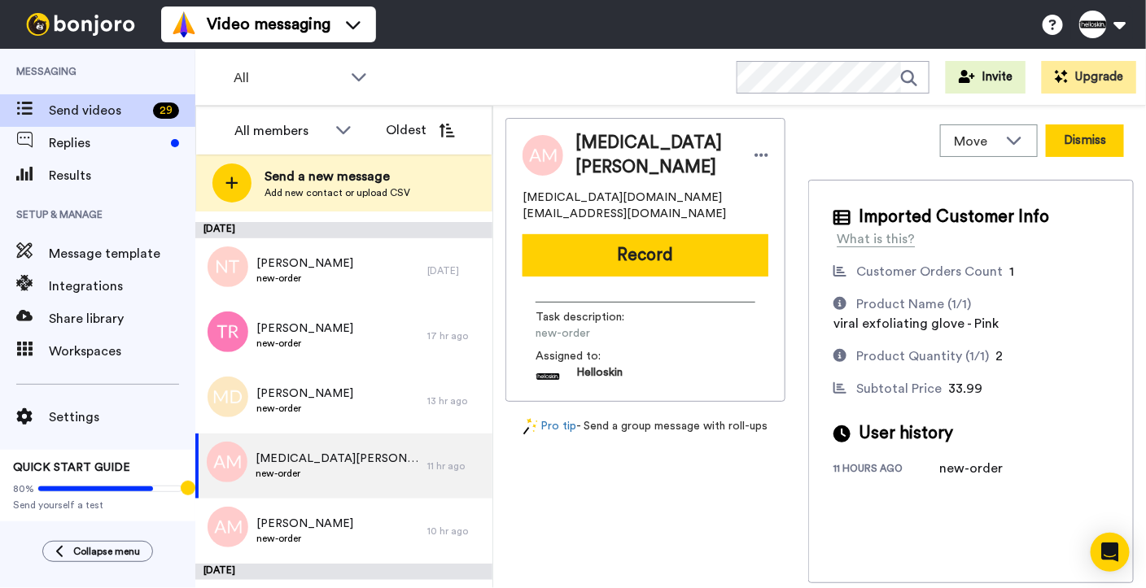
click at [1089, 144] on button "Dismiss" at bounding box center [1084, 140] width 78 height 33
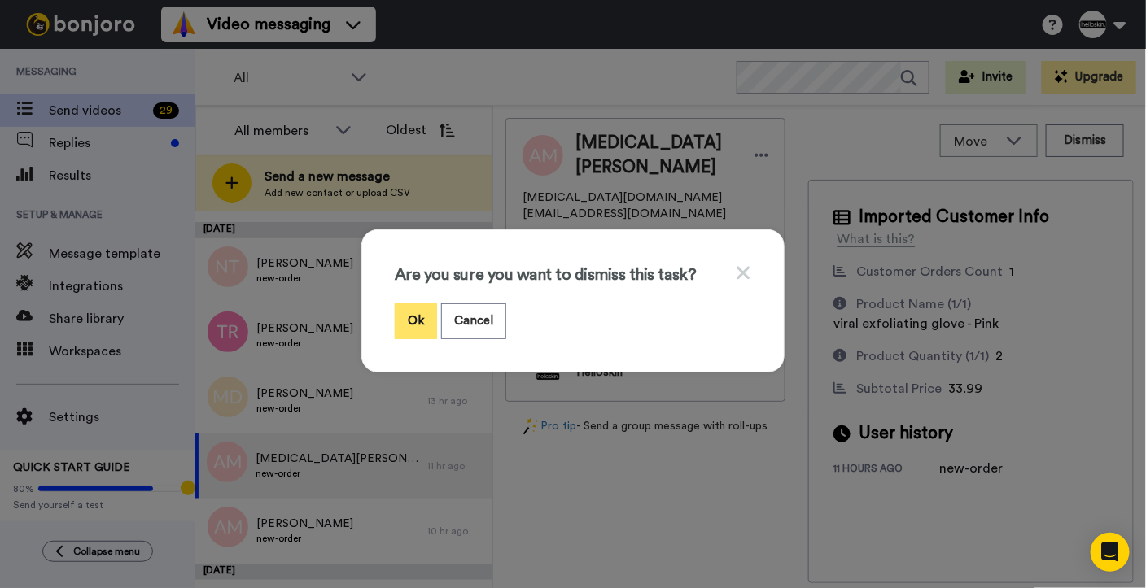
click at [398, 314] on button "Ok" at bounding box center [416, 320] width 42 height 35
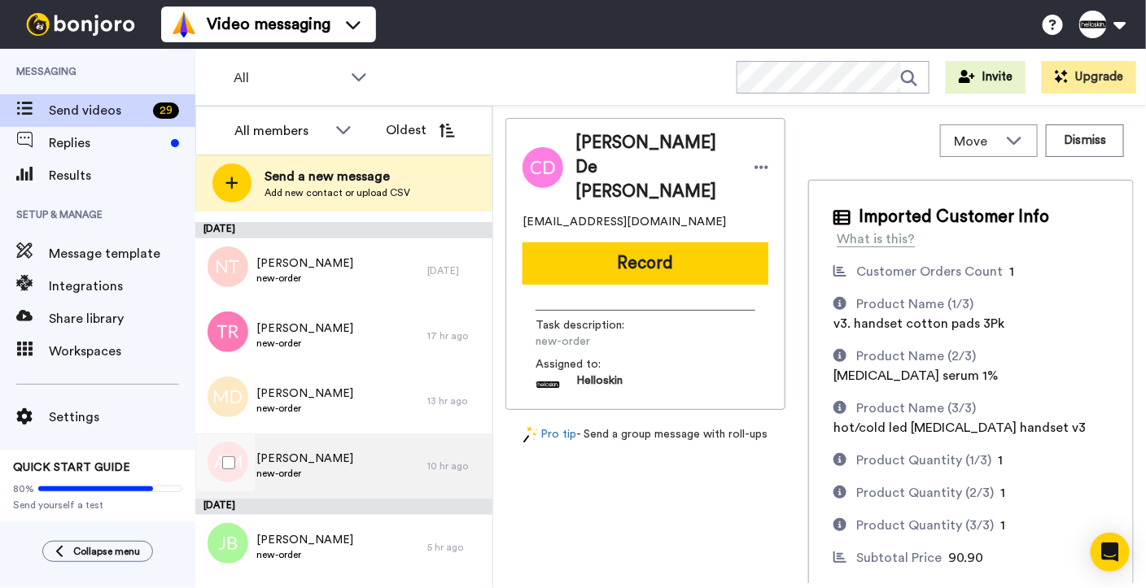
click at [364, 469] on div "[PERSON_NAME] new-order" at bounding box center [311, 466] width 232 height 65
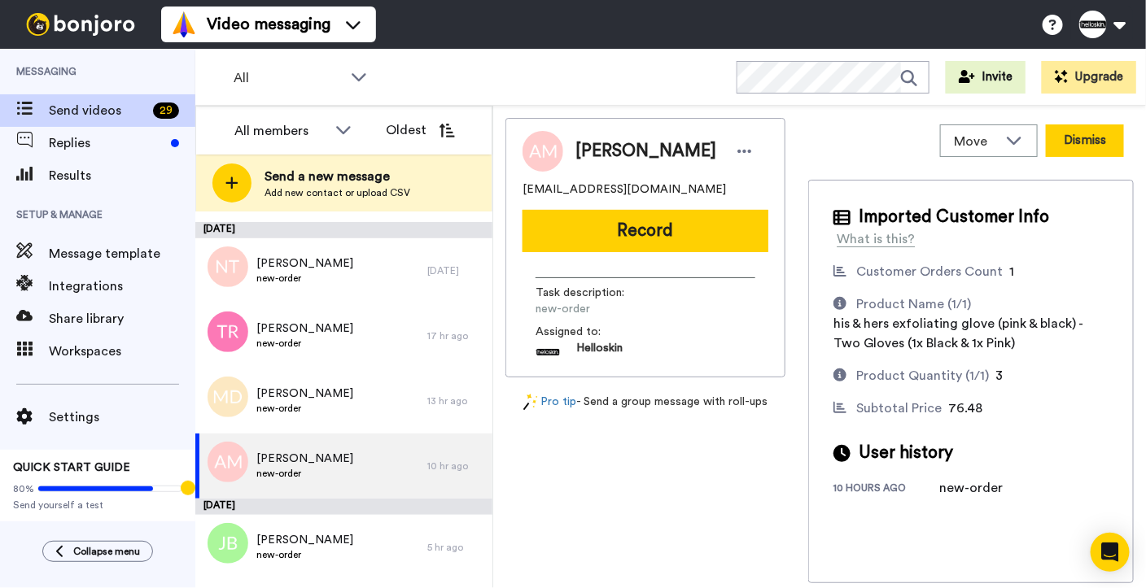
click at [1102, 145] on button "Dismiss" at bounding box center [1084, 140] width 78 height 33
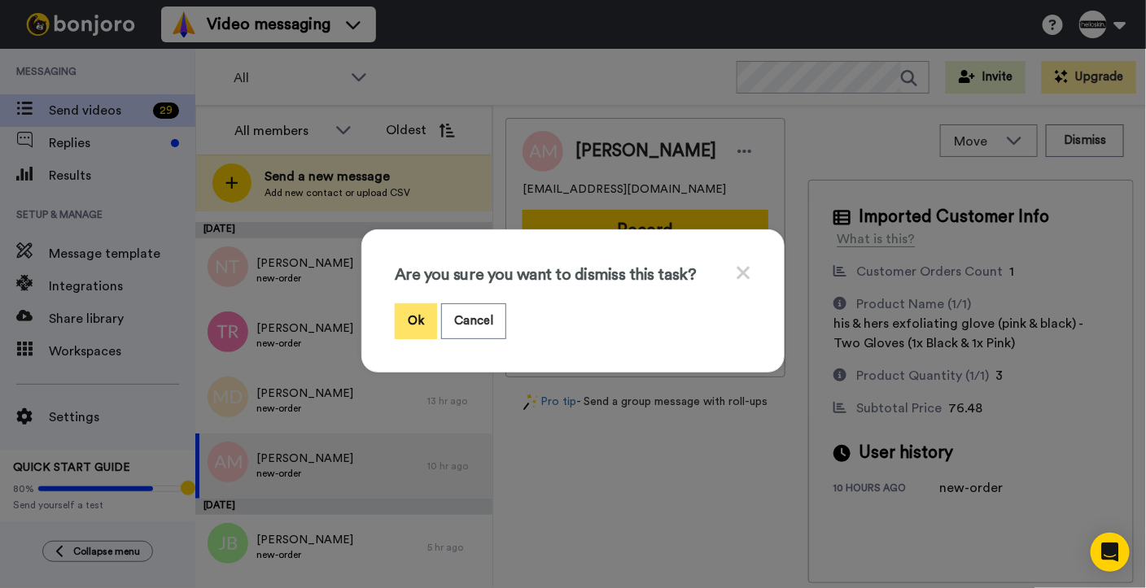
click at [395, 303] on button "Ok" at bounding box center [416, 320] width 42 height 35
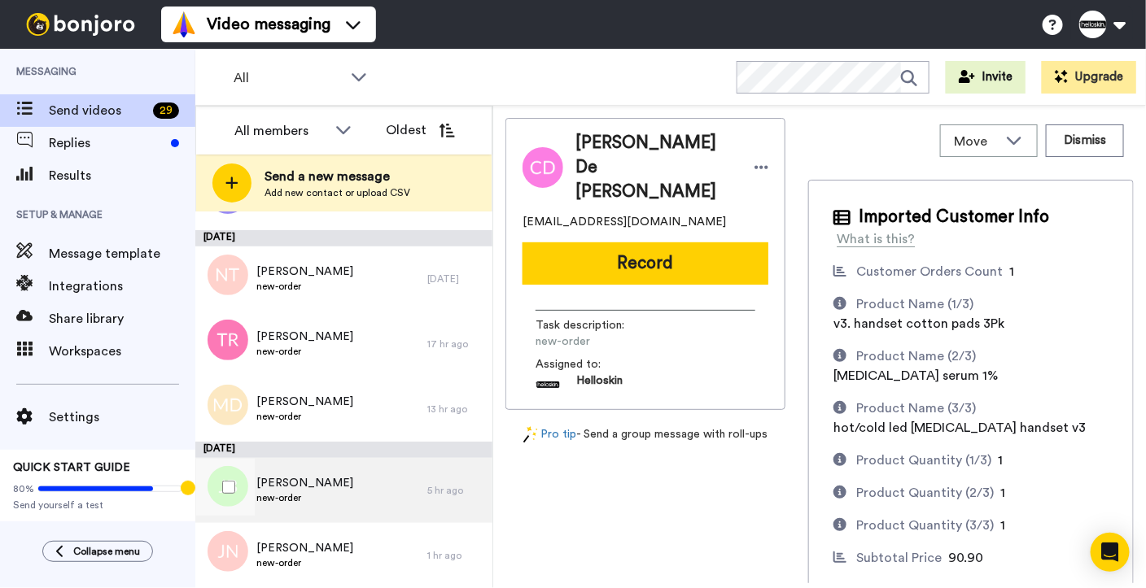
scroll to position [1526, 0]
click at [354, 483] on div "Jodie Blunsum new-order" at bounding box center [311, 491] width 232 height 65
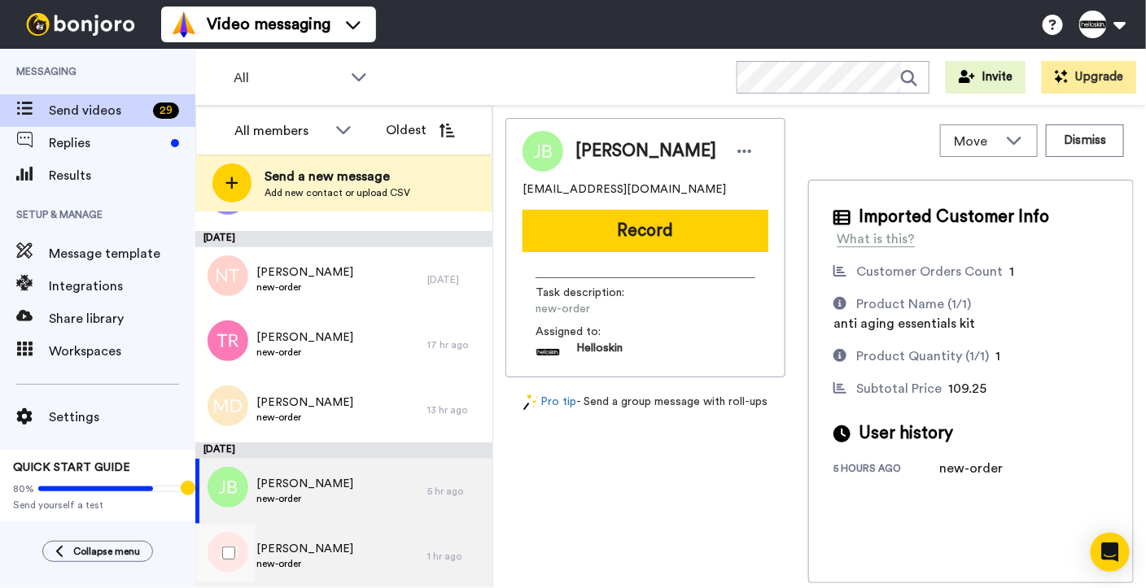
click at [358, 540] on div "Jessica Nason new-order" at bounding box center [311, 556] width 232 height 65
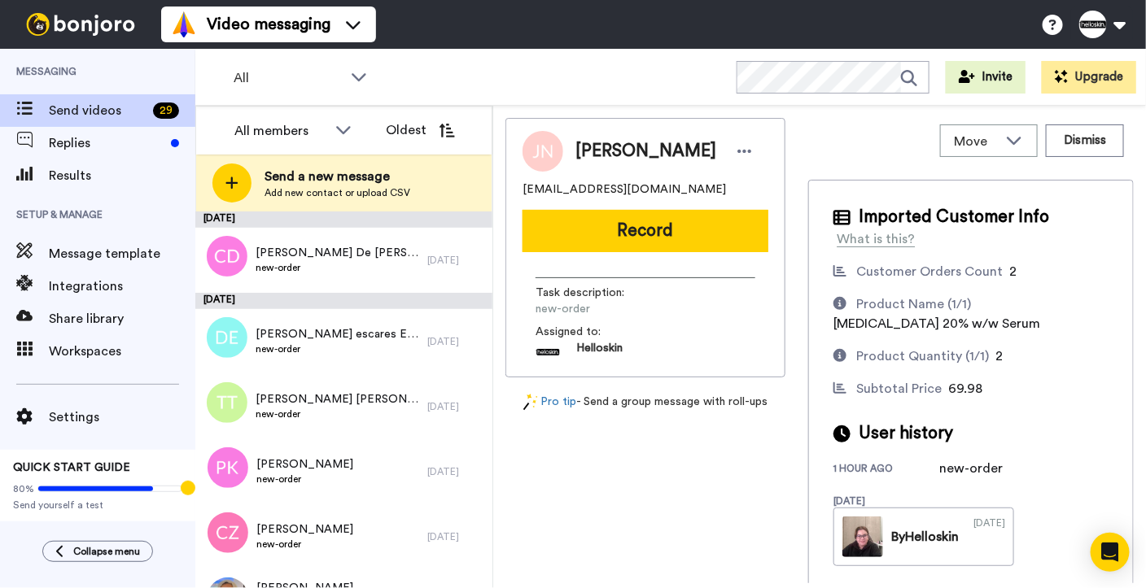
click at [411, 223] on div "[DATE]" at bounding box center [343, 220] width 297 height 16
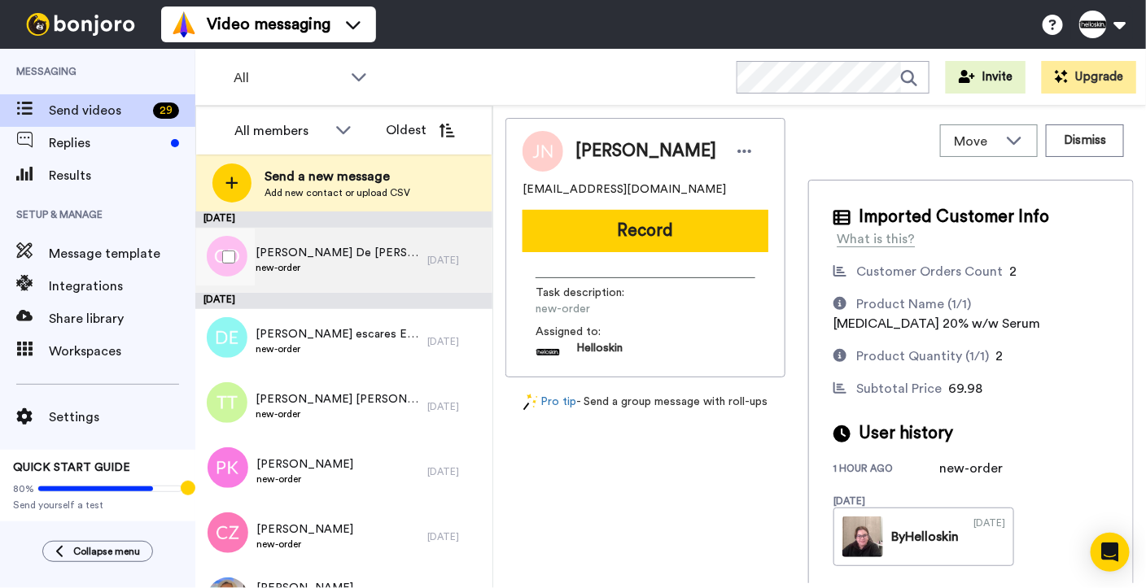
click at [401, 273] on div "Catherine De Maria new-order" at bounding box center [311, 260] width 232 height 65
